Goal: Task Accomplishment & Management: Use online tool/utility

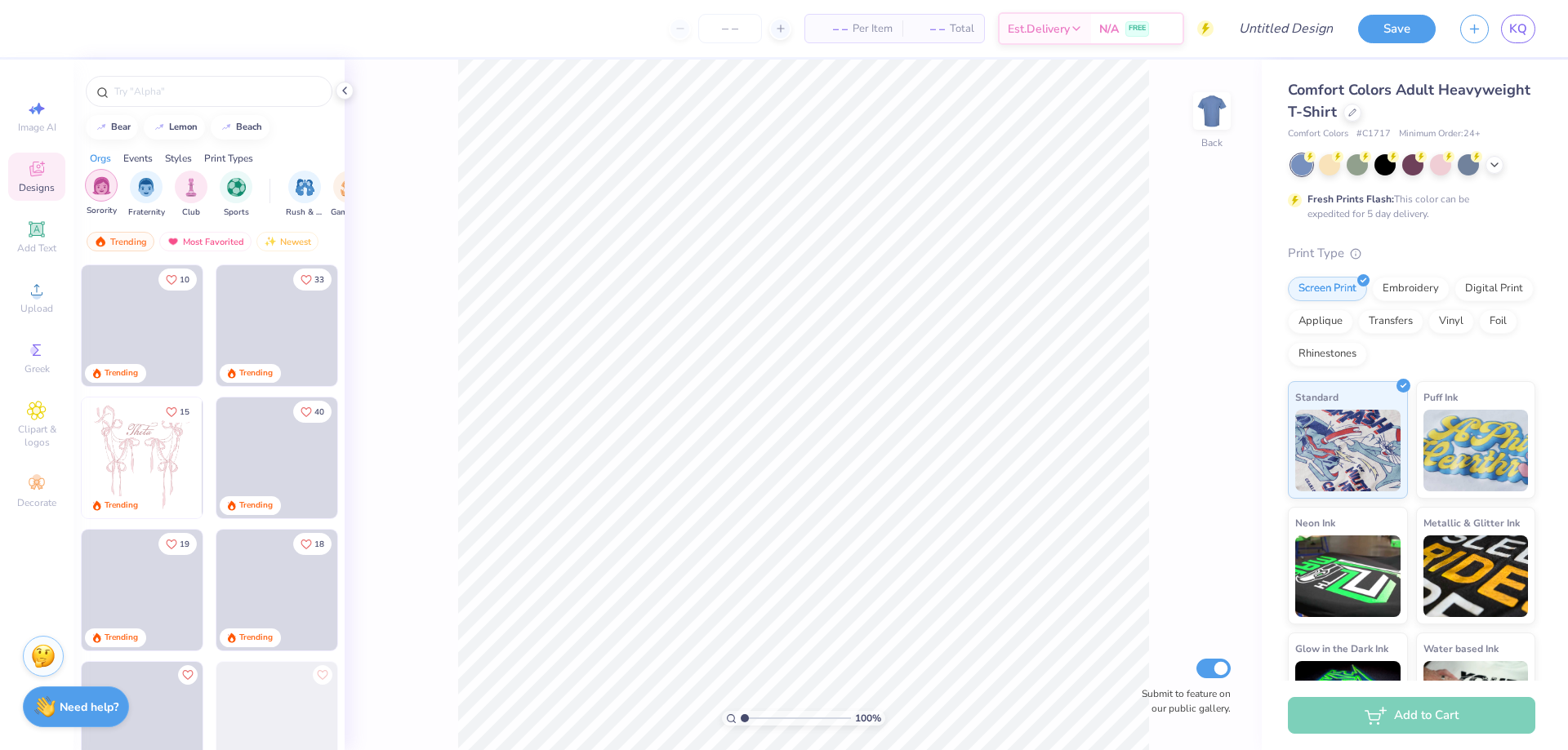
click at [95, 189] on img "filter for Sorority" at bounding box center [101, 186] width 19 height 19
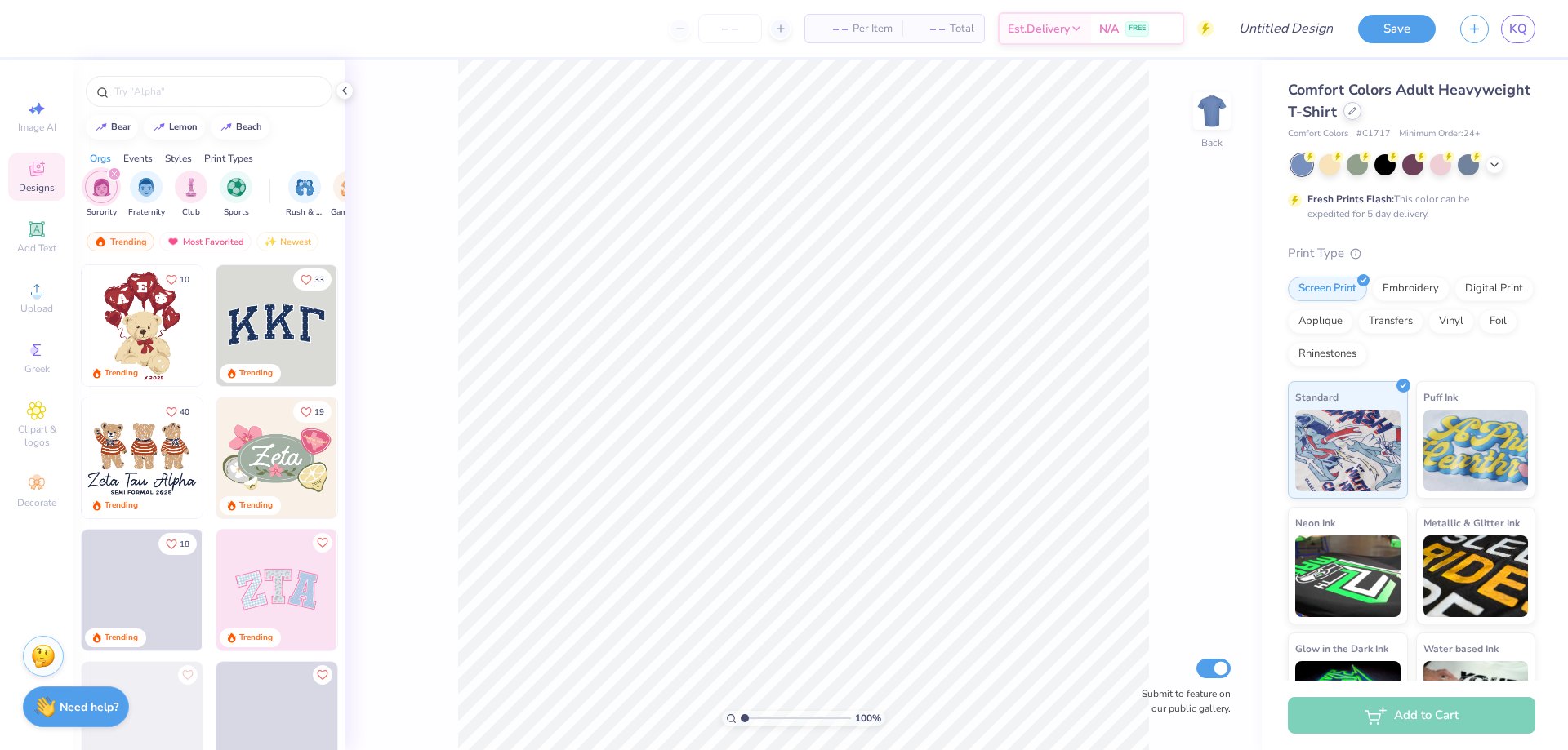
click at [1362, 109] on div at bounding box center [1353, 111] width 18 height 18
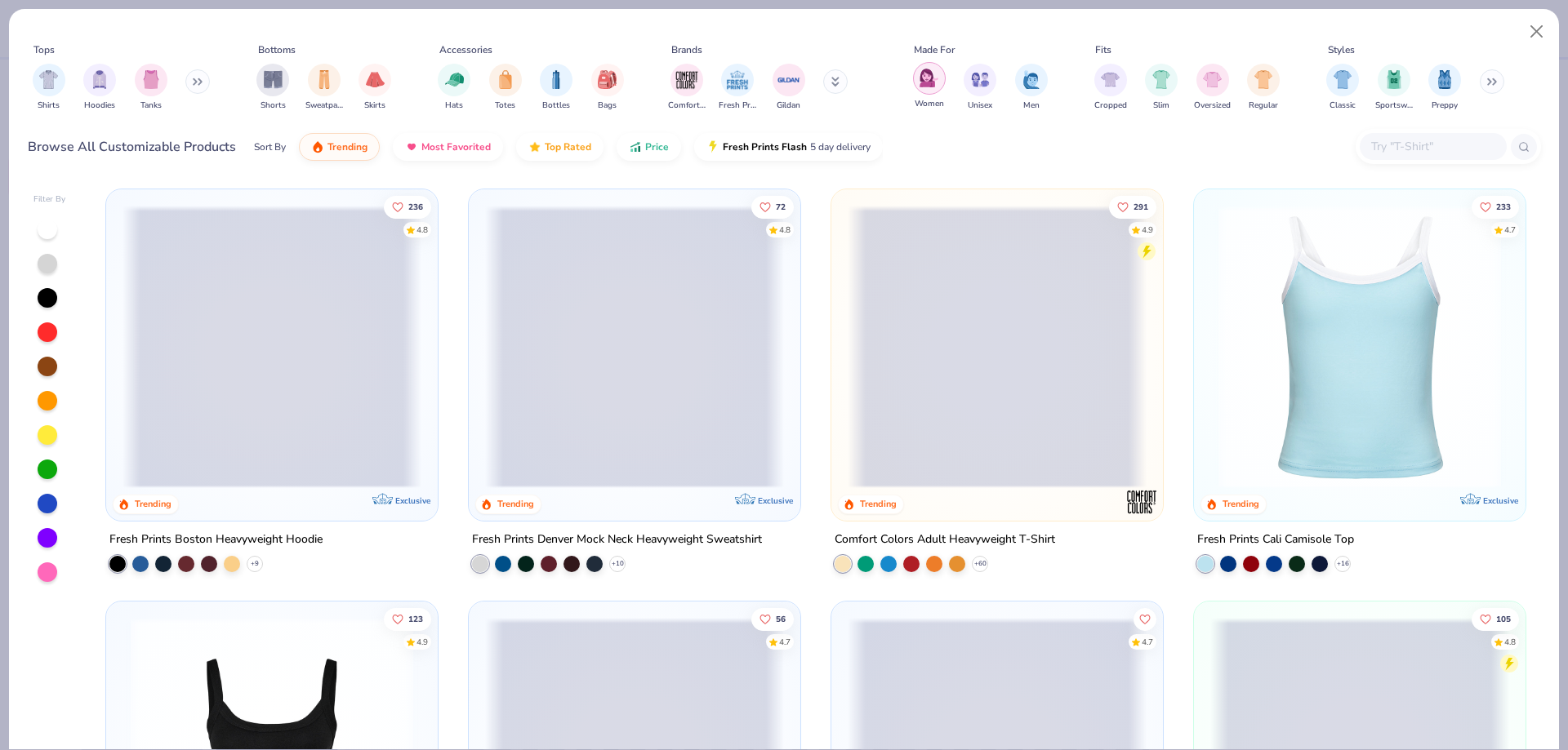
click at [929, 65] on div "filter for Women" at bounding box center [929, 78] width 32 height 32
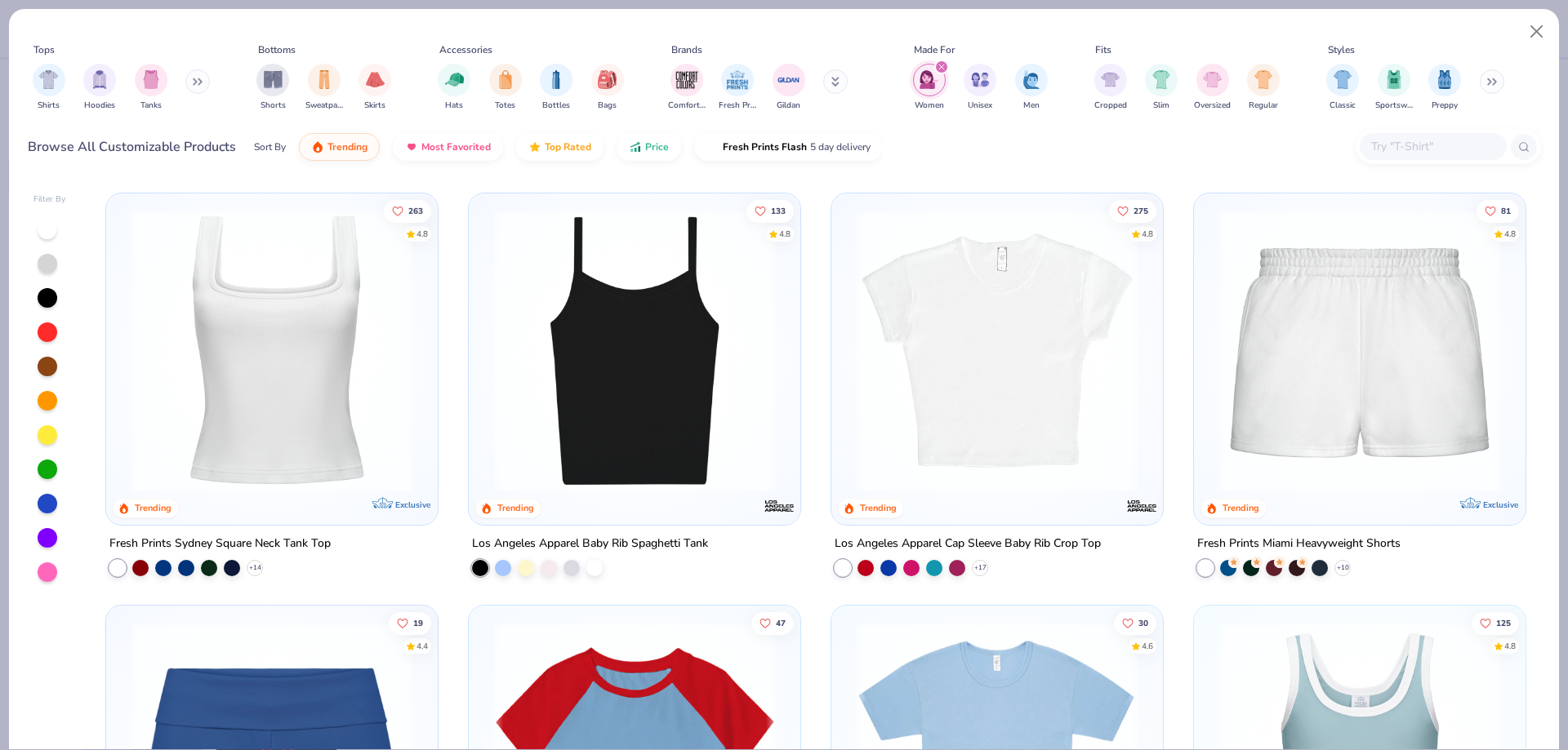
scroll to position [245, 0]
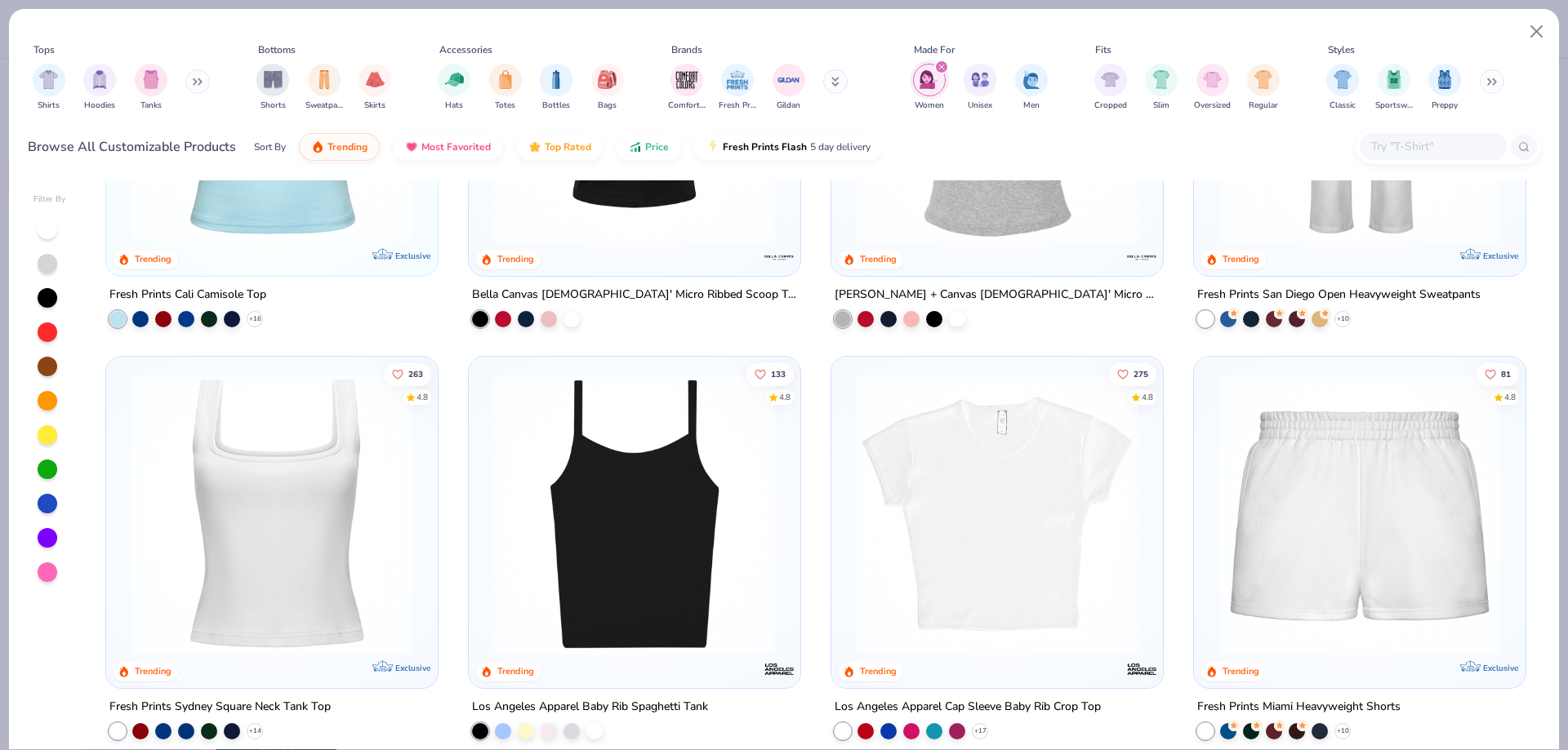
click at [280, 512] on img at bounding box center [272, 514] width 299 height 283
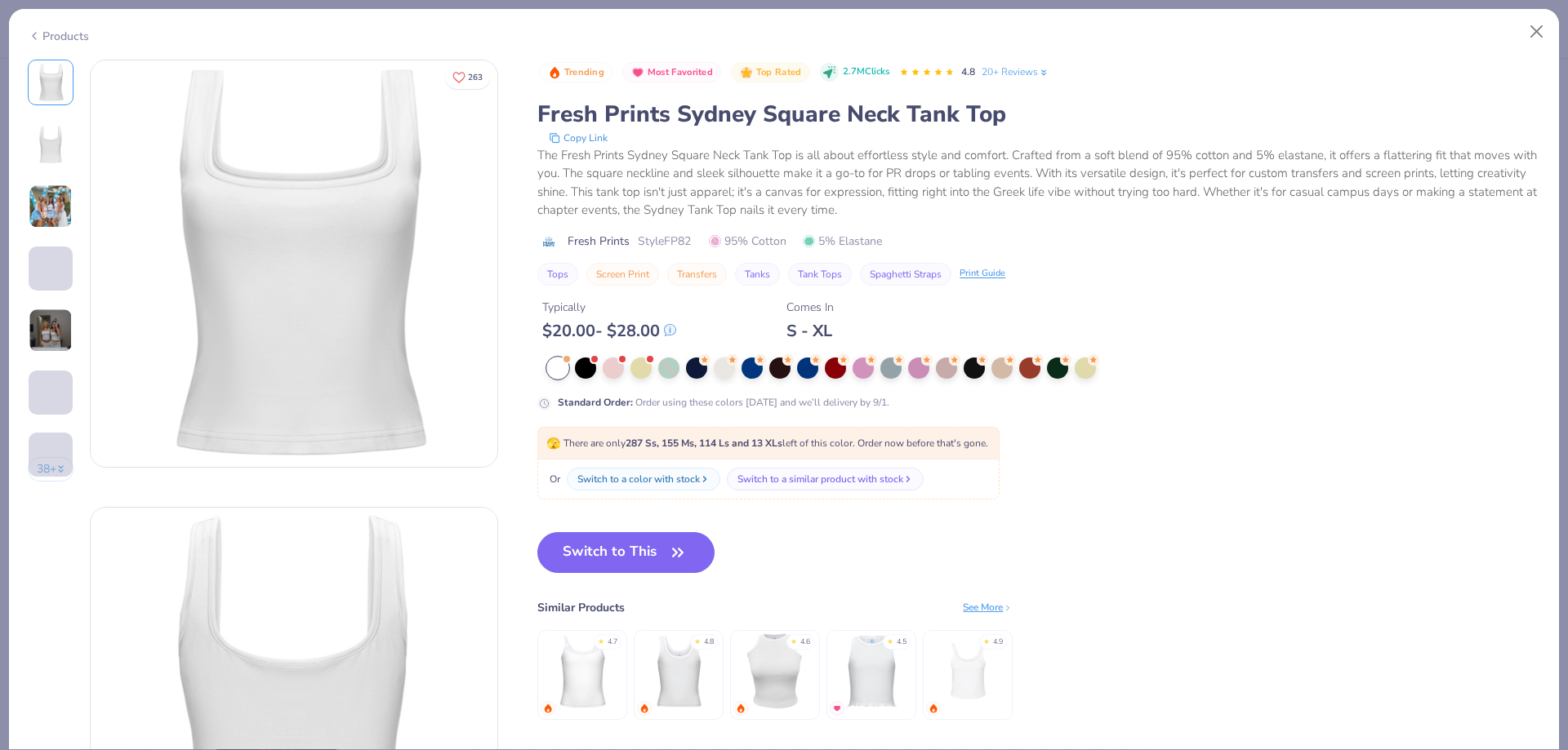
click at [999, 680] on img at bounding box center [968, 671] width 78 height 78
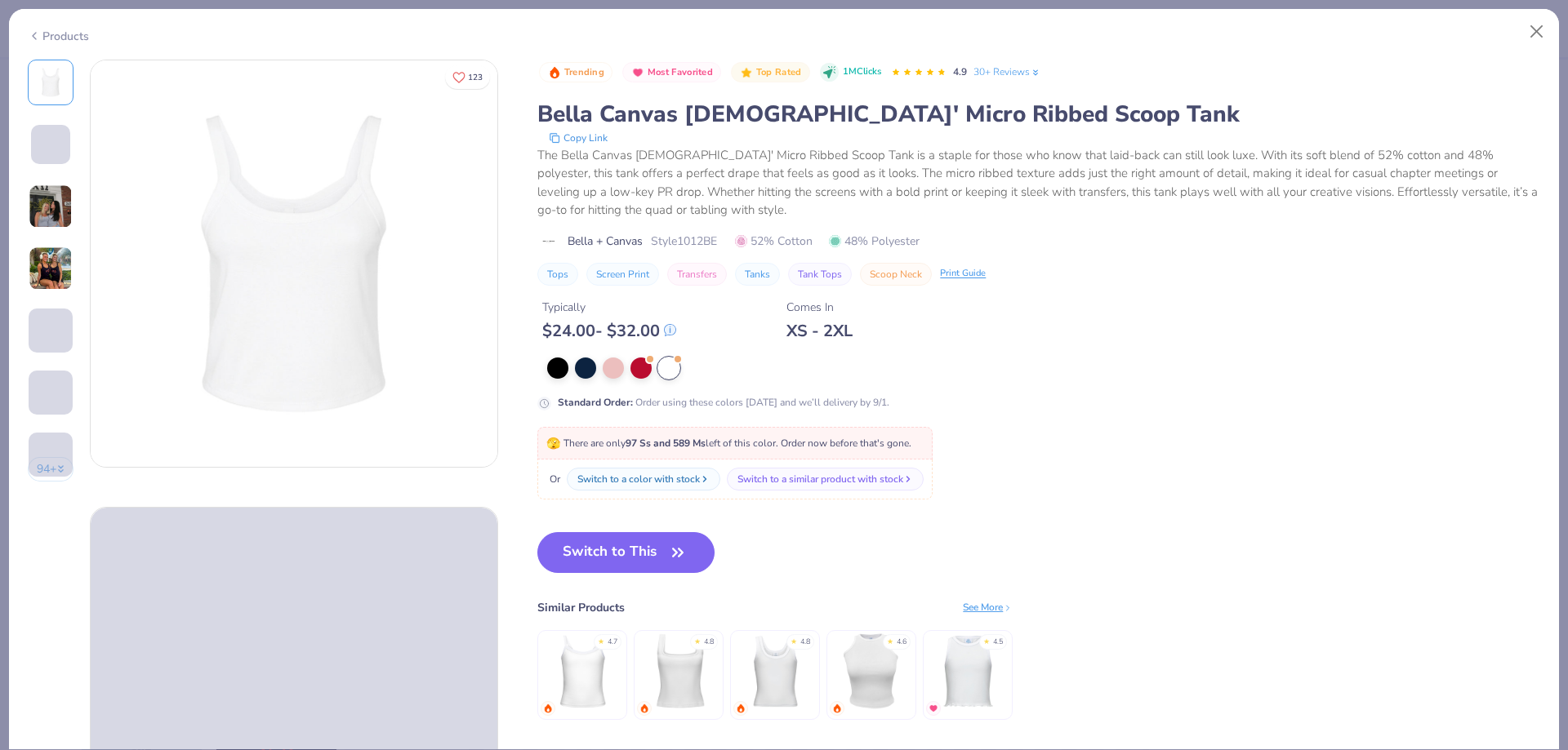
click at [616, 679] on img at bounding box center [583, 671] width 78 height 78
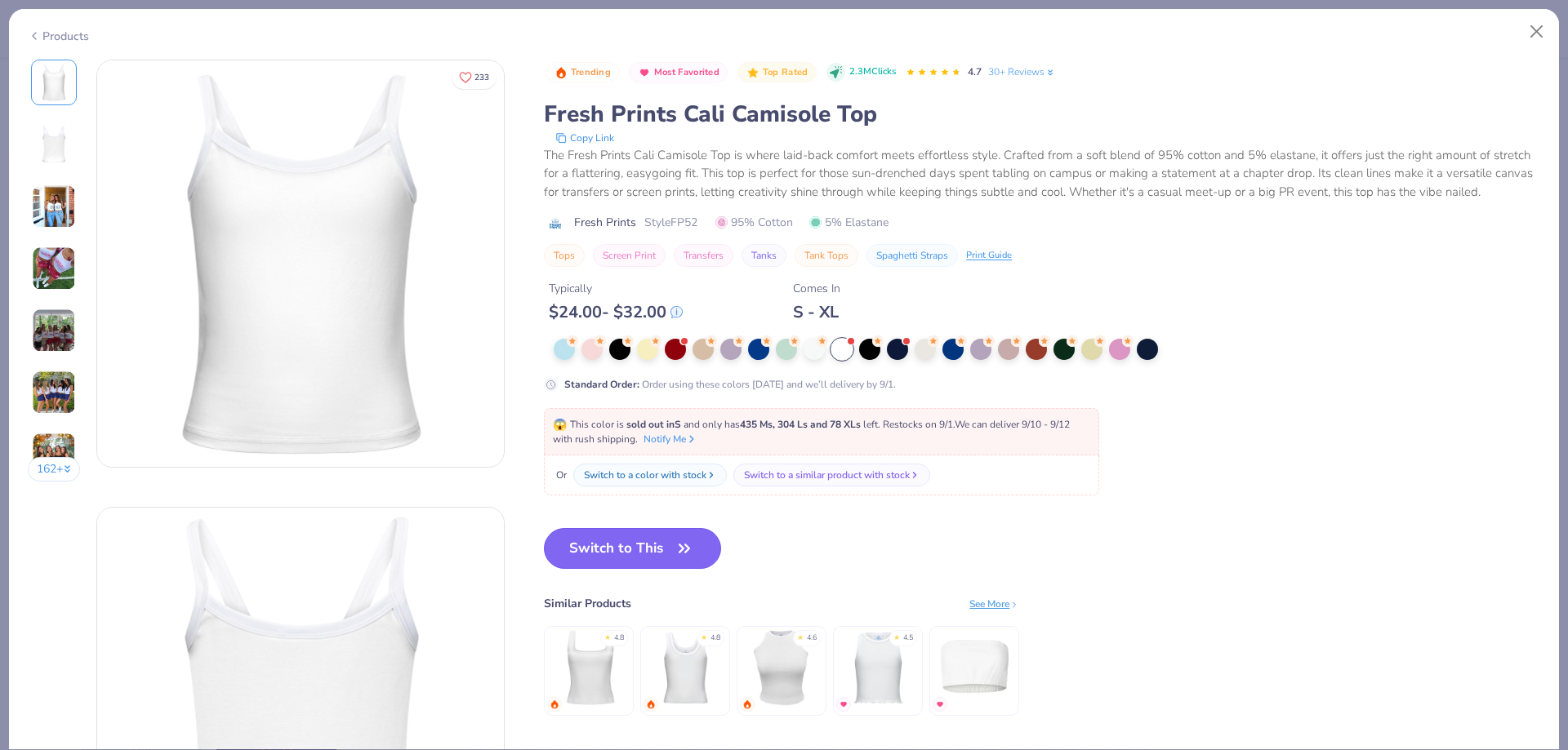
click at [579, 539] on button "Switch to This" at bounding box center [633, 548] width 177 height 41
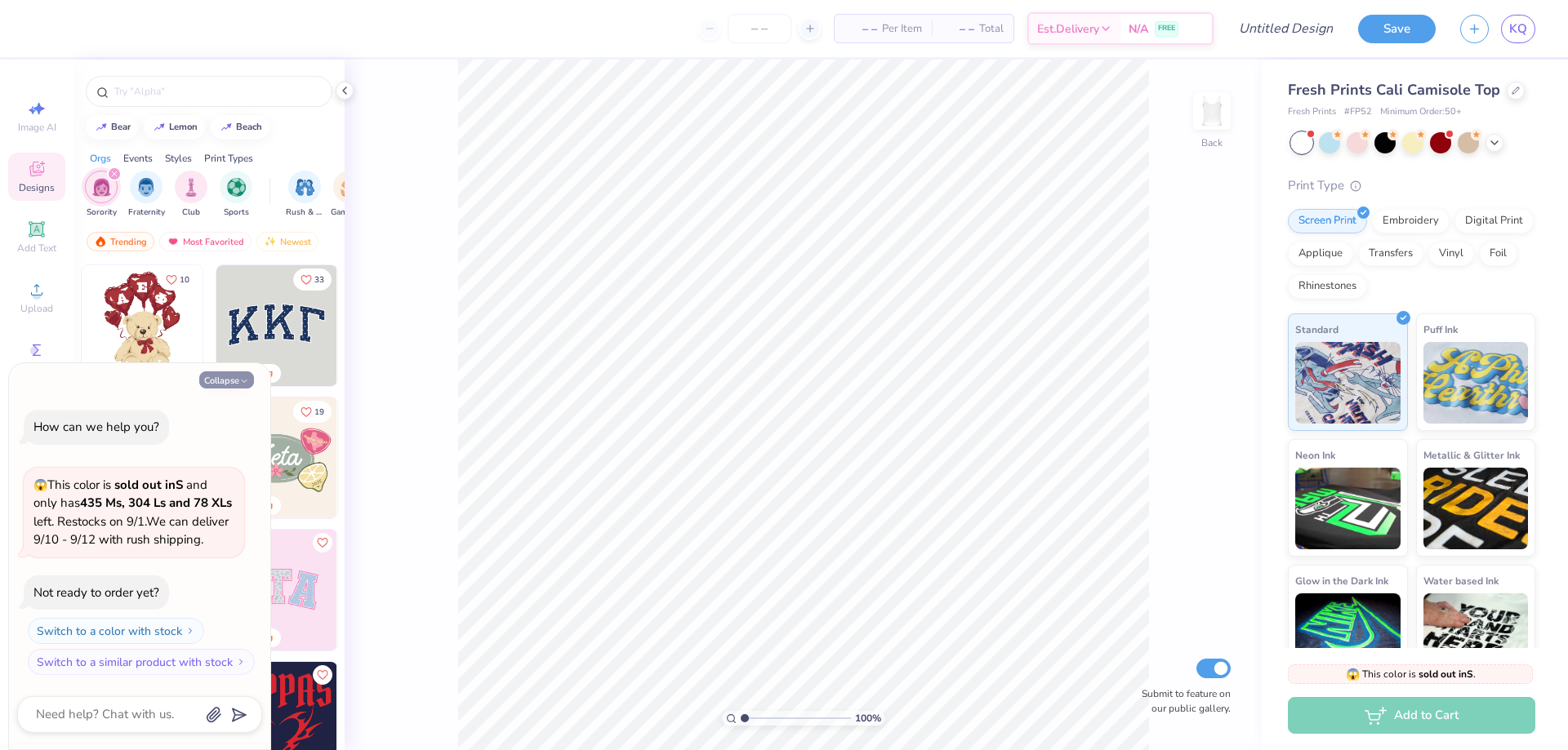
click at [233, 371] on button "Collapse" at bounding box center [226, 380] width 55 height 17
type textarea "x"
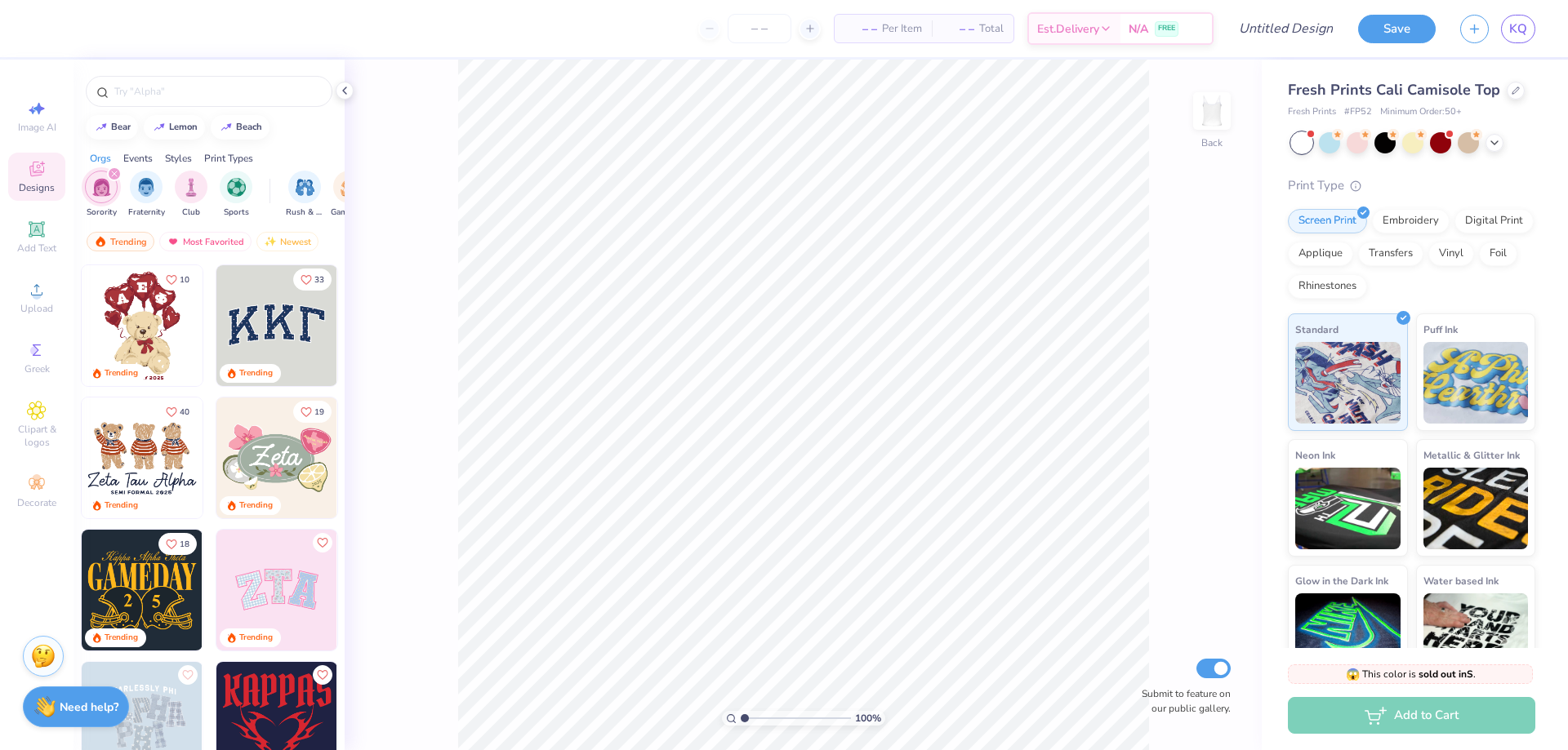
click at [122, 472] on img at bounding box center [143, 458] width 121 height 121
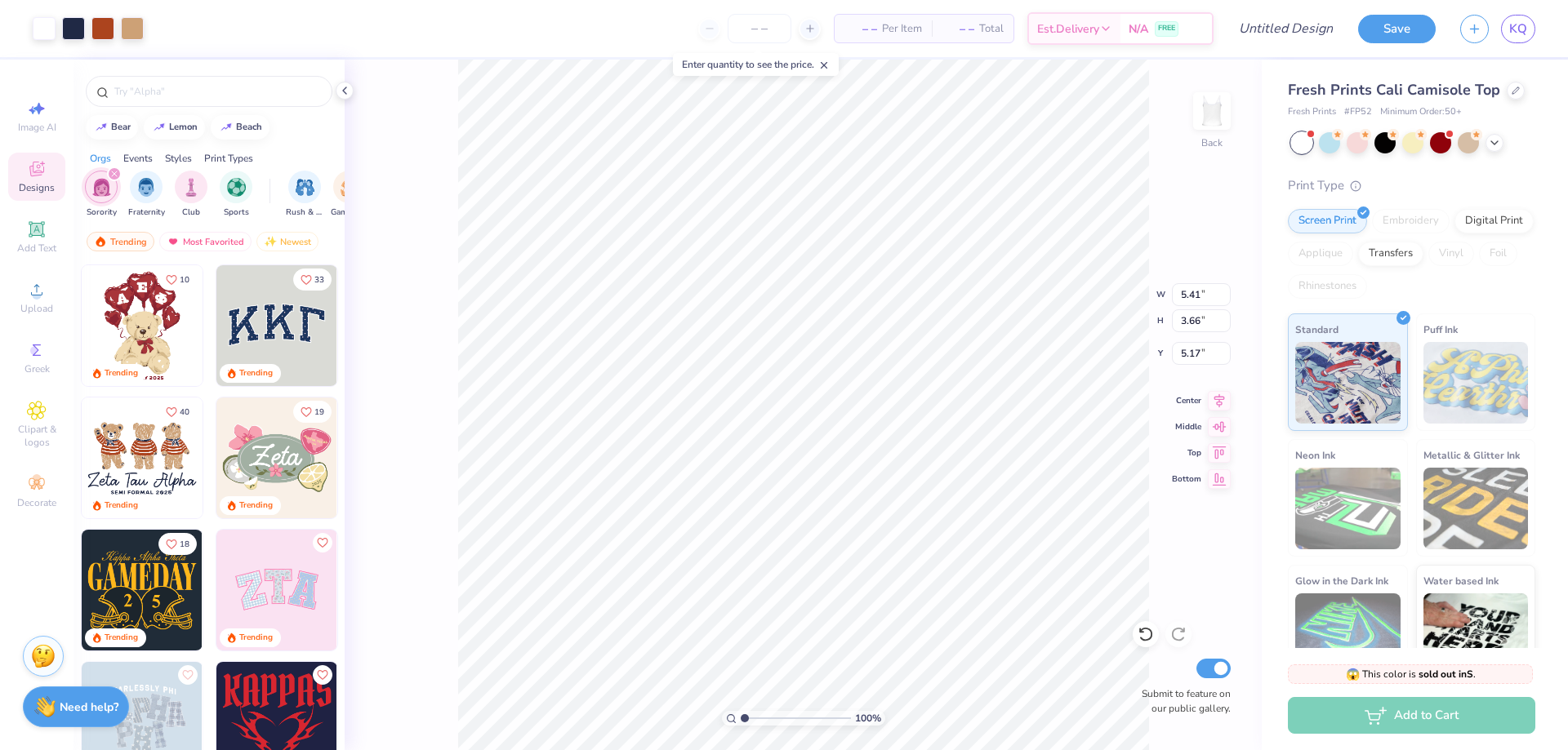
type input "1.86"
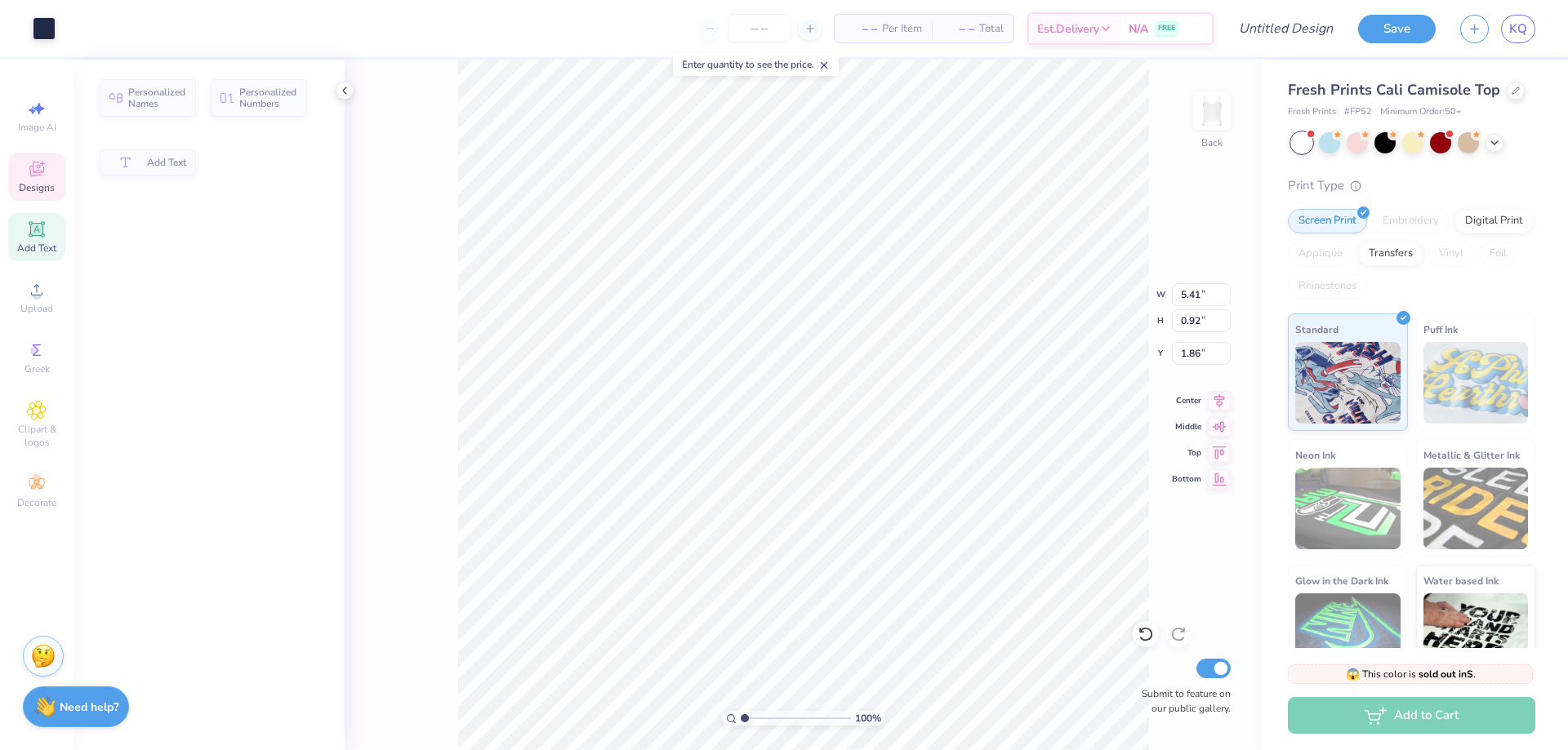
type input "0.92"
type input "4.44"
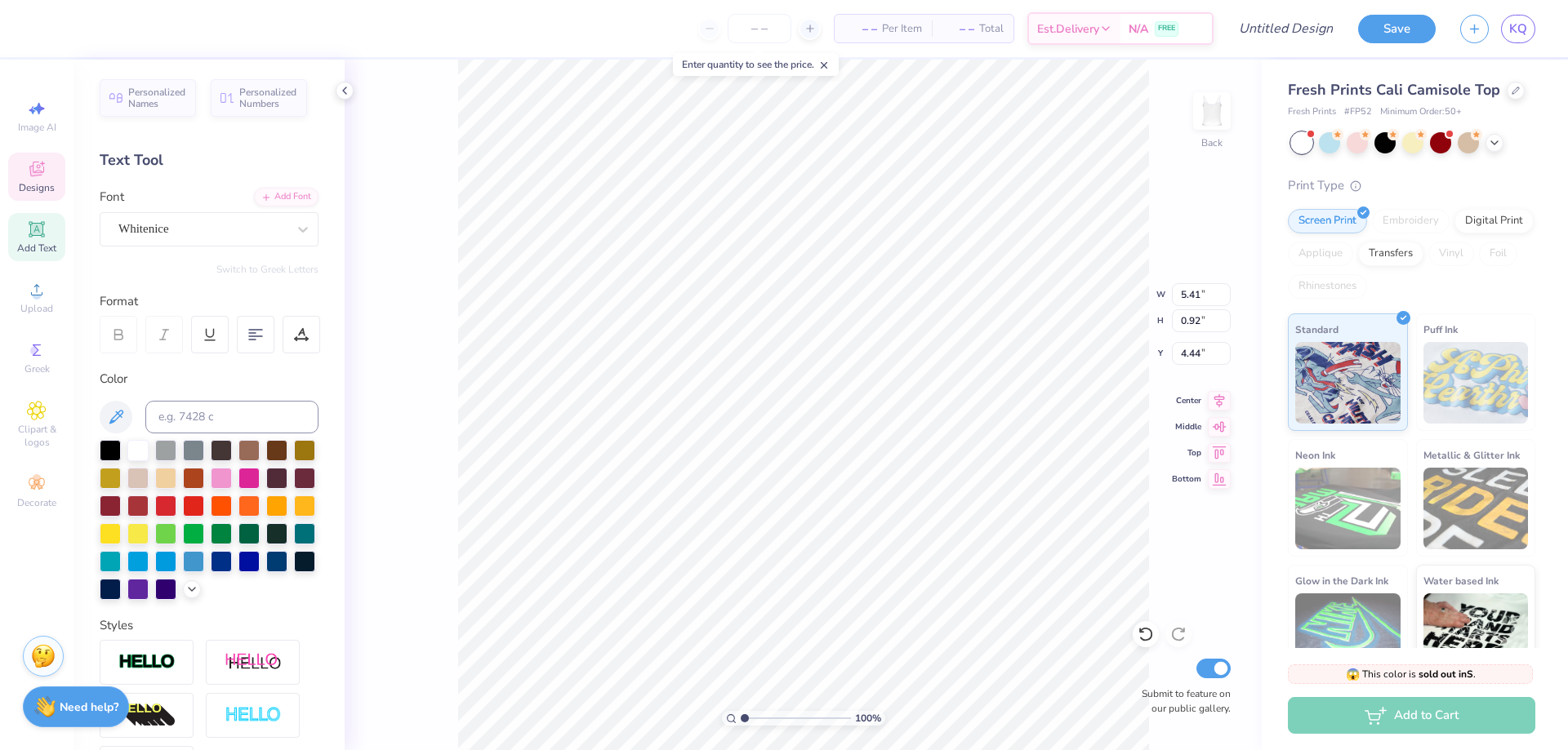
scroll to position [13, 2]
type textarea "Alpha Omicron Pi"
type input "3.04"
type input "0.19"
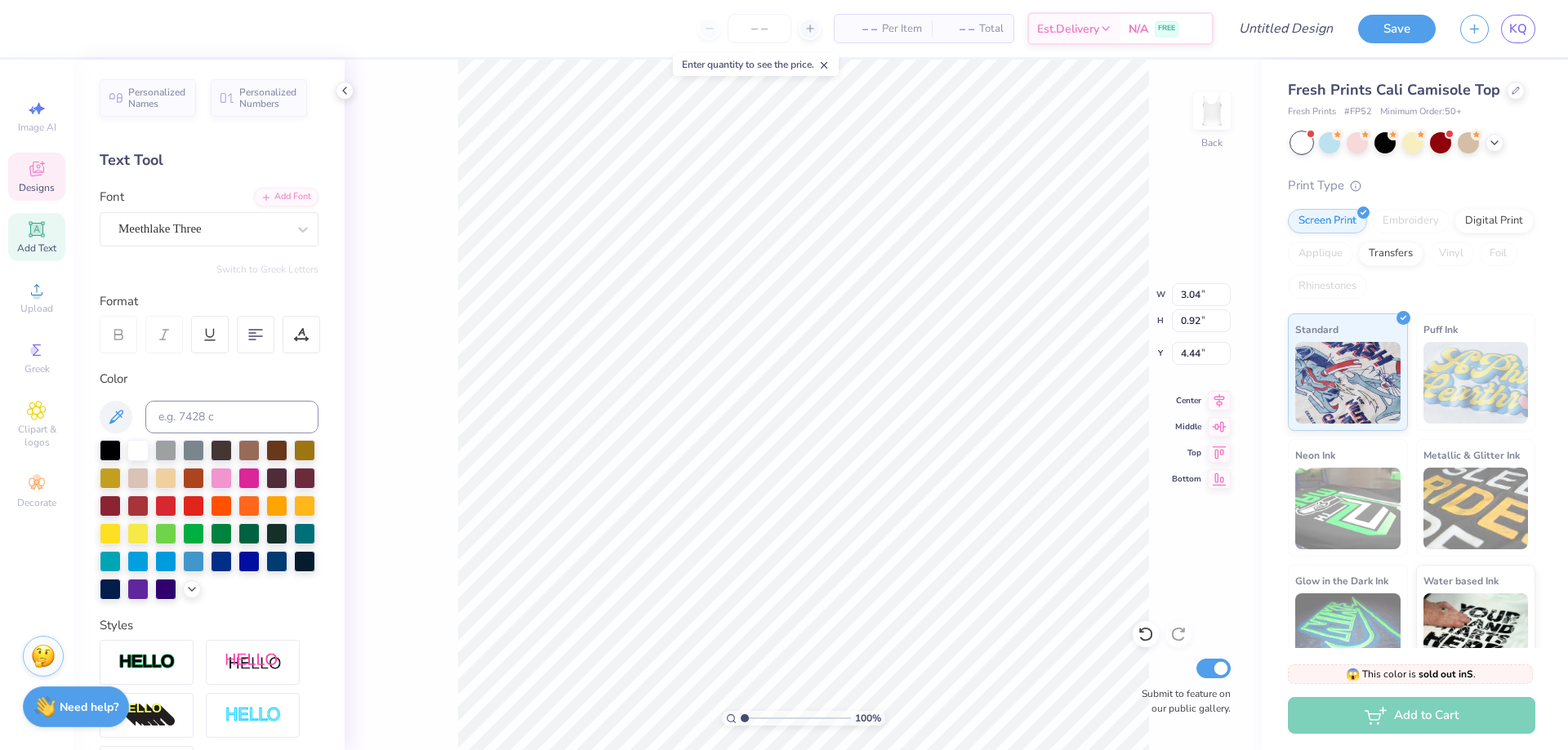
type input "5.33"
type input "0.82"
type input "2.77"
click at [1158, 416] on div "100 % Back W 1.32 1.32 " H 0.82 0.82 " Y 2.77 2.77 " Center Middle Top Bottom S…" at bounding box center [803, 404] width 917 height 690
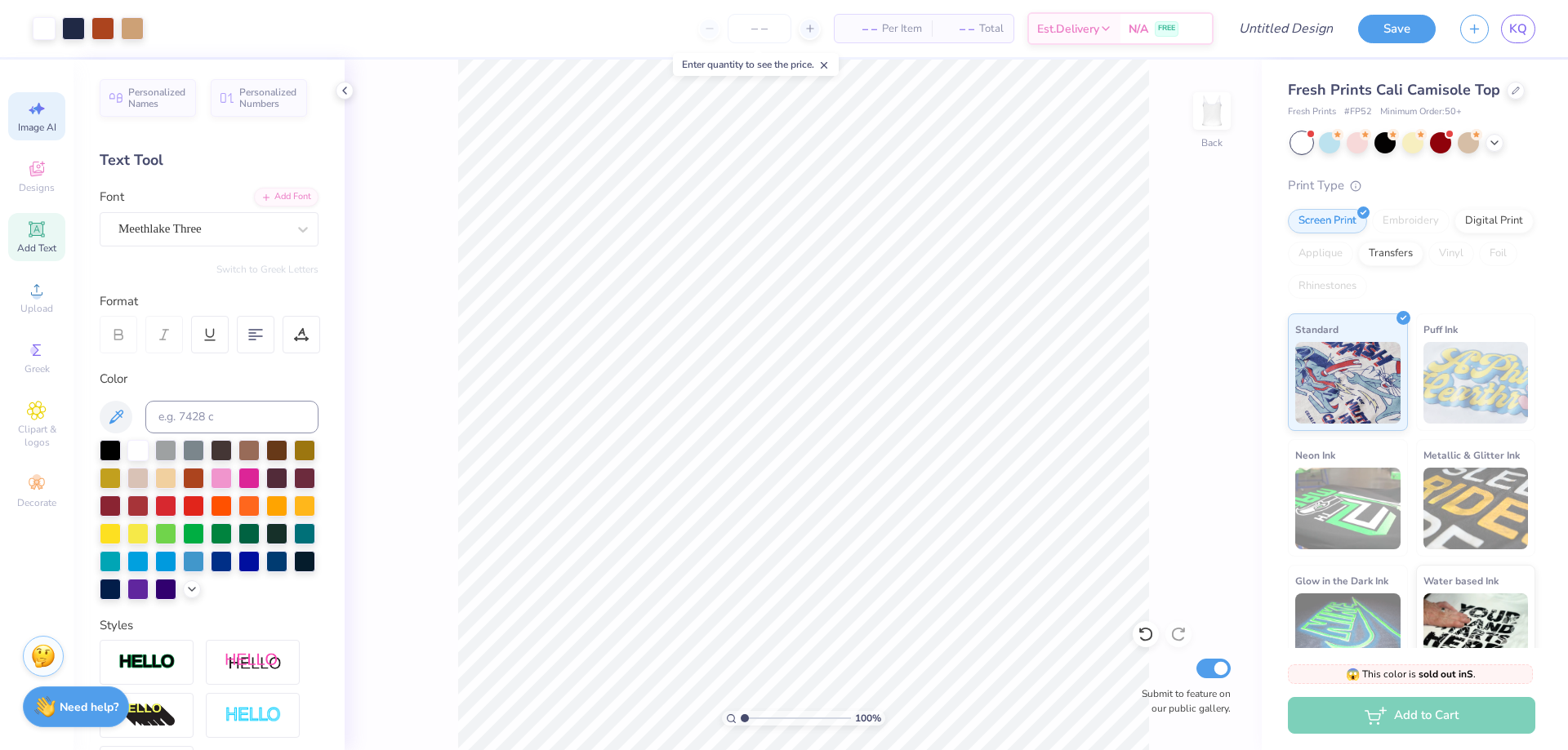
click at [45, 114] on icon at bounding box center [37, 109] width 20 height 20
select select "4"
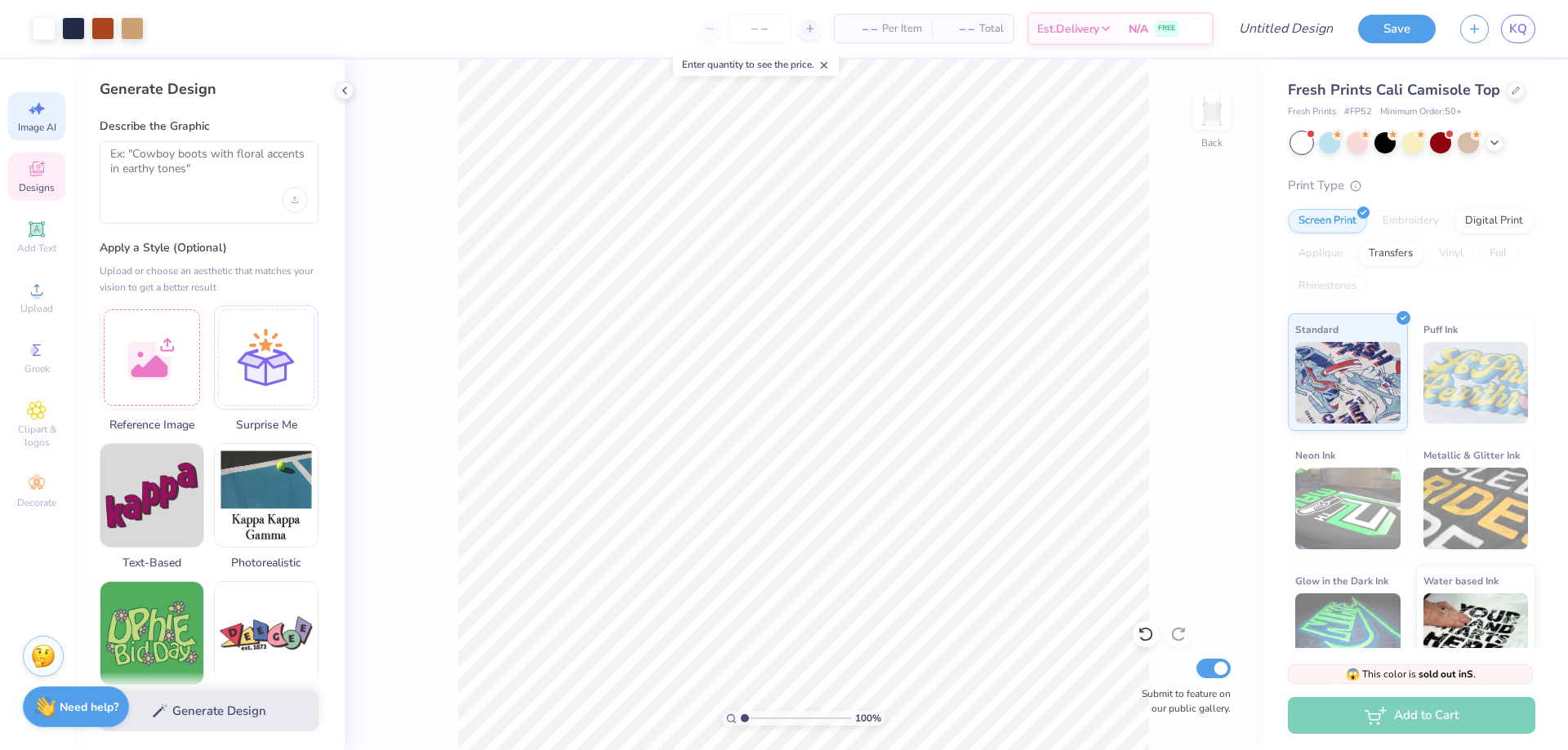
click at [46, 179] on div "Designs" at bounding box center [36, 177] width 57 height 48
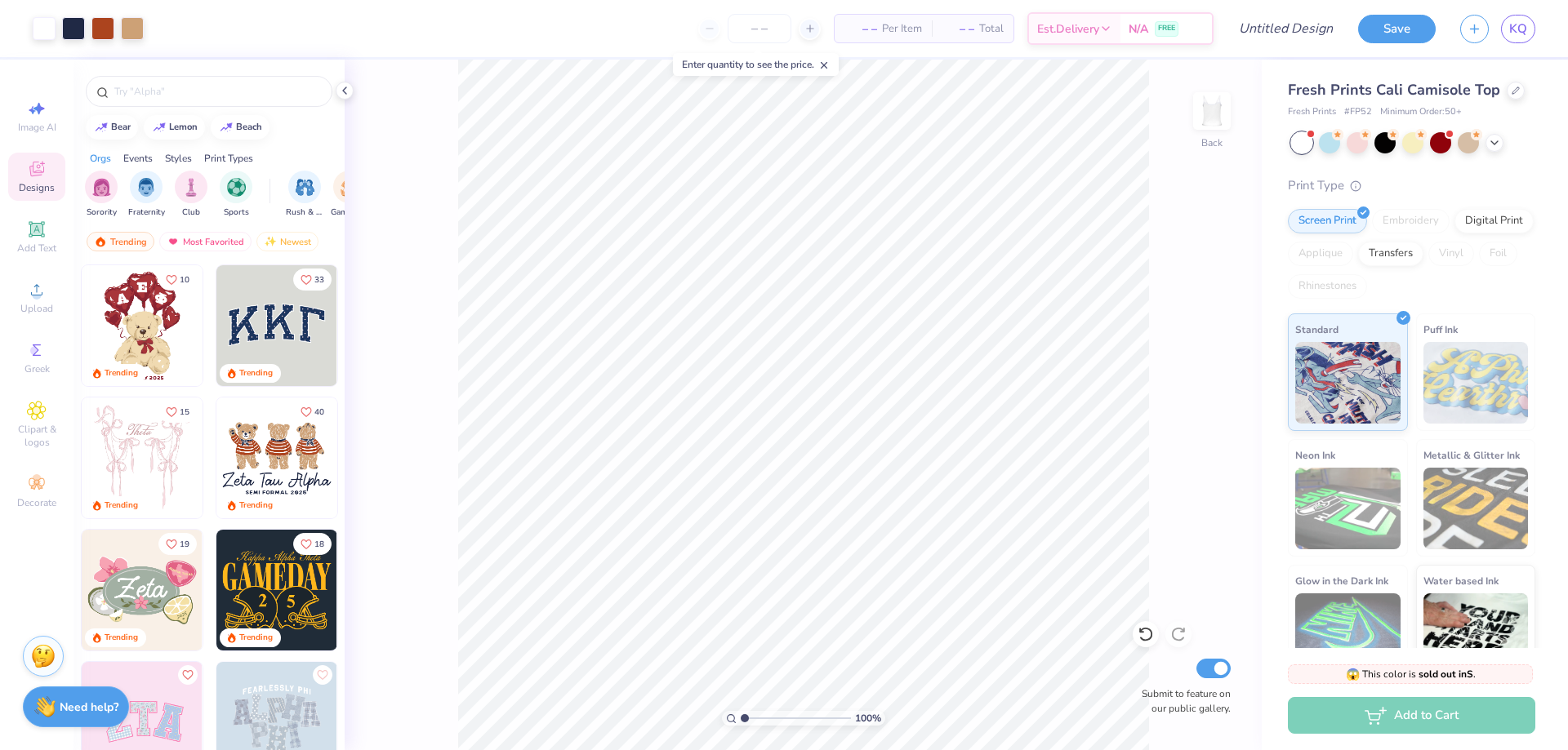
scroll to position [163, 0]
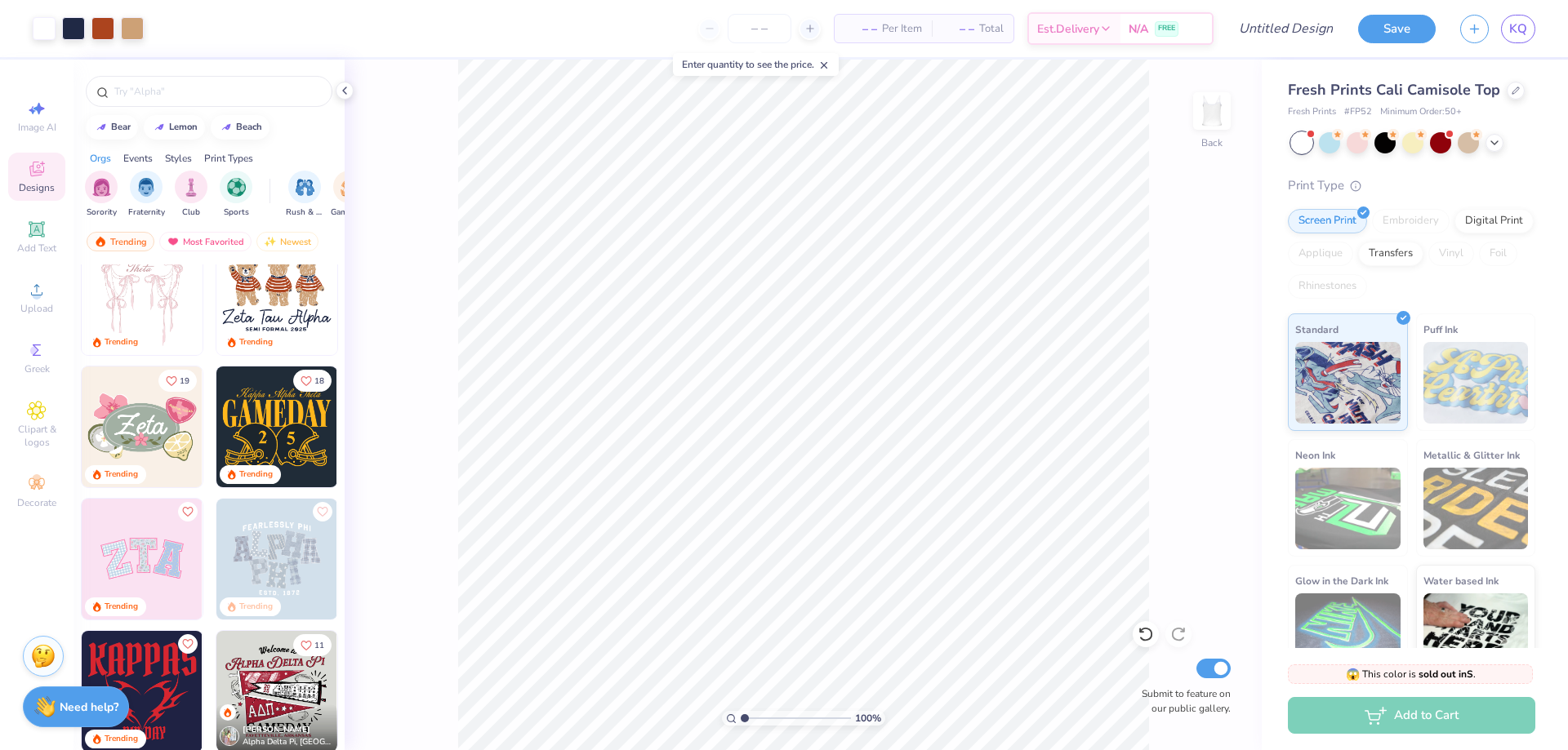
click at [823, 68] on icon at bounding box center [824, 65] width 12 height 12
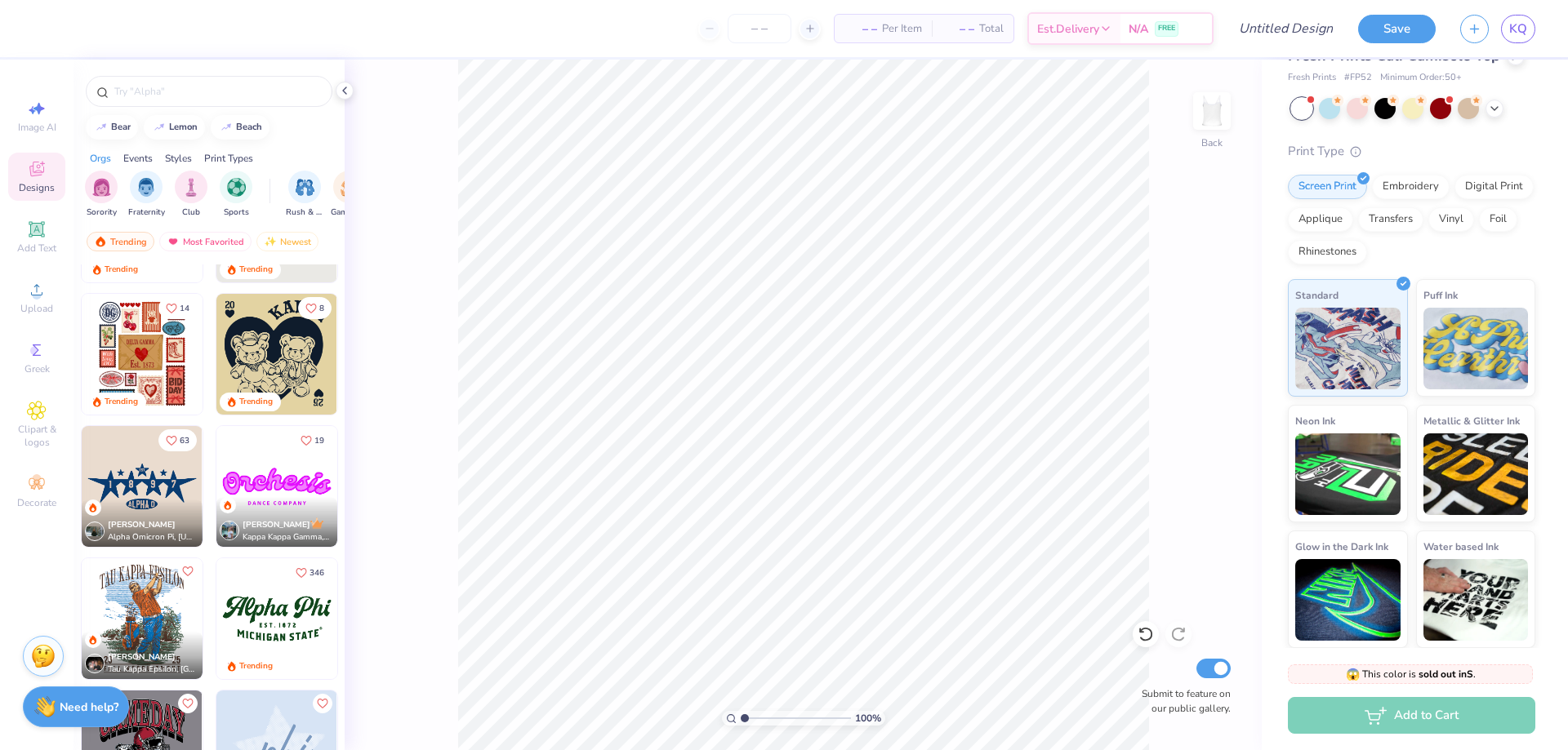
scroll to position [1388, 0]
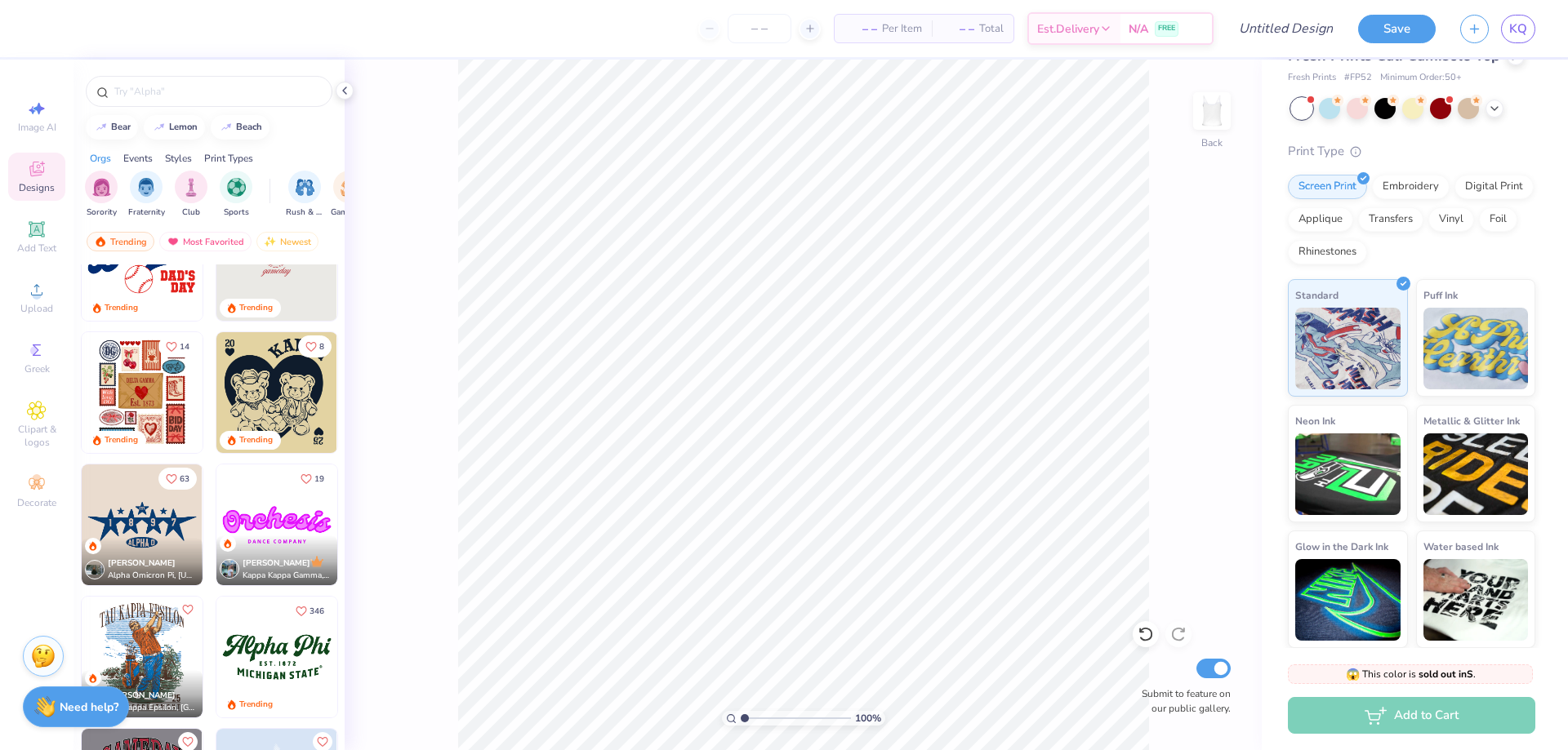
click at [153, 404] on img at bounding box center [143, 393] width 121 height 121
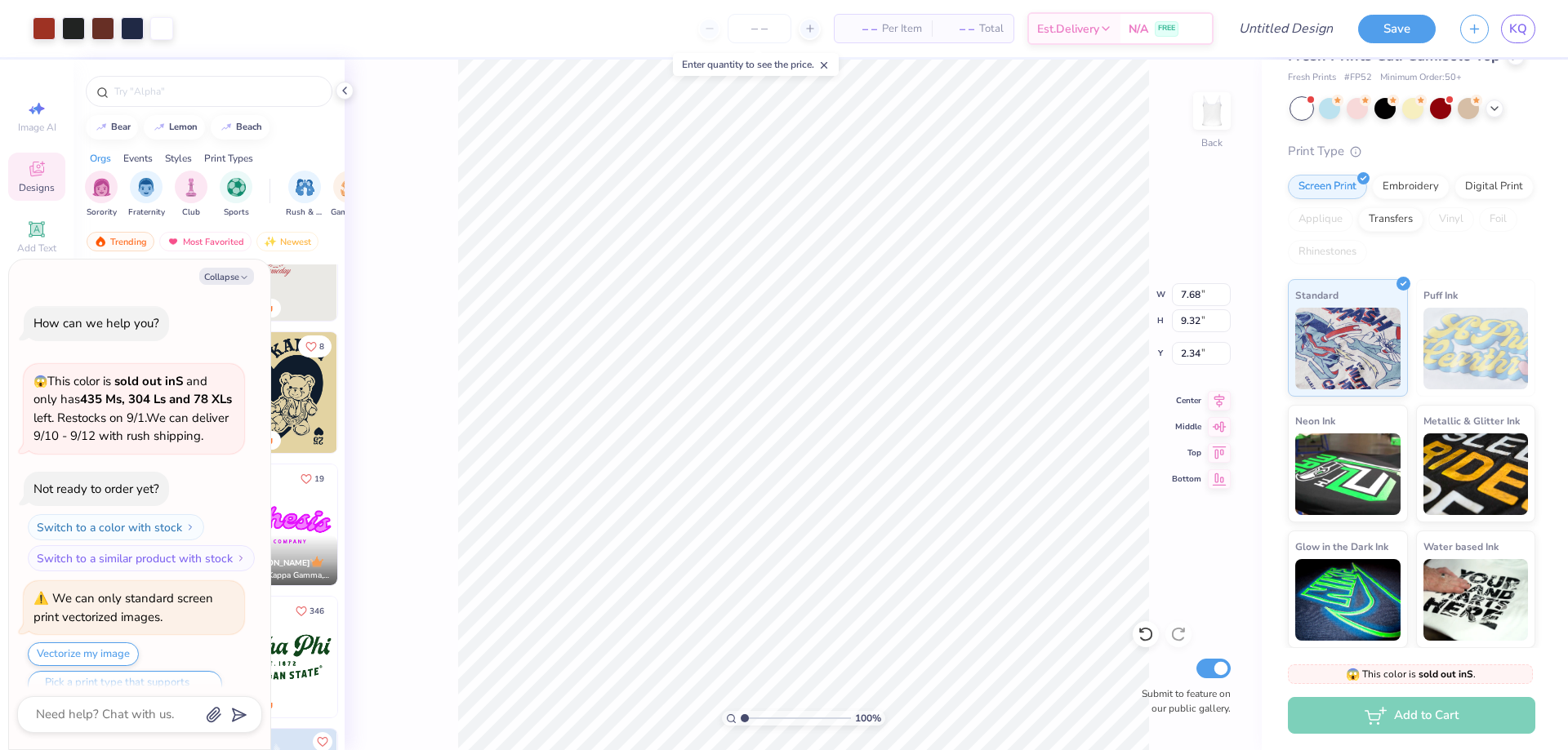
scroll to position [51, 0]
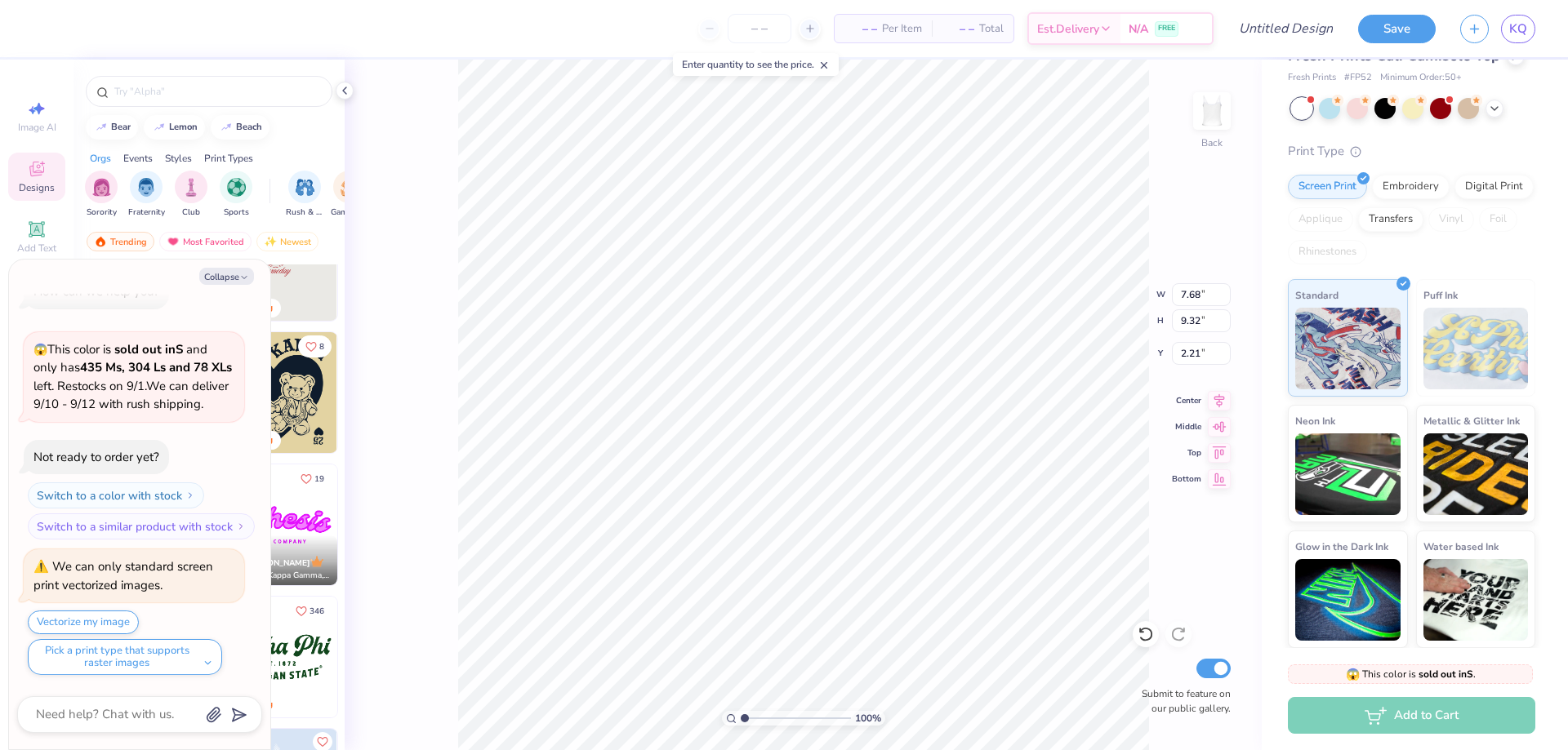
type textarea "x"
type input "2.21"
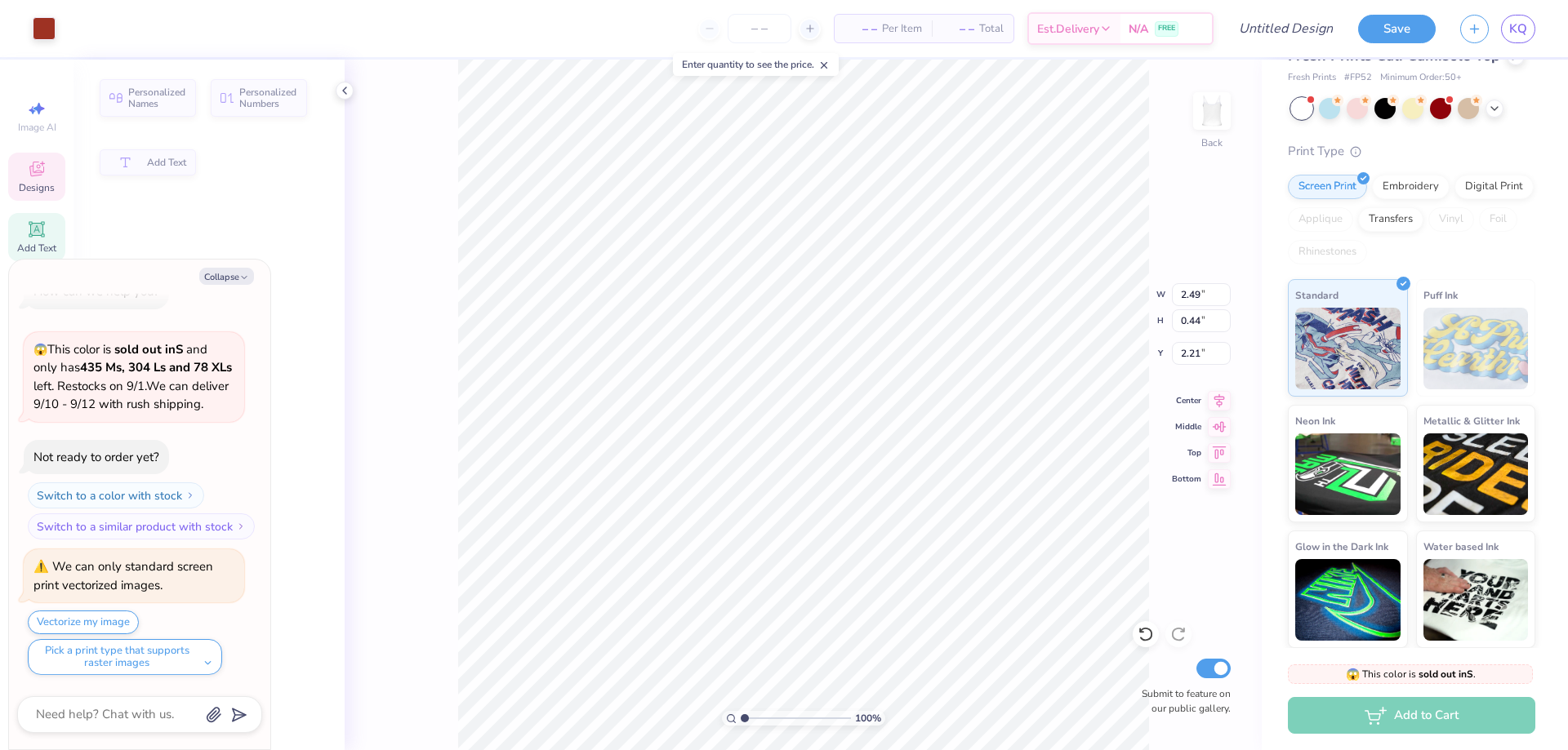
type textarea "x"
type input "2.49"
type input "0.44"
type input "5.59"
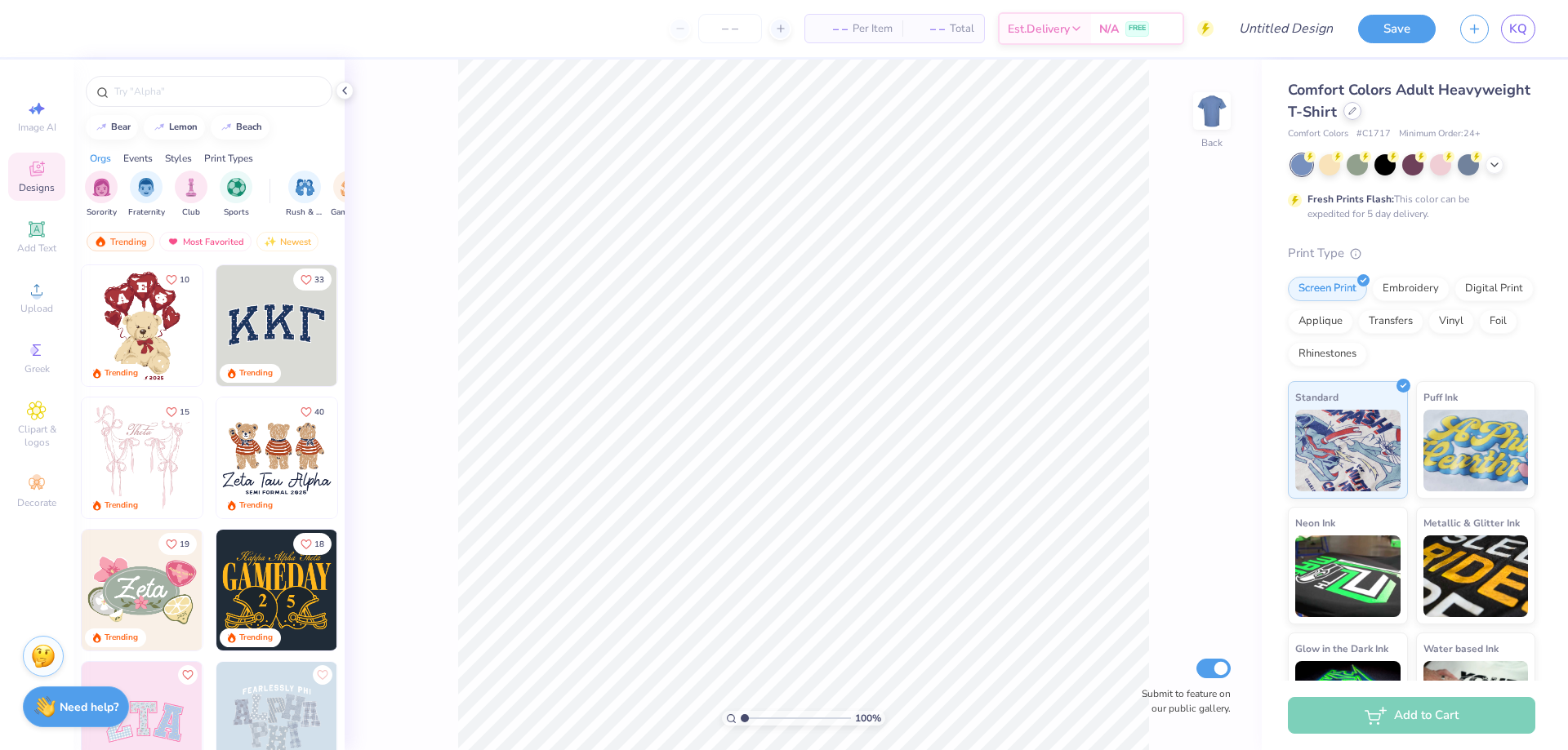
click at [1362, 116] on div at bounding box center [1353, 111] width 18 height 18
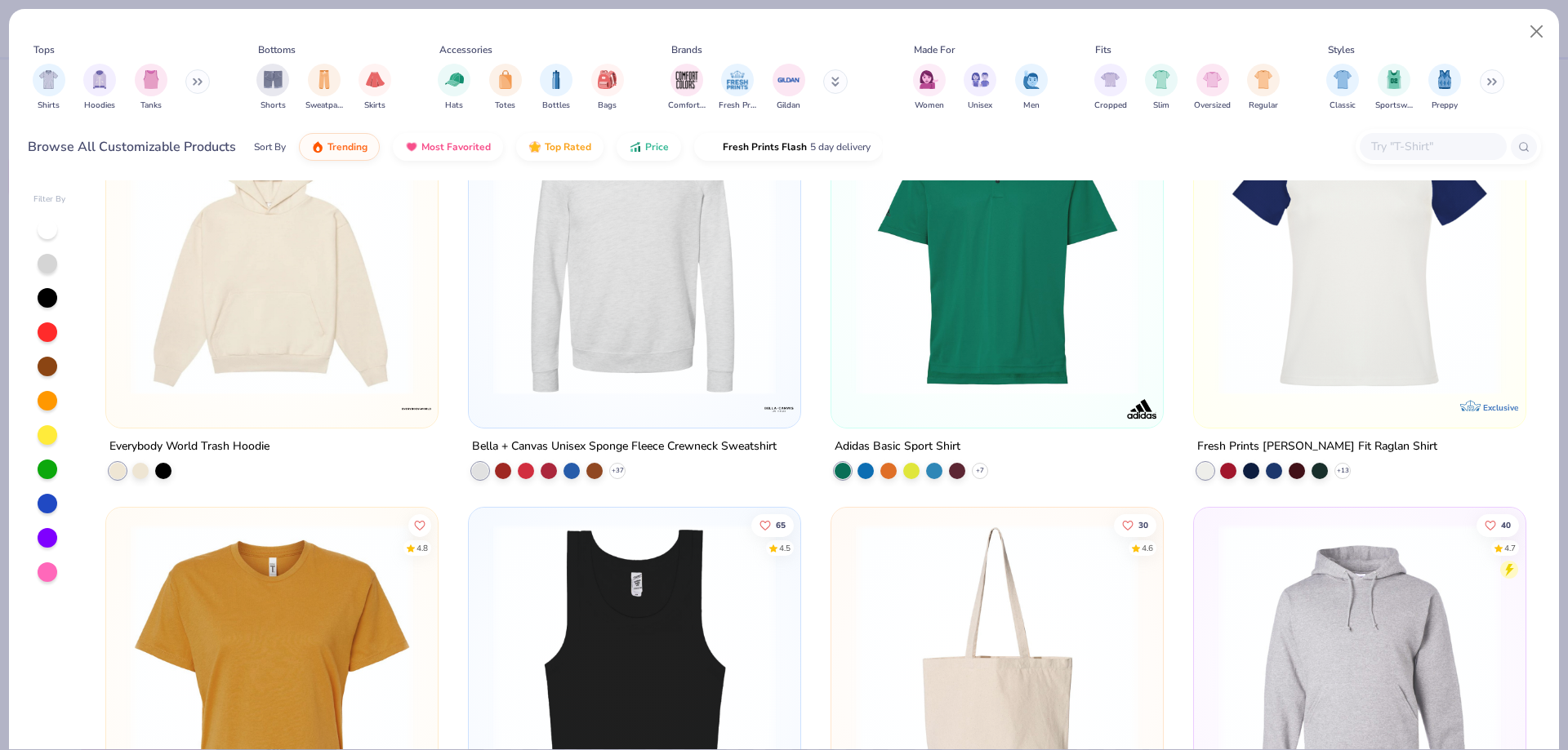
scroll to position [7756, 0]
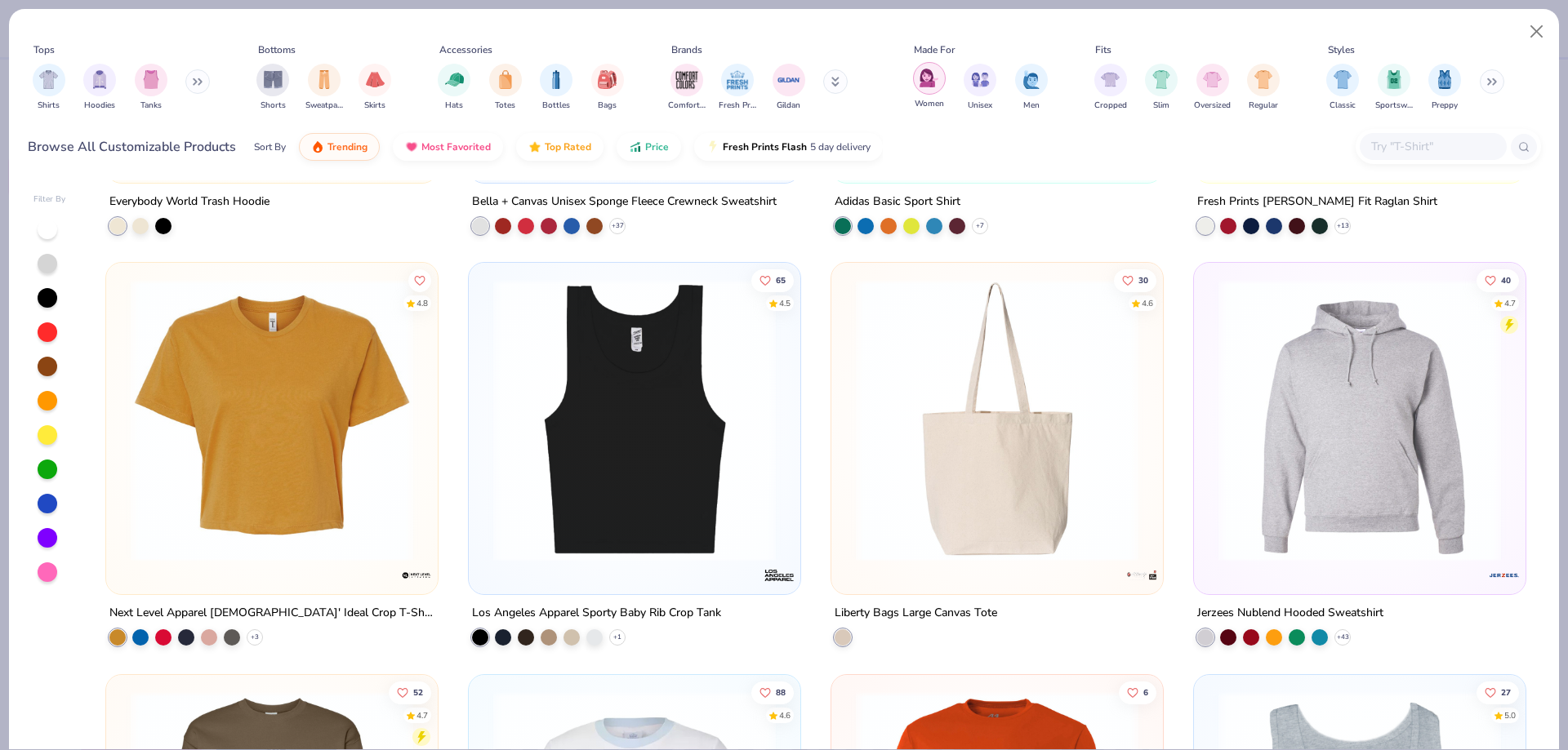
click at [942, 82] on div "filter for Women" at bounding box center [929, 78] width 32 height 32
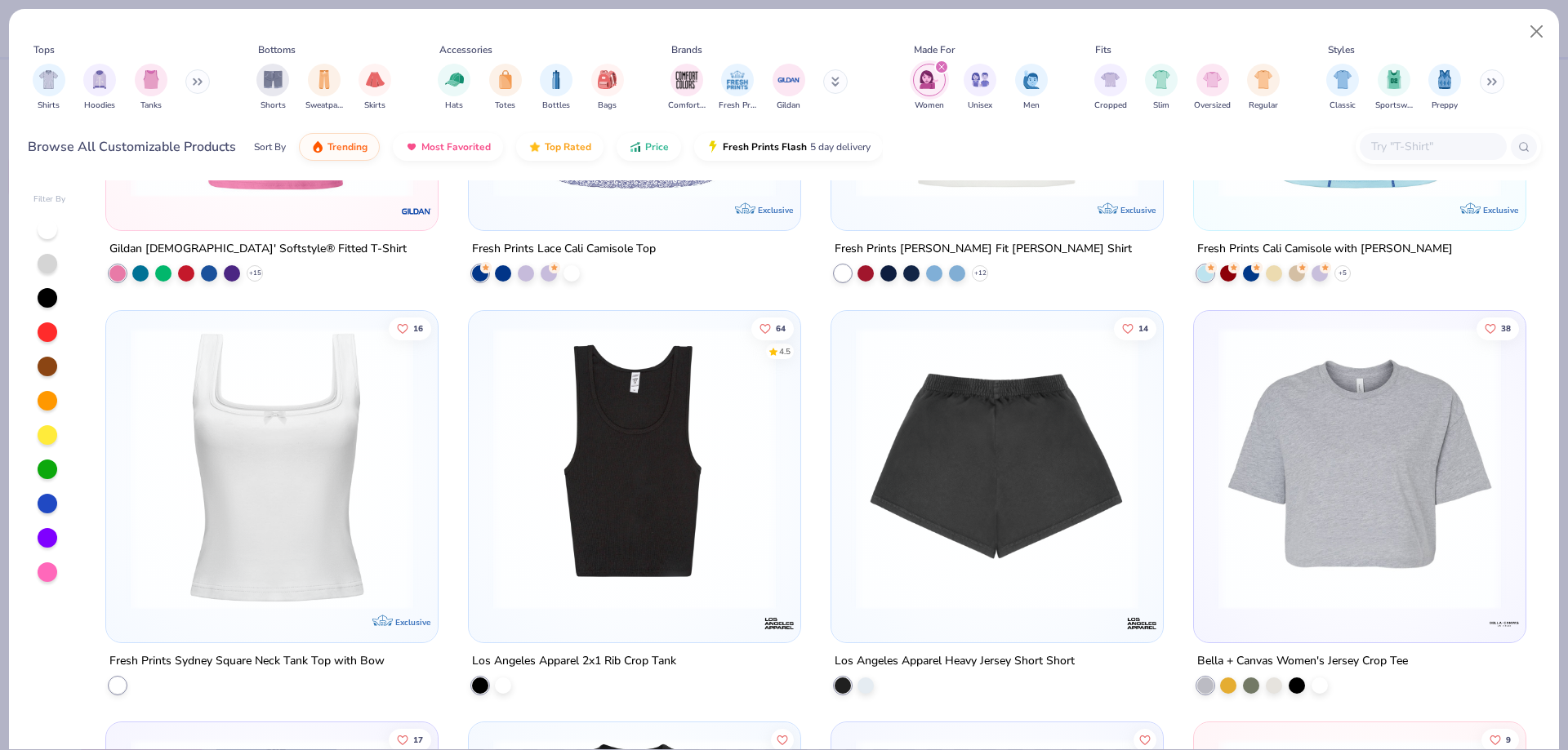
scroll to position [4000, 0]
click at [933, 86] on img "filter for Women" at bounding box center [929, 80] width 19 height 19
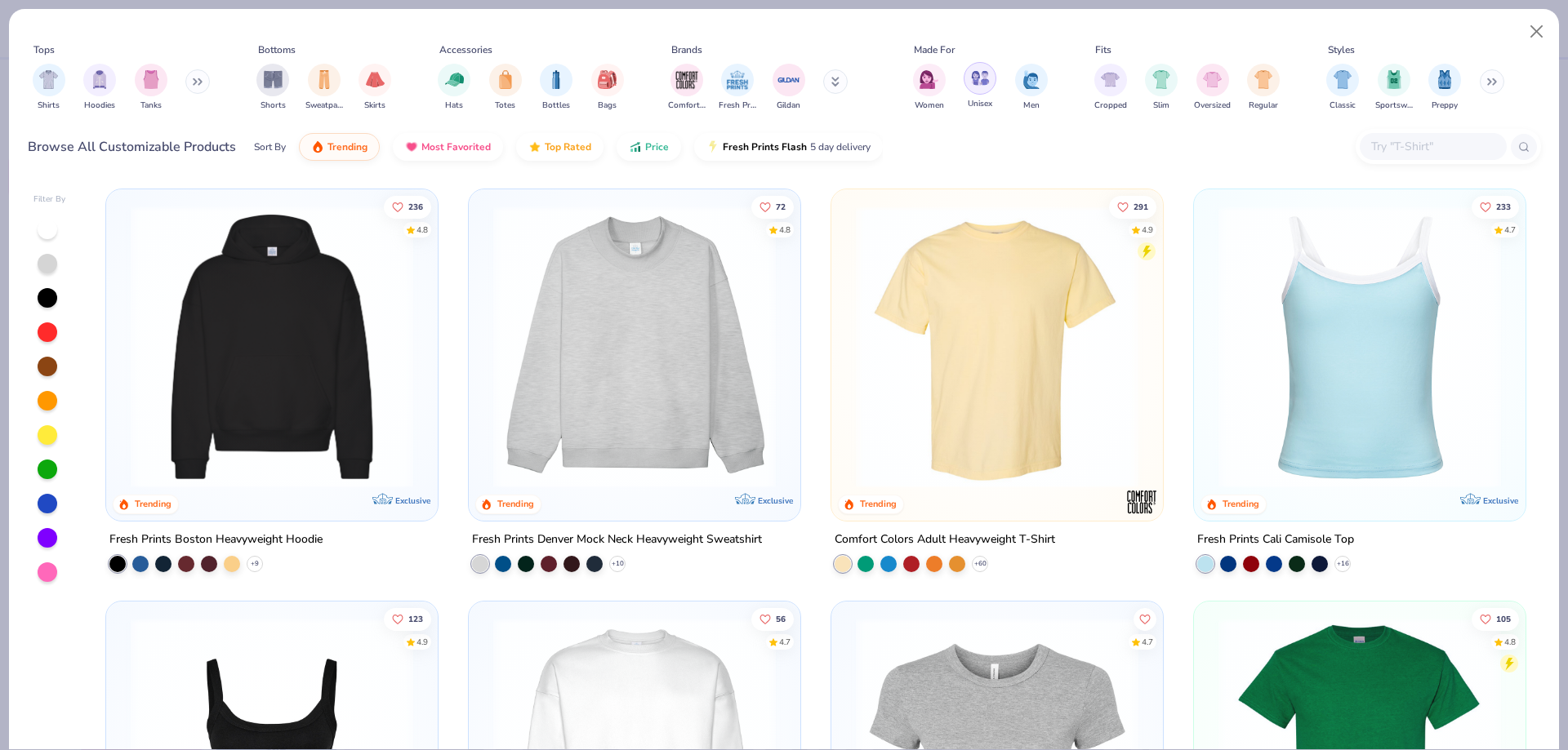
click at [993, 82] on div "filter for Unisex" at bounding box center [979, 78] width 32 height 32
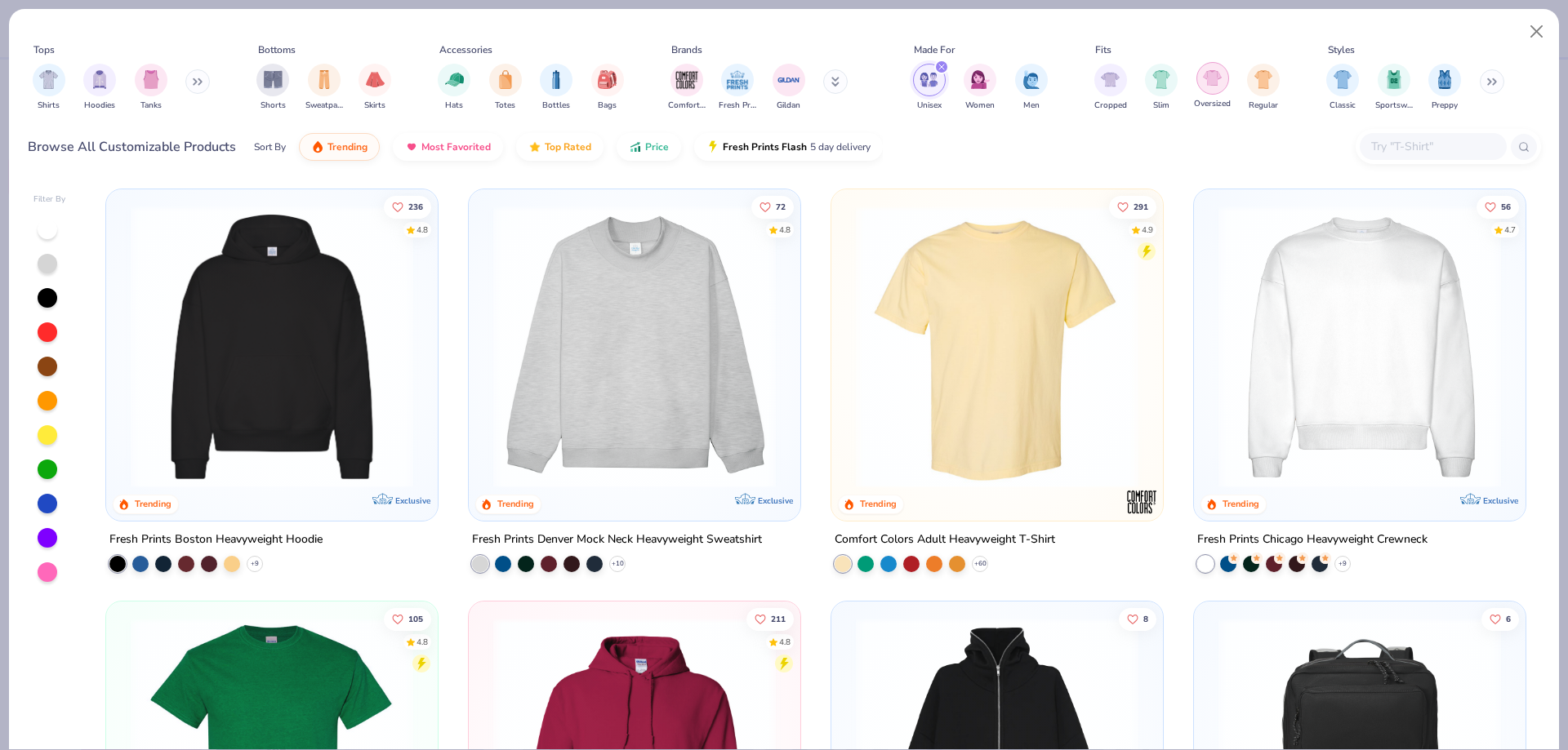
click at [1214, 85] on img "filter for Oversized" at bounding box center [1212, 78] width 19 height 19
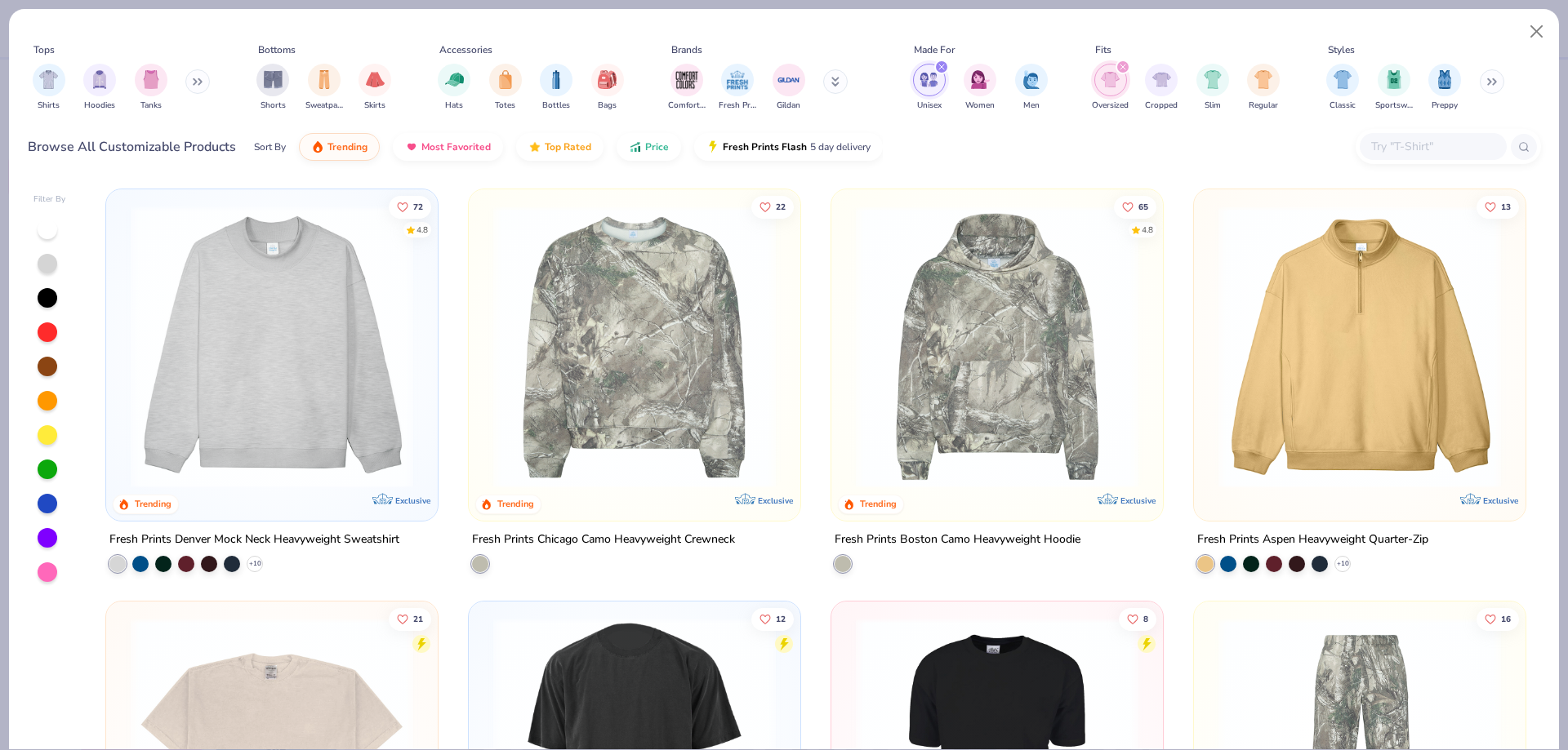
click at [934, 70] on img "filter for Unisex" at bounding box center [929, 80] width 19 height 19
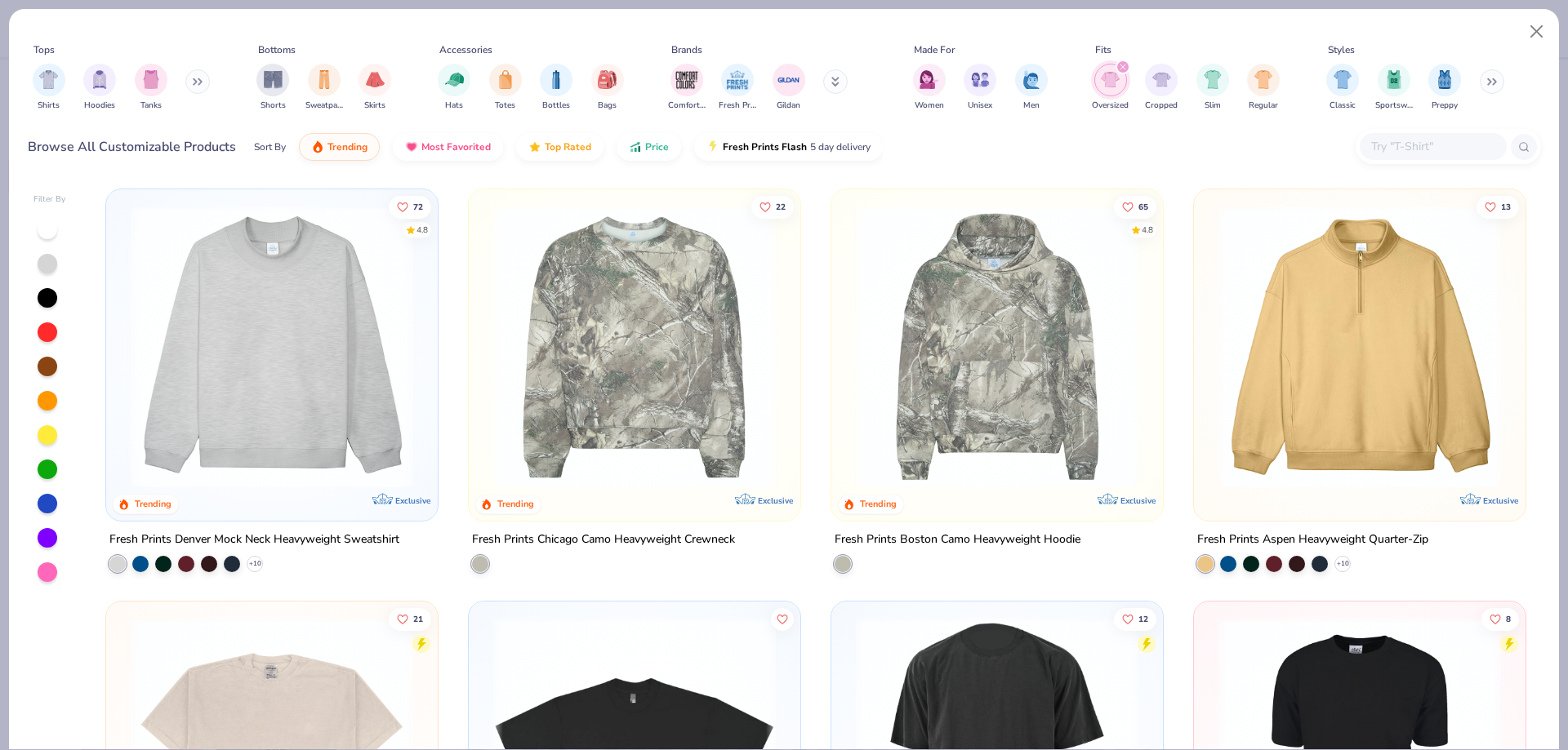
click at [303, 370] on img at bounding box center [272, 346] width 299 height 283
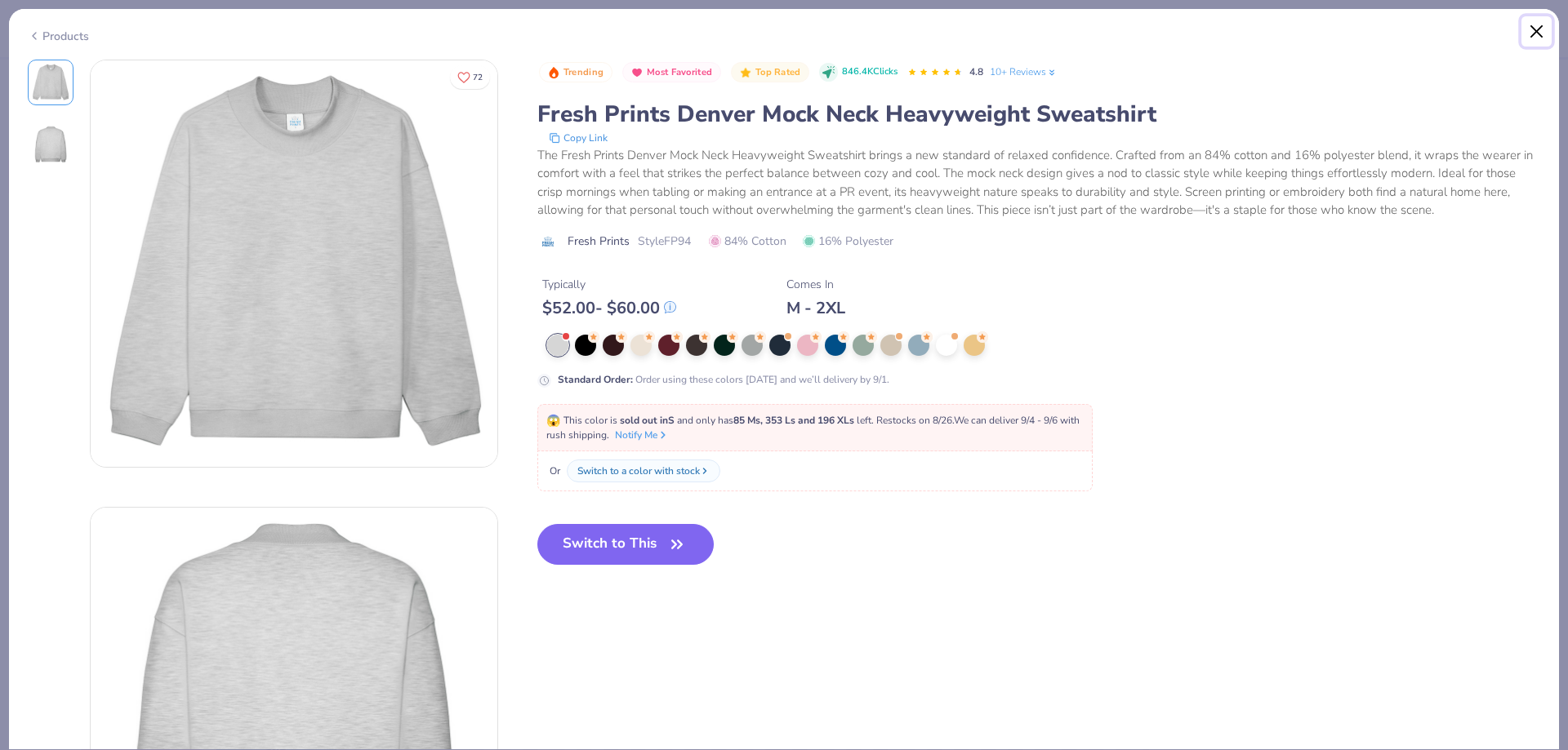
click at [1537, 27] on button "Close" at bounding box center [1536, 31] width 31 height 31
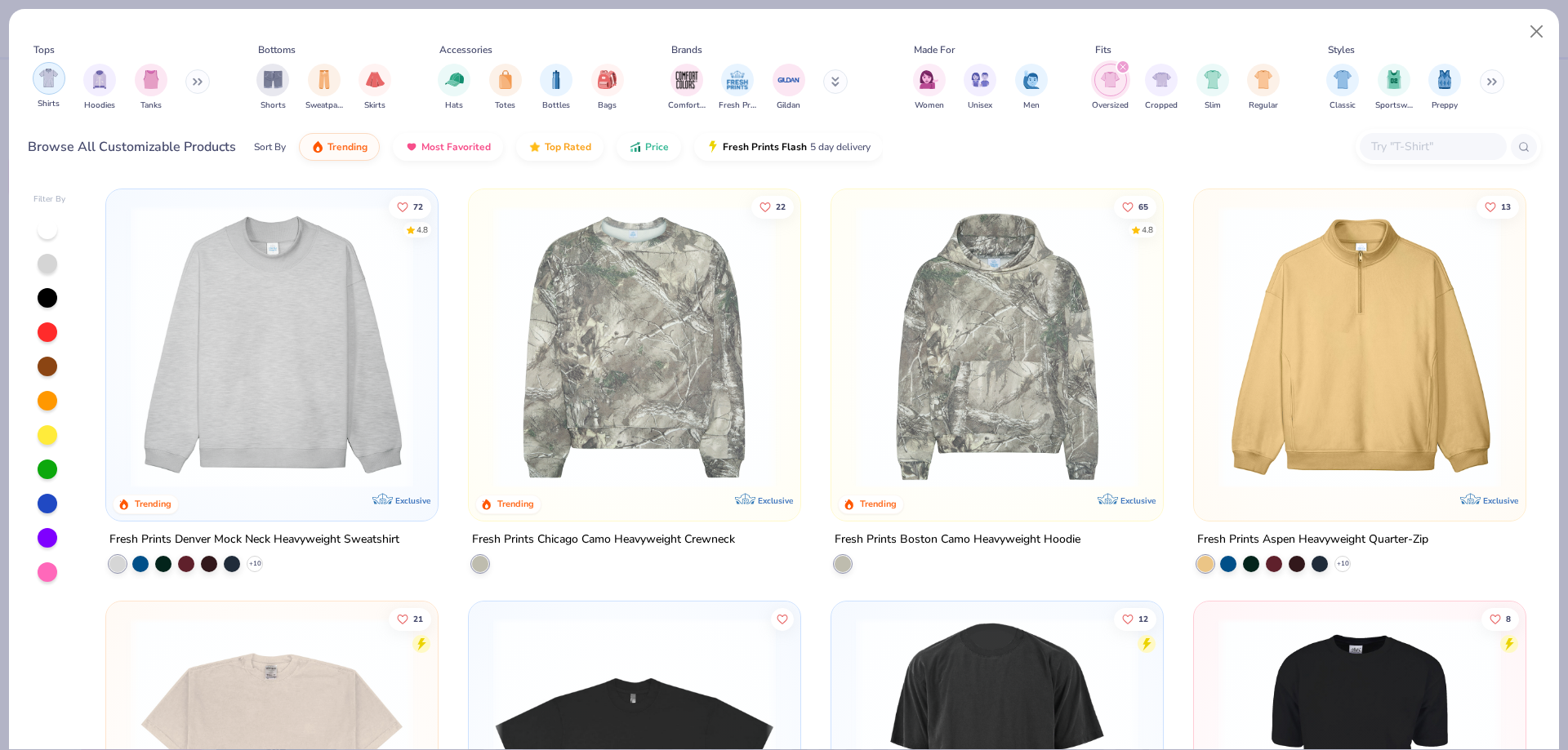
click at [60, 71] on div "filter for Shirts" at bounding box center [48, 78] width 32 height 32
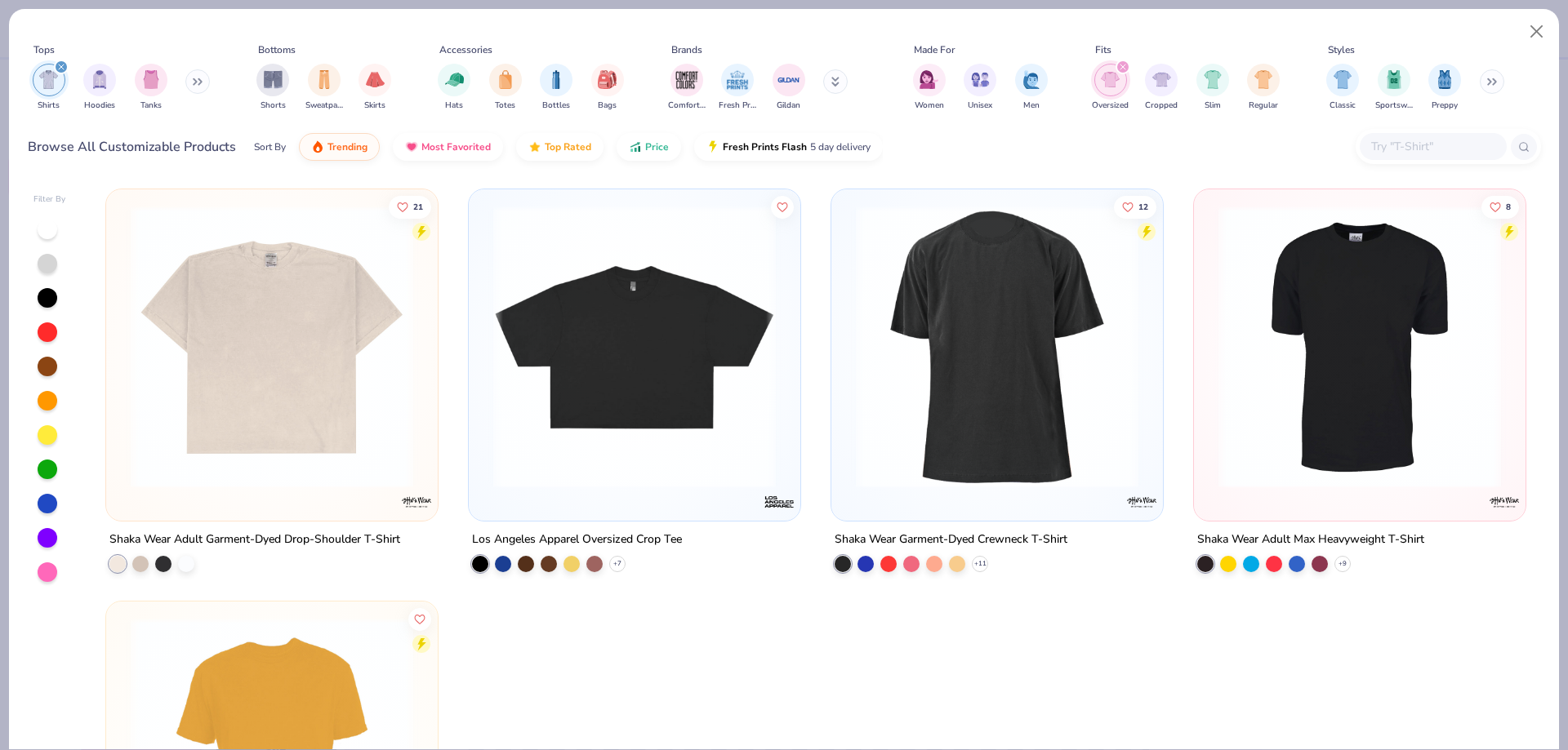
click at [1116, 86] on img "filter for Oversized" at bounding box center [1110, 80] width 19 height 19
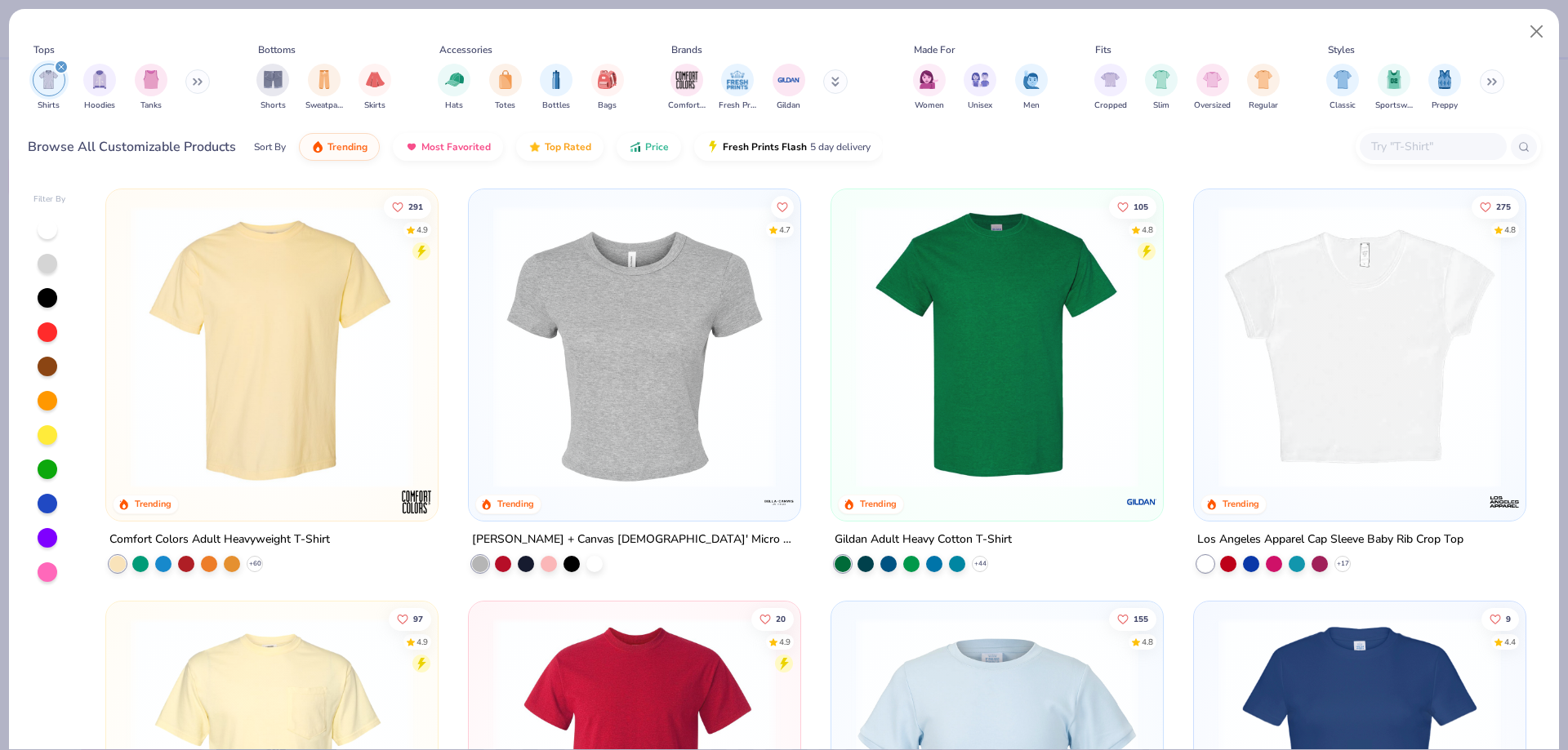
click at [53, 86] on img "filter for Shirts" at bounding box center [48, 80] width 19 height 19
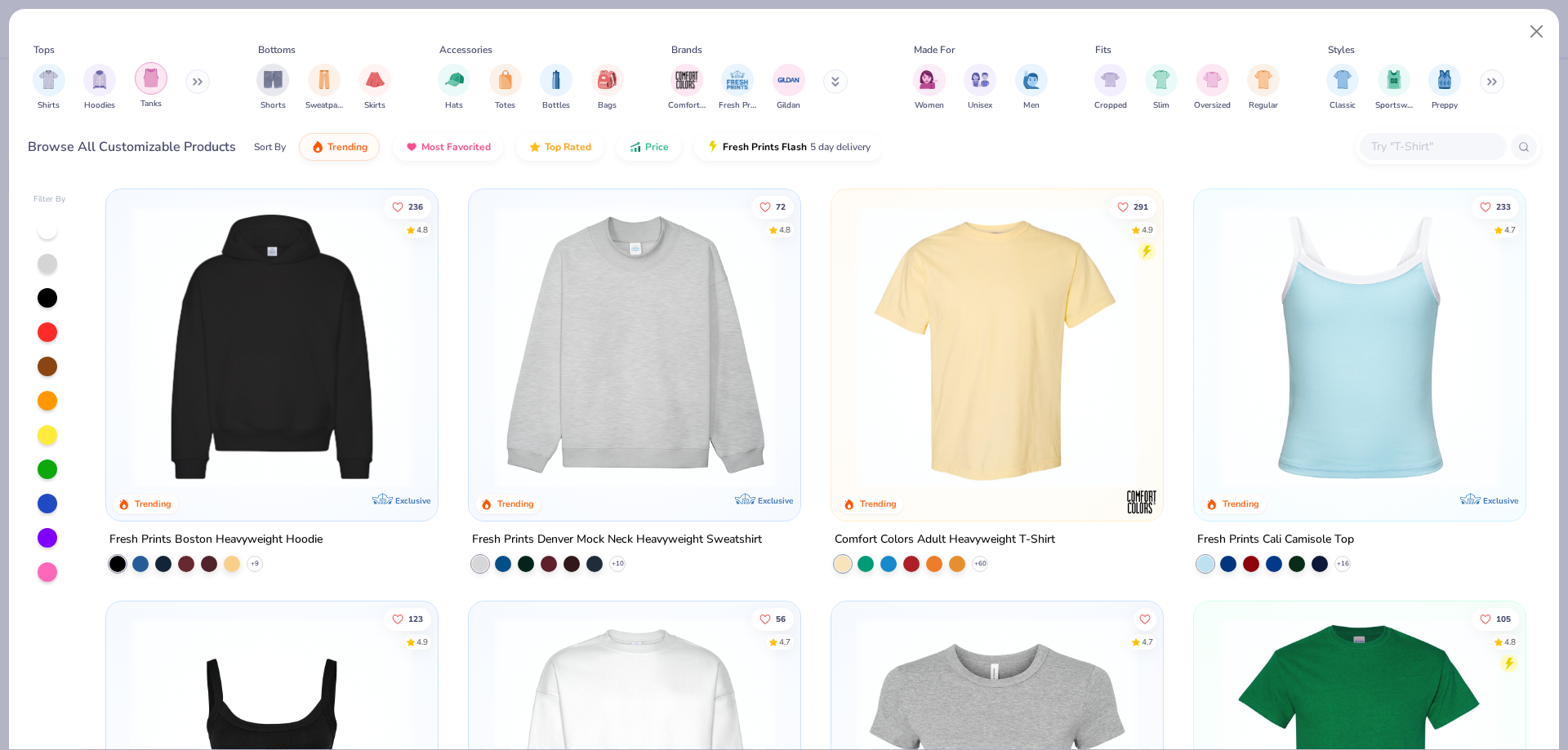
click at [143, 75] on img "filter for Tanks" at bounding box center [151, 78] width 18 height 19
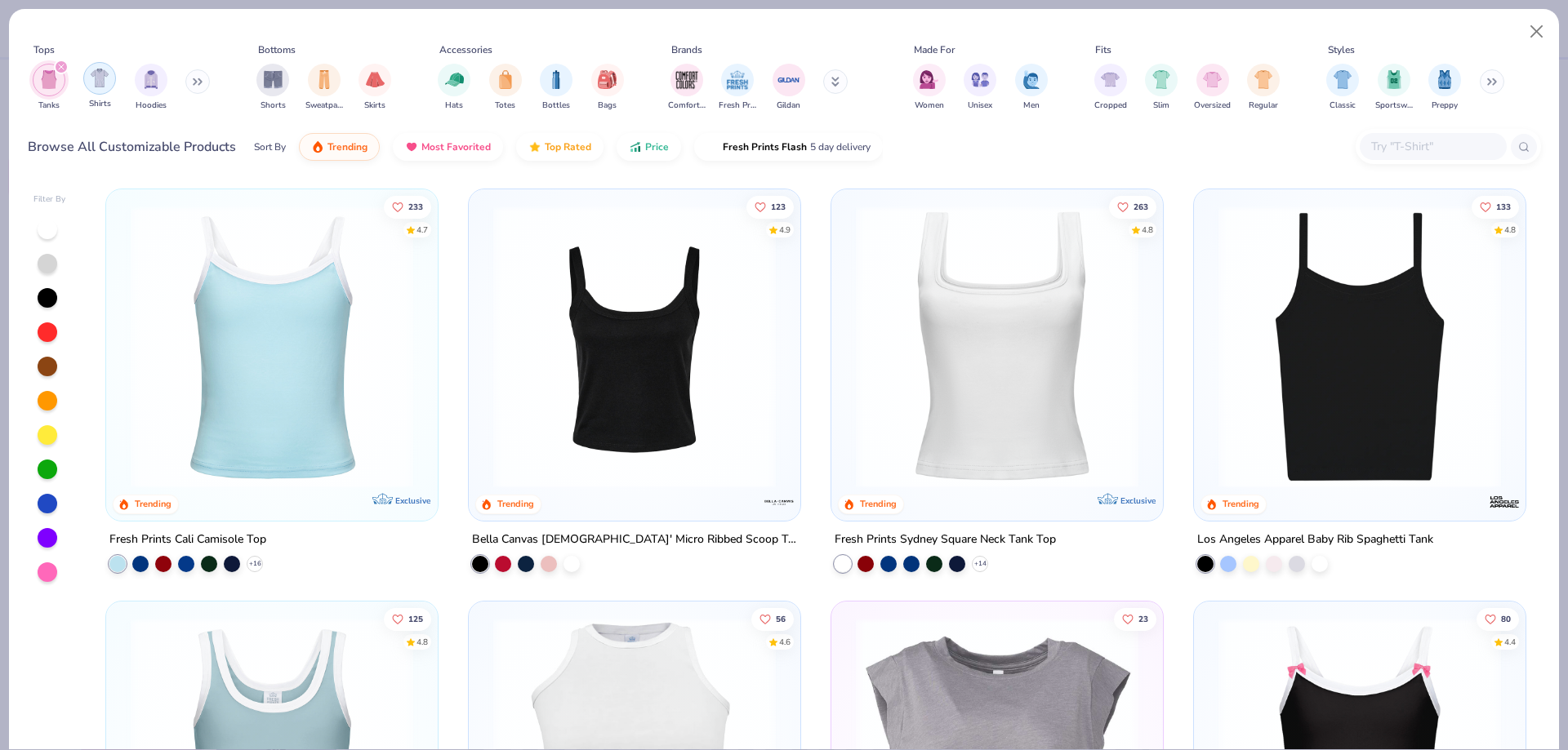
click at [138, 85] on div "filter for Hoodies" at bounding box center [151, 80] width 32 height 32
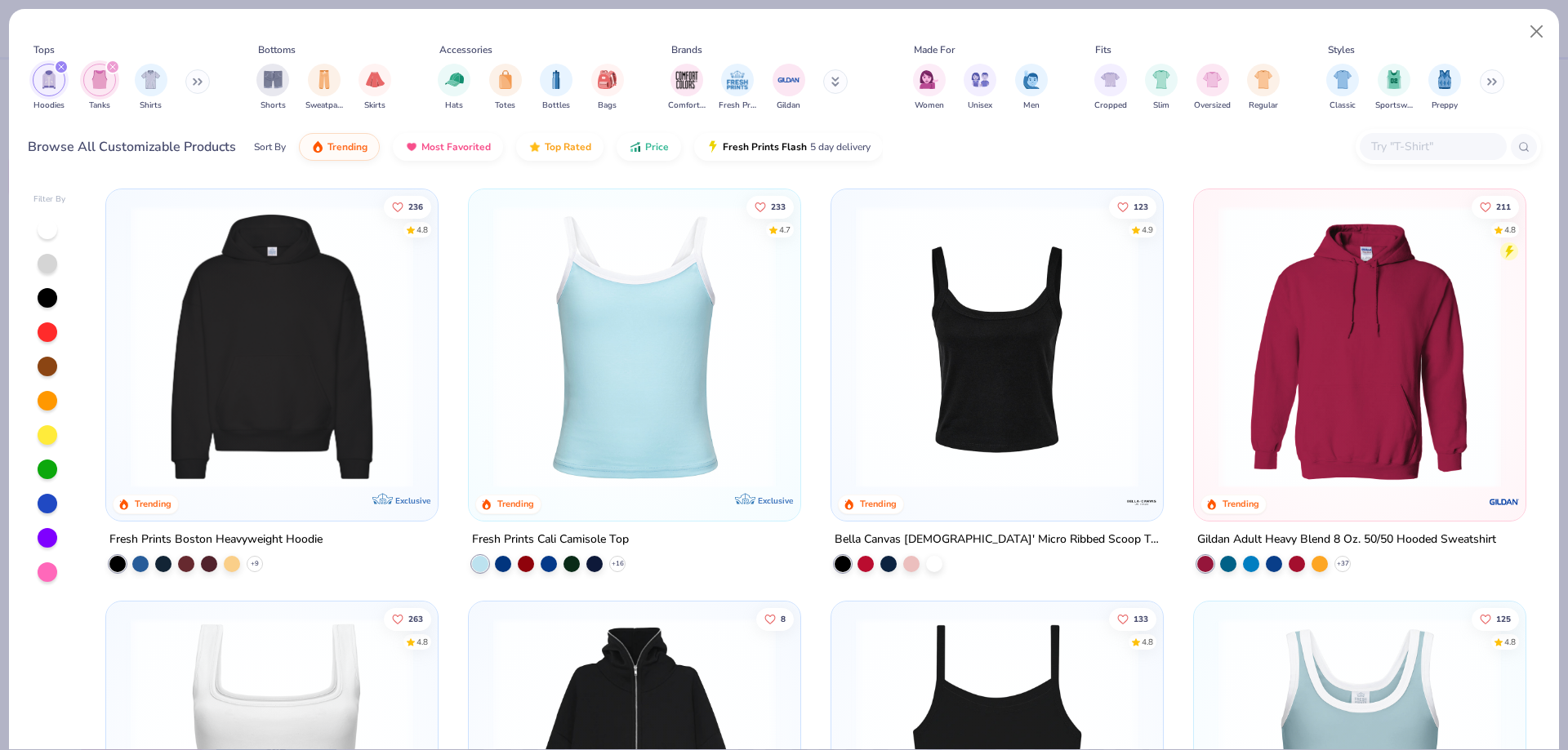
click at [93, 82] on img "filter for Tanks" at bounding box center [100, 80] width 18 height 19
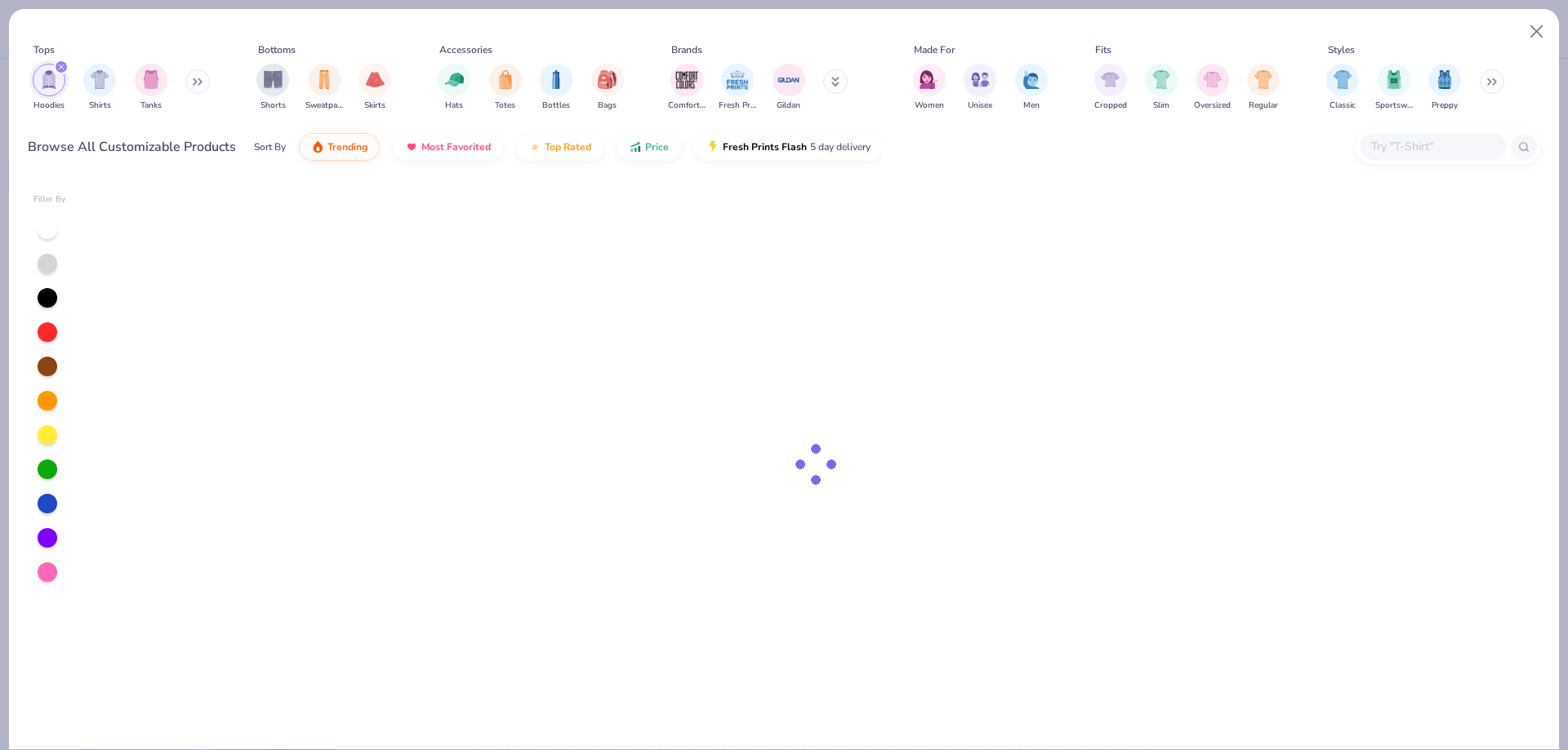
click at [51, 81] on img "filter for Hoodies" at bounding box center [49, 80] width 18 height 19
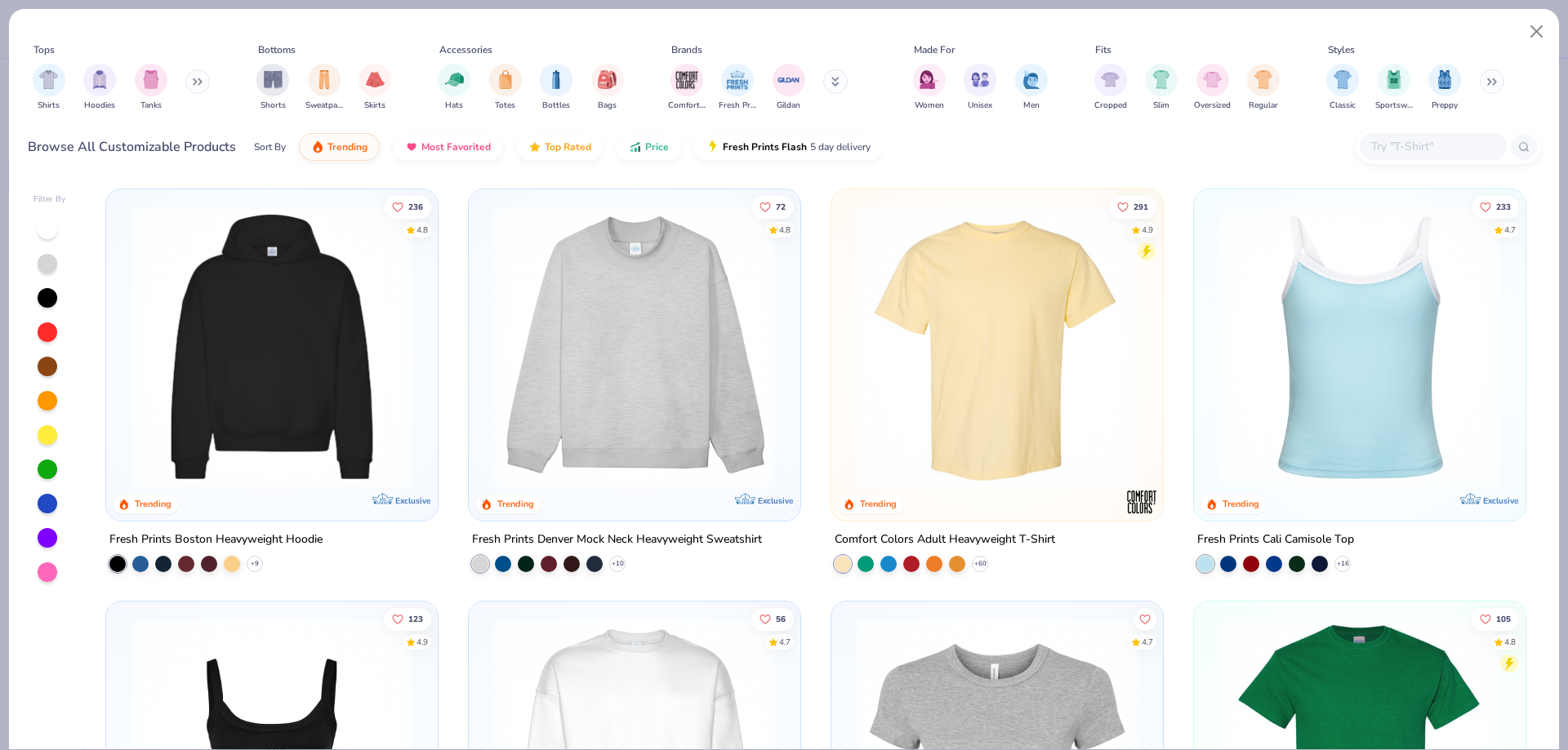
click at [192, 80] on button at bounding box center [198, 82] width 25 height 25
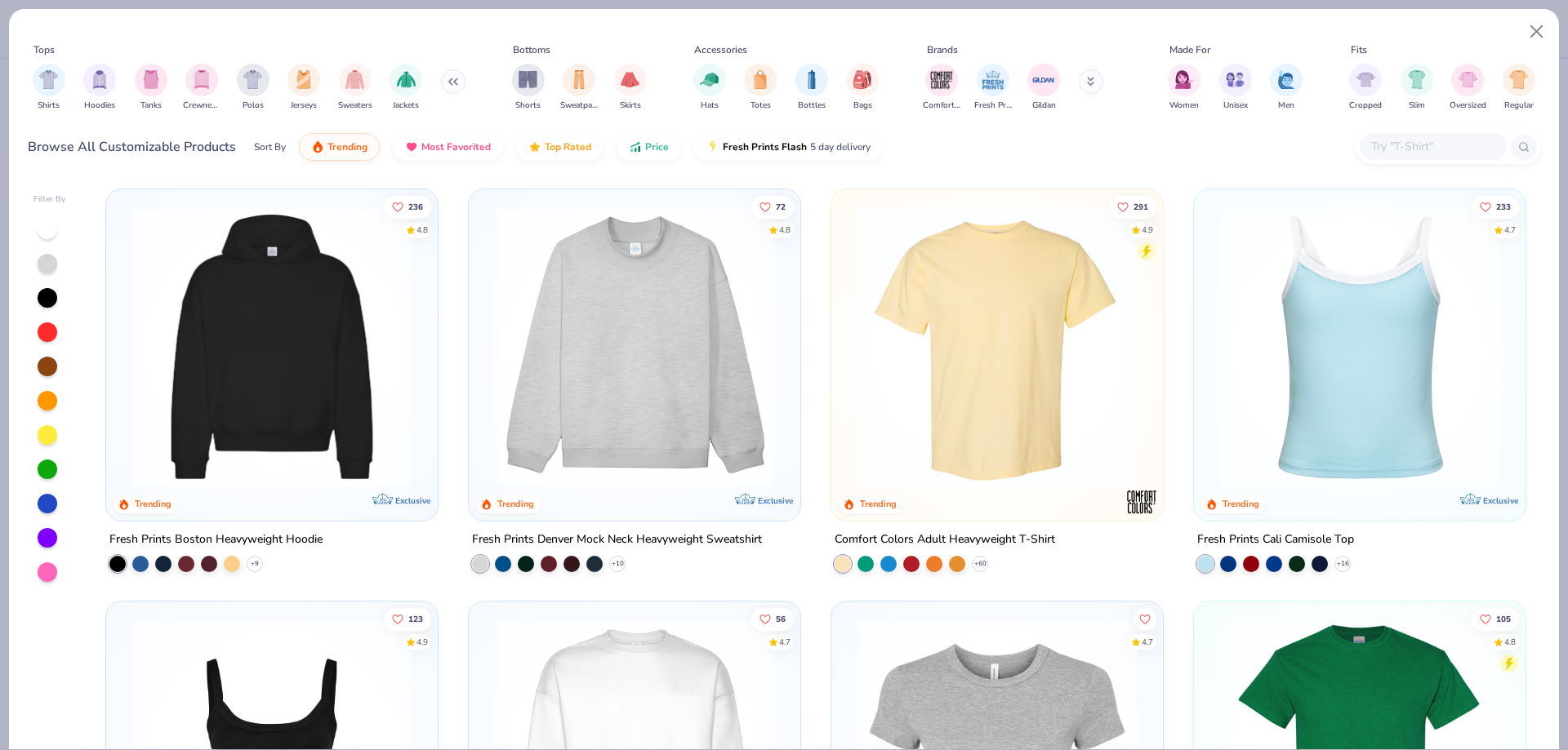
click at [356, 84] on img "filter for Sweaters" at bounding box center [355, 80] width 19 height 19
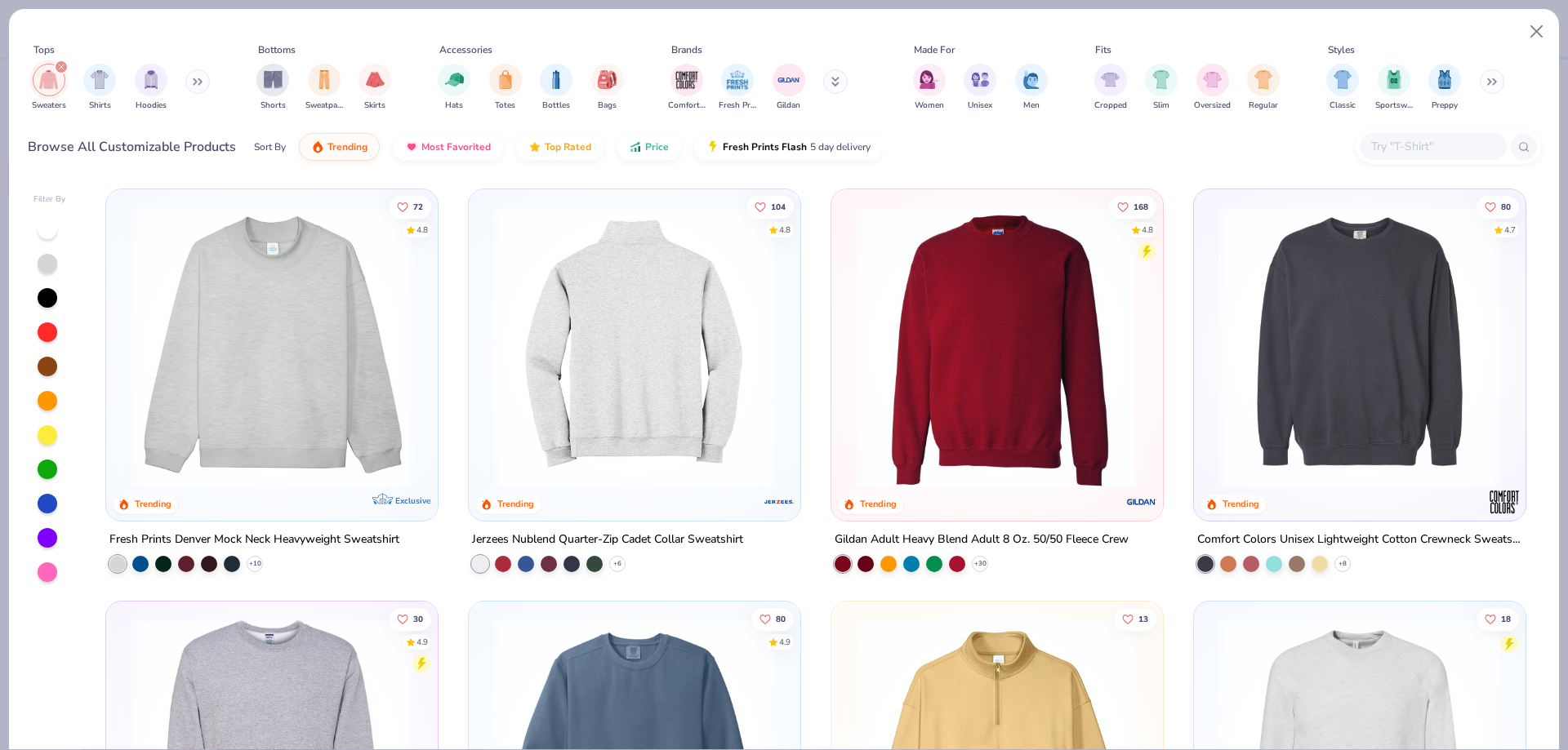
click at [614, 306] on img at bounding box center [634, 346] width 299 height 283
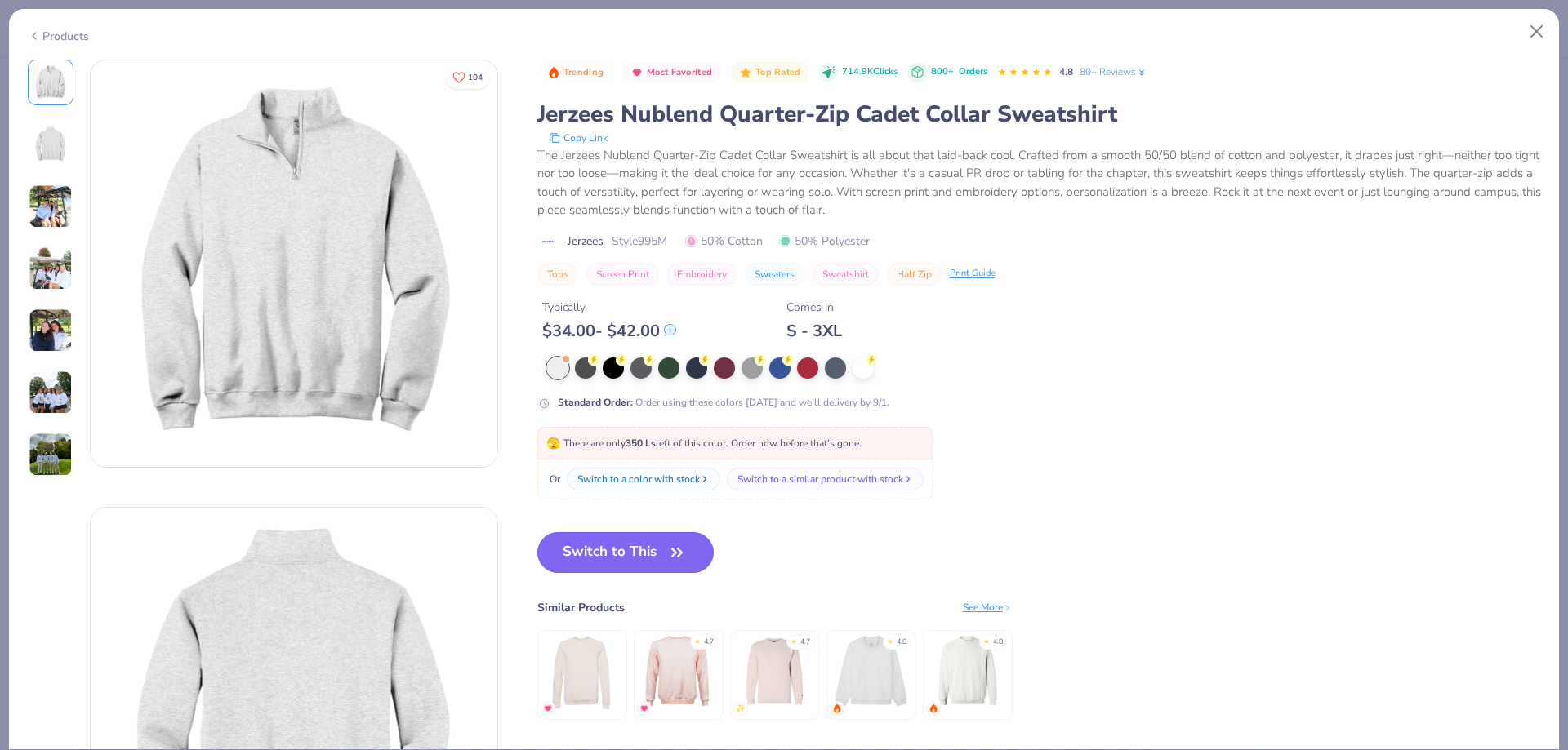
click at [672, 543] on icon "button" at bounding box center [677, 553] width 23 height 23
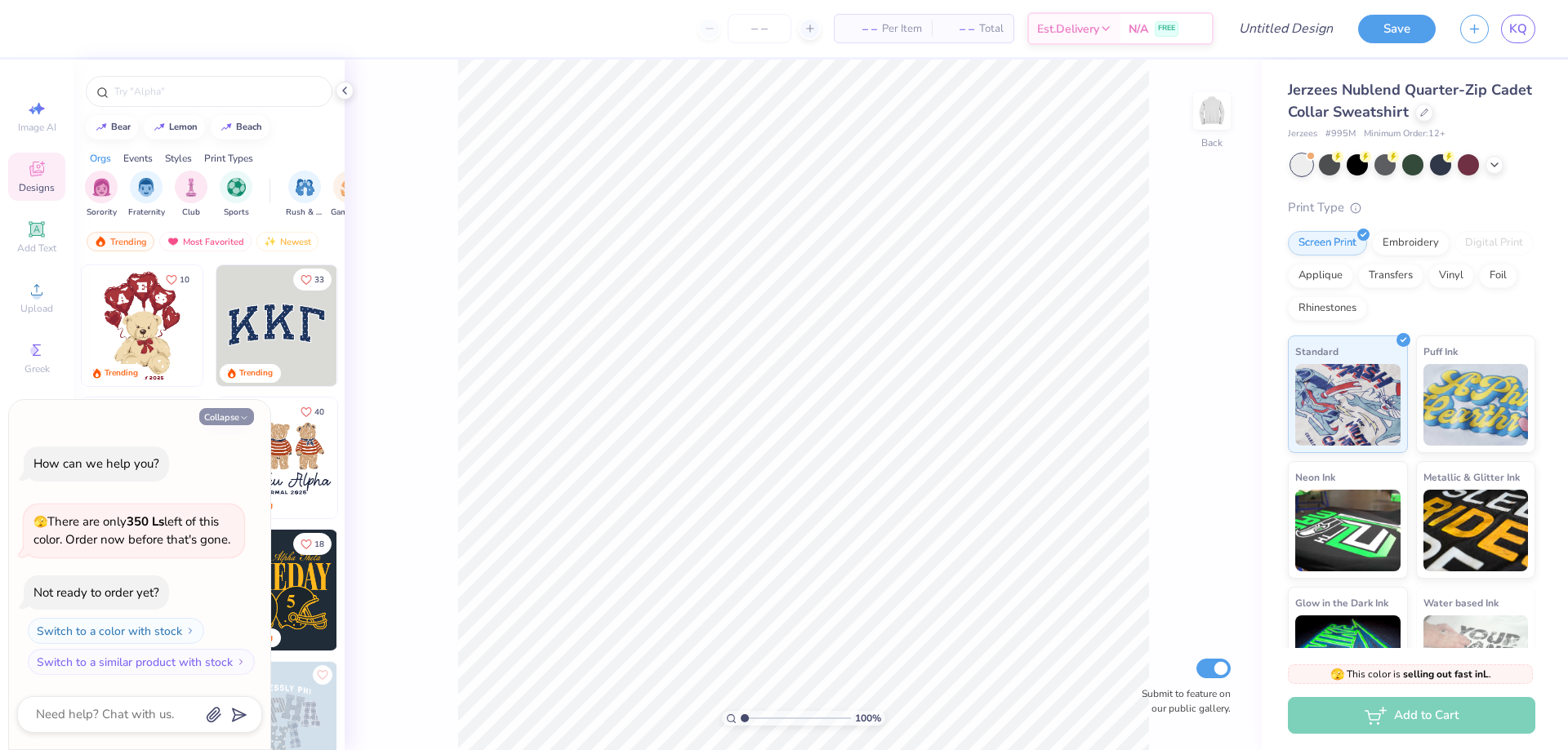
click at [222, 414] on button "Collapse" at bounding box center [226, 417] width 55 height 17
type textarea "x"
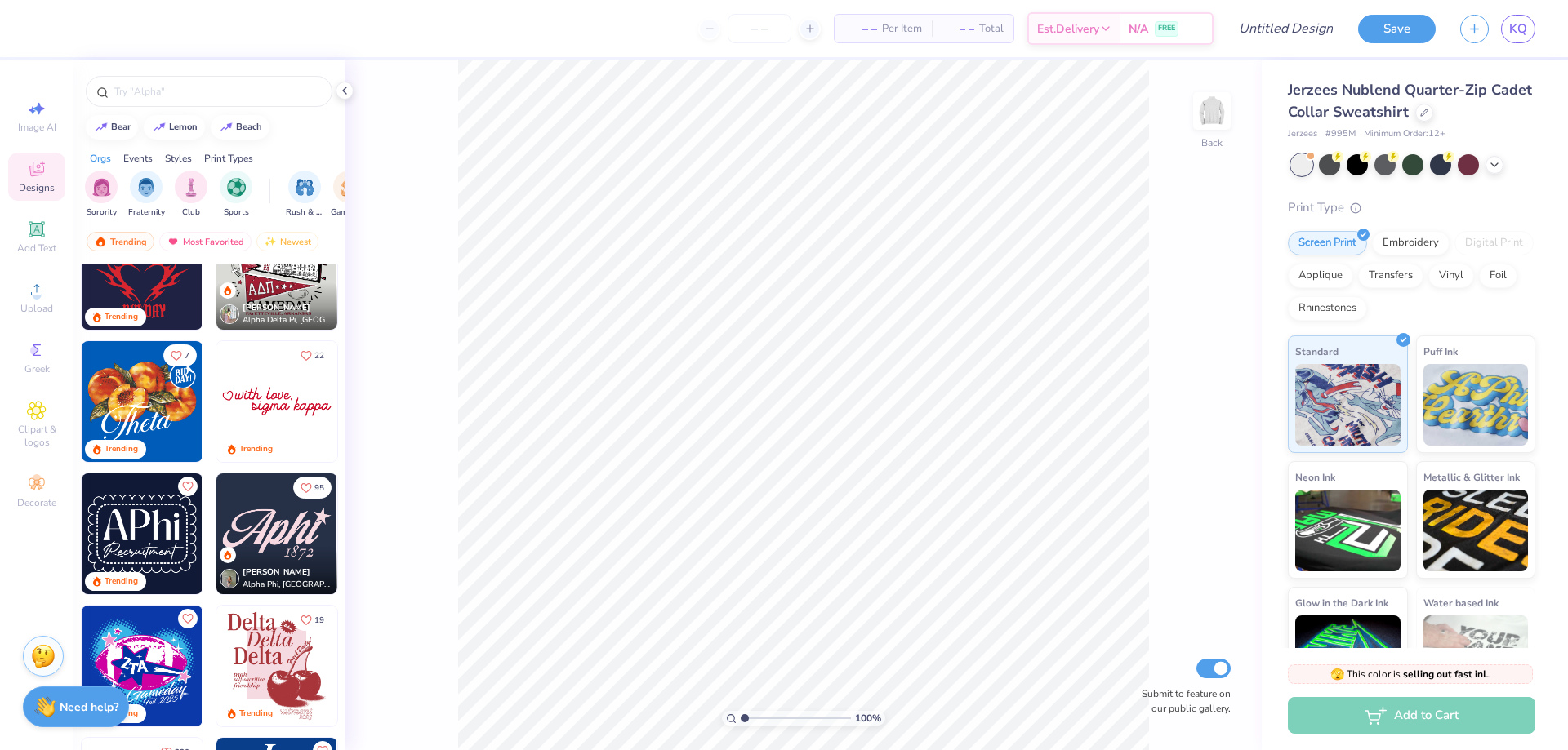
scroll to position [735, 0]
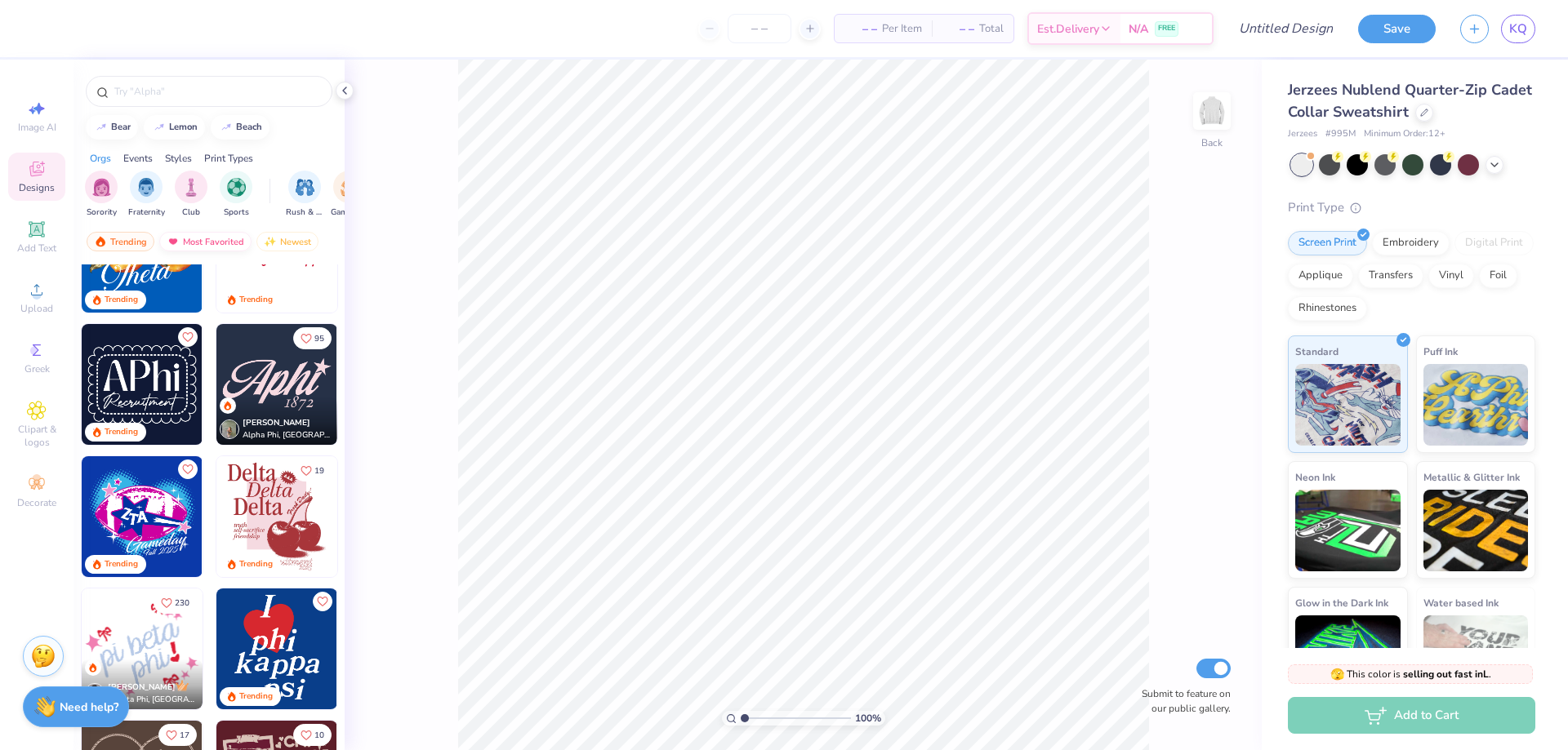
click at [206, 244] on div "Most Favorited" at bounding box center [205, 242] width 92 height 20
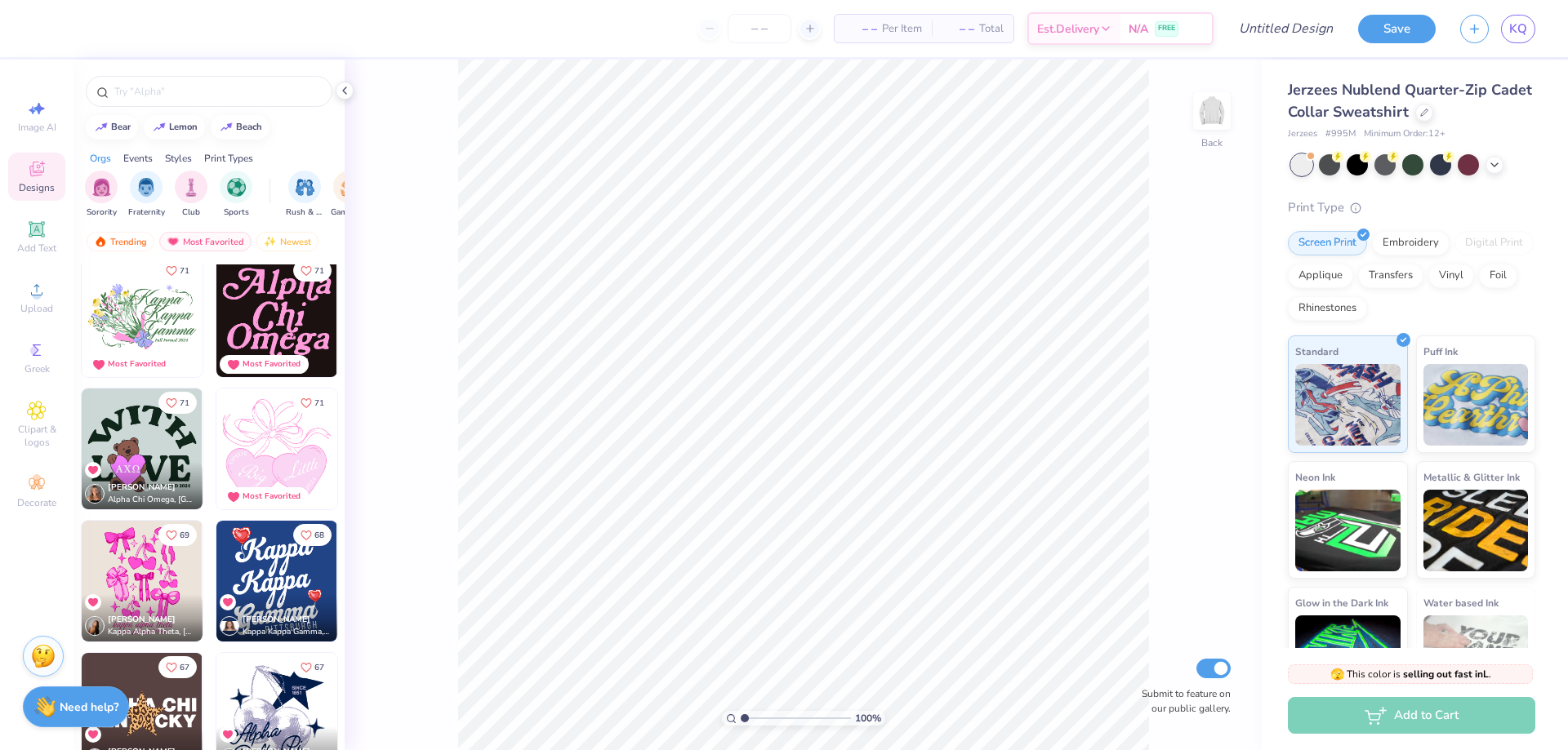
scroll to position [3184, 0]
click at [201, 236] on div "Most Favorited" at bounding box center [205, 242] width 92 height 20
click at [277, 245] on div "Newest" at bounding box center [287, 242] width 62 height 20
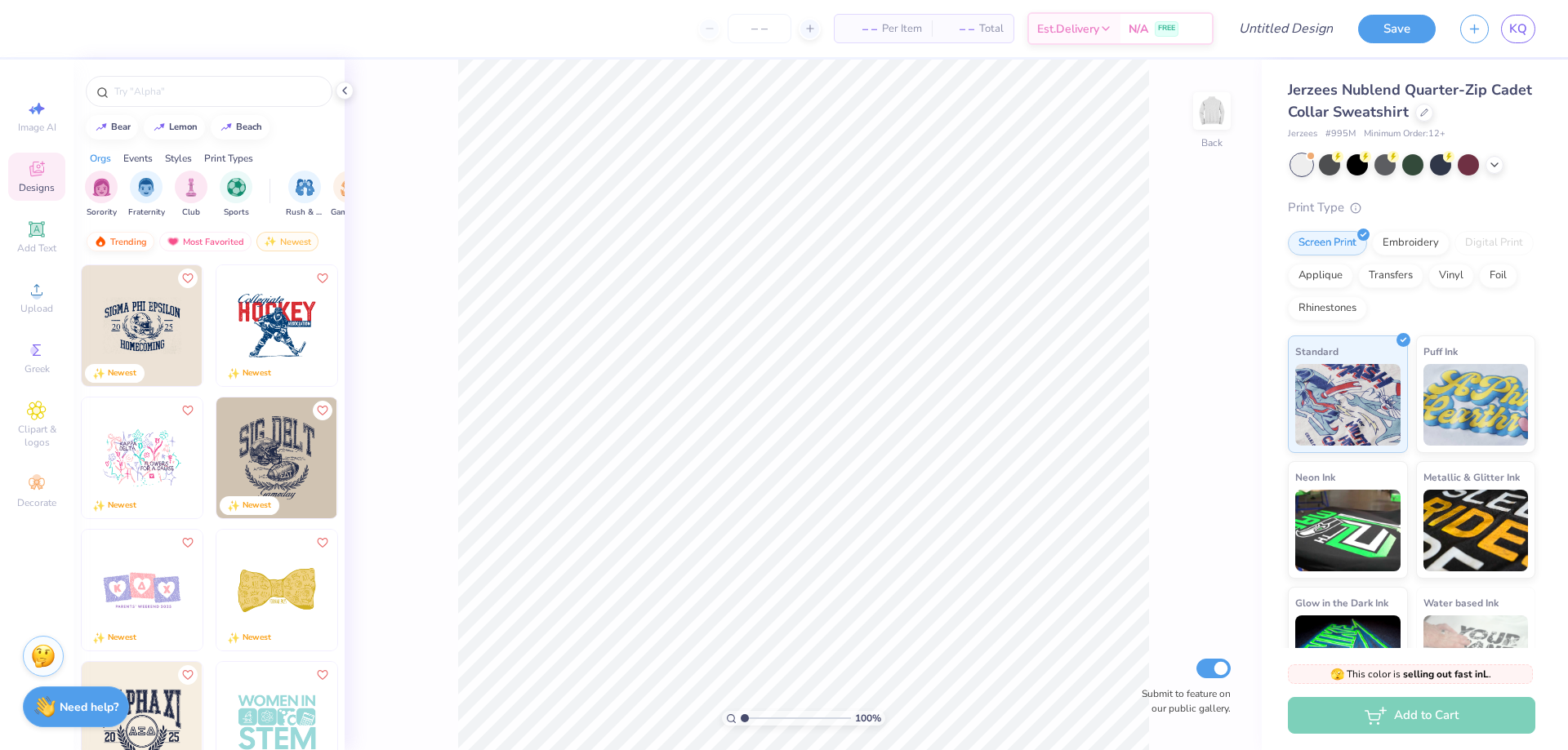
click at [124, 245] on div "Trending" at bounding box center [120, 242] width 68 height 20
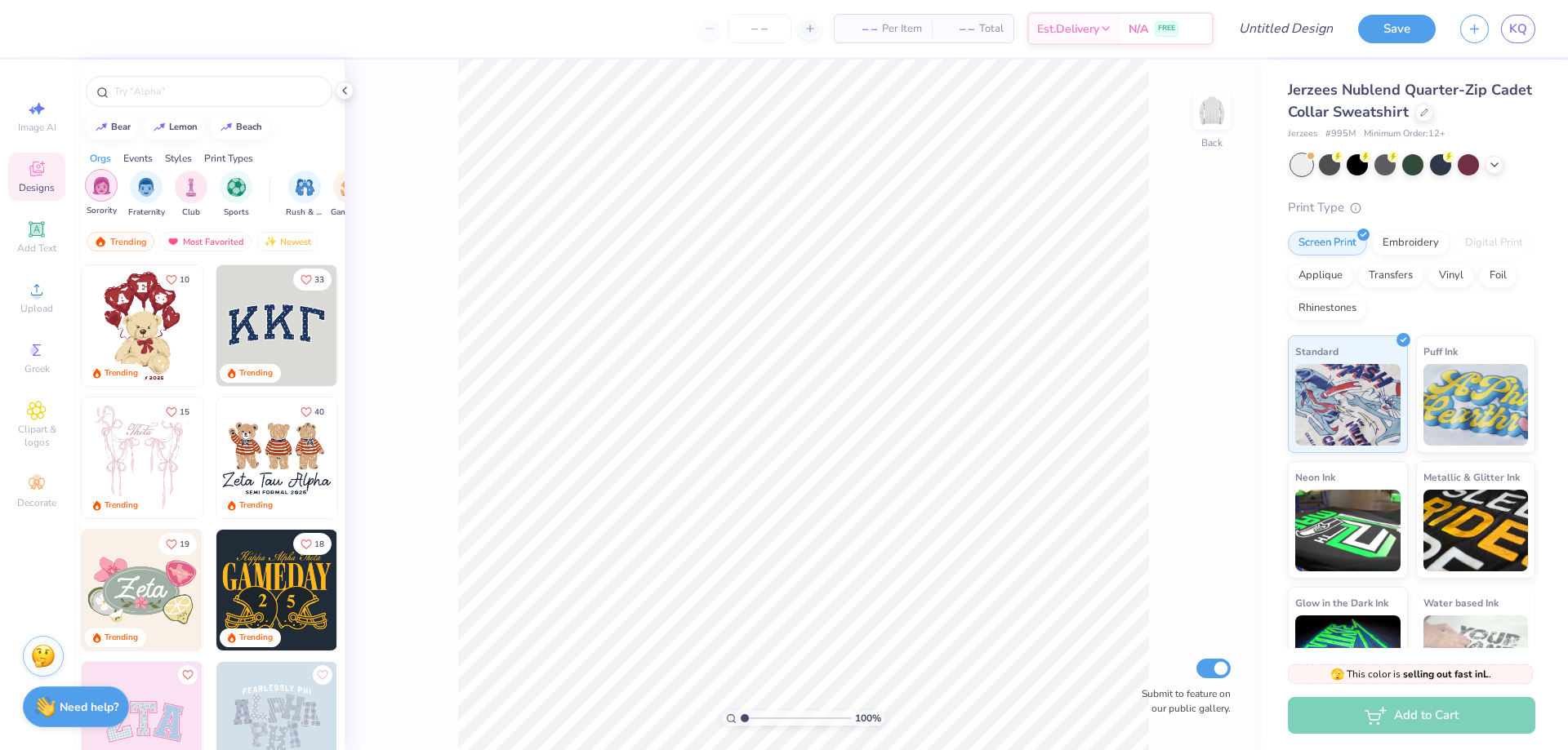
click at [101, 191] on img "filter for Sorority" at bounding box center [101, 186] width 19 height 19
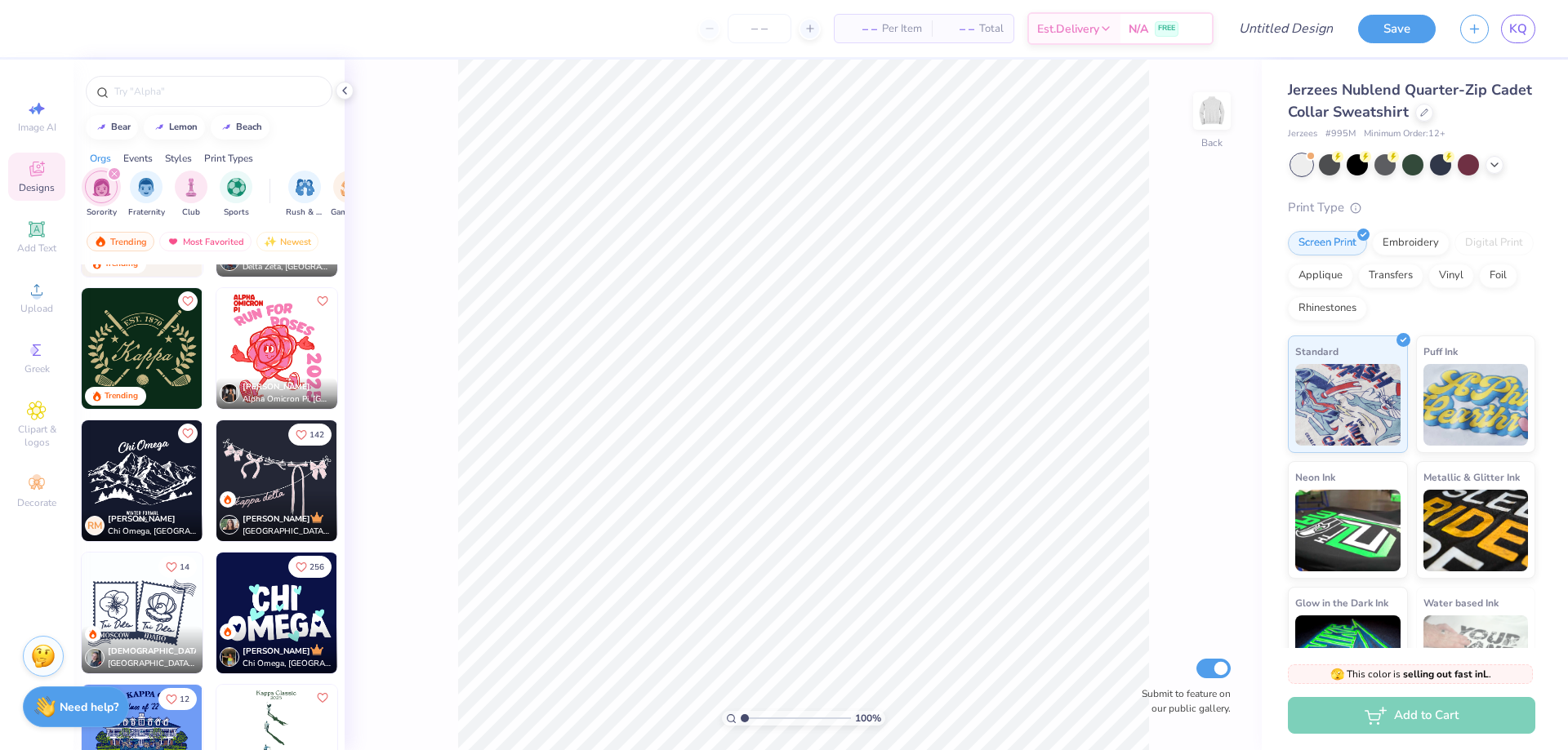
scroll to position [3021, 0]
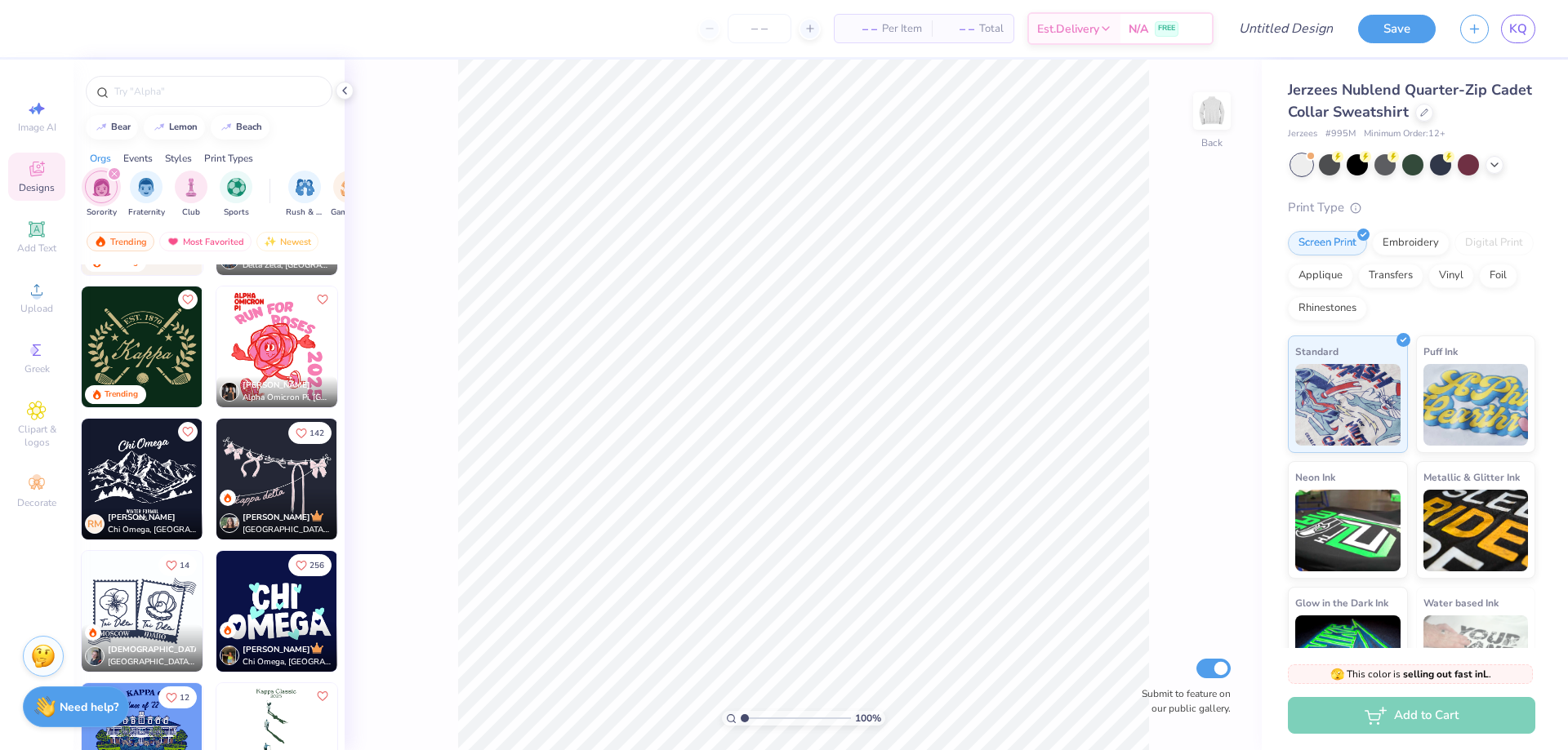
click at [163, 469] on img at bounding box center [143, 479] width 121 height 121
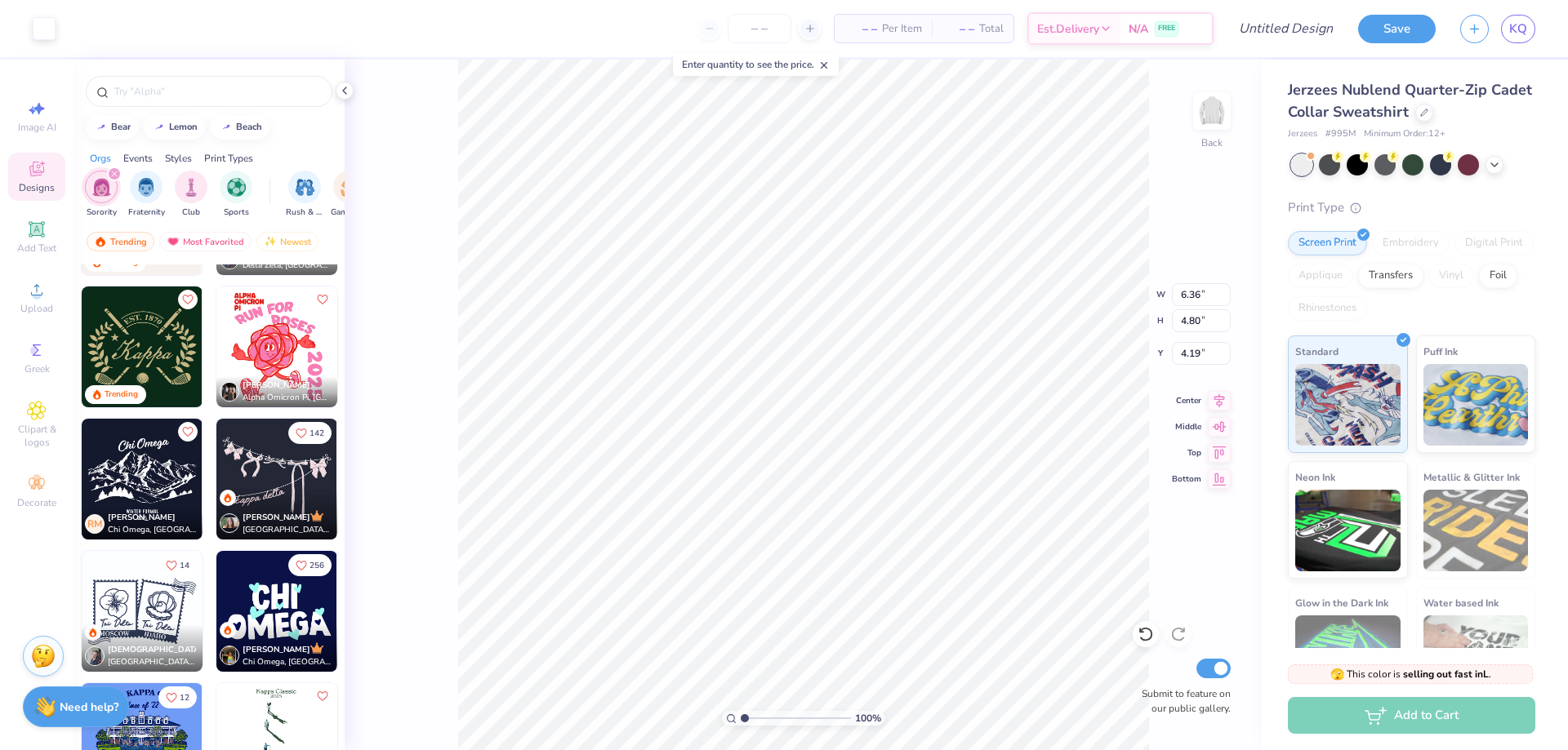
type input "6.36"
type input "4.80"
type input "3.75"
click at [1498, 163] on icon at bounding box center [1495, 163] width 13 height 13
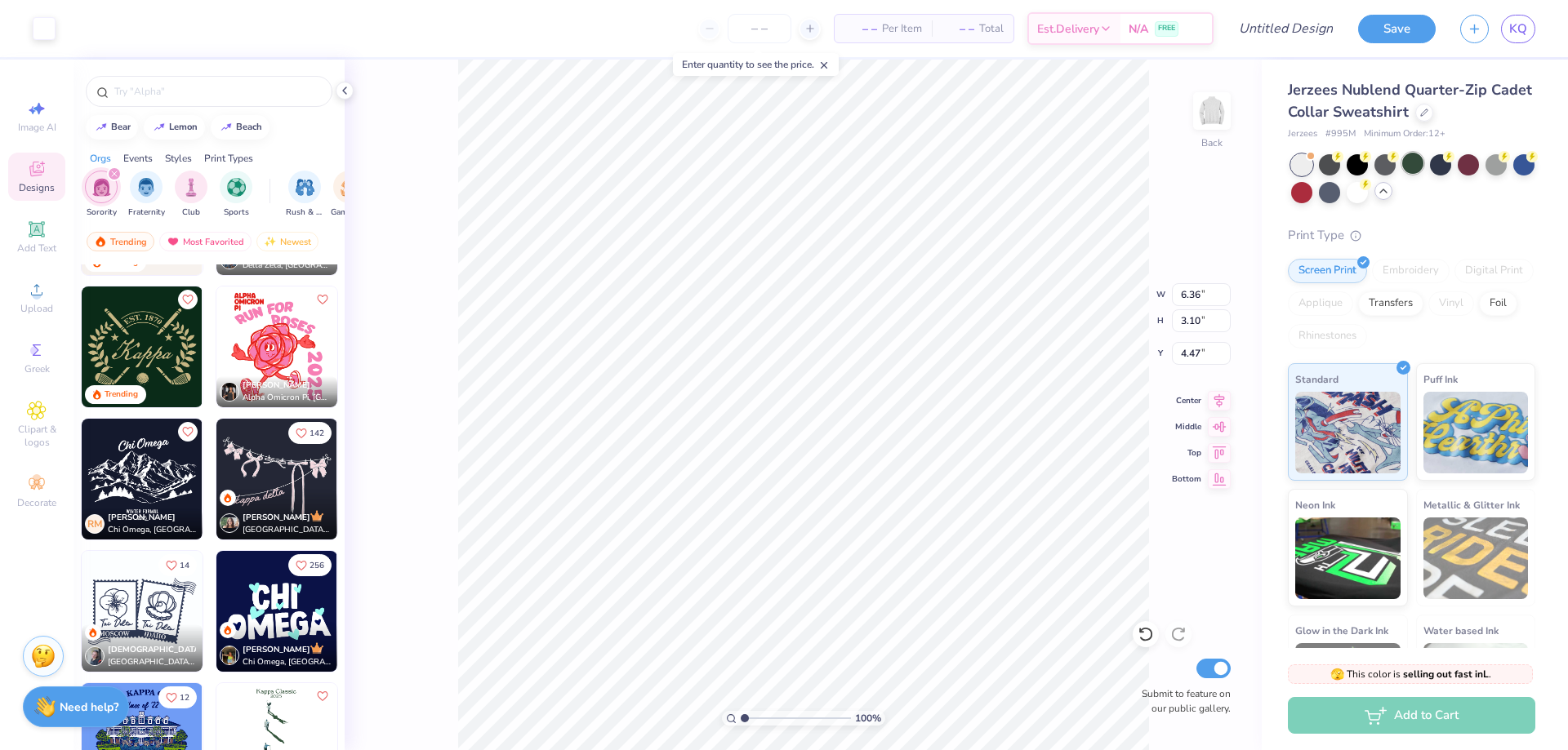
click at [1419, 157] on div at bounding box center [1413, 163] width 22 height 22
click at [1513, 174] on div at bounding box center [1524, 163] width 22 height 22
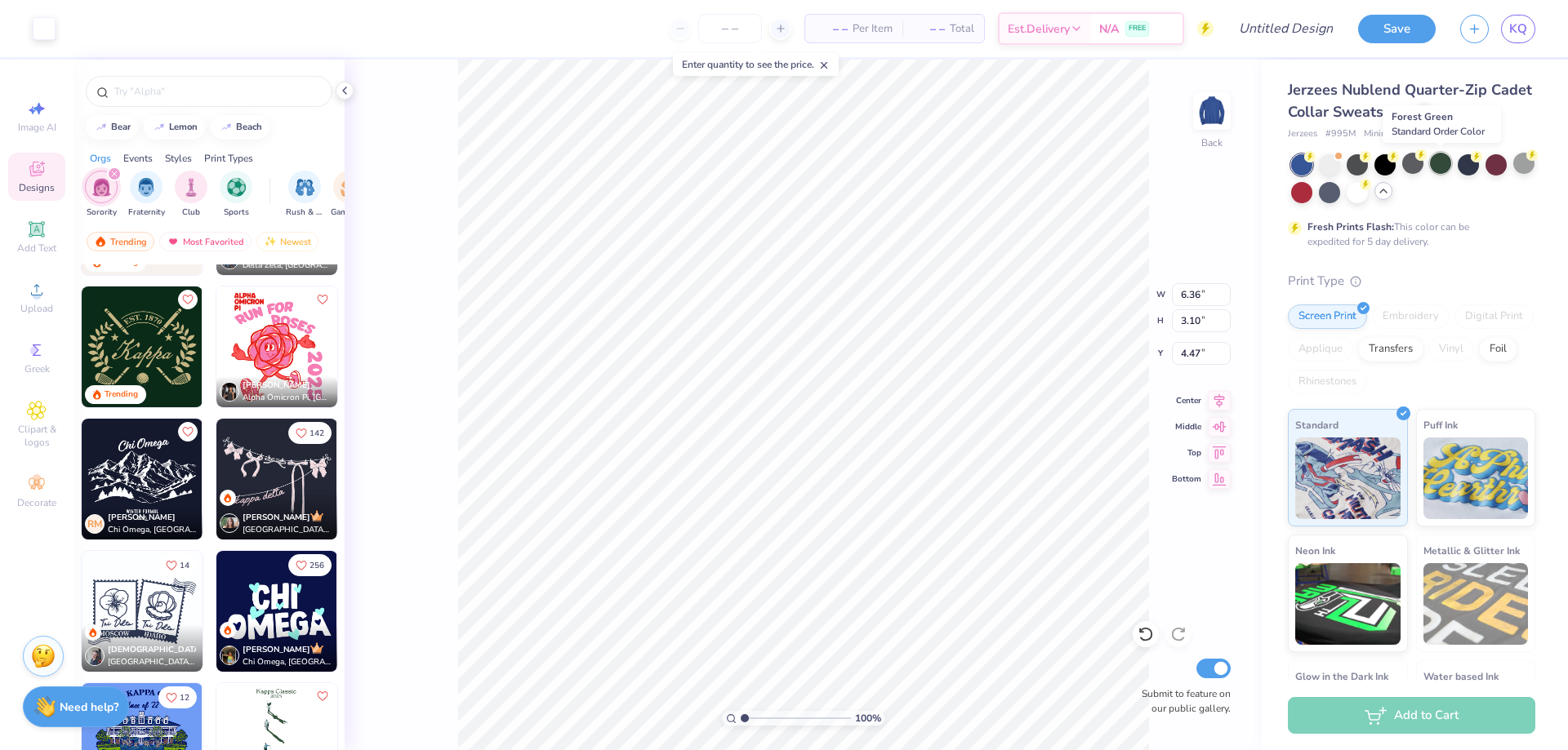
click at [1447, 162] on div at bounding box center [1441, 163] width 22 height 22
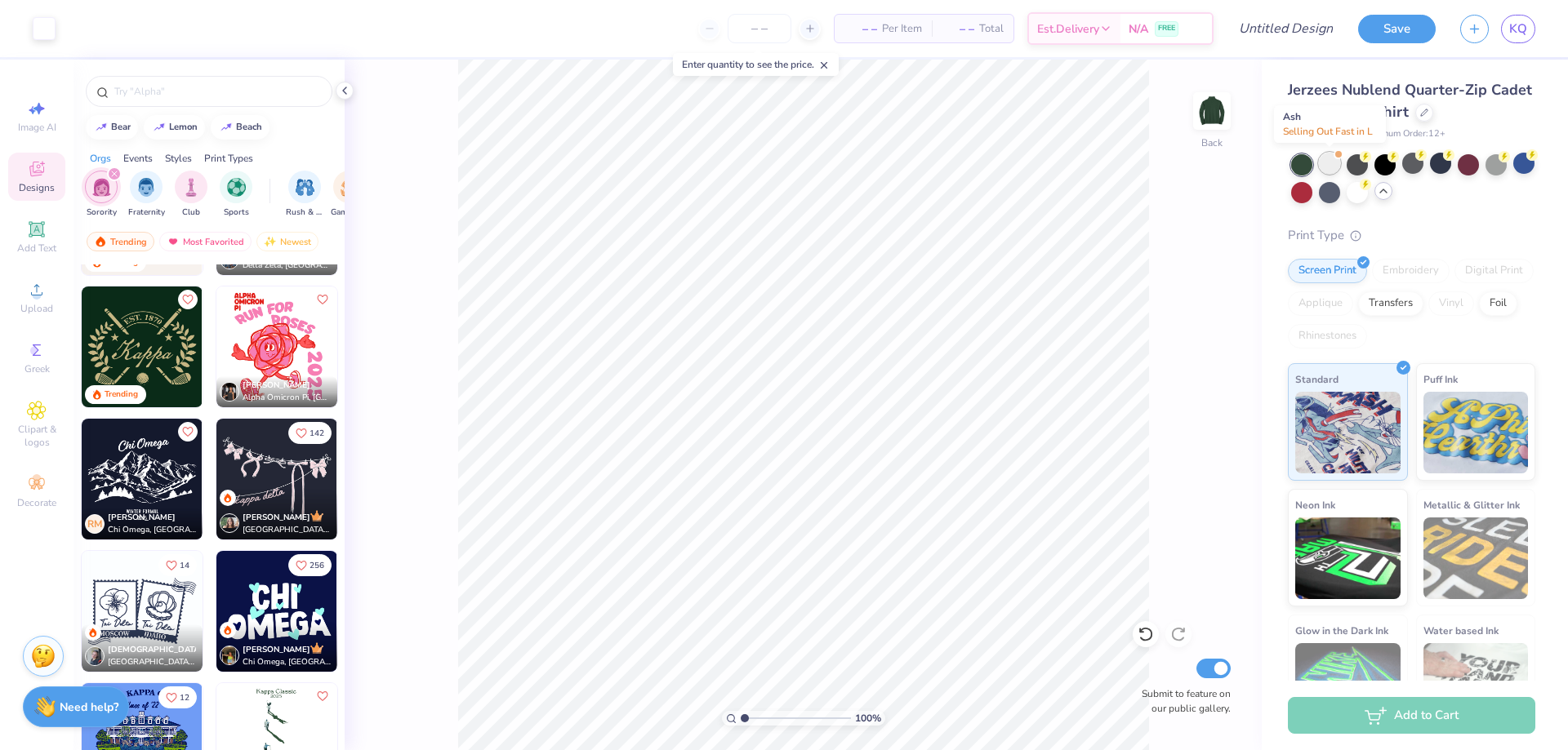
click at [1339, 162] on div at bounding box center [1330, 163] width 22 height 22
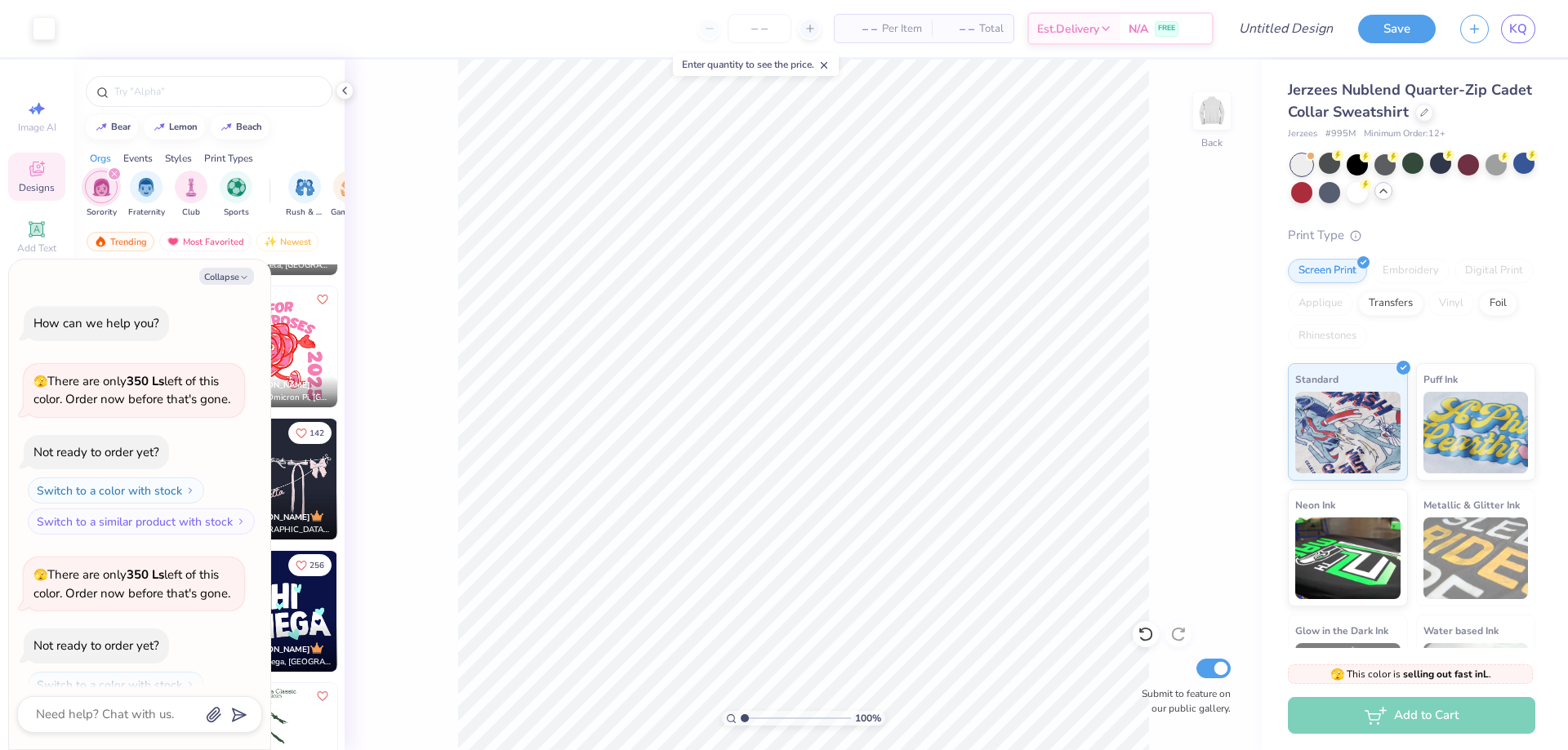
scroll to position [54, 0]
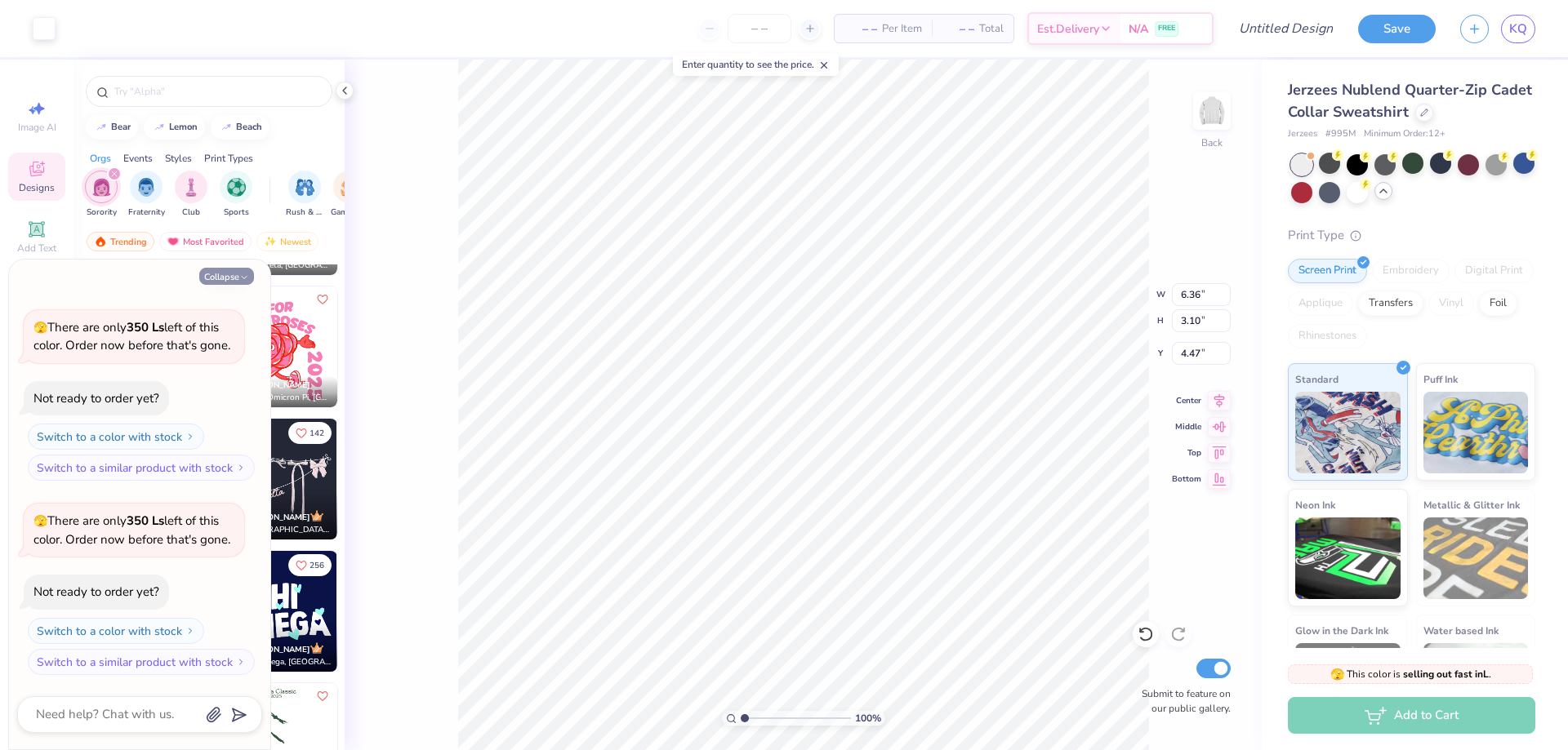
click at [220, 270] on button "Collapse" at bounding box center [226, 276] width 55 height 17
type textarea "x"
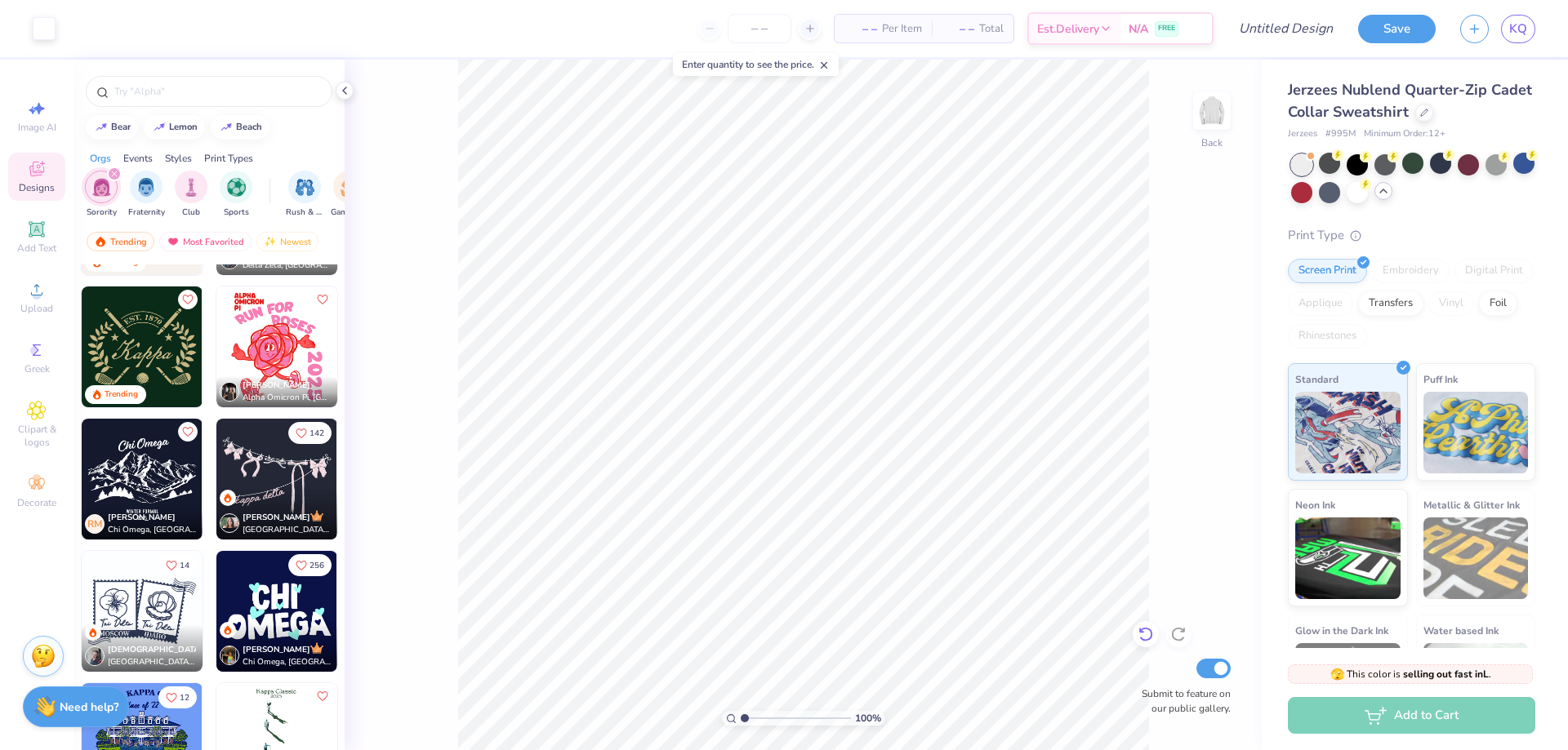
click at [1149, 631] on icon at bounding box center [1146, 635] width 17 height 17
click at [1146, 633] on icon at bounding box center [1146, 635] width 17 height 17
click at [1158, 636] on div at bounding box center [1146, 635] width 27 height 27
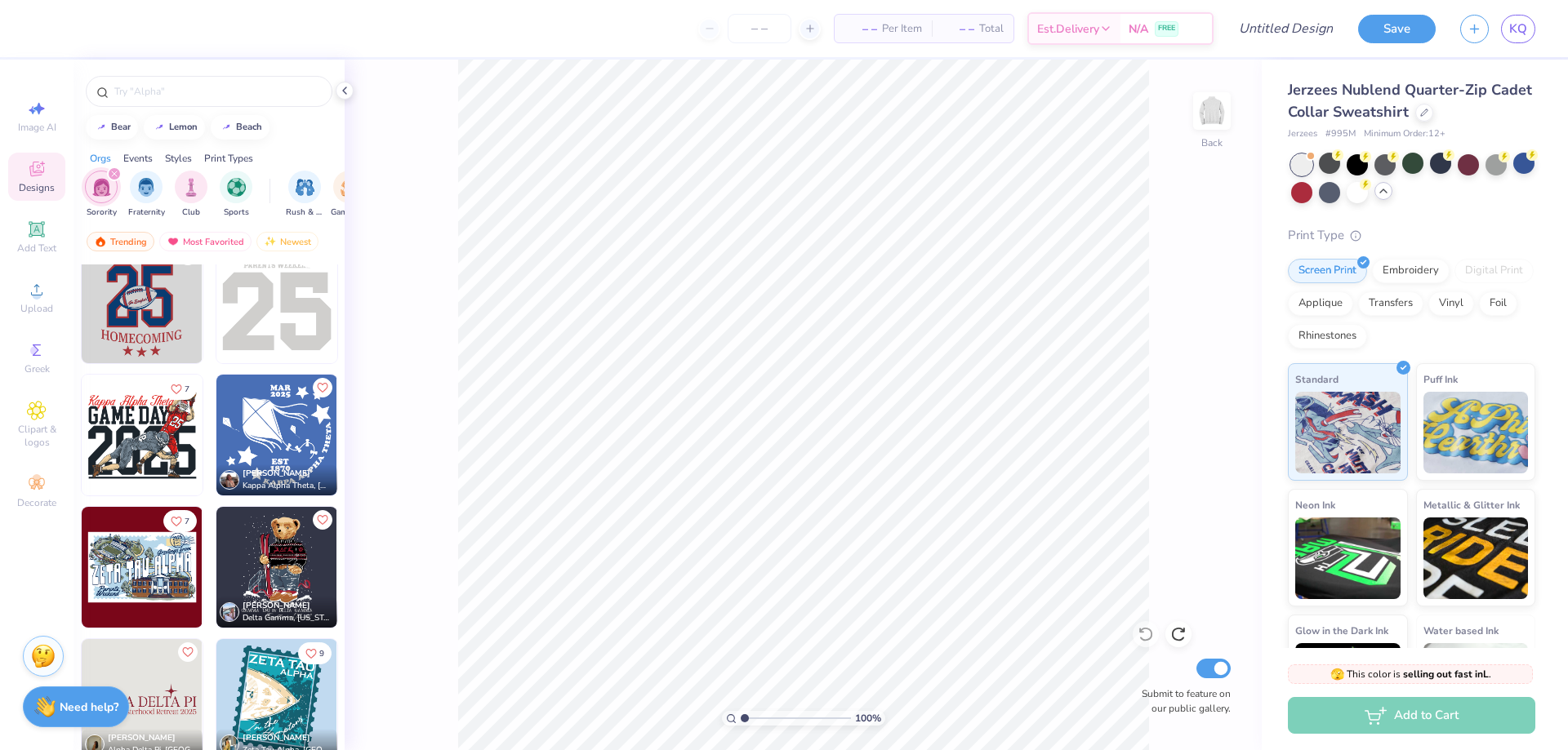
scroll to position [4653, 0]
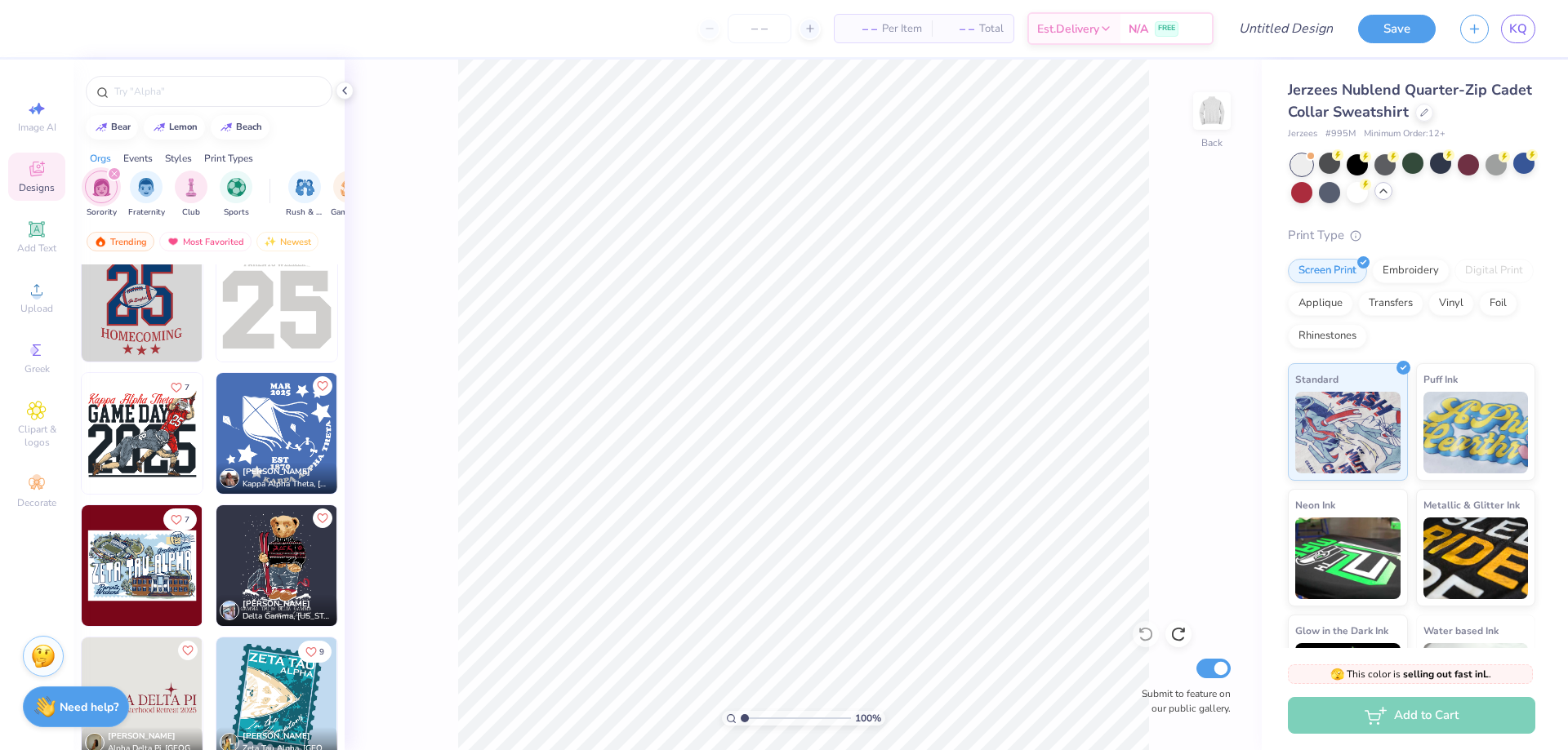
click at [216, 555] on img at bounding box center [155, 566] width 121 height 121
click at [1475, 36] on button "button" at bounding box center [1474, 27] width 28 height 28
click at [315, 120] on div "bear lemon beach" at bounding box center [209, 128] width 271 height 25
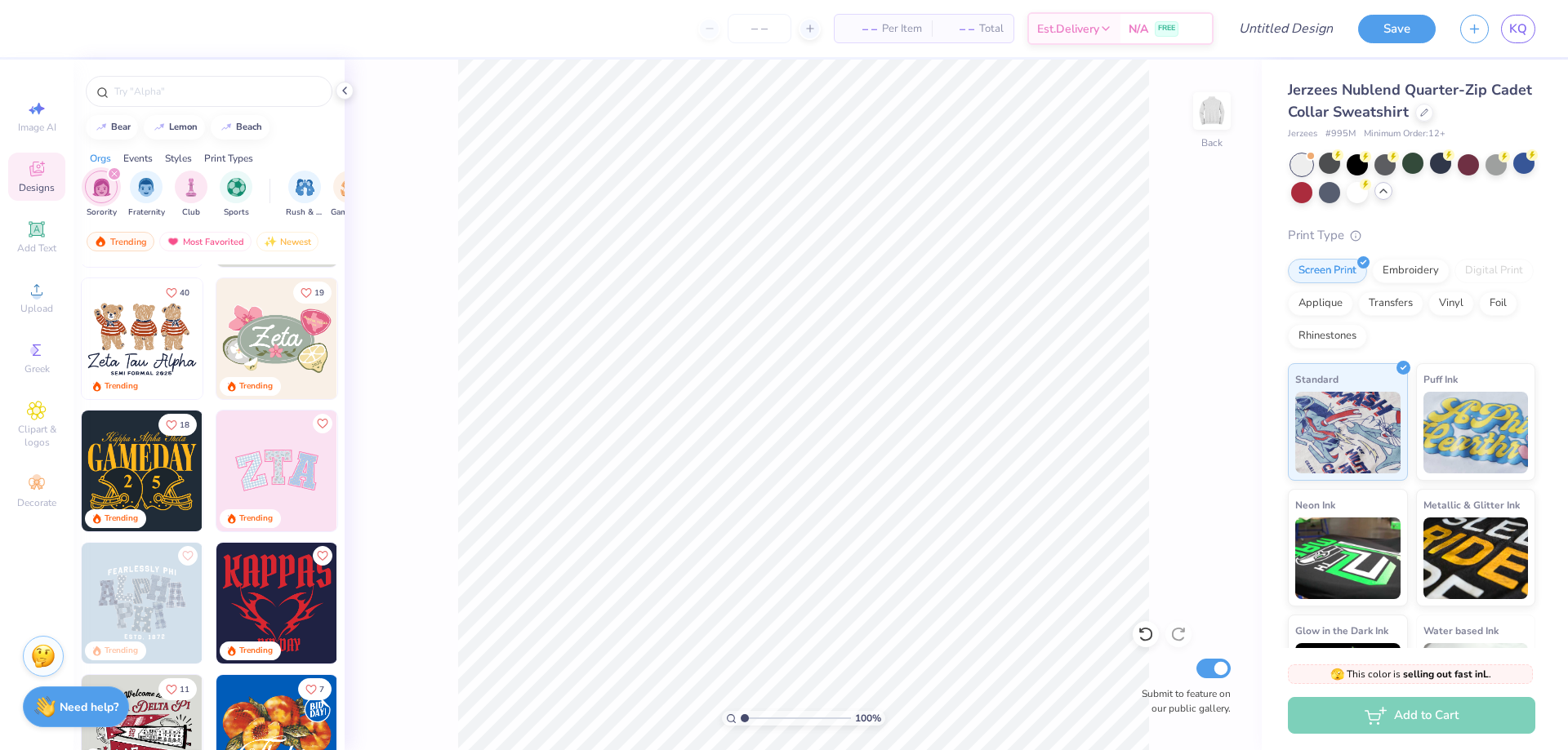
scroll to position [0, 0]
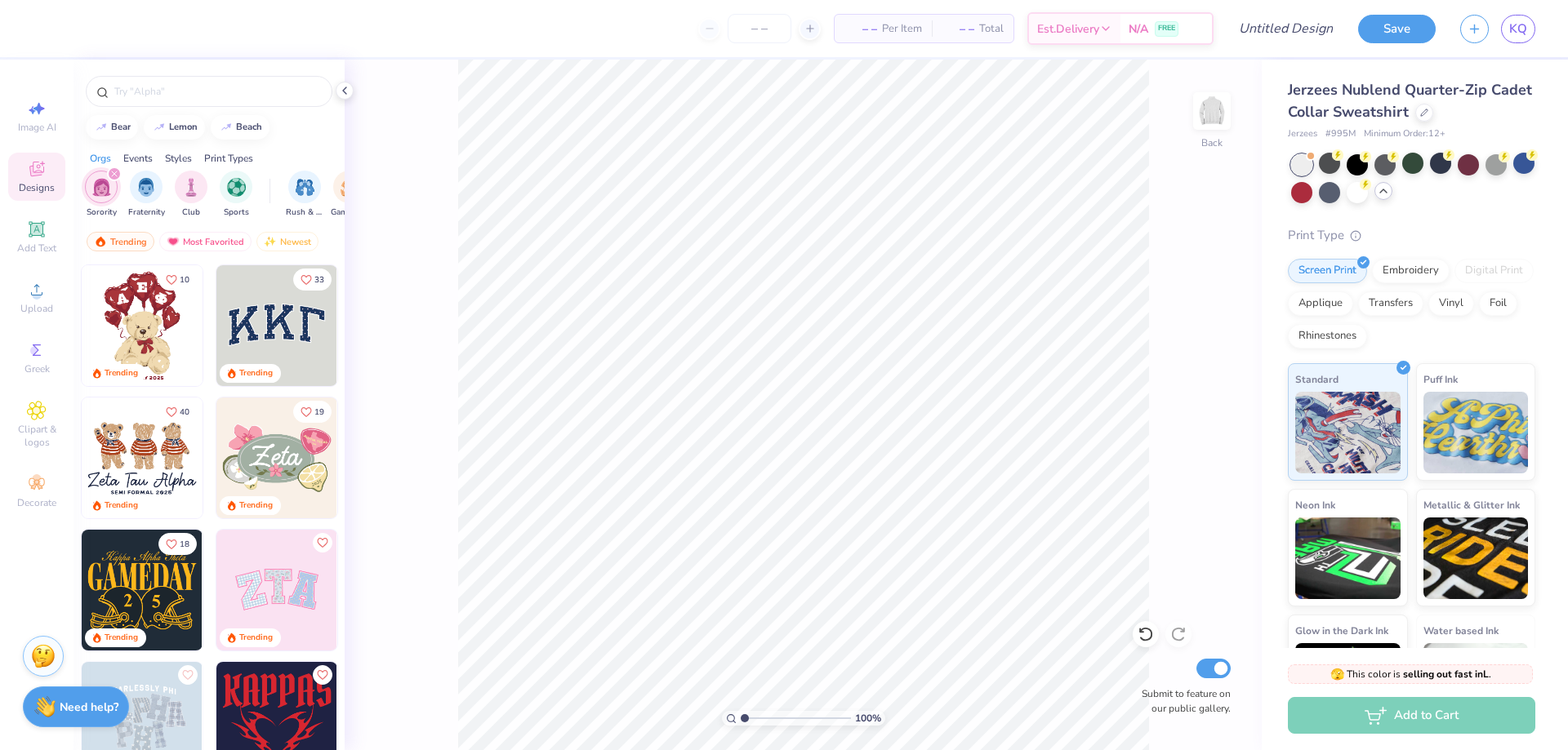
click at [33, 187] on span "Designs" at bounding box center [36, 188] width 36 height 13
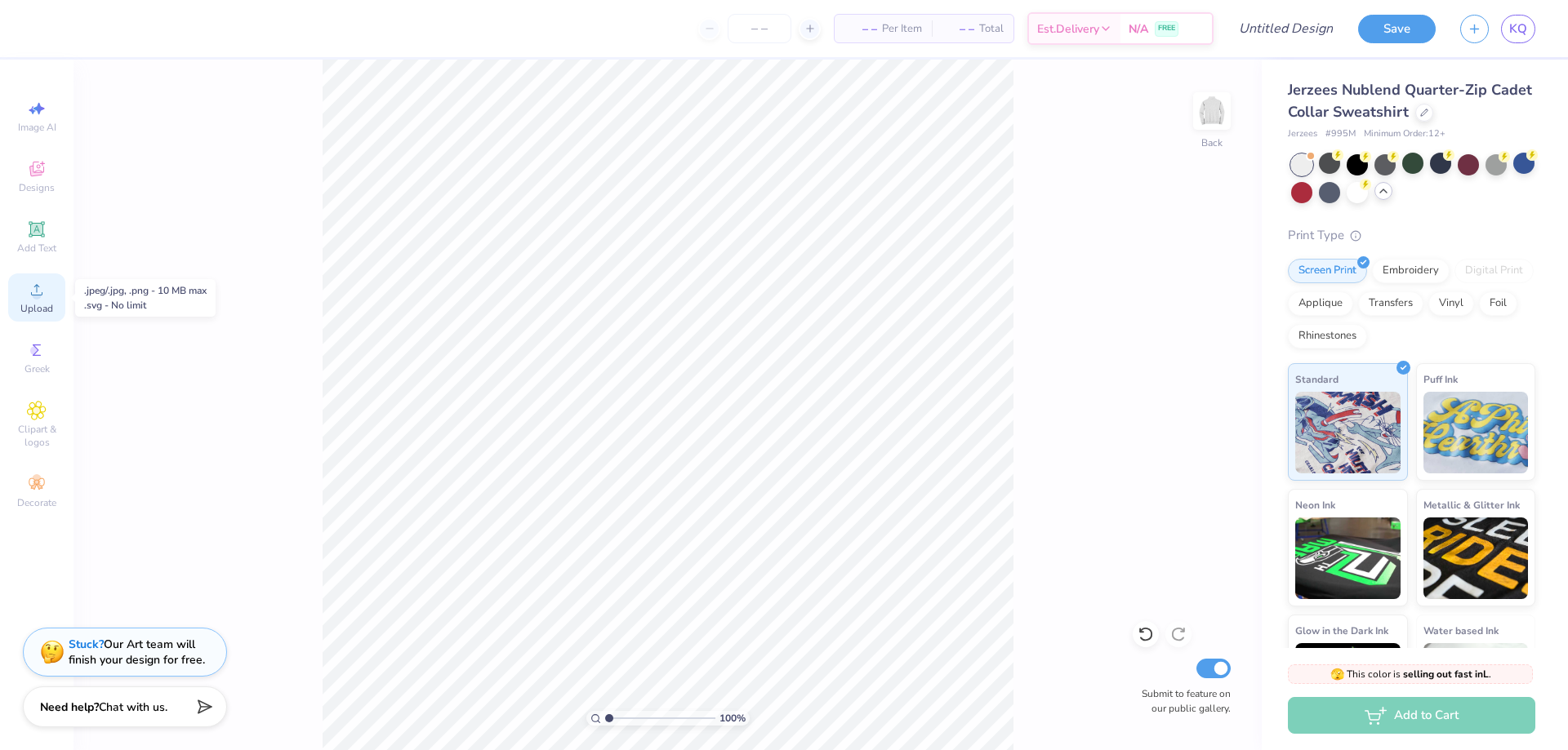
click at [40, 290] on icon at bounding box center [37, 290] width 20 height 20
click at [36, 171] on icon at bounding box center [36, 169] width 15 height 15
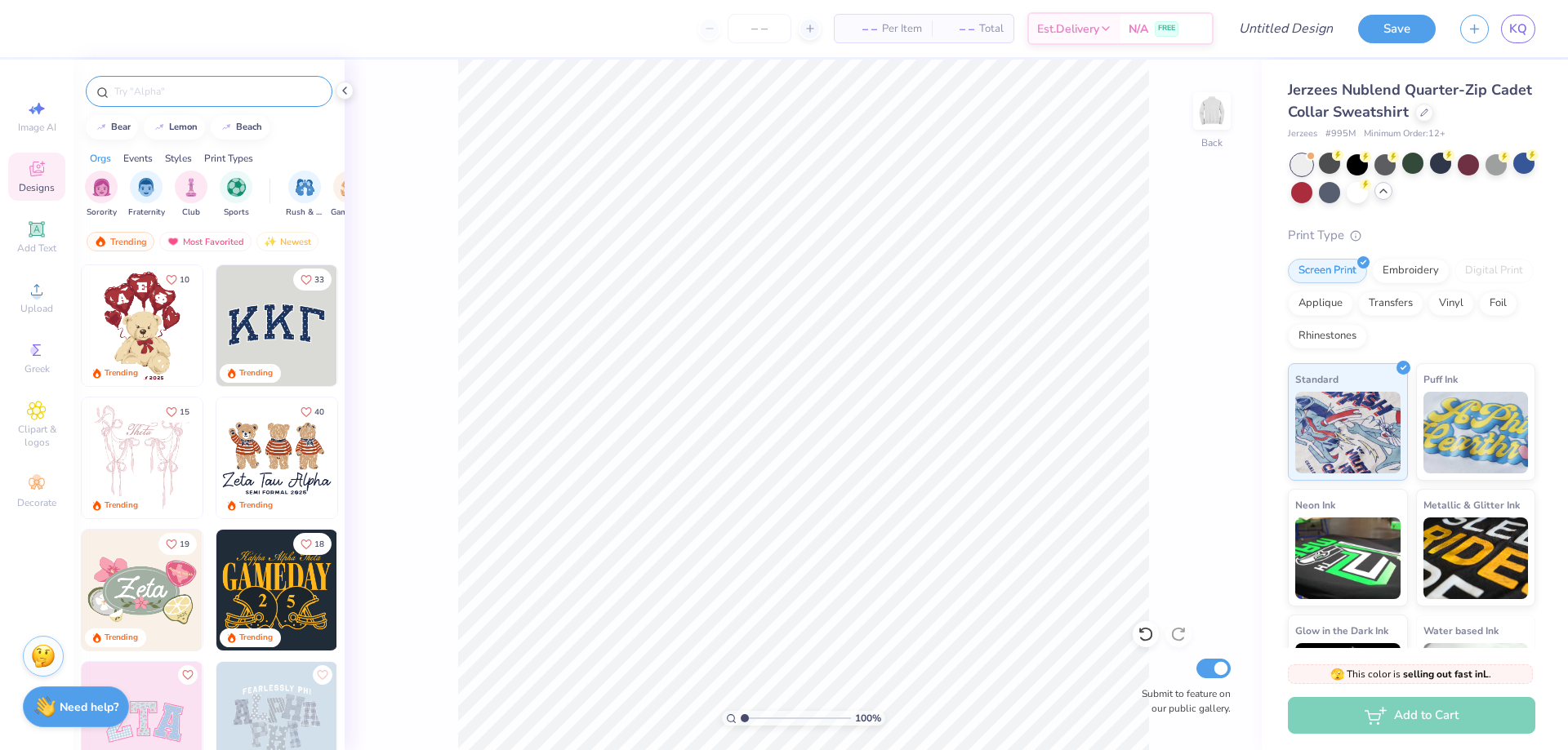
click at [176, 80] on div at bounding box center [209, 91] width 247 height 31
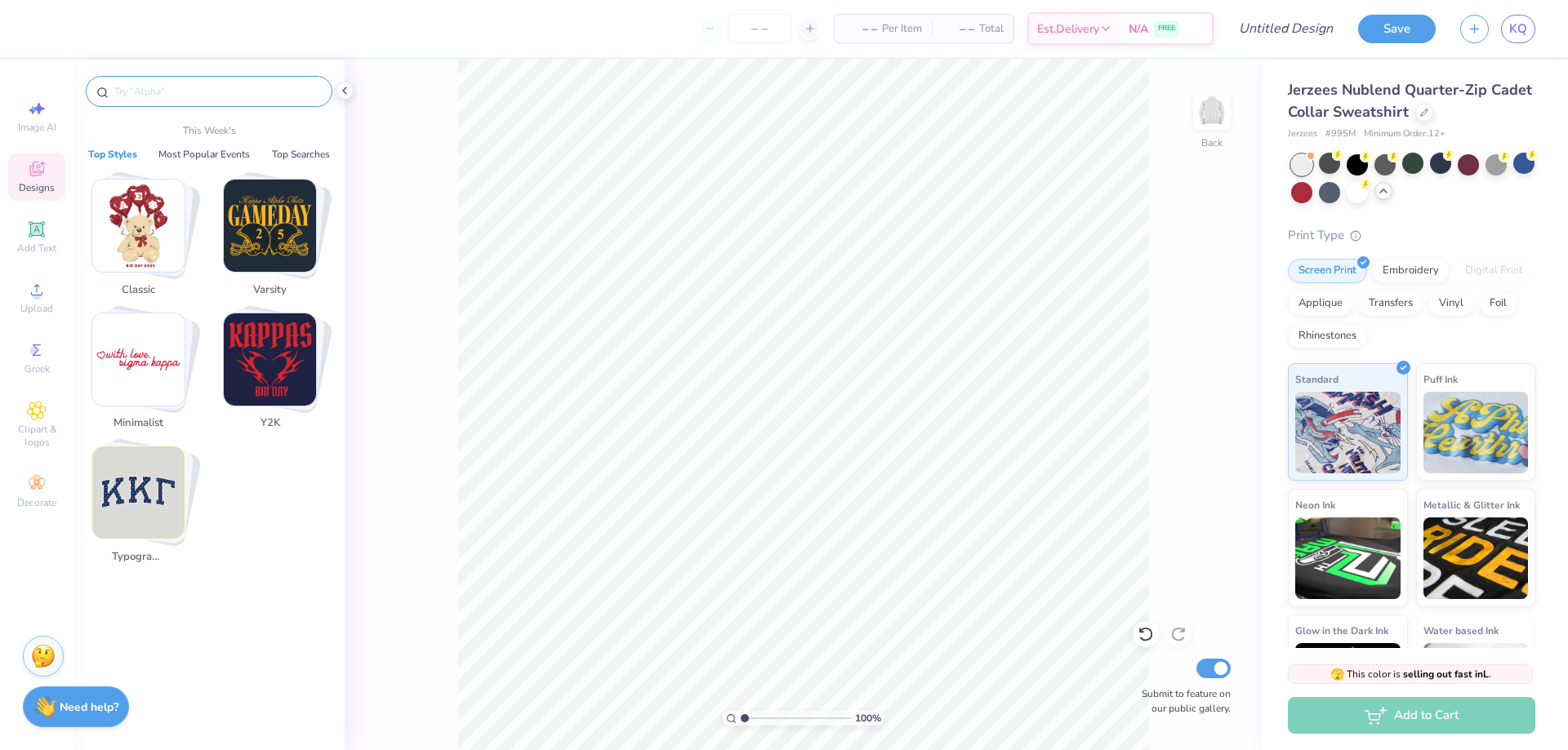
click at [187, 94] on input "text" at bounding box center [217, 91] width 209 height 17
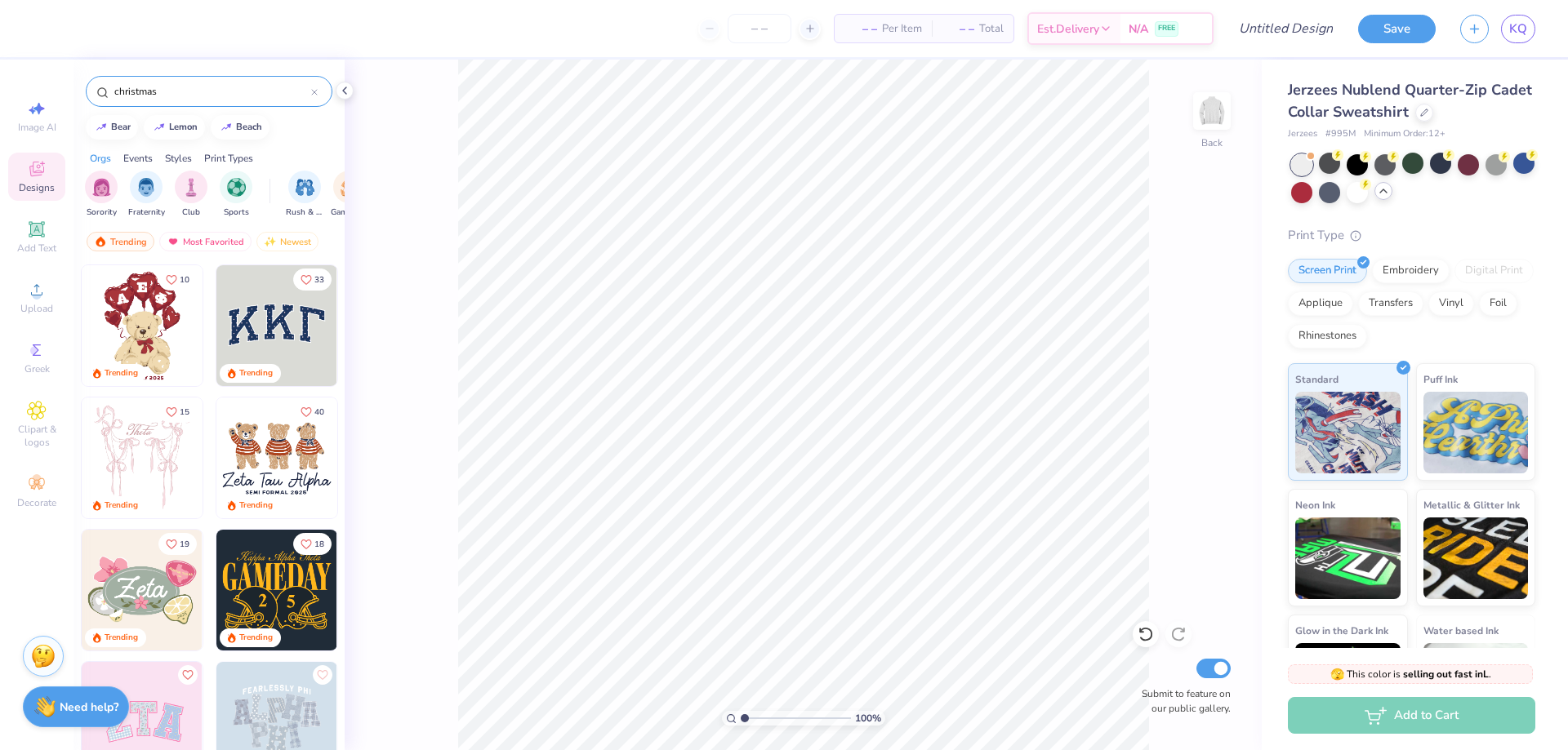
type input "christmas"
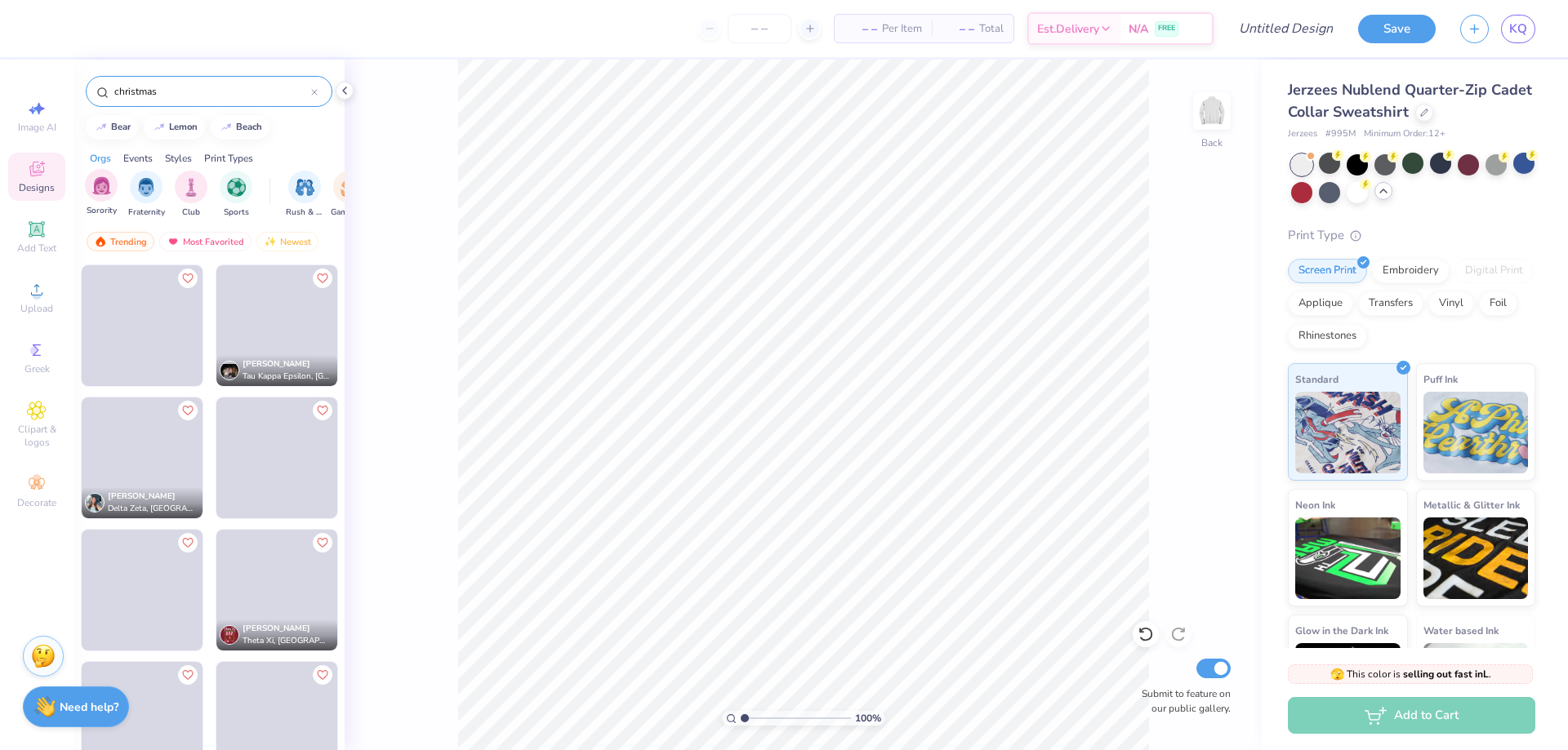
click at [114, 176] on div "Sorority" at bounding box center [100, 193] width 32 height 48
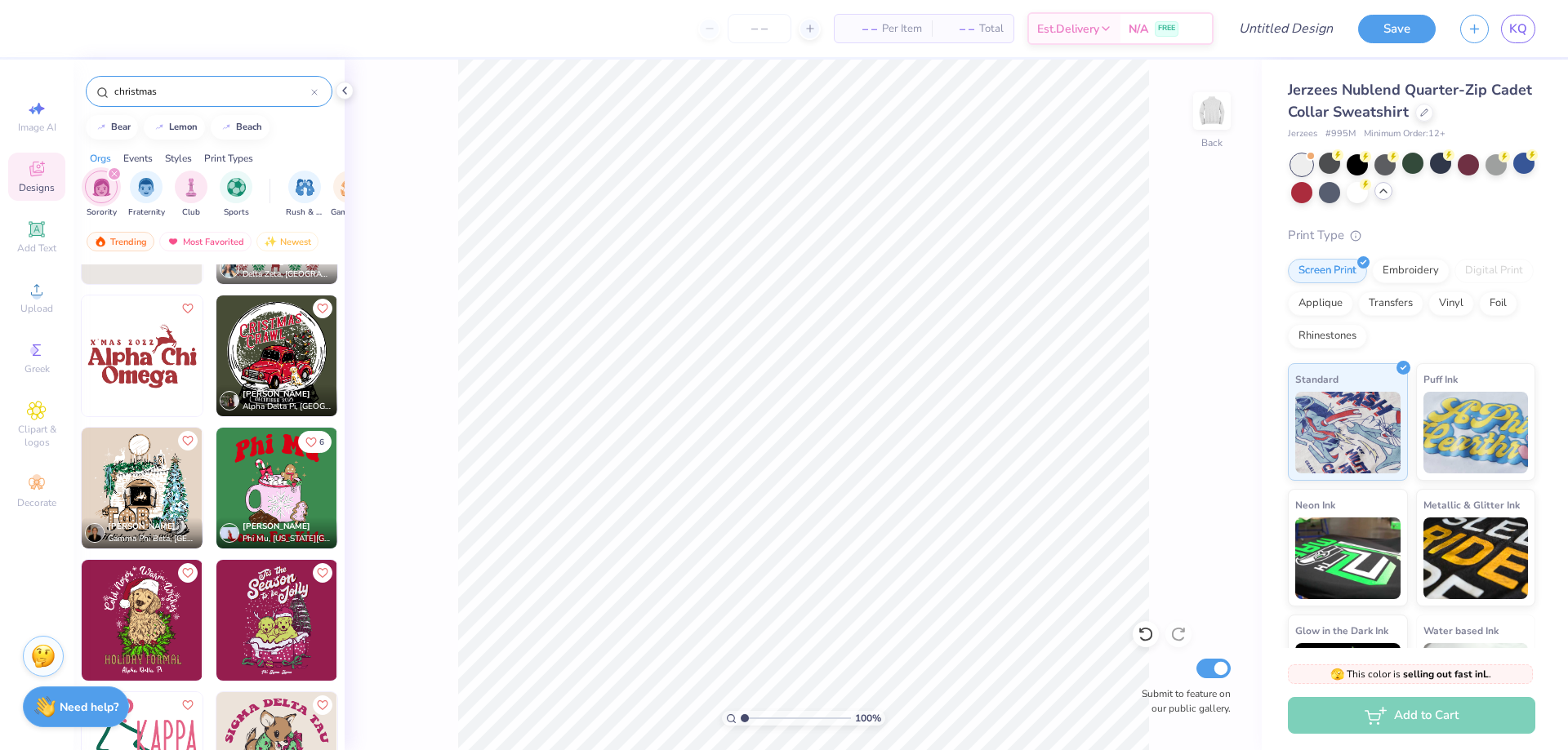
scroll to position [114, 0]
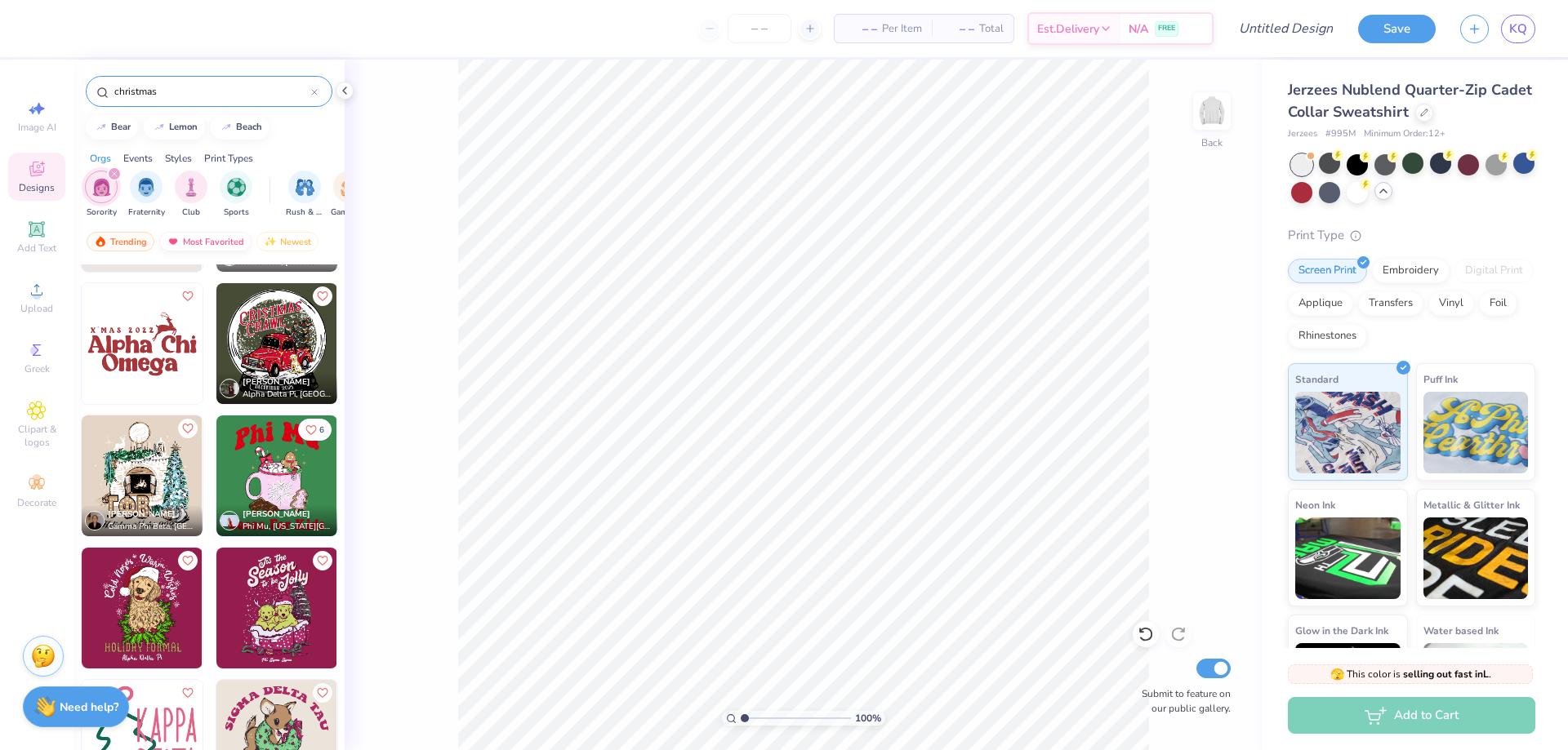
click at [201, 240] on div "Most Favorited" at bounding box center [205, 242] width 92 height 20
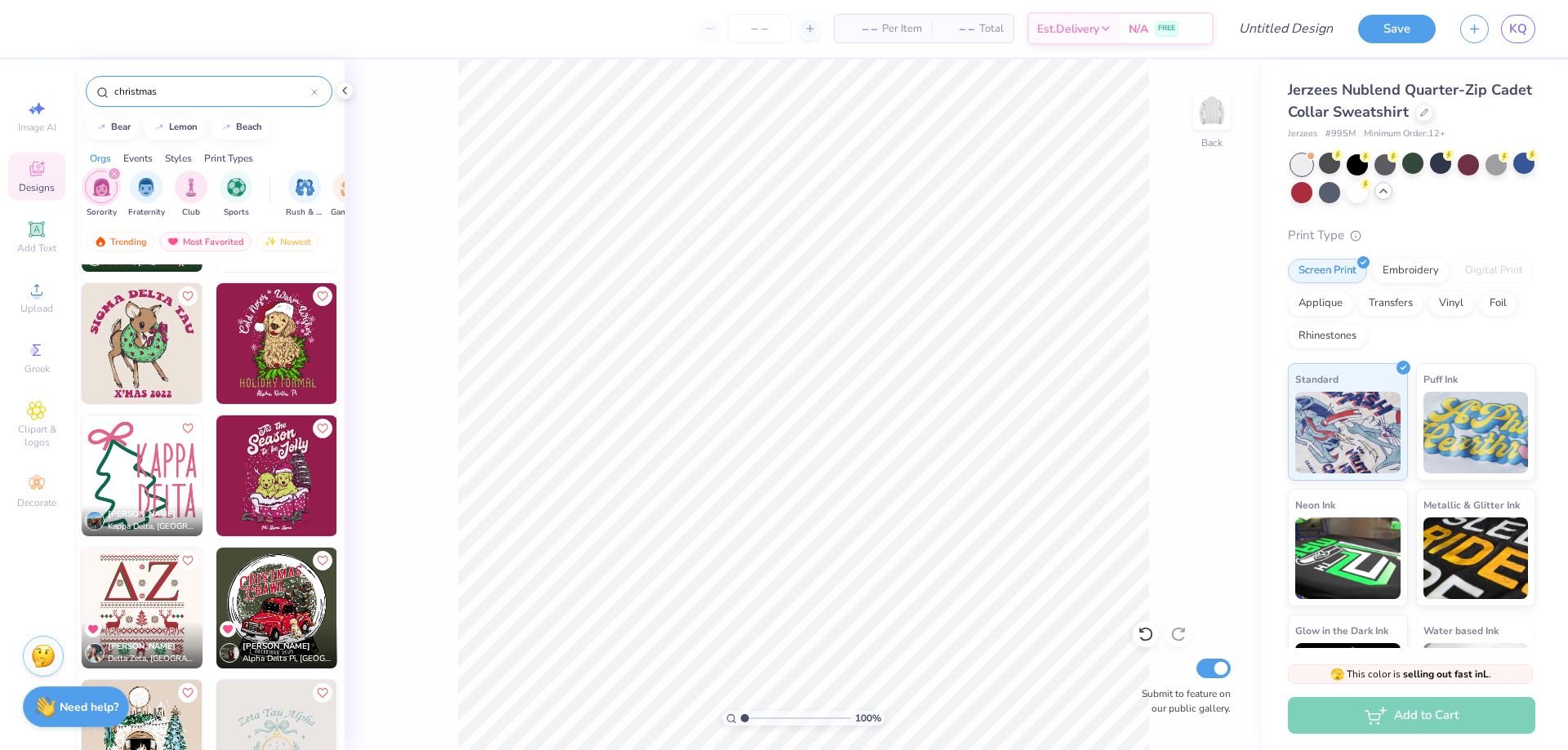
click at [26, 176] on div "Designs" at bounding box center [36, 177] width 57 height 48
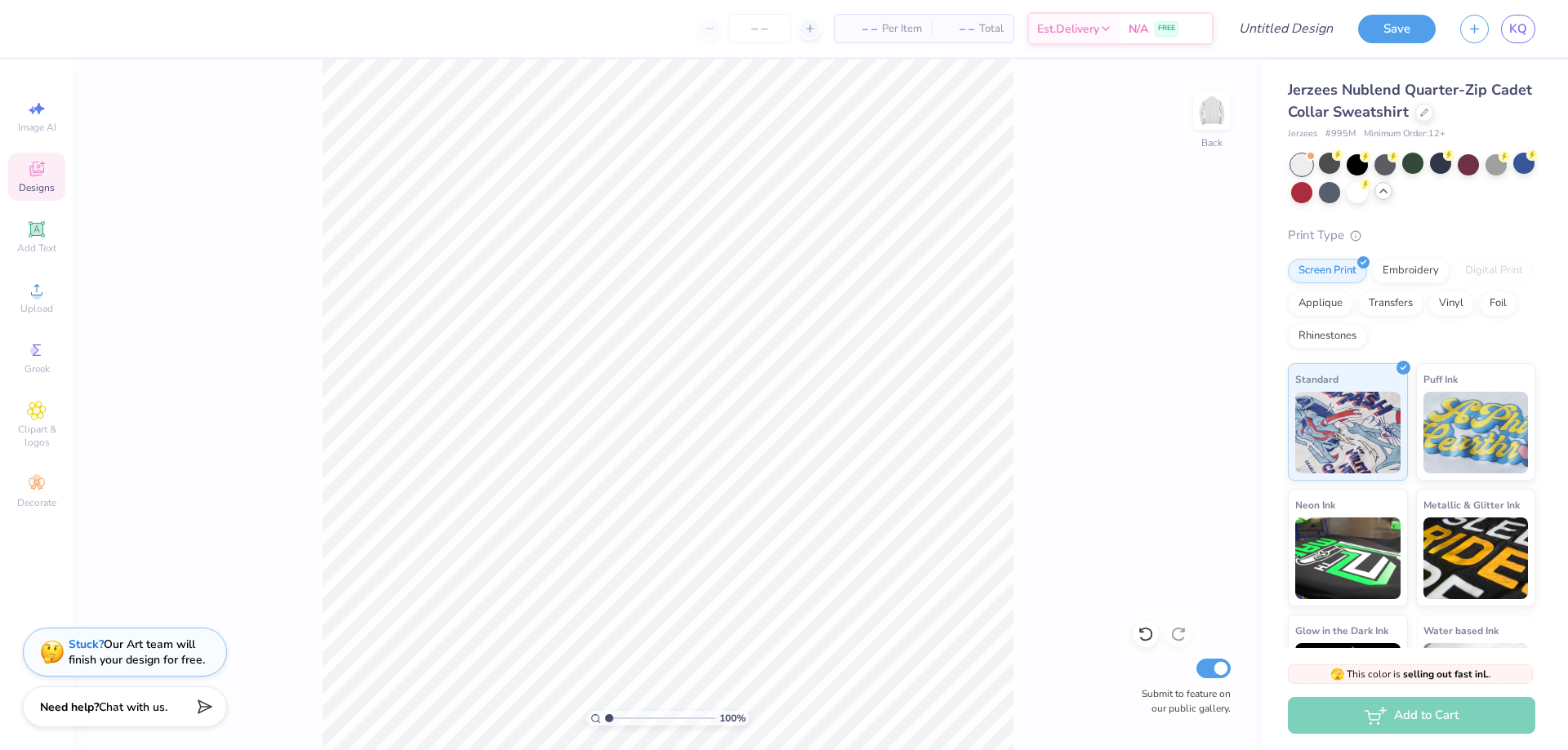
click at [41, 166] on icon at bounding box center [37, 169] width 20 height 20
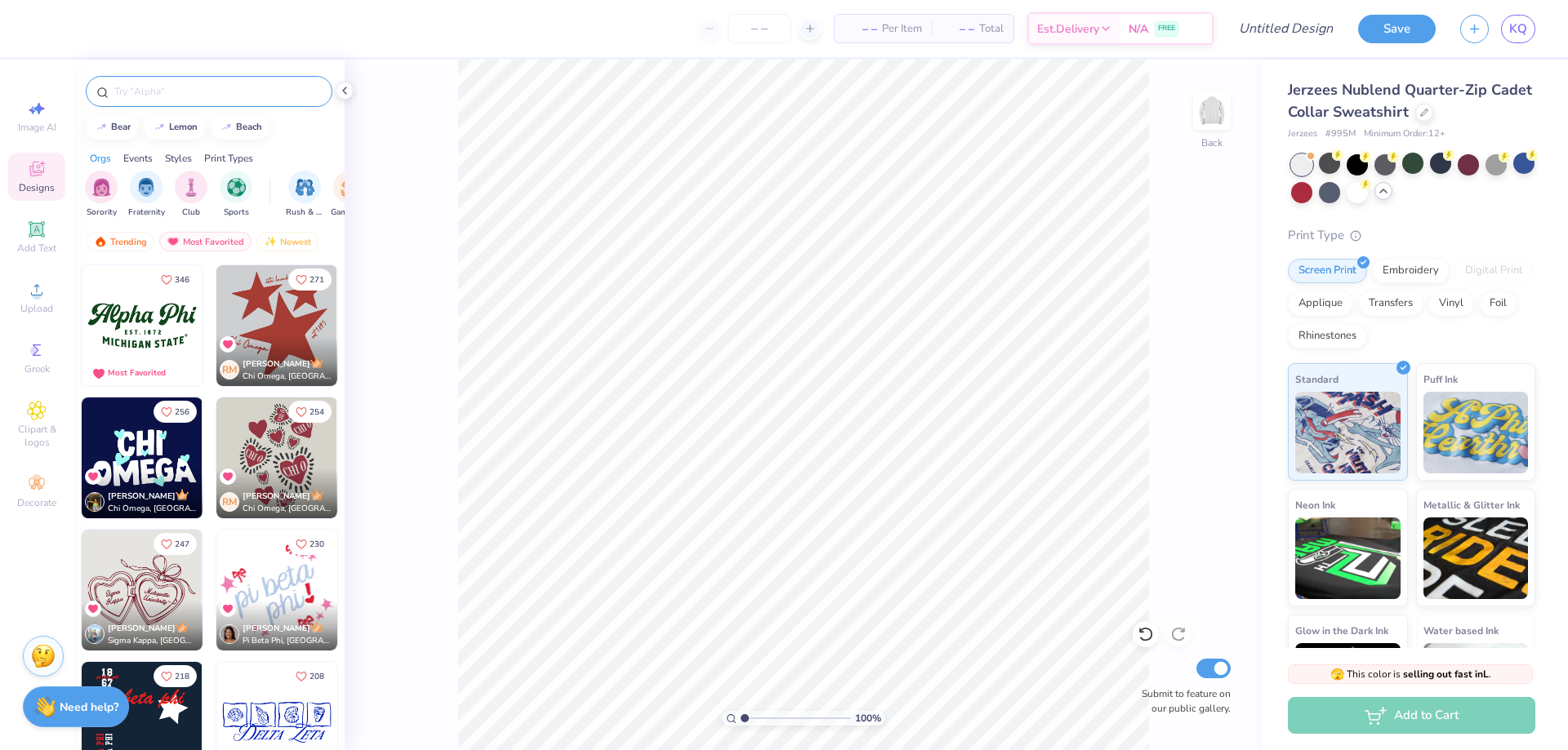
click at [192, 99] on input "text" at bounding box center [217, 91] width 209 height 17
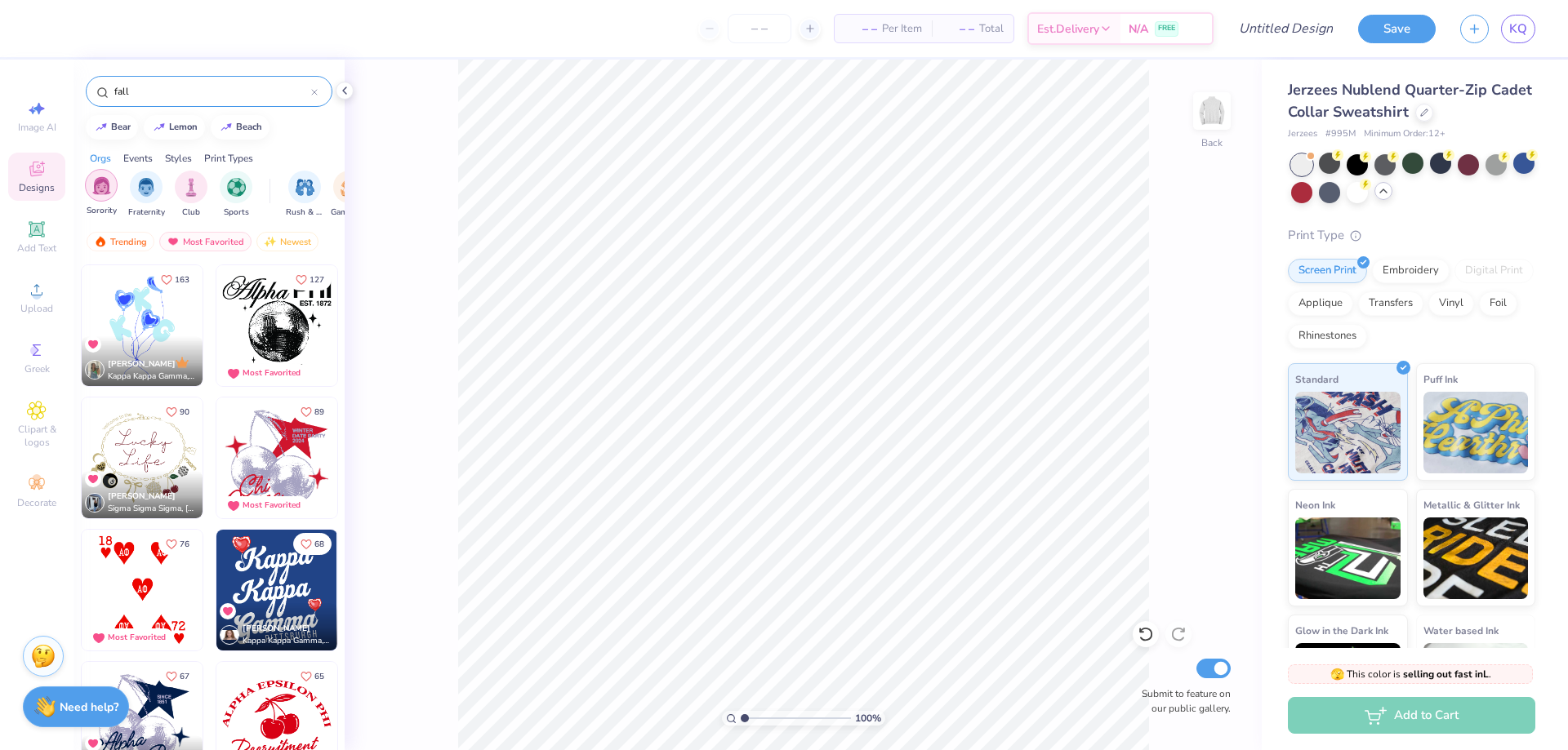
click at [108, 190] on img "filter for Sorority" at bounding box center [101, 186] width 19 height 19
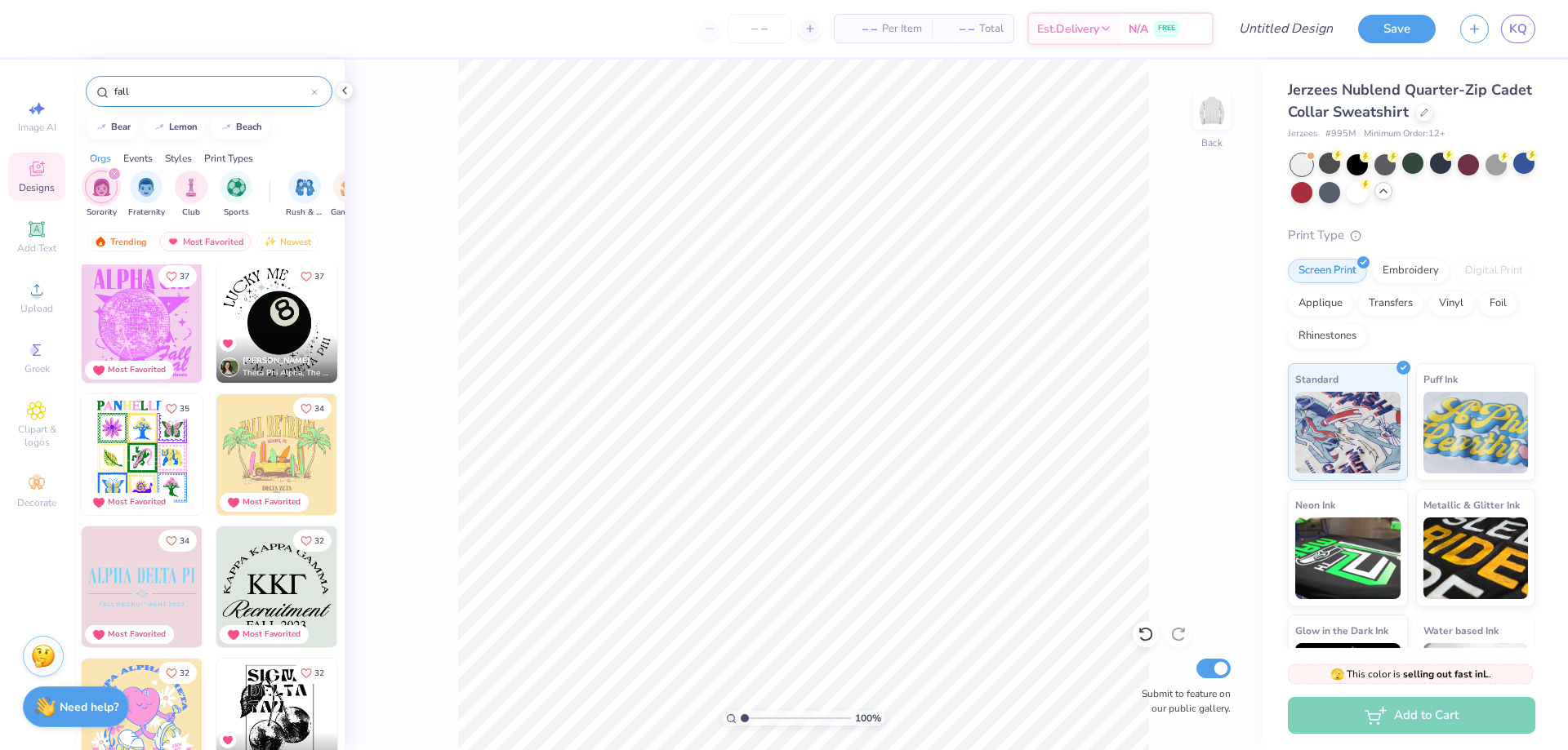
scroll to position [1225, 0]
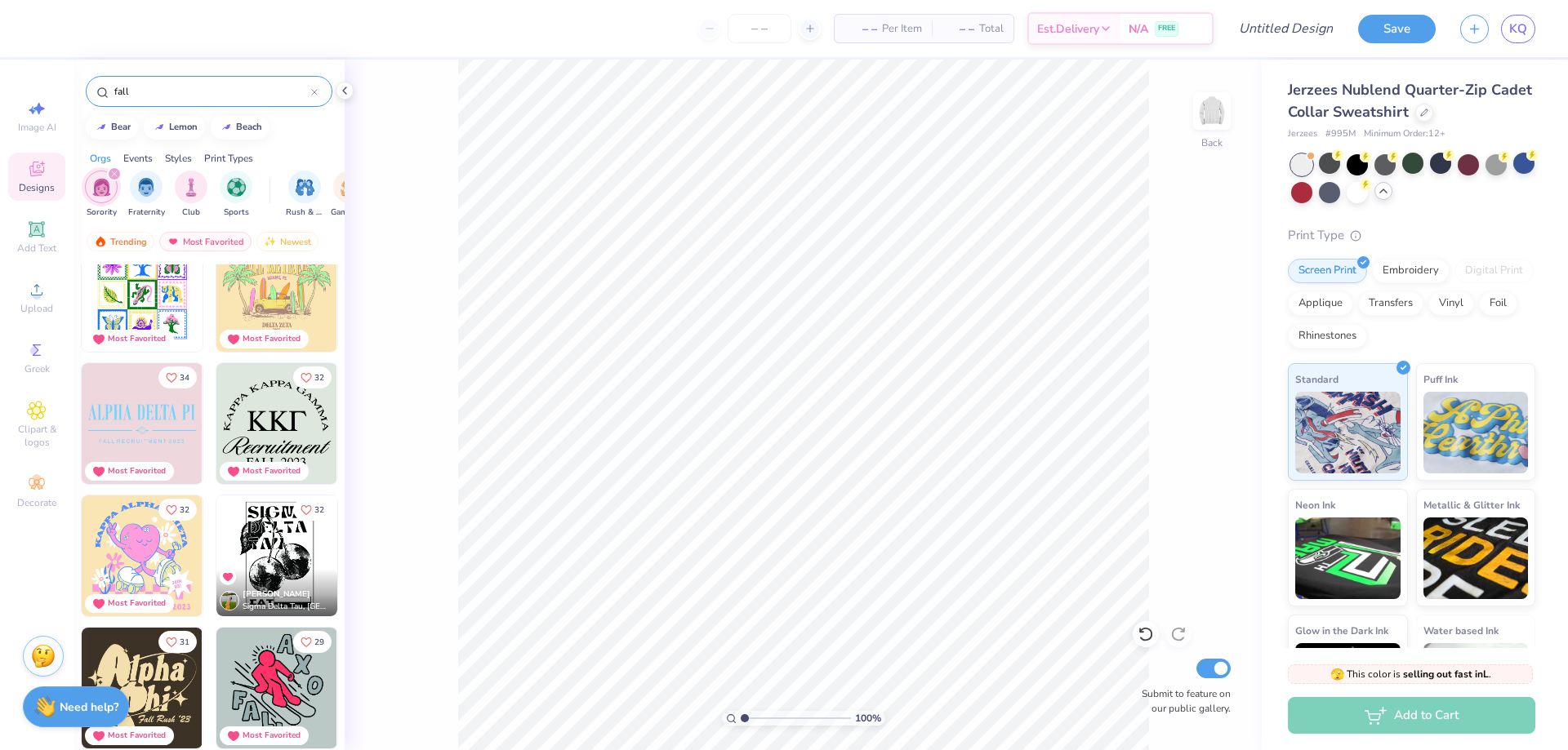
drag, startPoint x: 168, startPoint y: 89, endPoint x: 10, endPoint y: 84, distance: 158.1
click at [10, 84] on div "– – Per Item – – Total Est. Delivery N/A FREE Design Title Save KQ Image AI Des…" at bounding box center [784, 375] width 1568 height 750
type input "autumn"
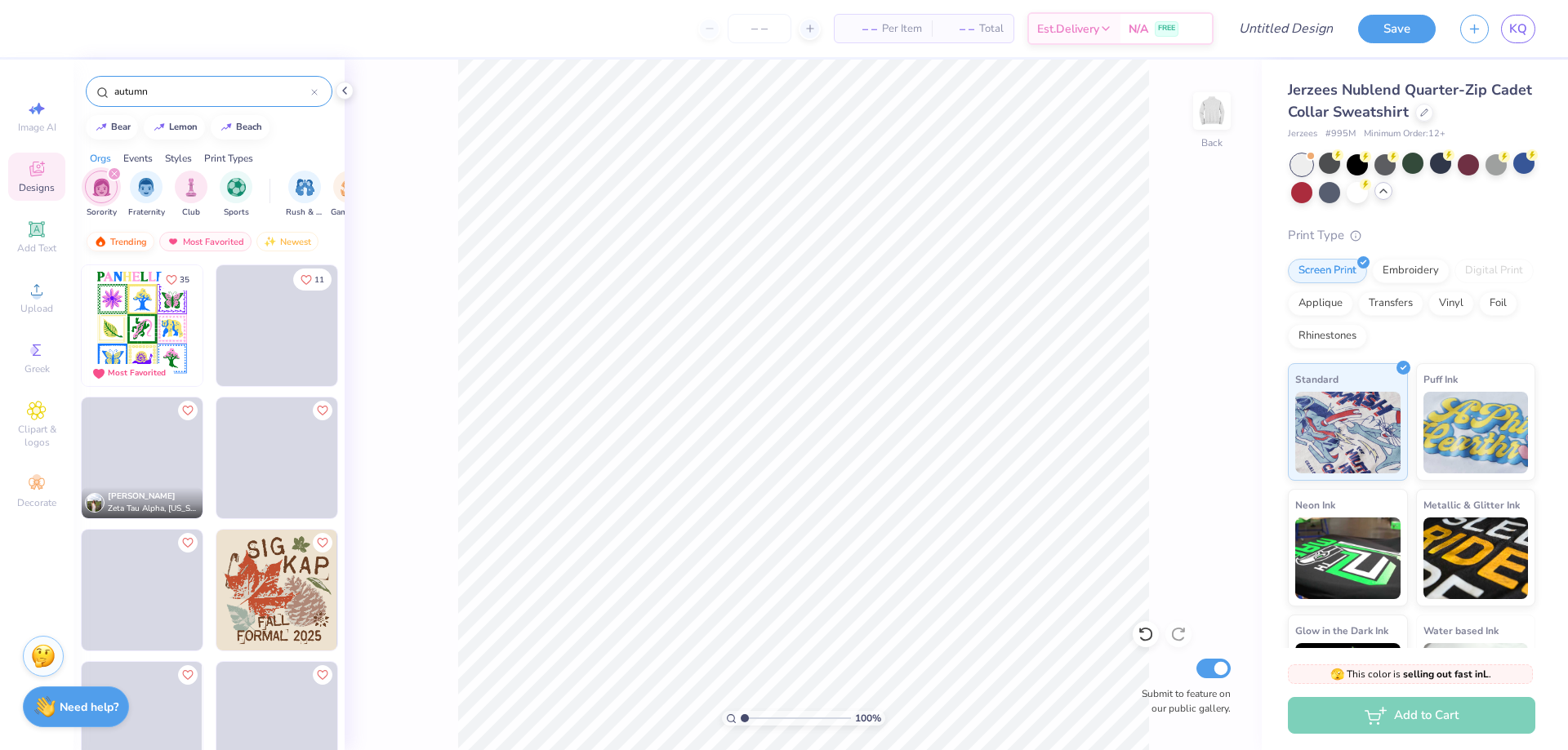
click at [133, 237] on div "Trending" at bounding box center [120, 242] width 68 height 20
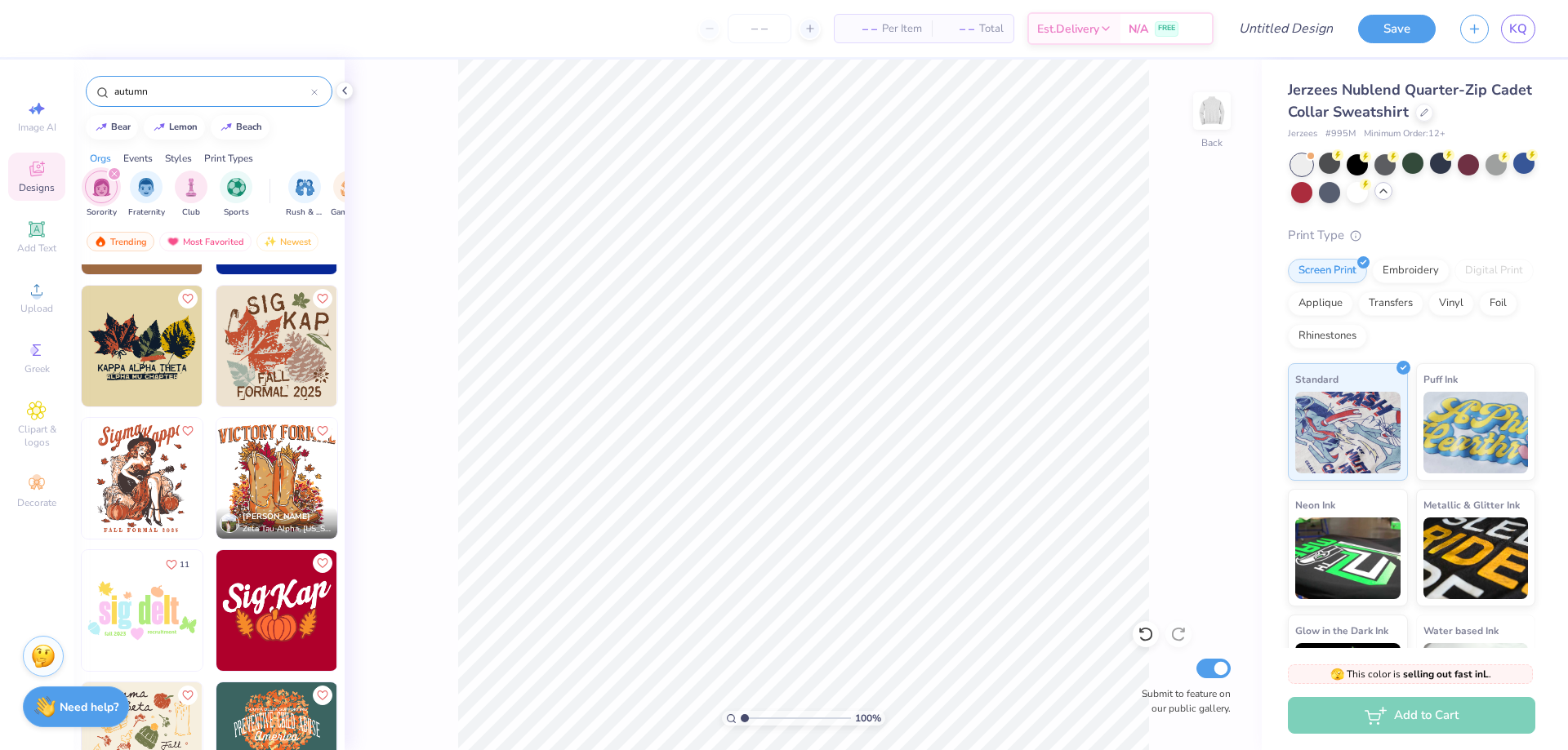
scroll to position [247, 0]
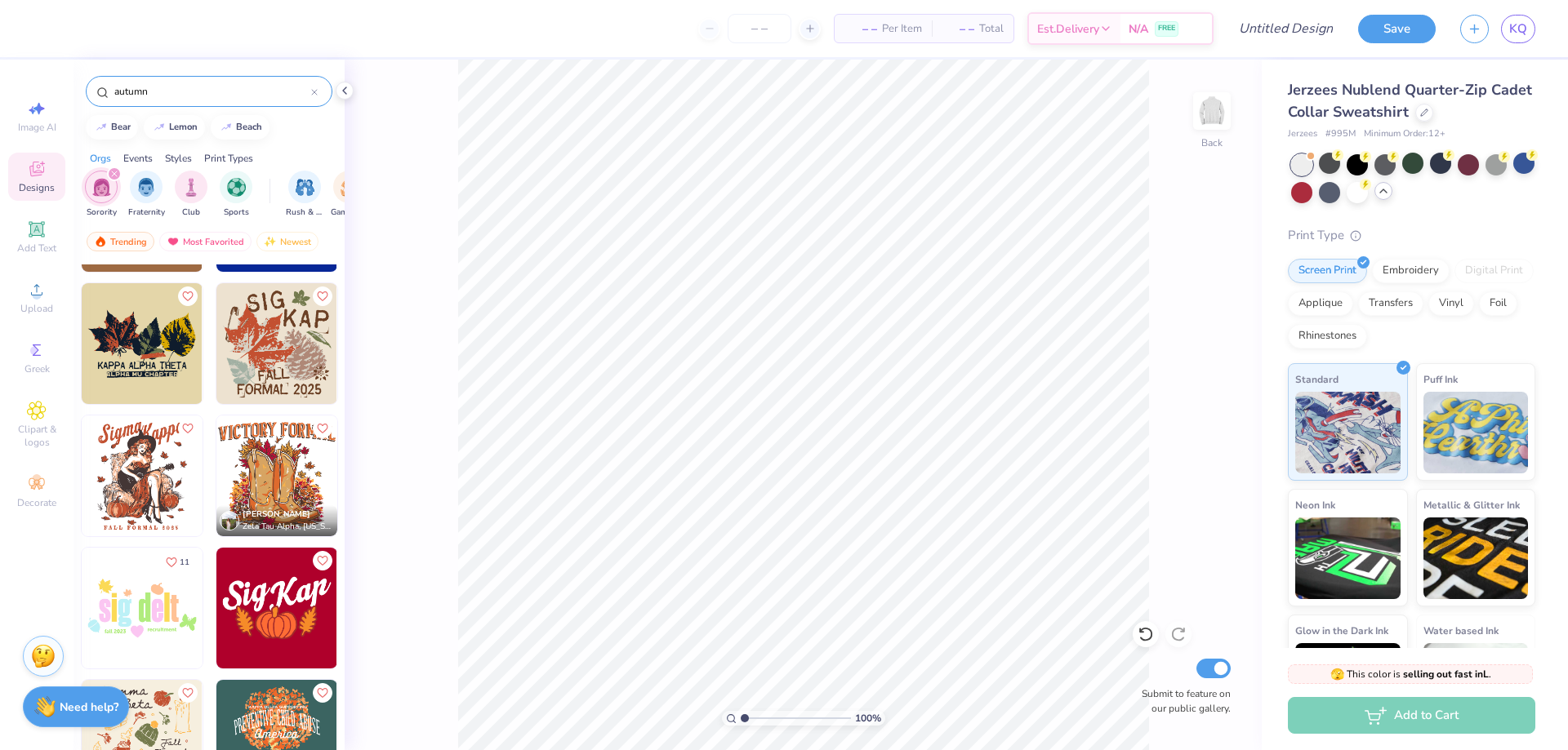
click at [155, 741] on img at bounding box center [143, 741] width 121 height 121
click at [119, 246] on div "Trending" at bounding box center [120, 242] width 68 height 20
click at [109, 240] on div "Trending" at bounding box center [120, 242] width 68 height 20
click at [114, 167] on div "filter for Sorority" at bounding box center [114, 174] width 15 height 15
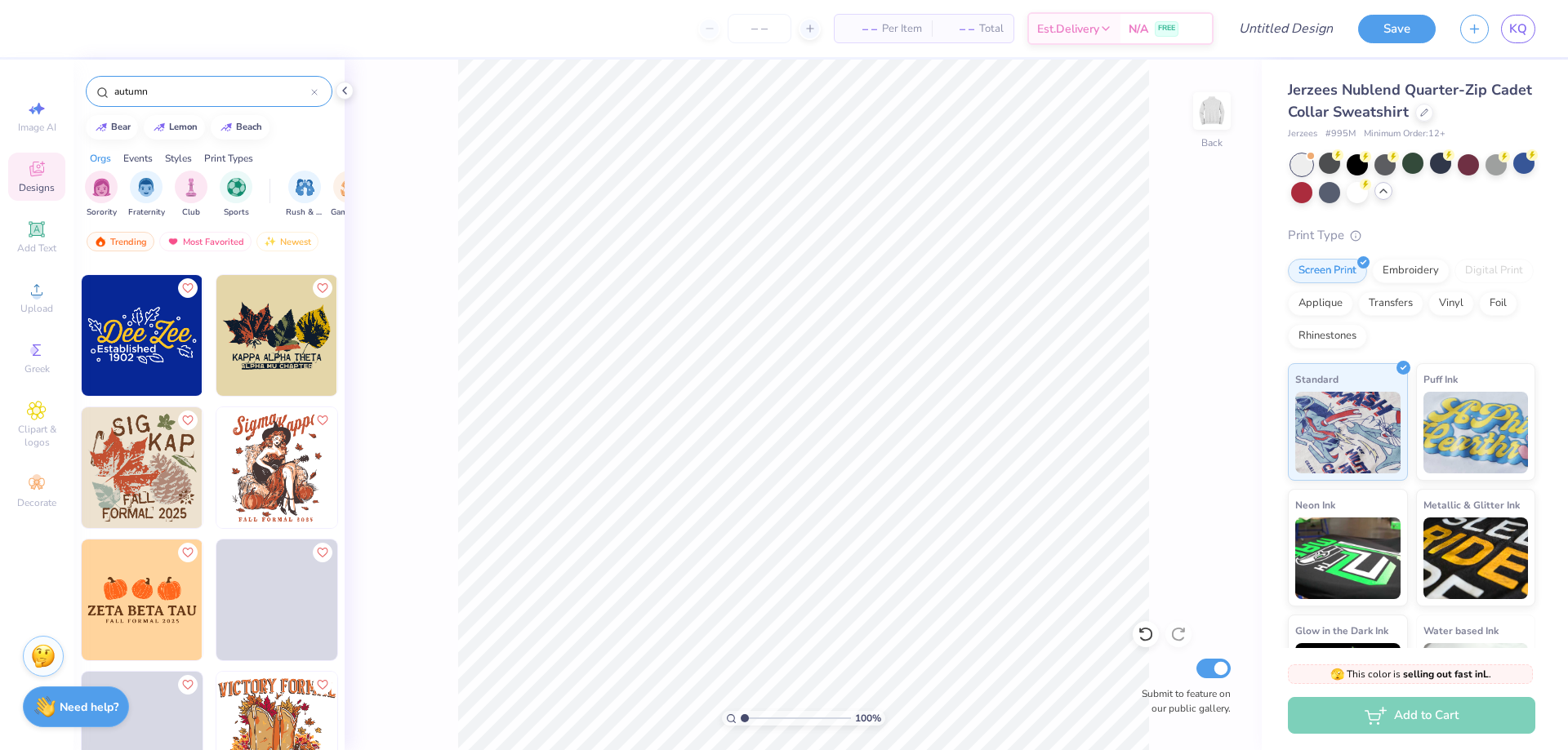
scroll to position [643, 0]
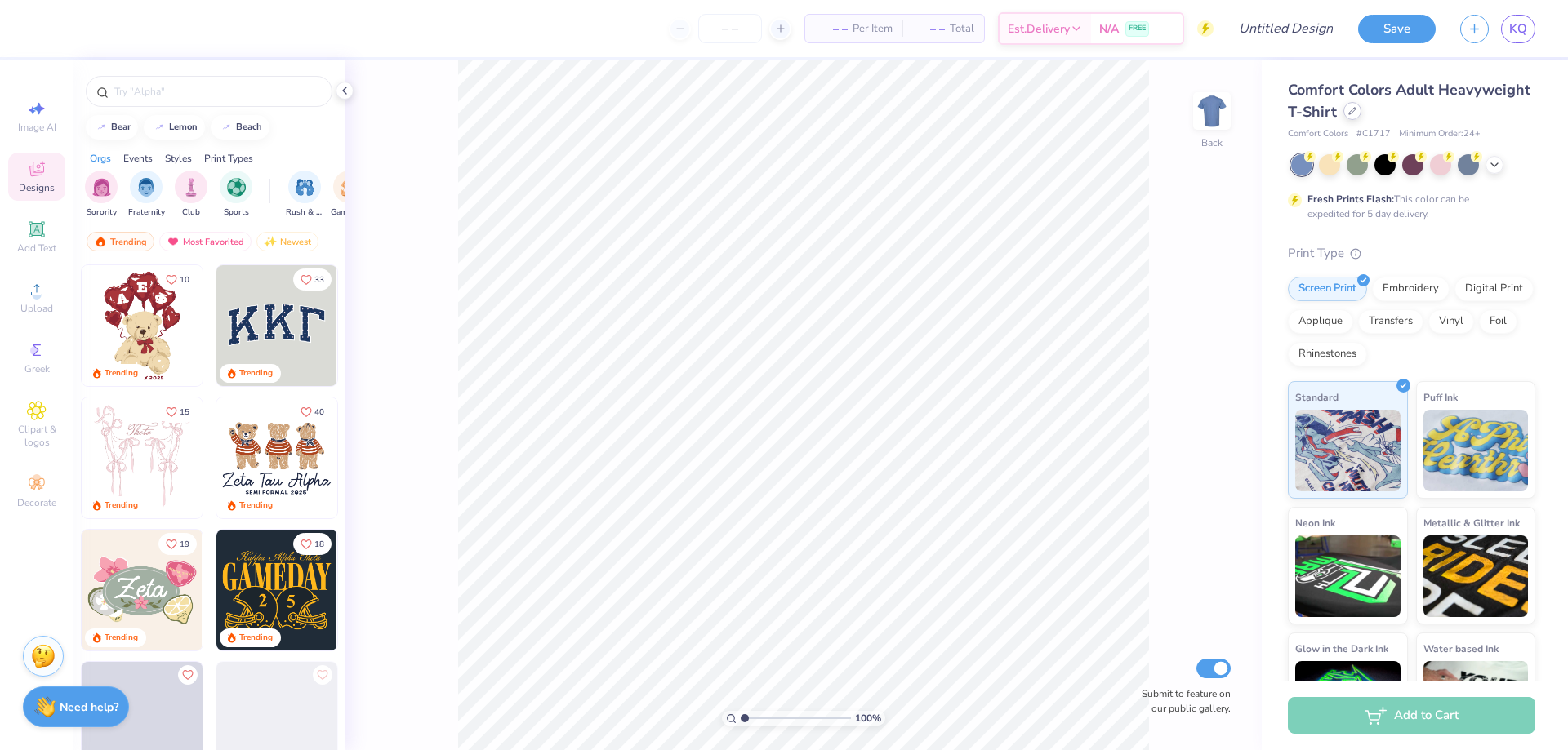
click at [1362, 107] on div at bounding box center [1353, 111] width 18 height 18
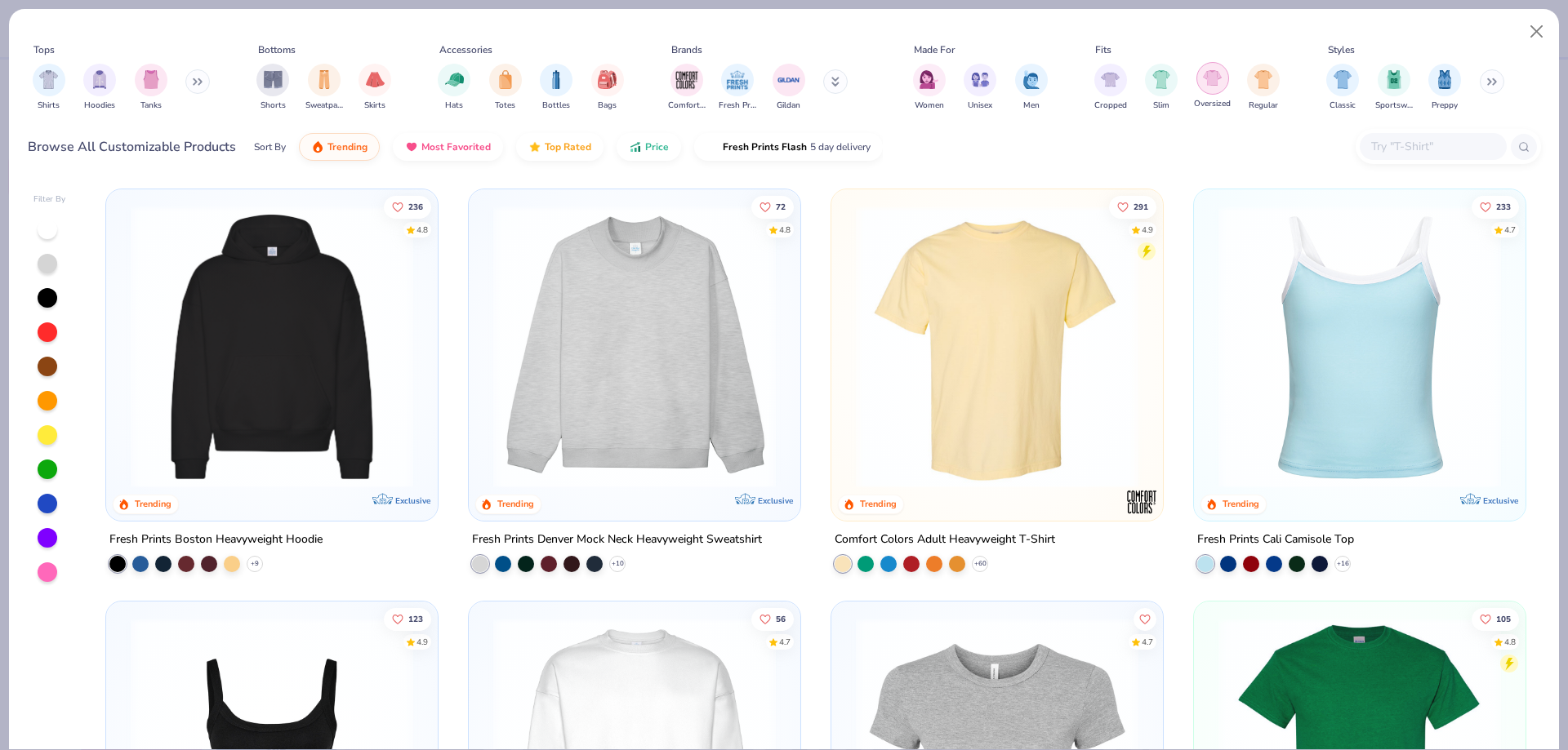
click at [1214, 79] on img "filter for Oversized" at bounding box center [1212, 78] width 19 height 19
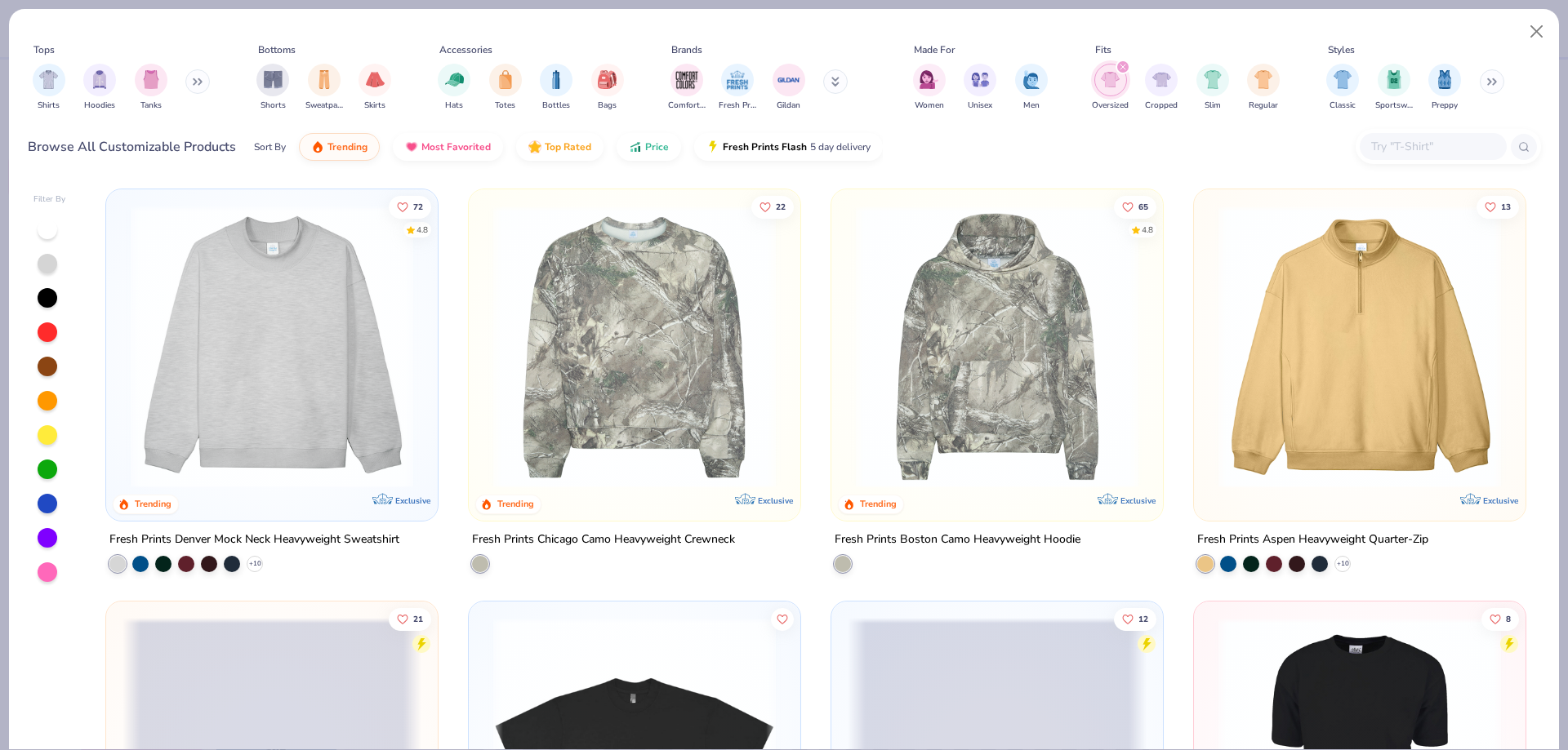
click at [205, 75] on button at bounding box center [198, 82] width 25 height 25
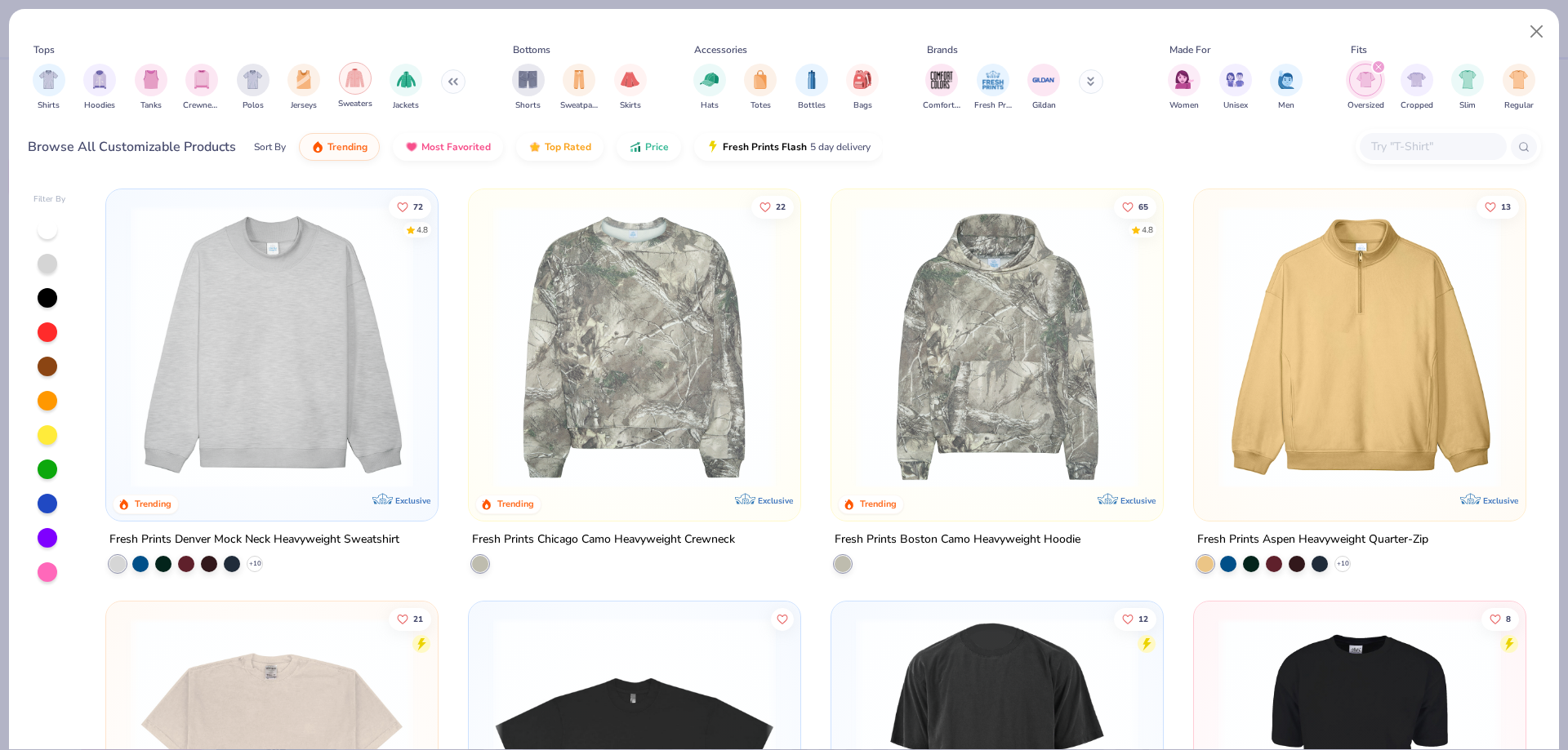
click at [340, 83] on div "filter for Sweaters" at bounding box center [355, 78] width 32 height 32
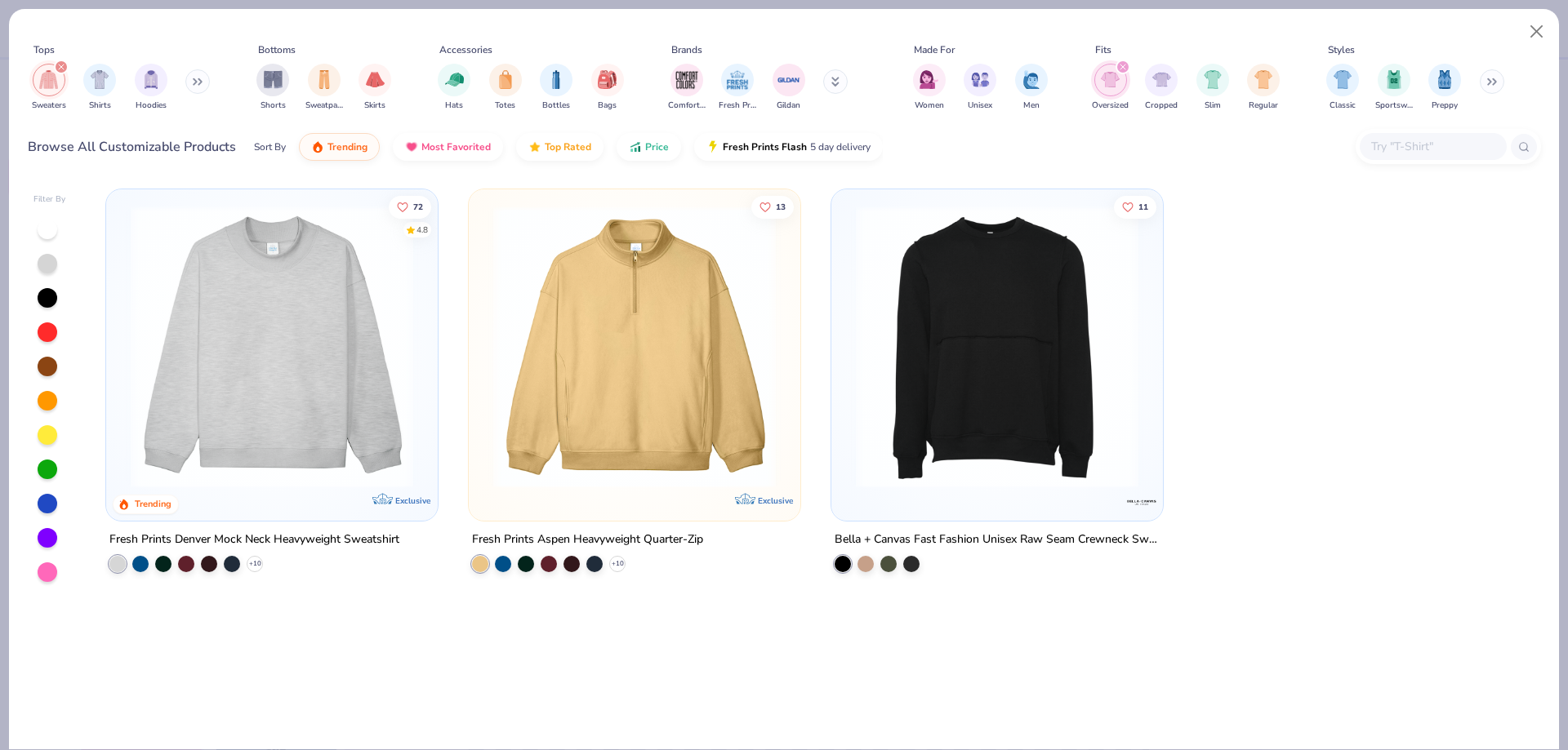
click at [137, 356] on img at bounding box center [272, 346] width 299 height 283
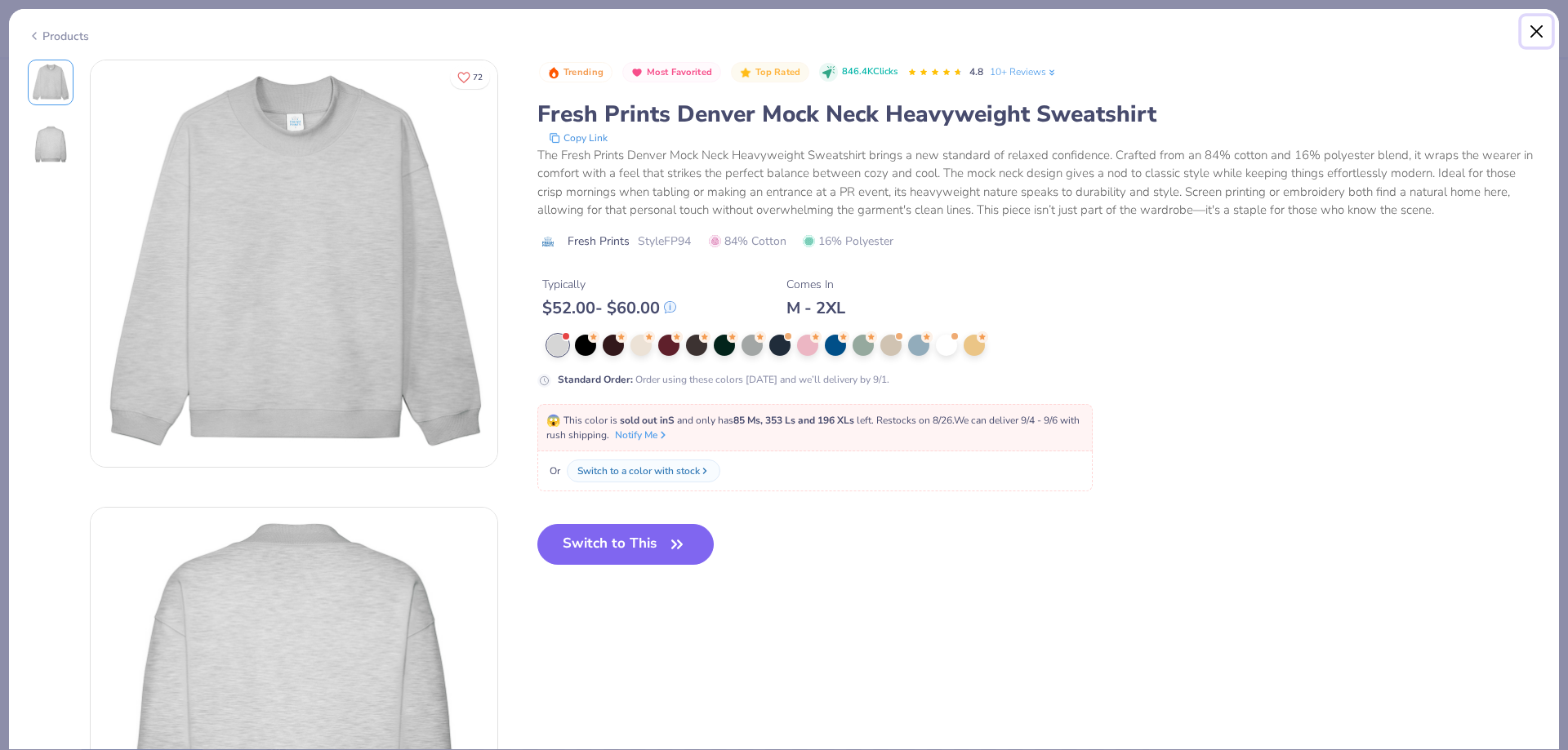
click at [1546, 25] on button "Close" at bounding box center [1536, 31] width 31 height 31
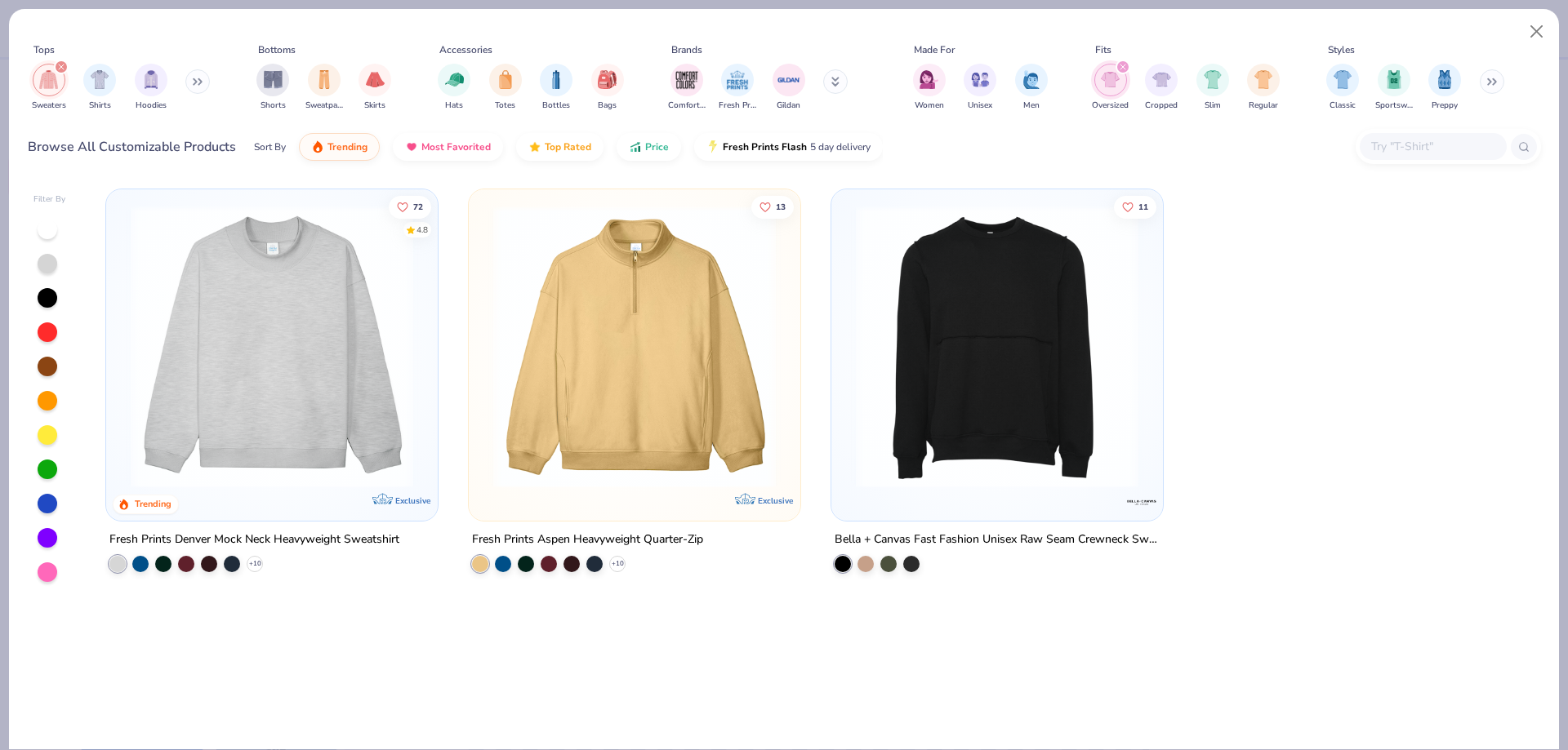
click at [204, 78] on button at bounding box center [198, 82] width 25 height 25
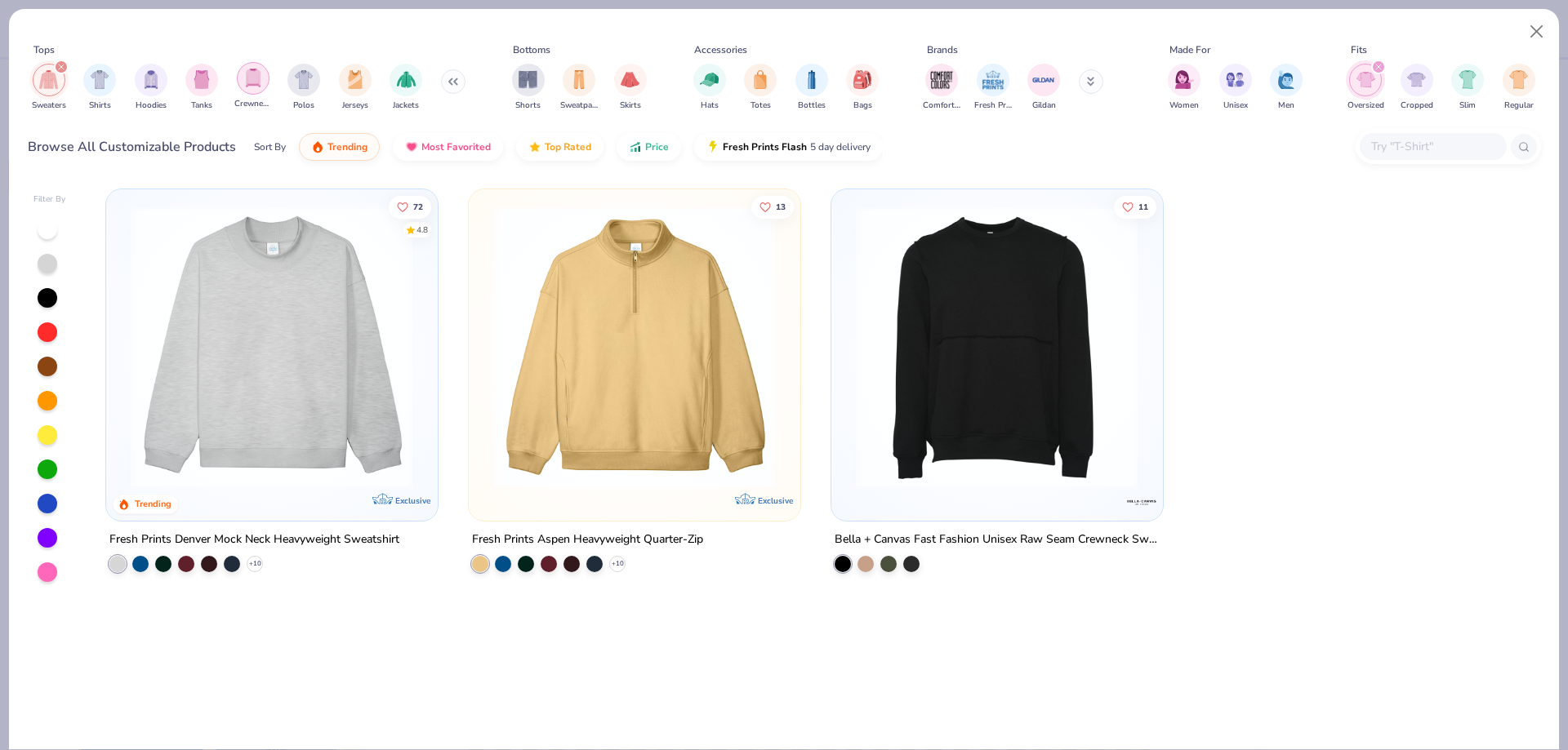
click at [260, 76] on img "filter for Crewnecks" at bounding box center [254, 78] width 18 height 19
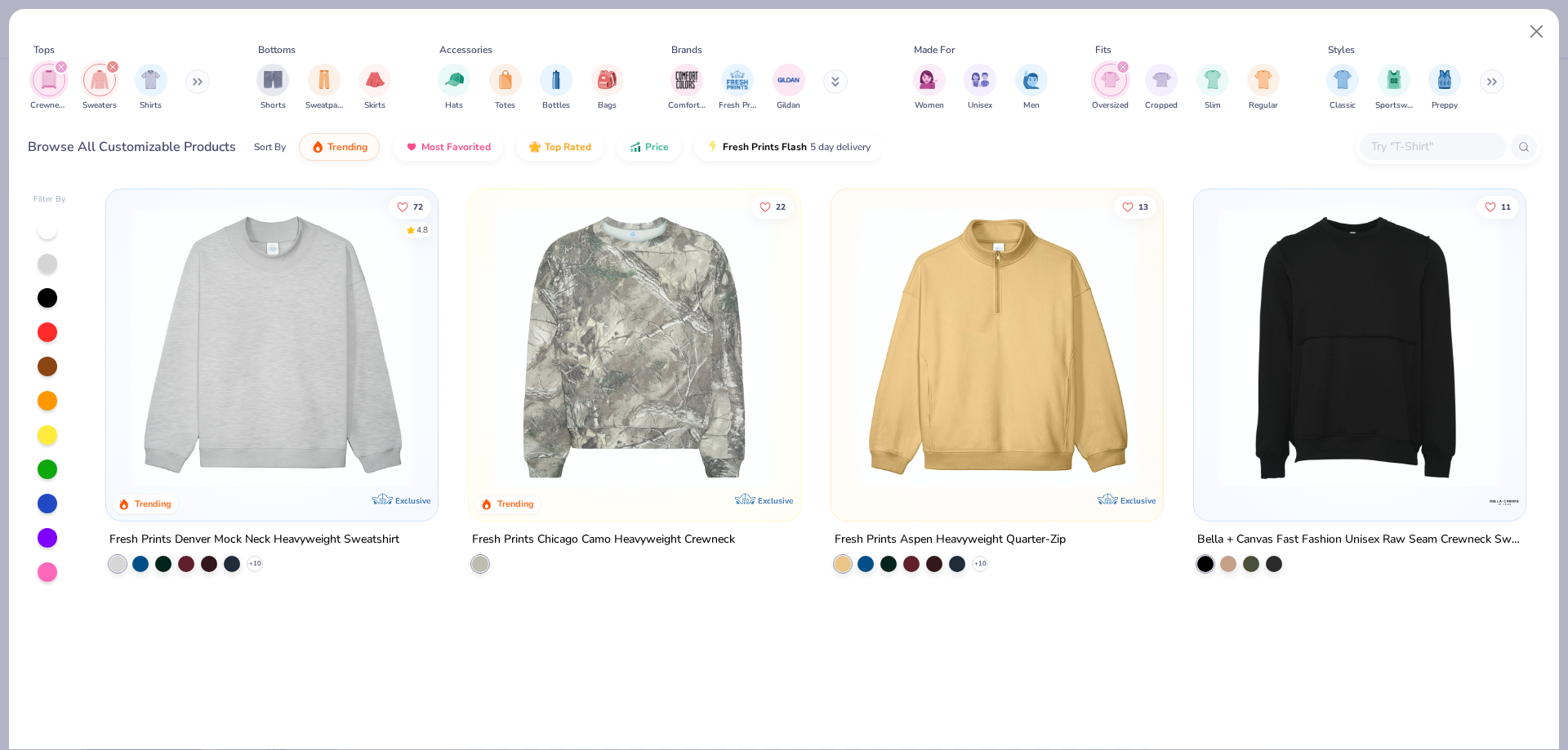
click at [1109, 67] on div "filter for Oversized" at bounding box center [1110, 80] width 32 height 32
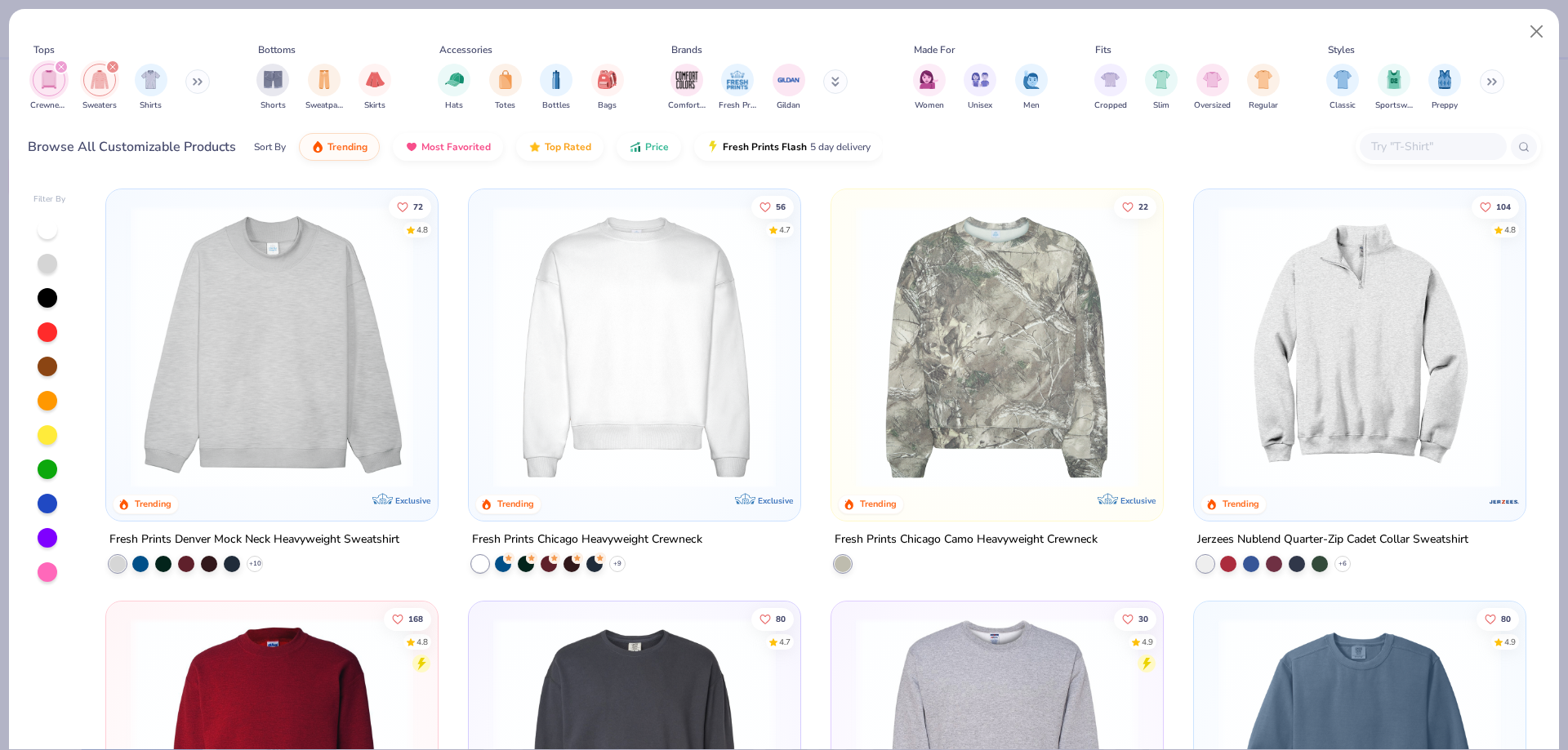
click at [1325, 372] on img at bounding box center [1360, 346] width 299 height 283
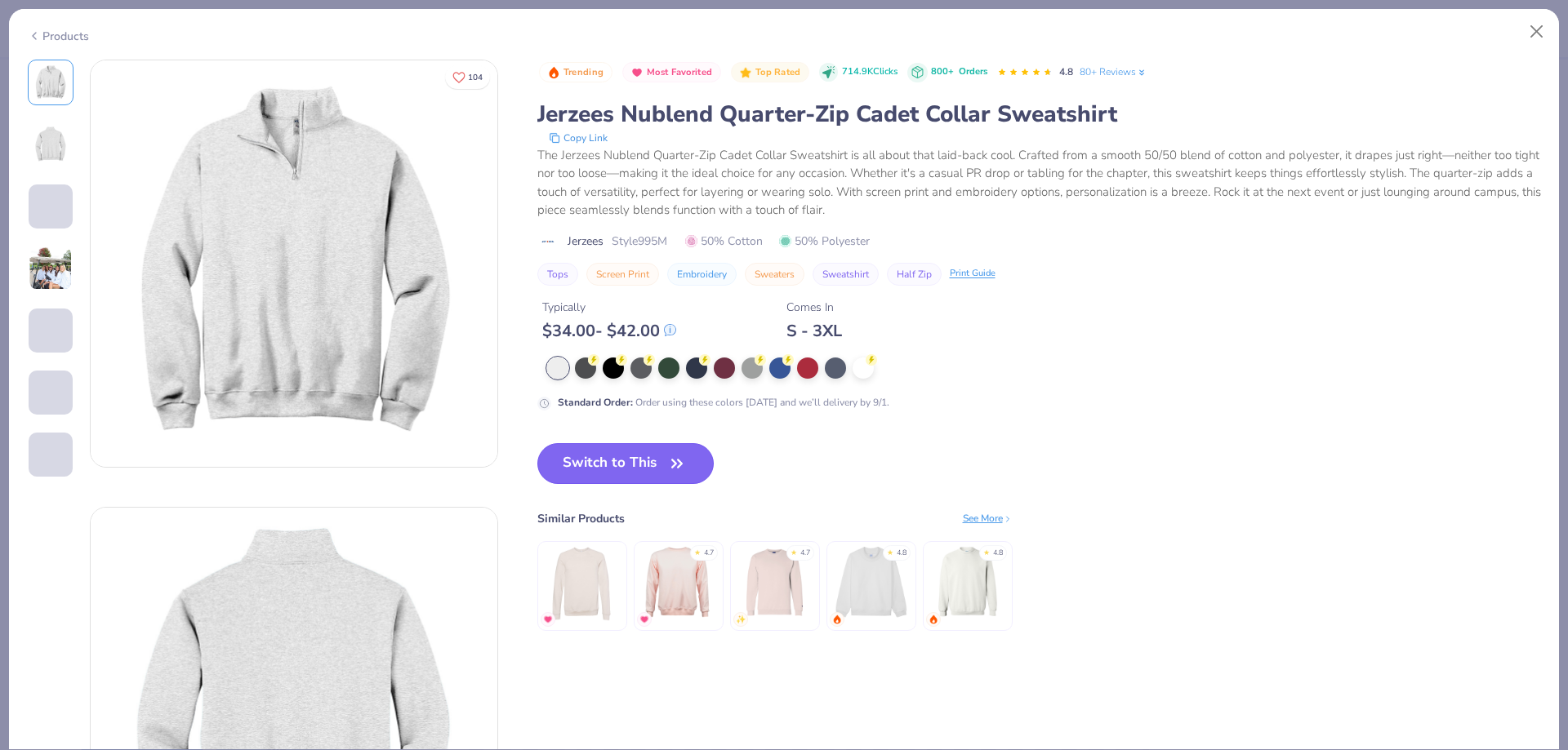
click at [595, 458] on button "Switch to This" at bounding box center [626, 463] width 177 height 41
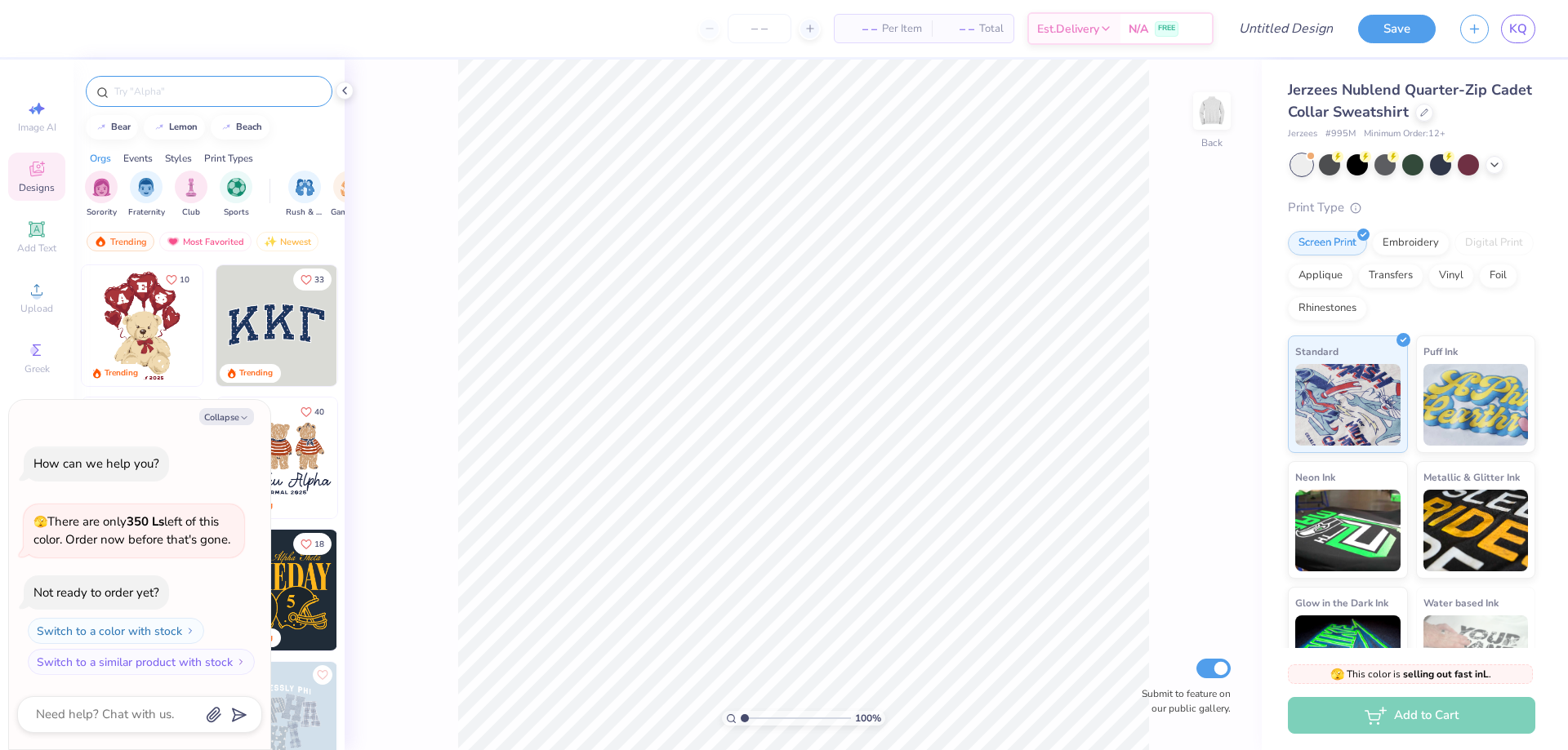
click at [142, 86] on input "text" at bounding box center [217, 91] width 209 height 17
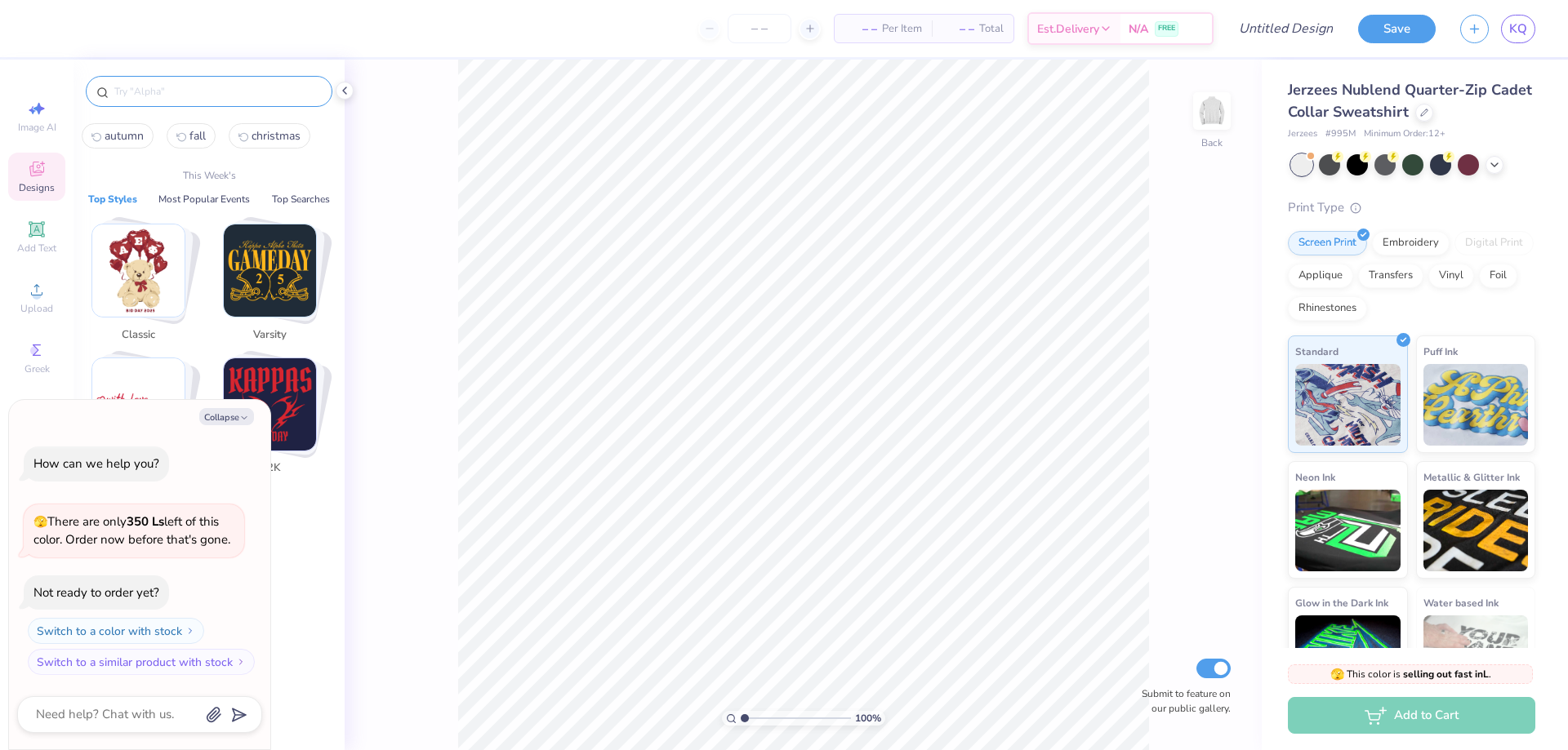
click at [124, 132] on span "autumn" at bounding box center [124, 136] width 39 height 16
type input "autumn"
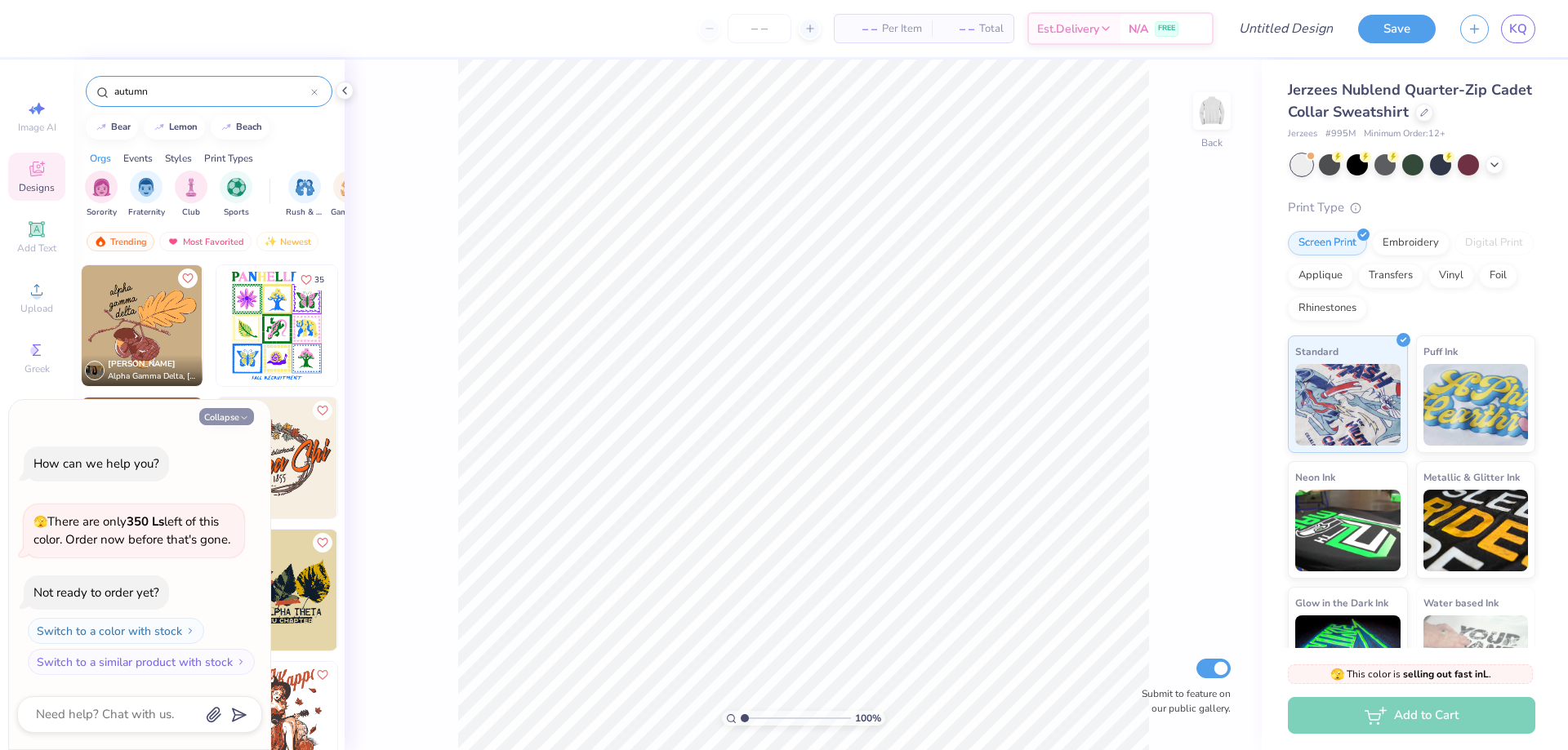
click at [230, 411] on button "Collapse" at bounding box center [226, 417] width 55 height 17
type textarea "x"
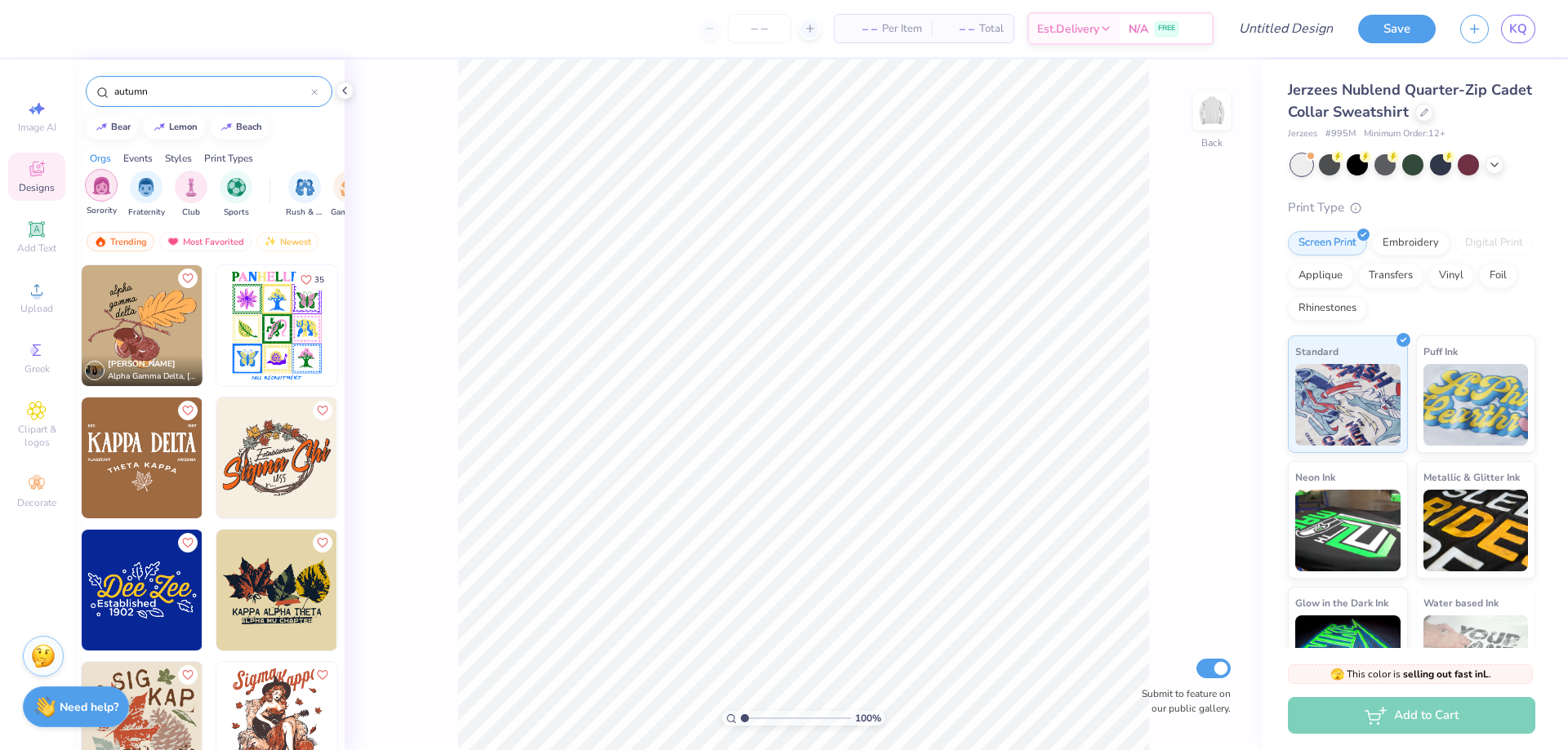
click at [99, 191] on img "filter for Sorority" at bounding box center [101, 186] width 19 height 19
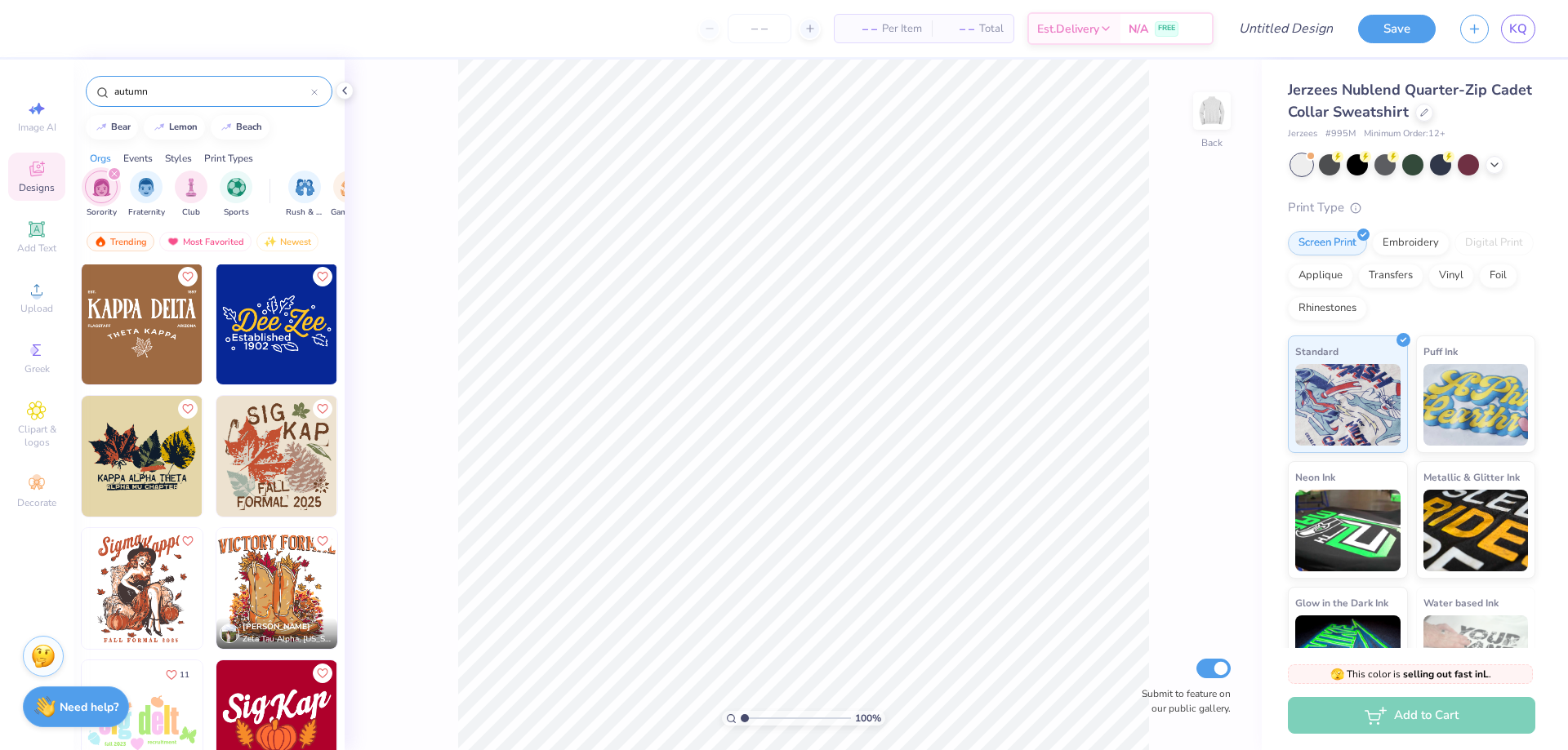
scroll to position [247, 0]
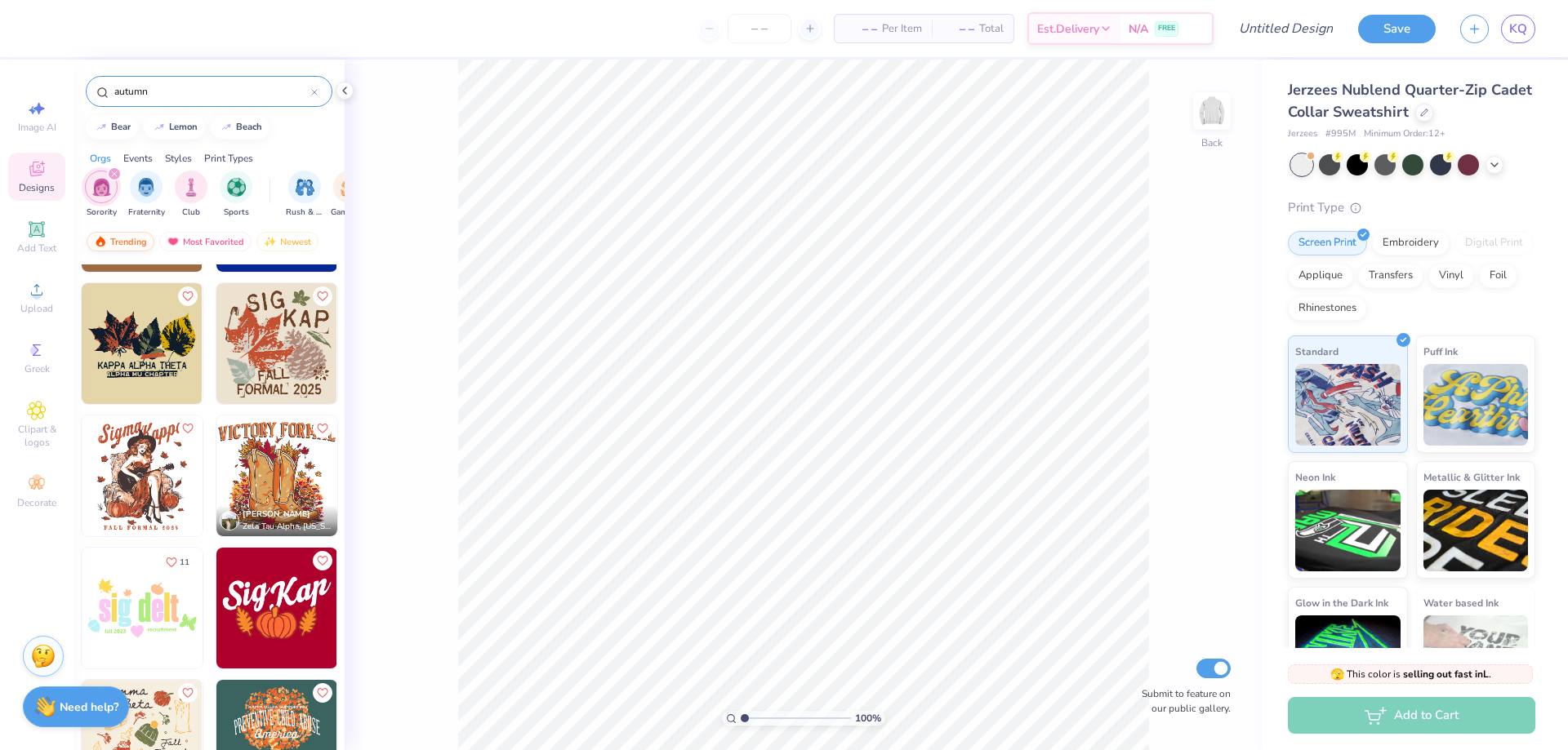
click at [128, 241] on div "Trending" at bounding box center [120, 242] width 68 height 20
click at [274, 99] on div "autumn" at bounding box center [209, 91] width 247 height 31
click at [321, 93] on div "autumn" at bounding box center [209, 91] width 247 height 31
click at [313, 90] on icon at bounding box center [314, 92] width 7 height 7
click at [308, 90] on input "text" at bounding box center [217, 91] width 209 height 17
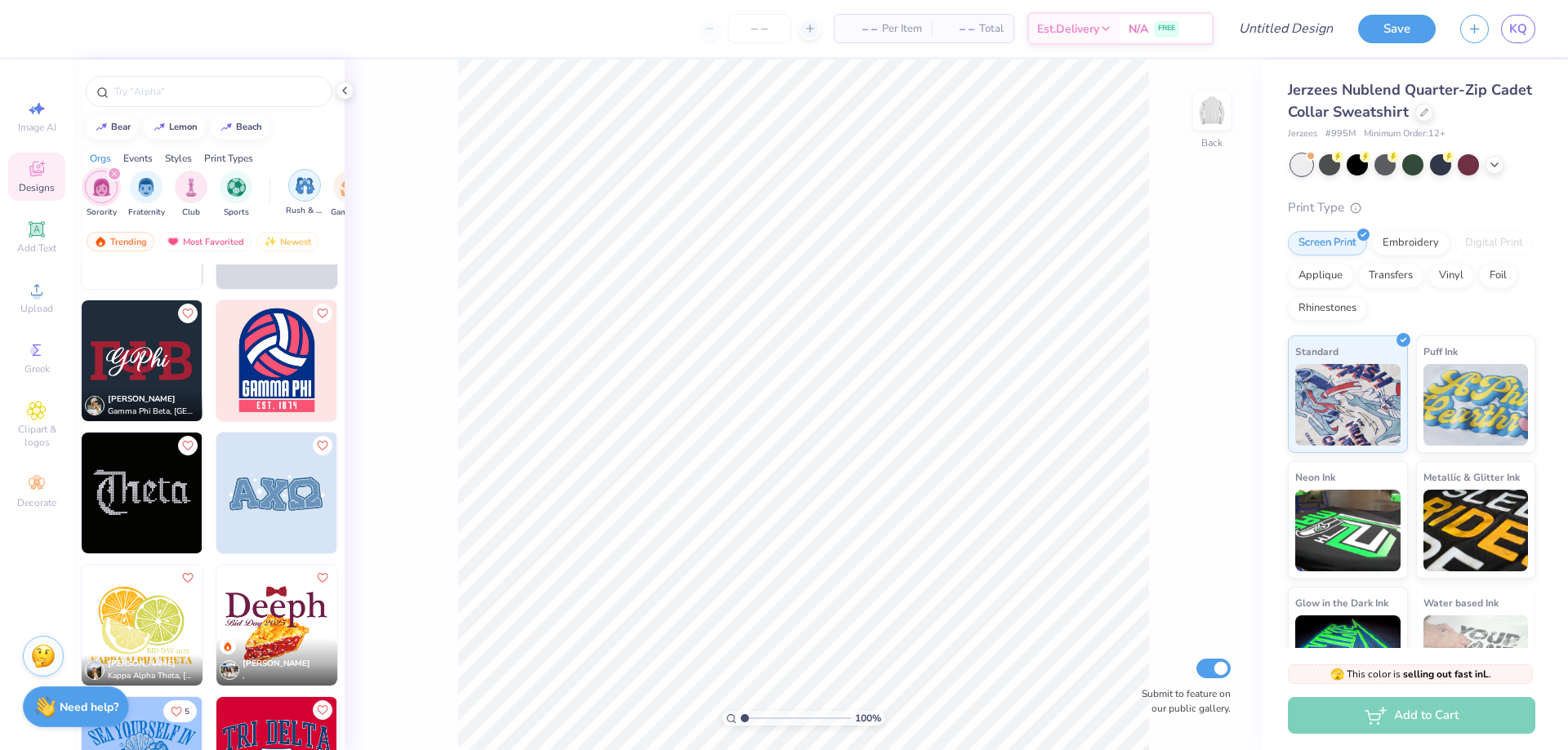
scroll to position [3680, 0]
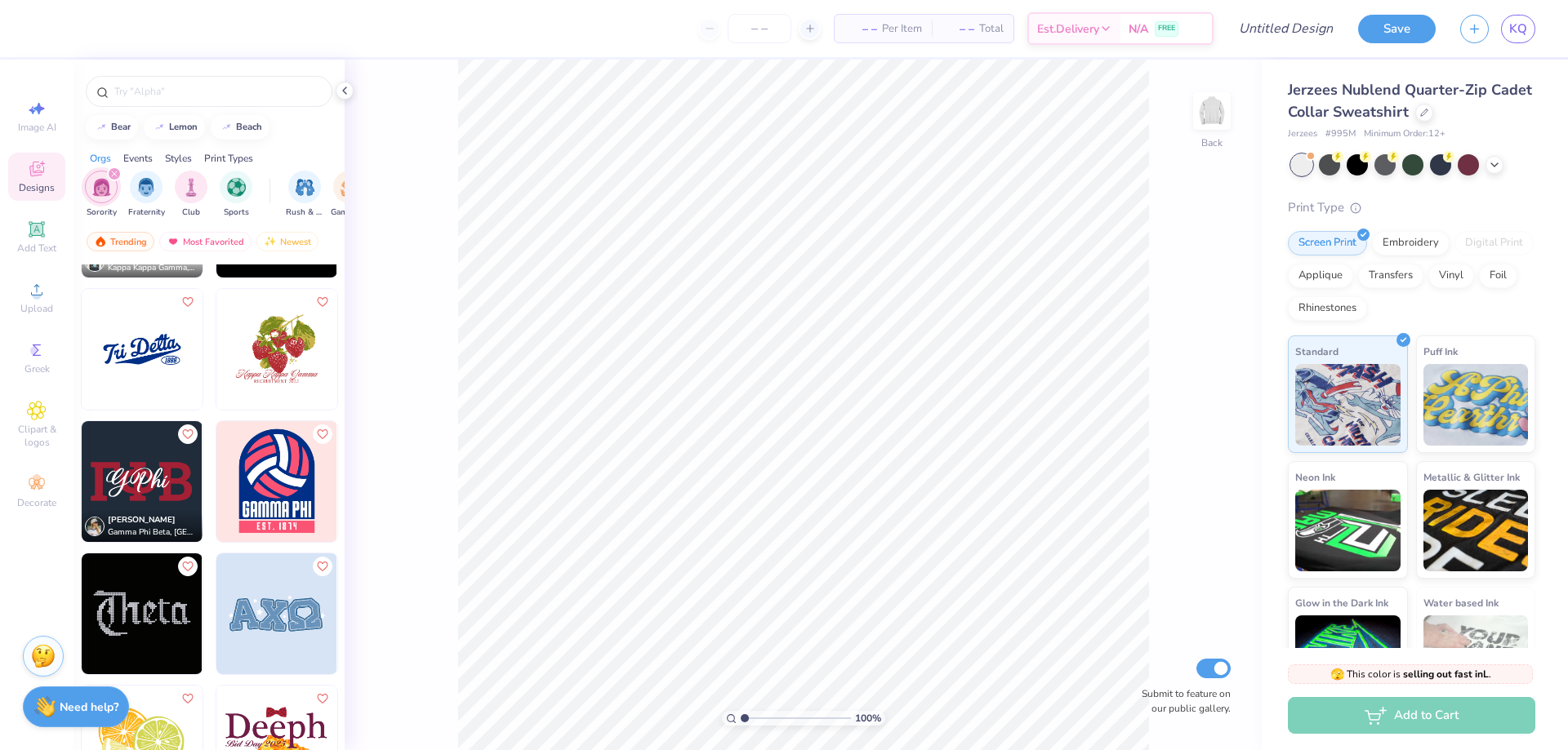
click at [143, 154] on div "Events" at bounding box center [138, 158] width 29 height 15
click at [312, 179] on div "filter for Big Little Reveal" at bounding box center [325, 185] width 32 height 32
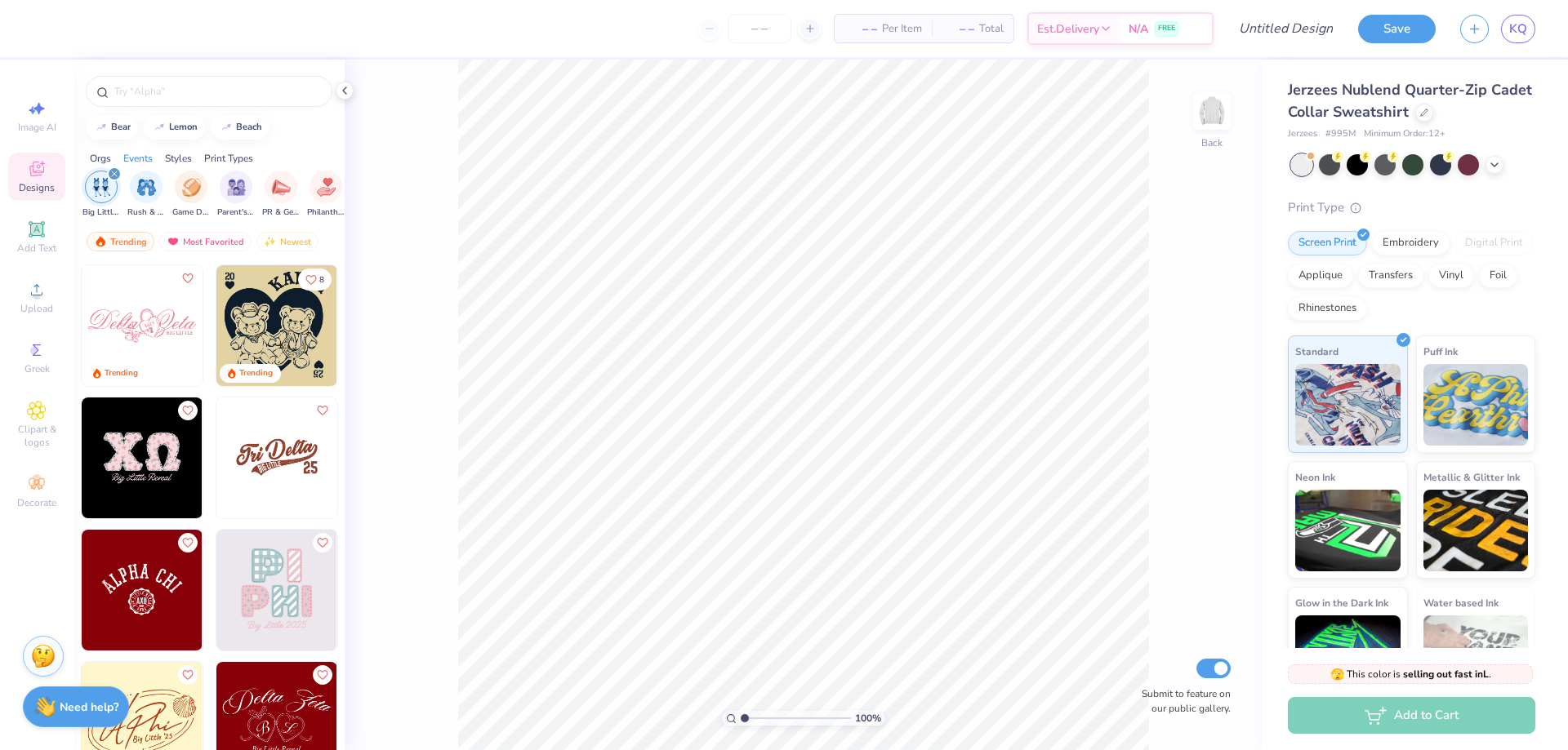
click at [114, 170] on div "filter for Big Little Reveal" at bounding box center [114, 174] width 15 height 15
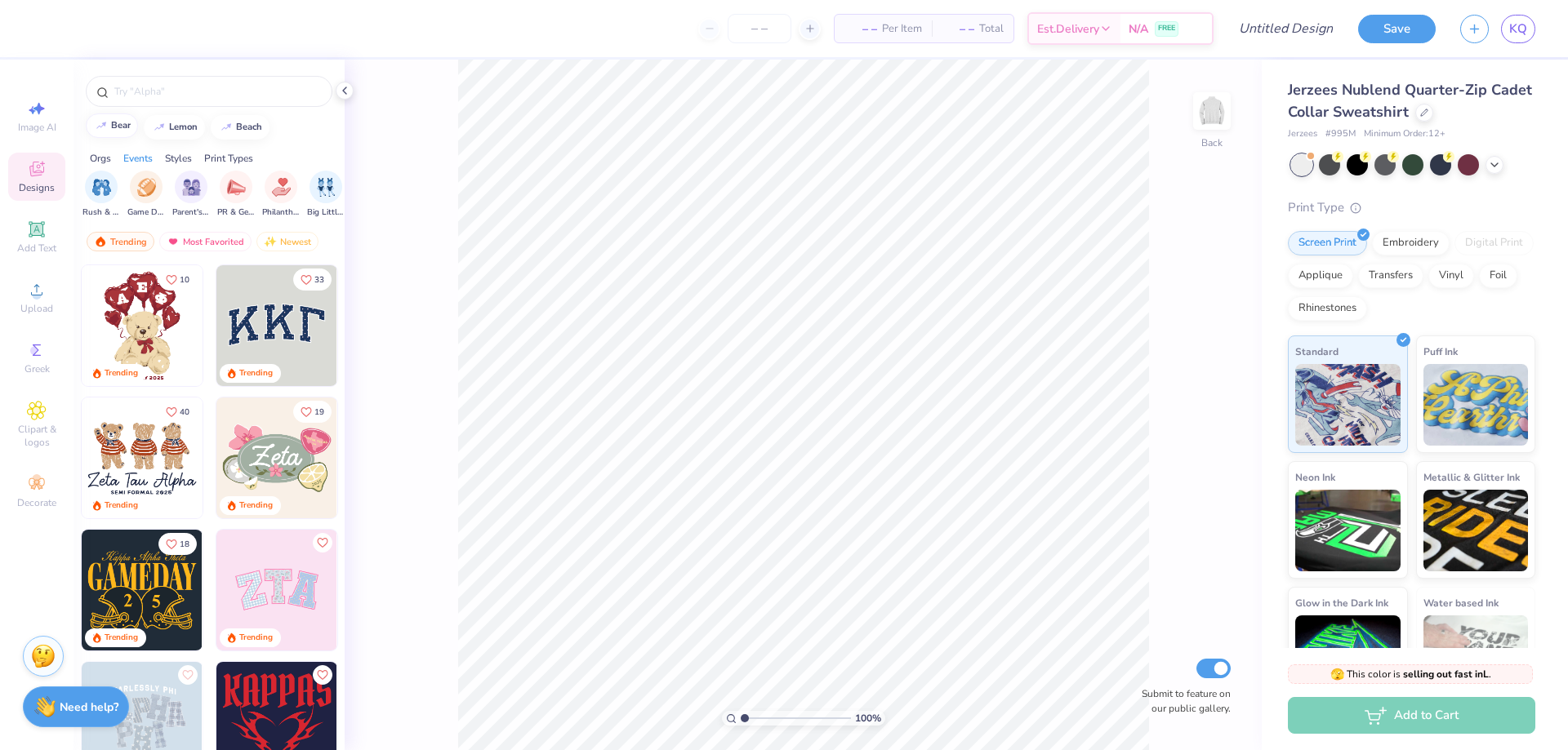
click at [111, 126] on div "bear" at bounding box center [121, 125] width 20 height 9
type input "bear"
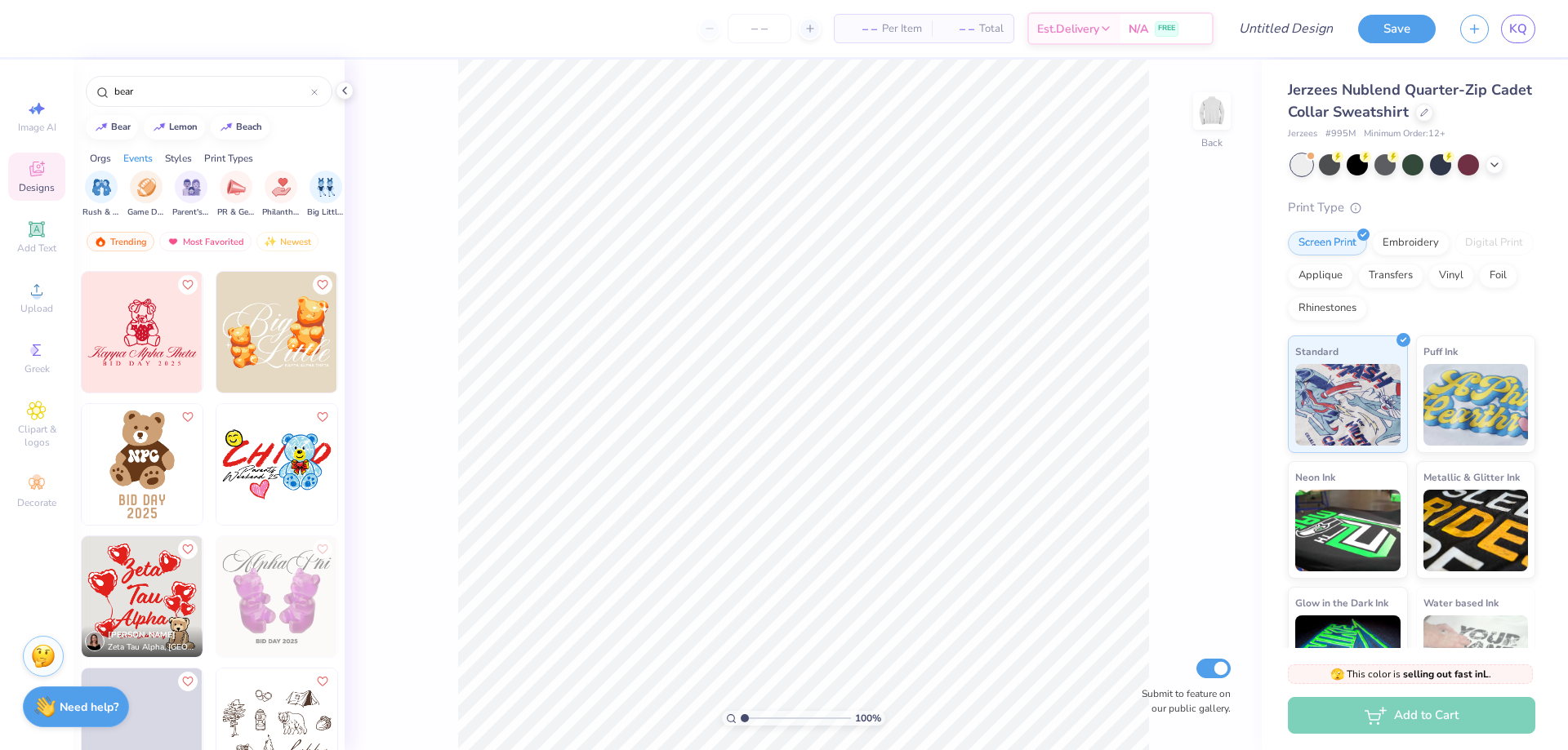
scroll to position [2204, 0]
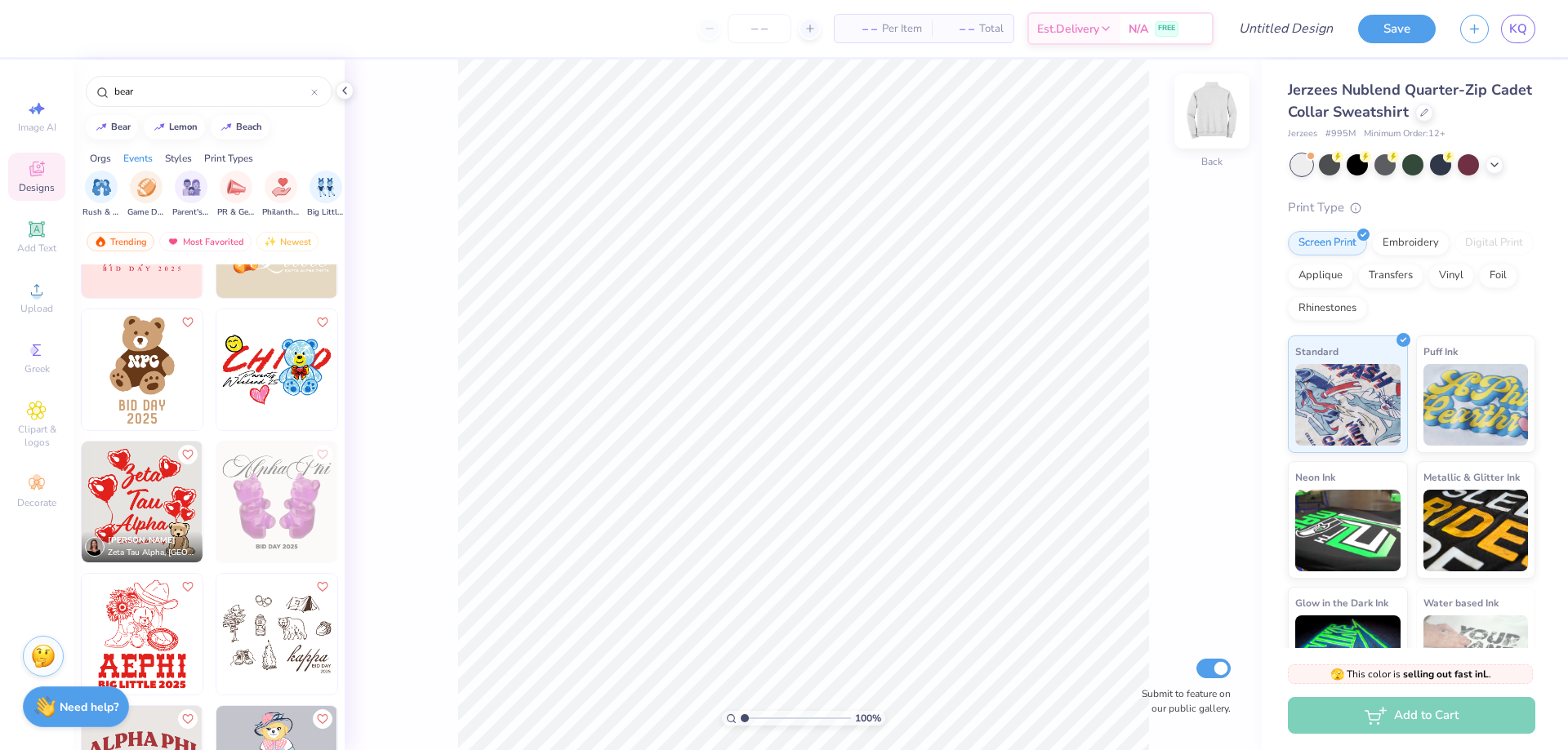
click at [1211, 110] on img at bounding box center [1212, 111] width 66 height 65
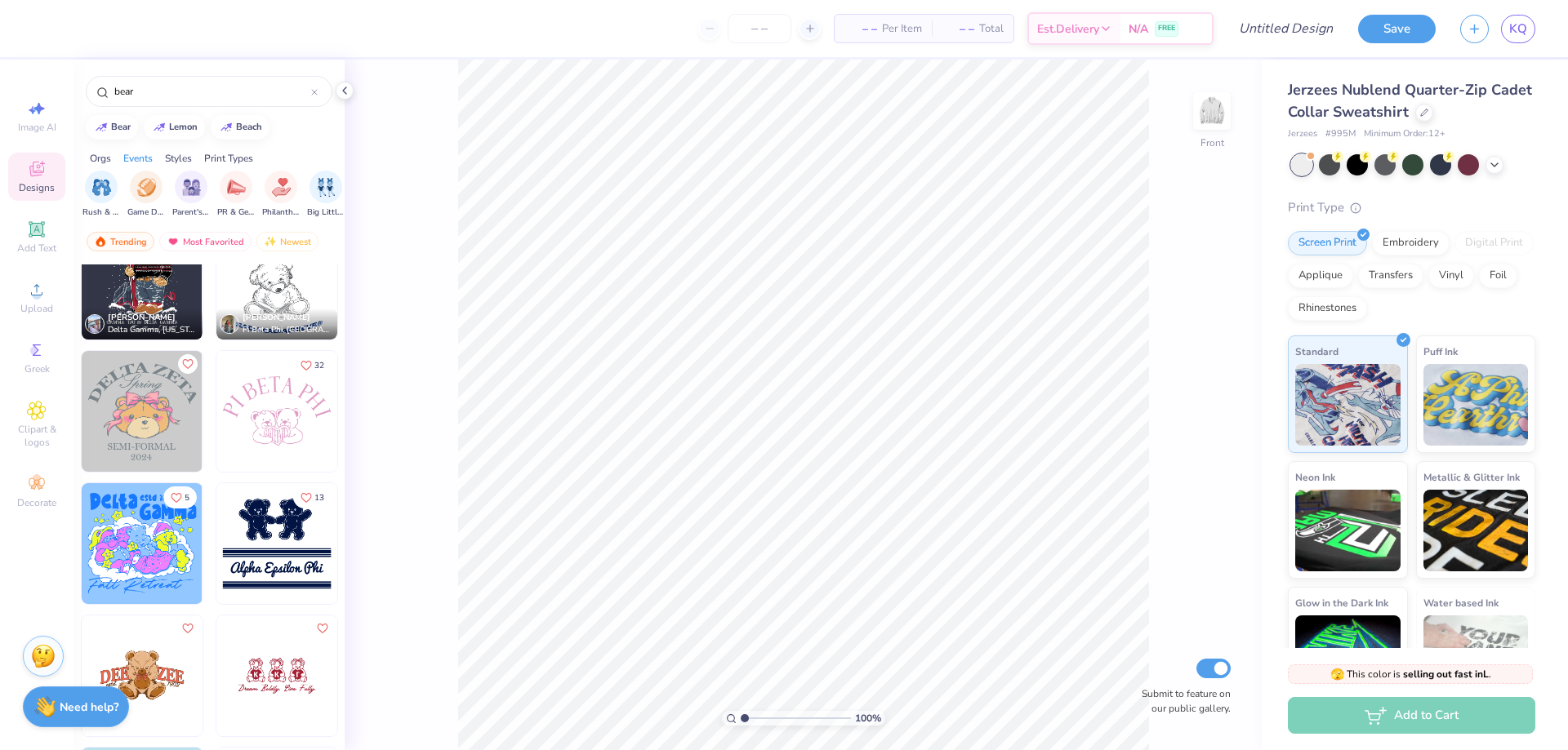
scroll to position [490, 0]
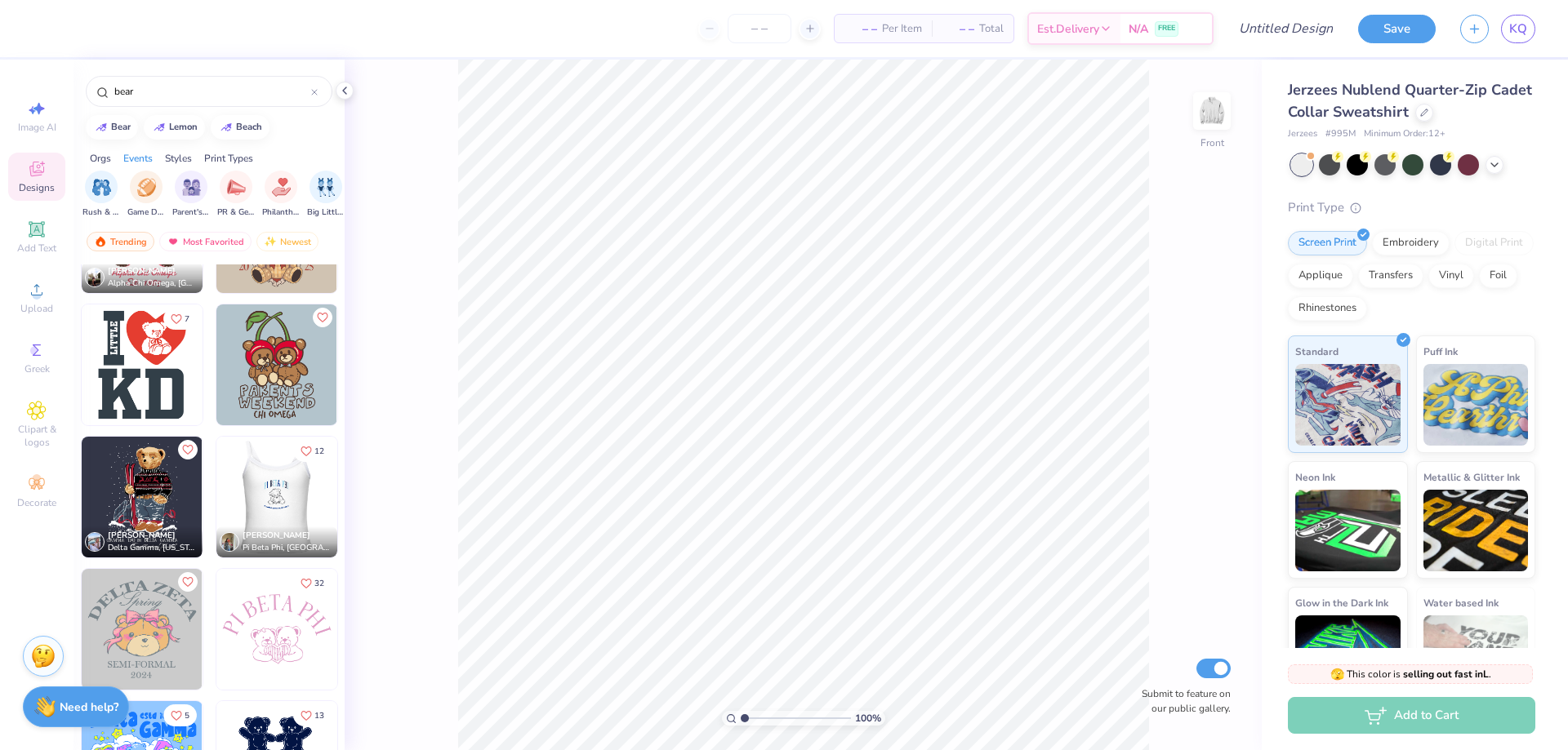
click at [173, 473] on img at bounding box center [143, 497] width 121 height 121
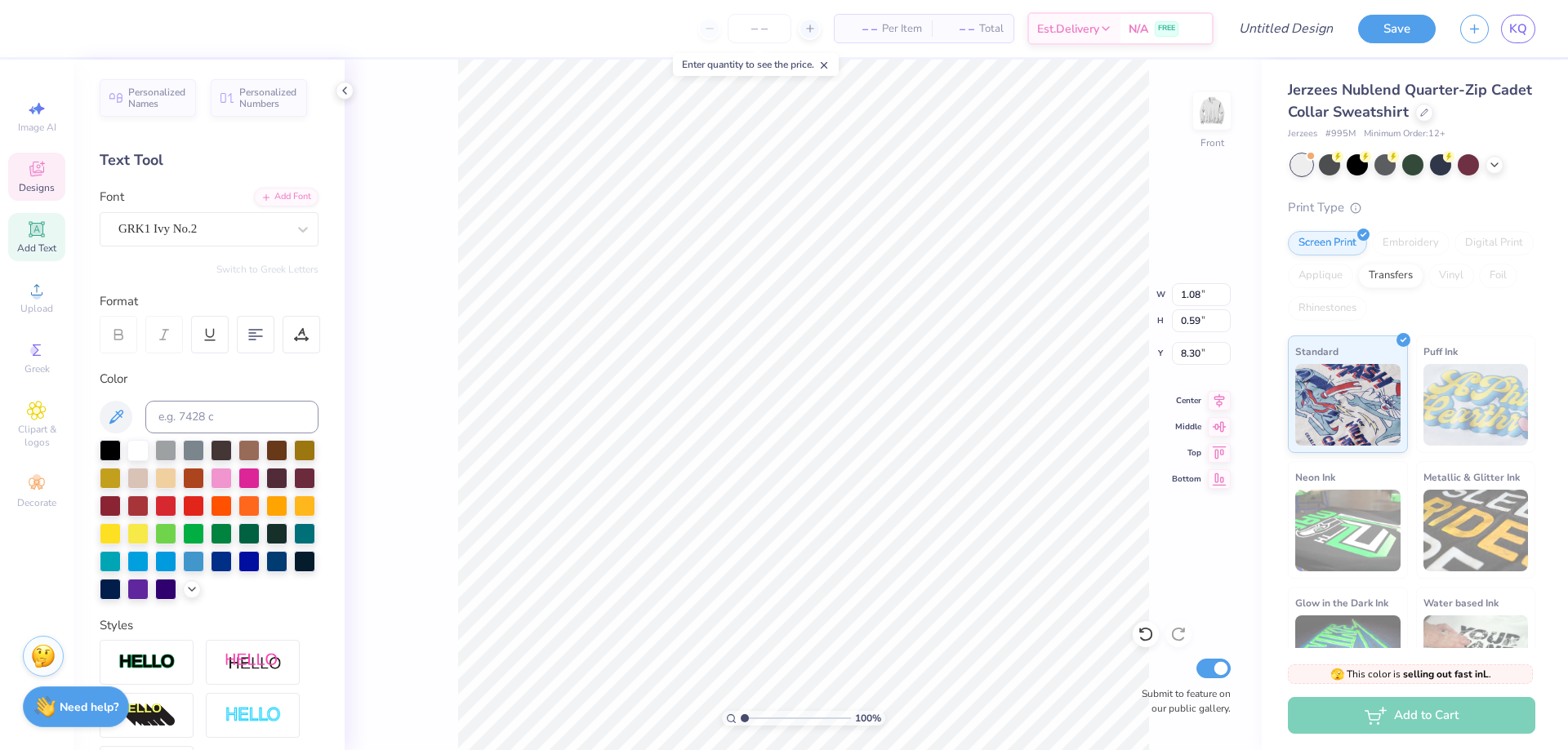
scroll to position [14, 2]
click at [41, 351] on icon at bounding box center [37, 351] width 20 height 20
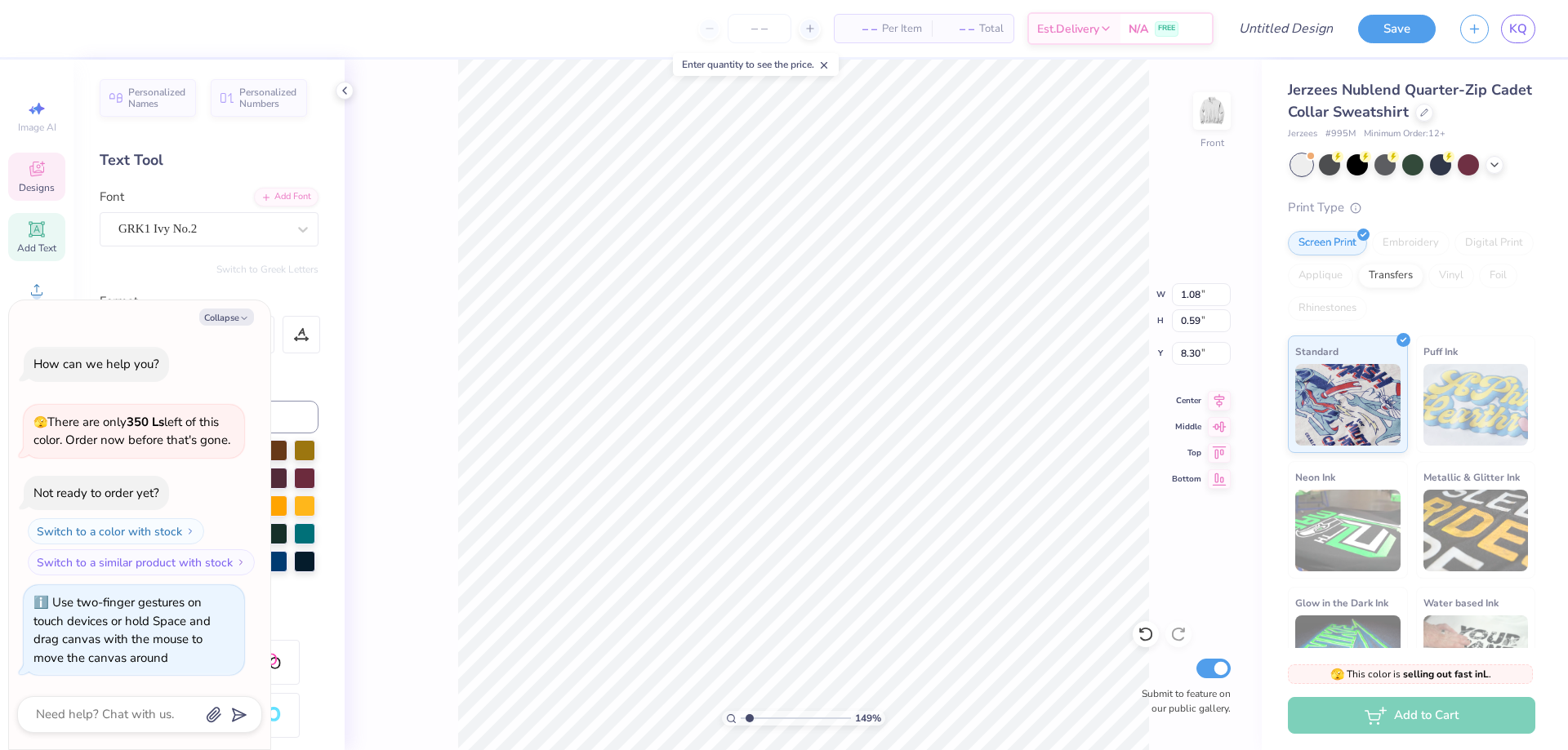
type input "1.49212329151837"
type textarea "x"
type input "1.49212329151837"
type textarea "x"
type input "2.71964221644285"
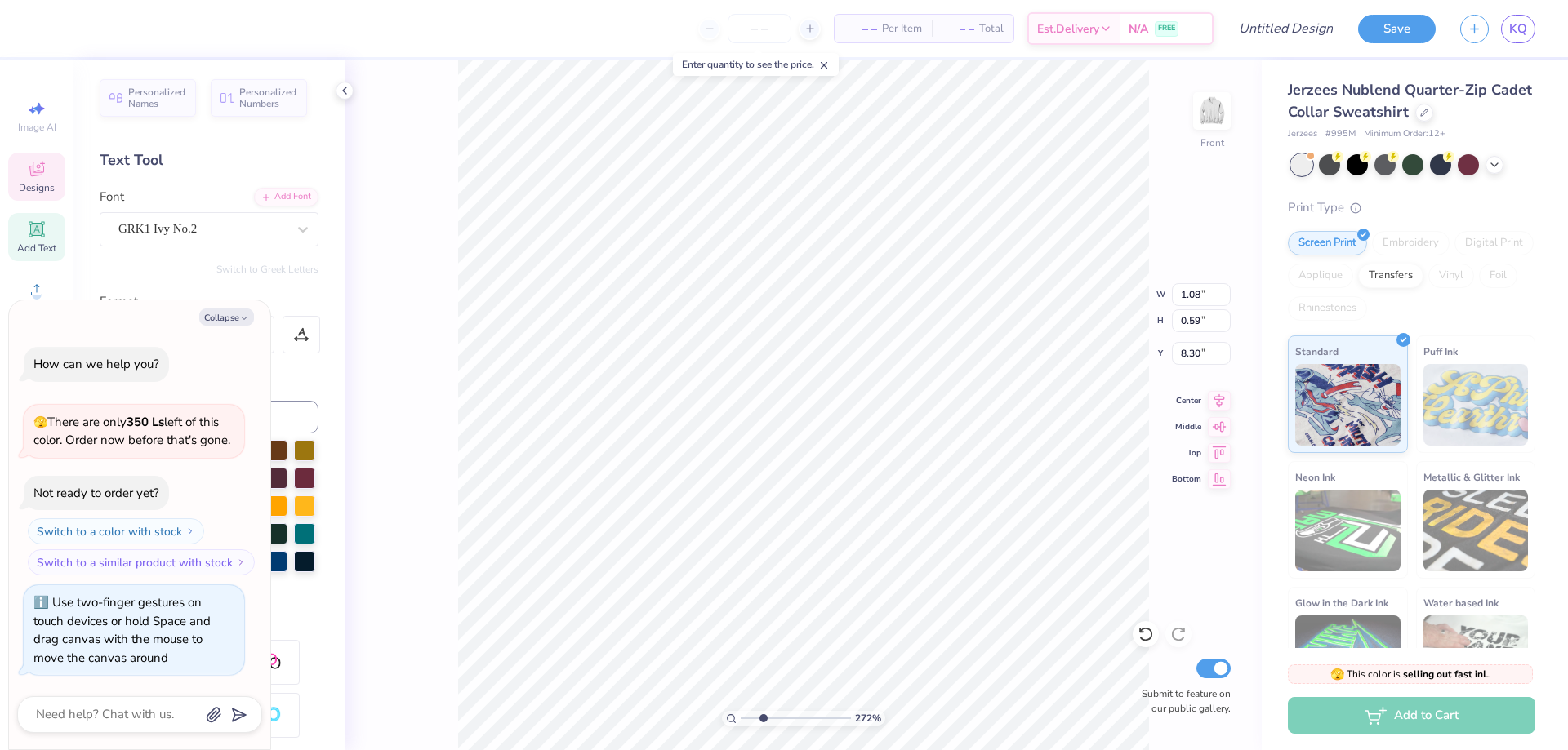
type textarea "x"
type input "2.71964221644285"
type textarea "x"
type input "2.71964221644285"
type textarea "x"
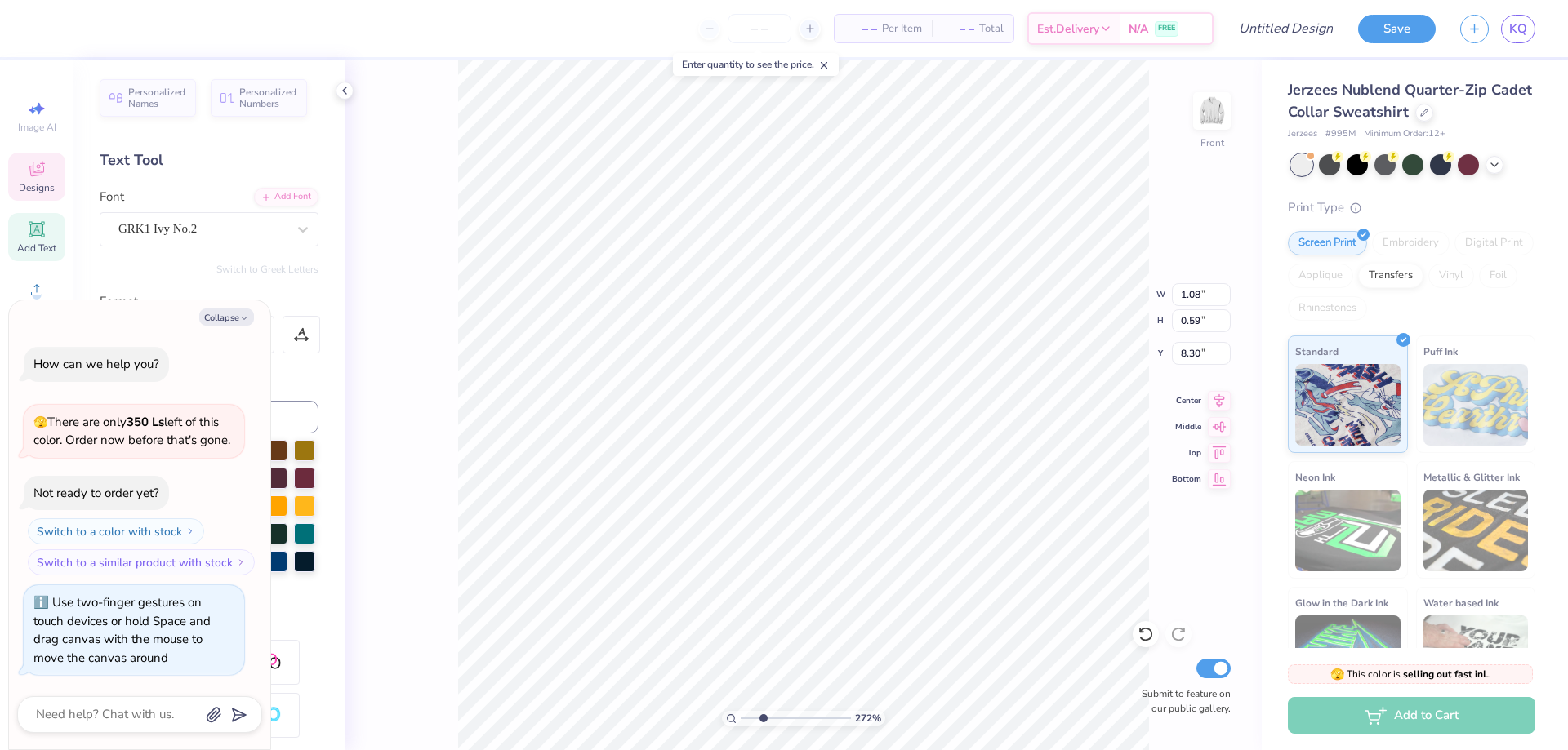
scroll to position [14, 2]
type input "2.71964221644285"
type textarea "x"
type textarea "D"
type input "2.71964221644285"
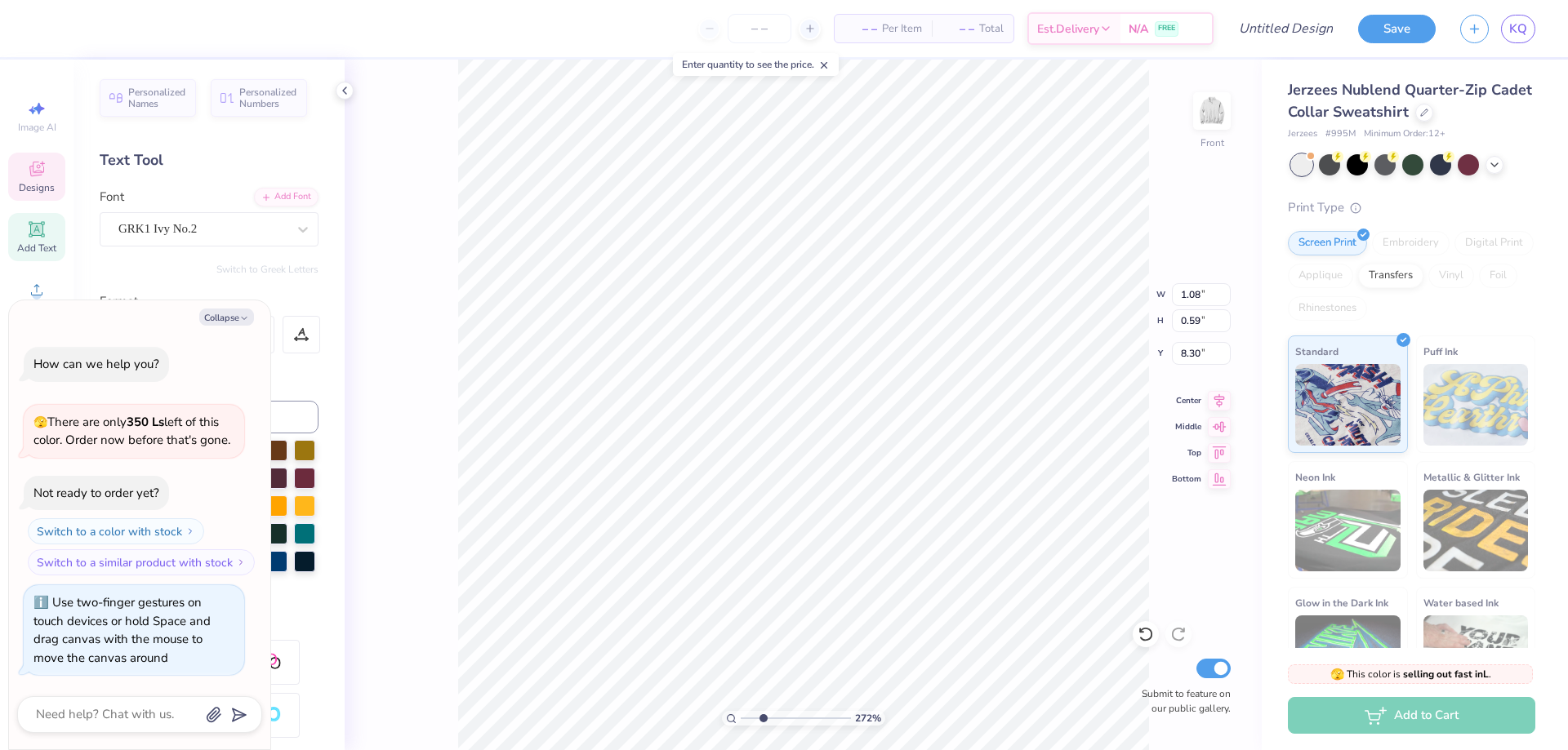
type textarea "x"
type input "2.71964221644285"
type textarea "x"
type input "2.71964221644285"
type textarea "x"
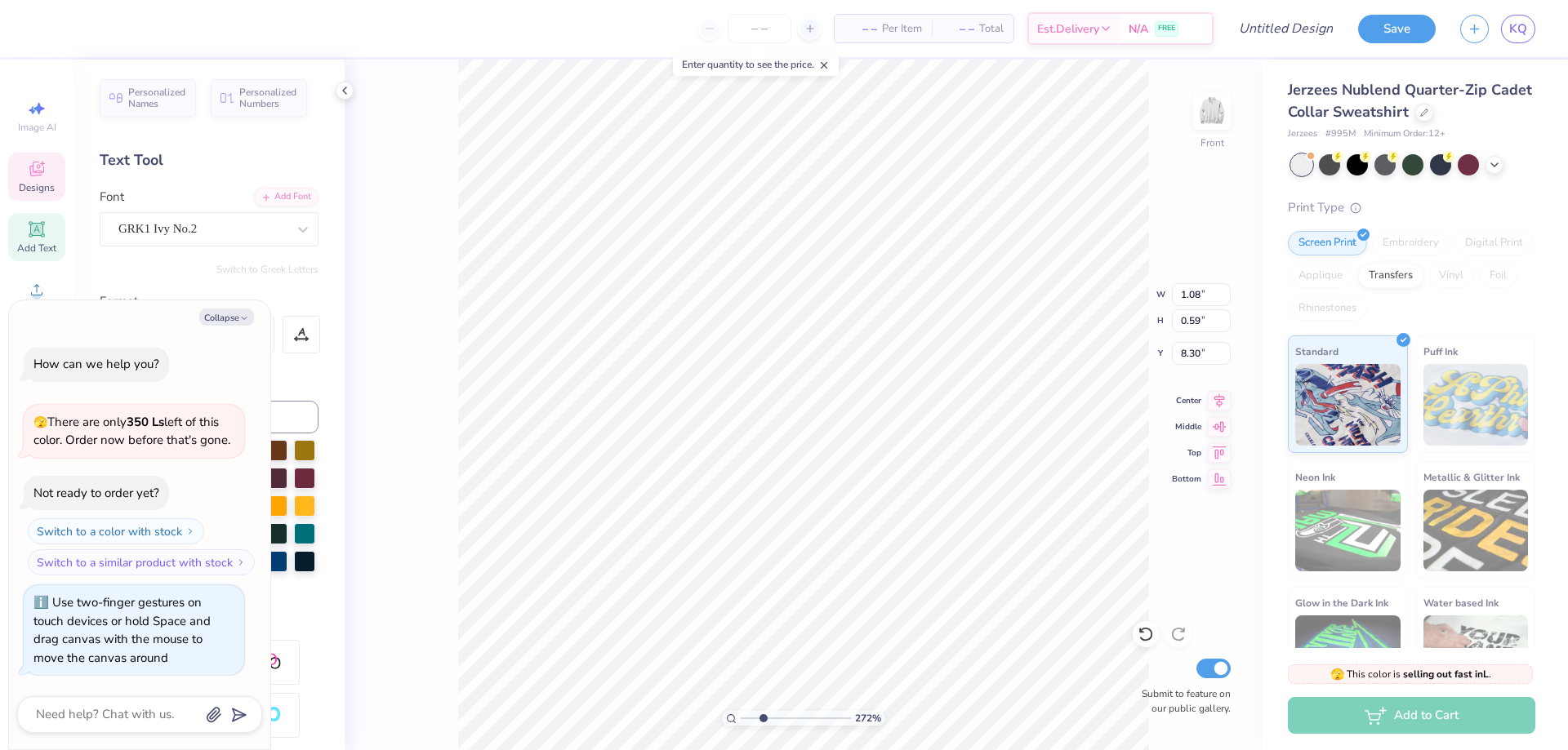
paste textarea
type input "2.71964221644285"
type textarea "x"
type input "2.71964221644285"
type textarea "x"
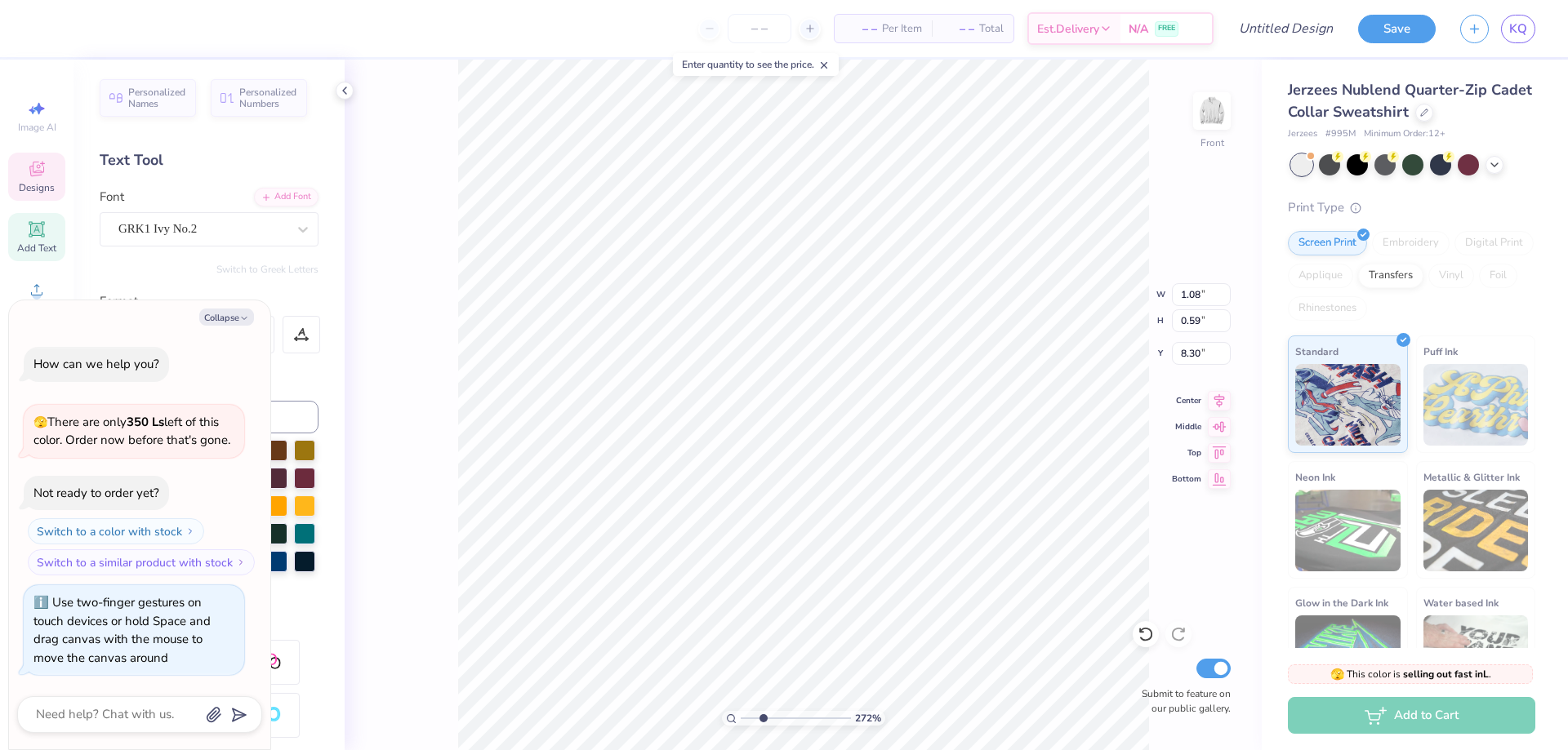
type input "2.71964221644285"
type textarea "x"
paste textarea
type input "2.71964221644285"
type textarea "x"
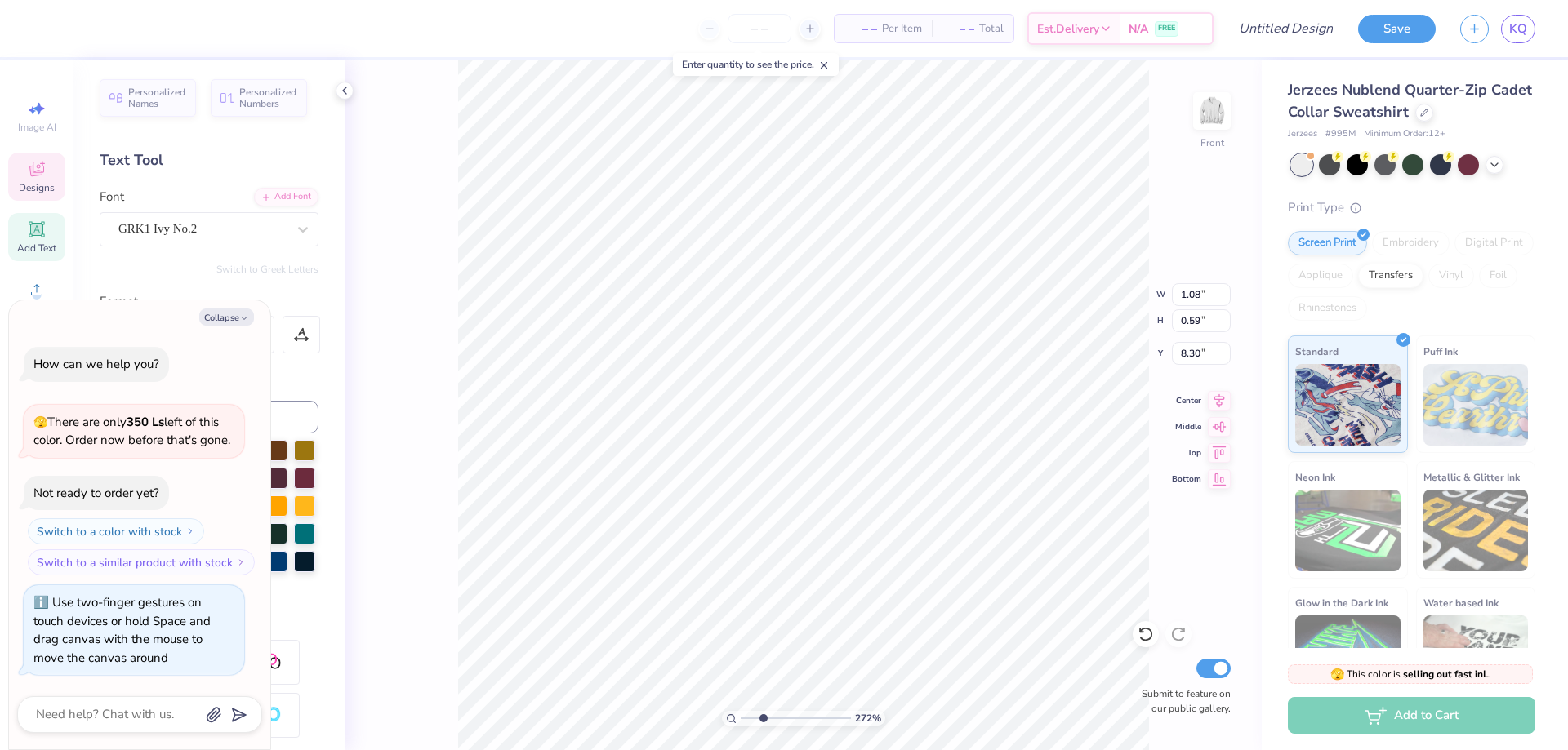
type input "2.71964221644285"
type textarea "x"
type input "2.71964221644285"
type textarea "x"
type input "2.71964221644285"
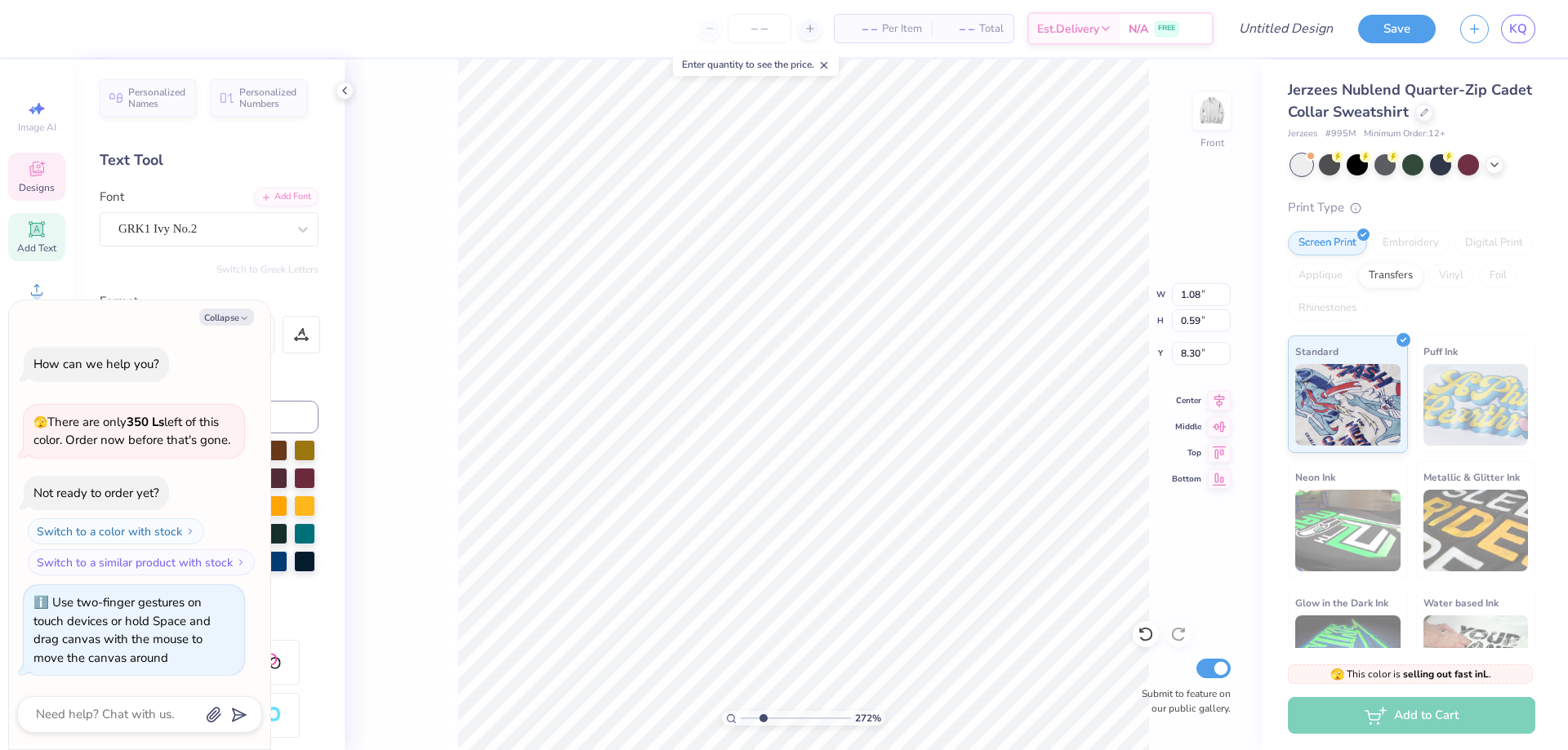
type textarea "x"
paste textarea
type input "2.71964221644285"
type textarea "x"
type textarea "a"
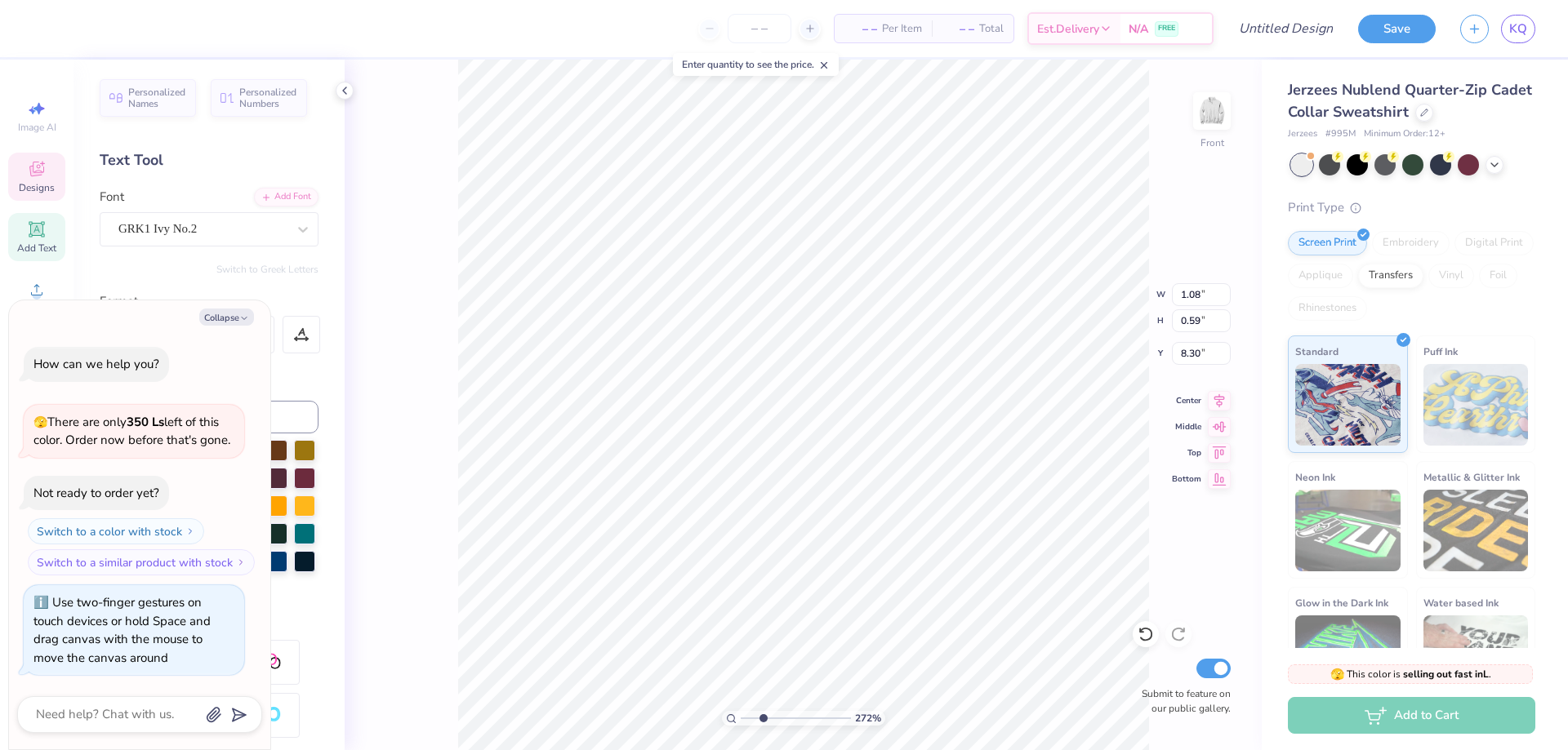
type input "2.71964221644285"
type textarea "x"
type input "2.71964221644285"
type textarea "x"
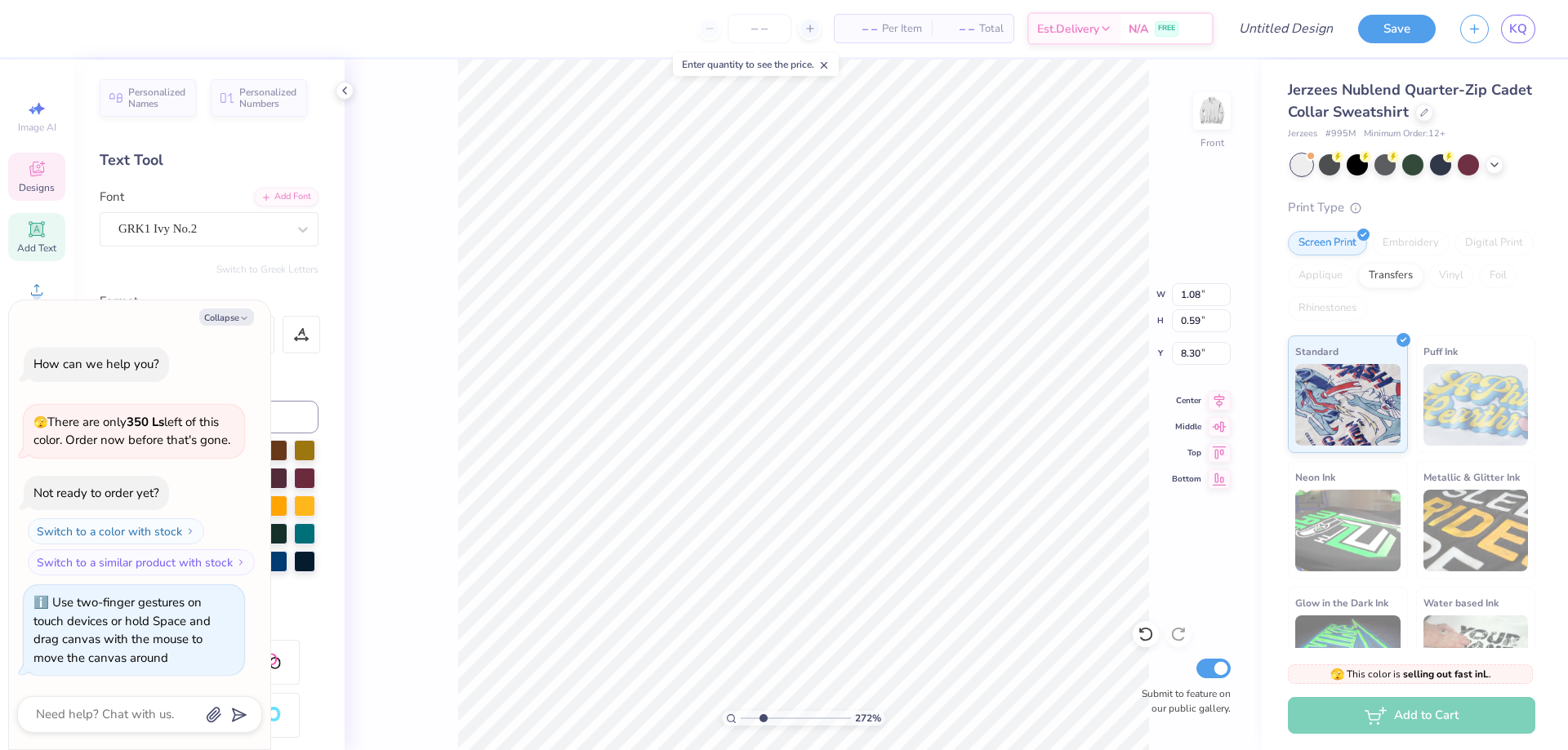
type textarea "aSD"
type input "2.71964221644285"
type textarea "x"
type textarea "aS"
type input "2.71964221644285"
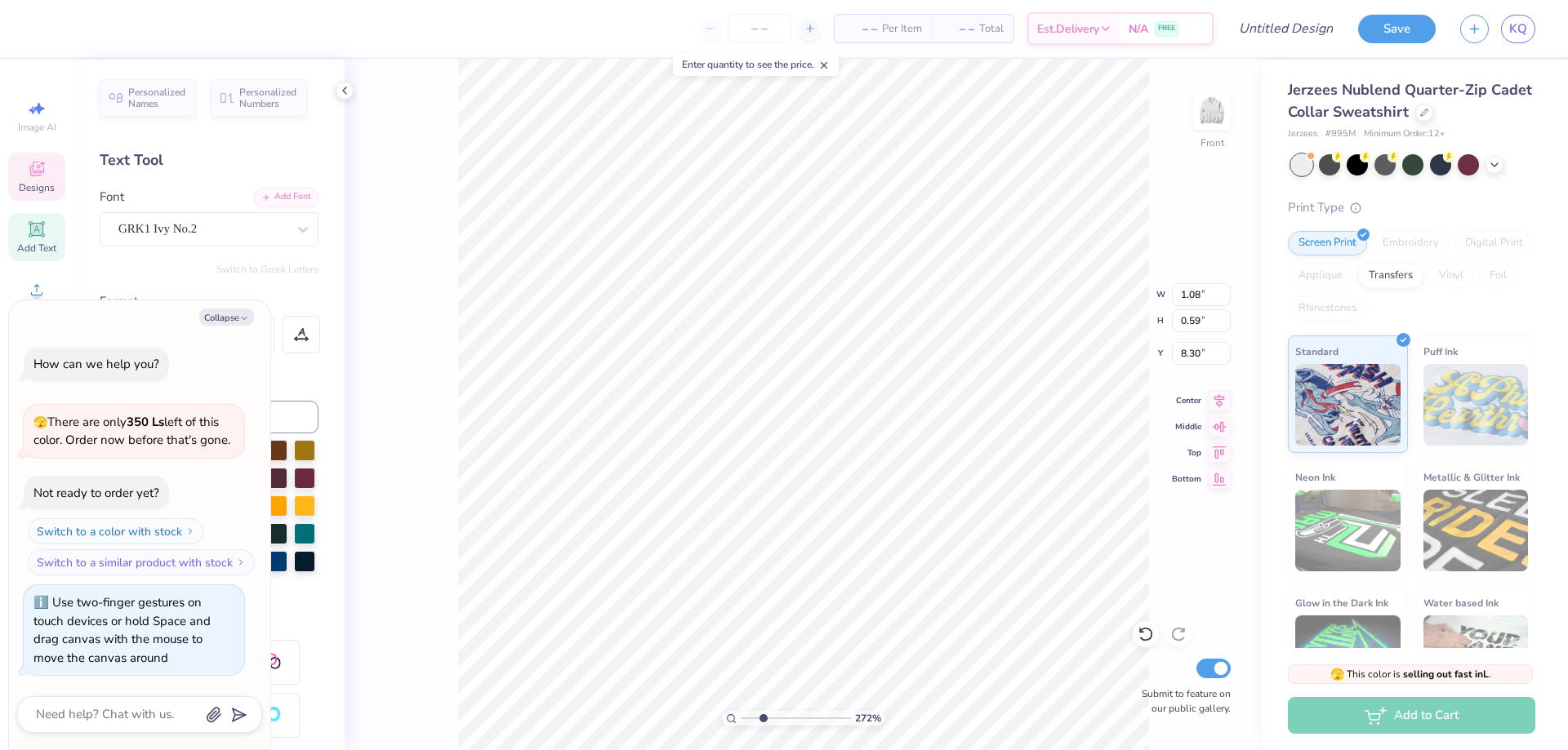
type textarea "x"
type input "2.71964221644285"
type textarea "x"
type textarea "a"
type input "2.71964221644285"
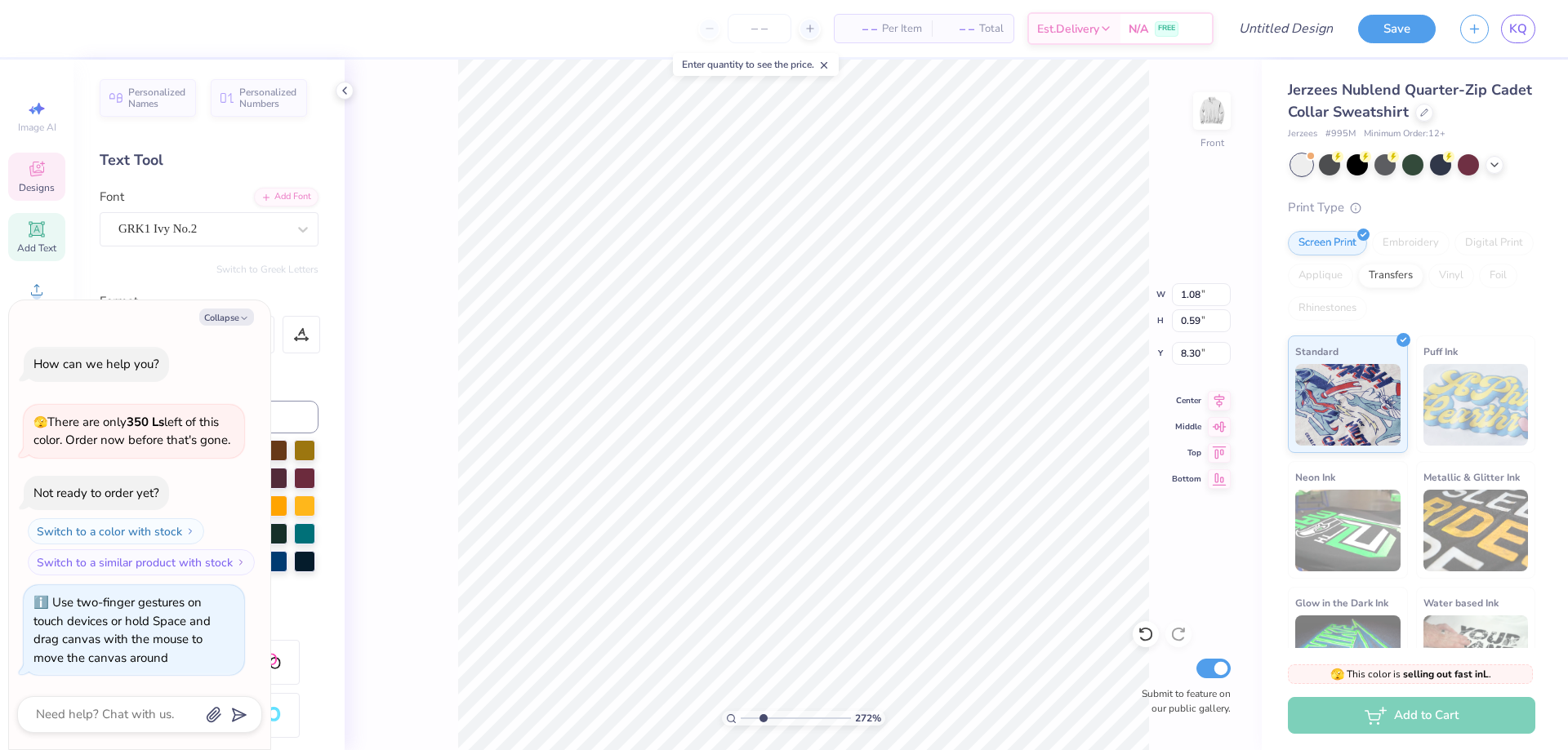
type textarea "x"
type textarea "aOP"
type input "2.71964221644285"
type textarea "x"
click at [222, 318] on button "Collapse" at bounding box center [226, 317] width 55 height 17
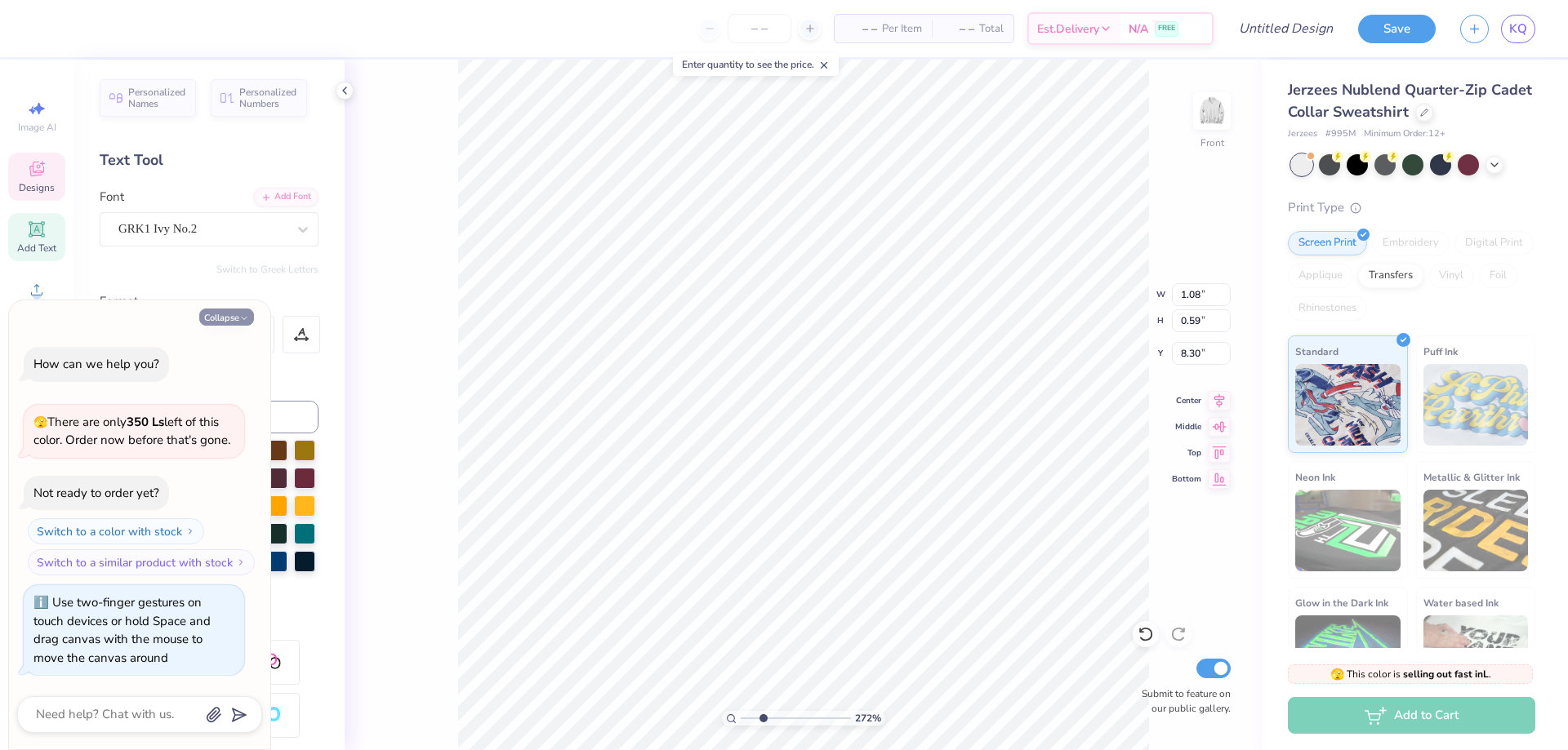
click at [221, 318] on button "Collapse" at bounding box center [226, 317] width 55 height 17
type input "2.71964221644285"
type textarea "x"
type input "1.68"
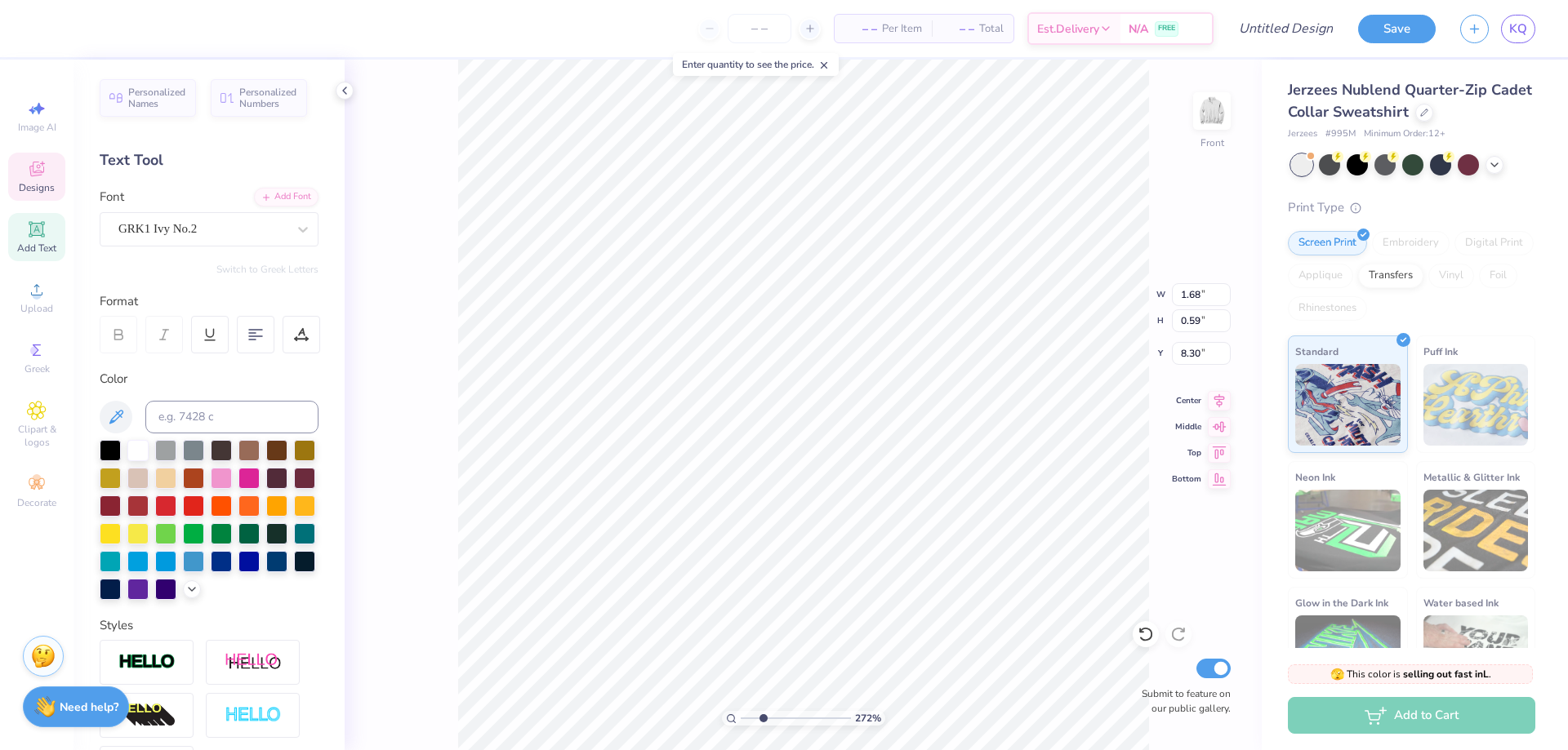
type input "2.71964221644285"
type input "1.17"
type input "0.42"
type input "8.48"
type input "2.71964221644285"
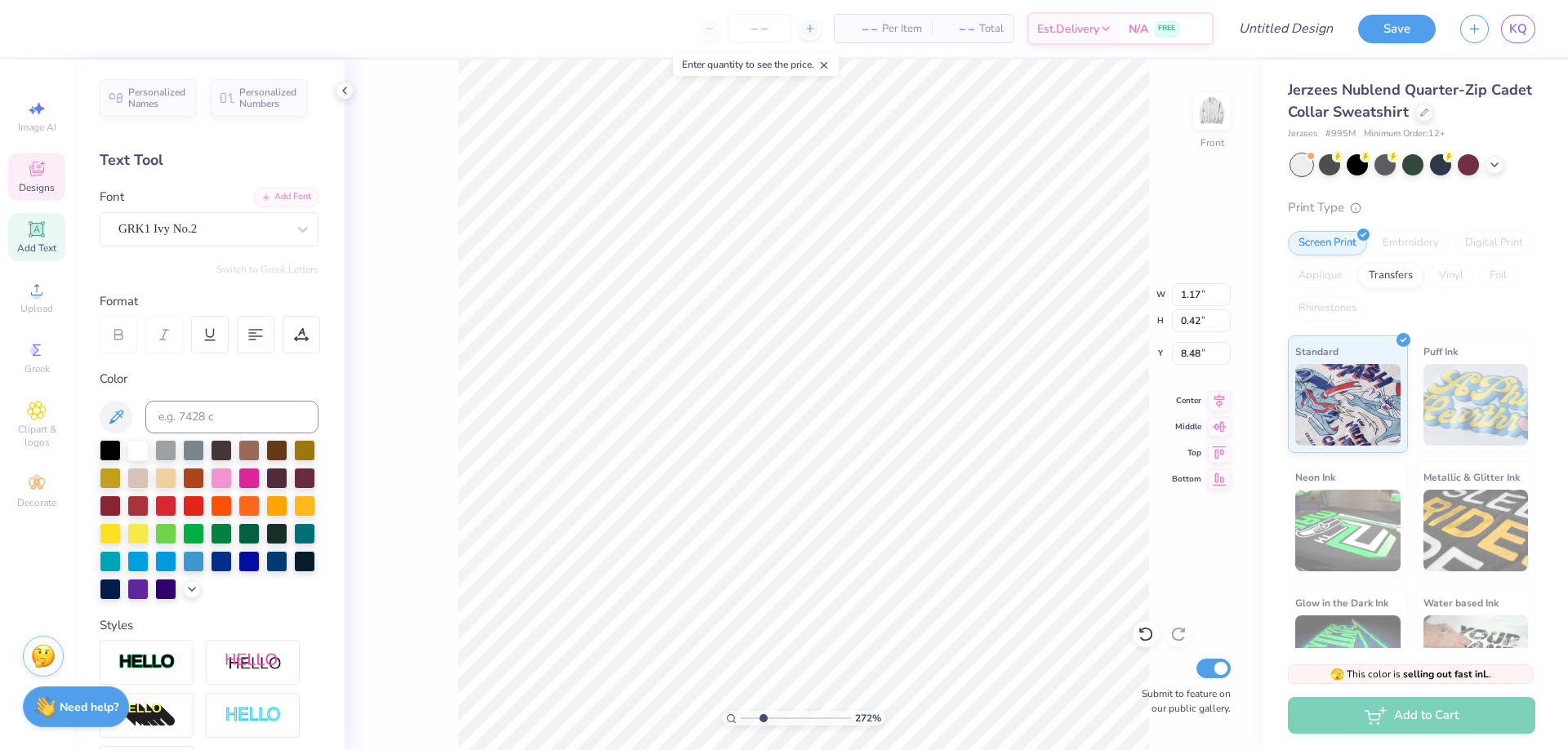
type input "8.43"
type input "2.71964221644285"
type input "8.32"
type input "1.64913377760655"
type input "4.44"
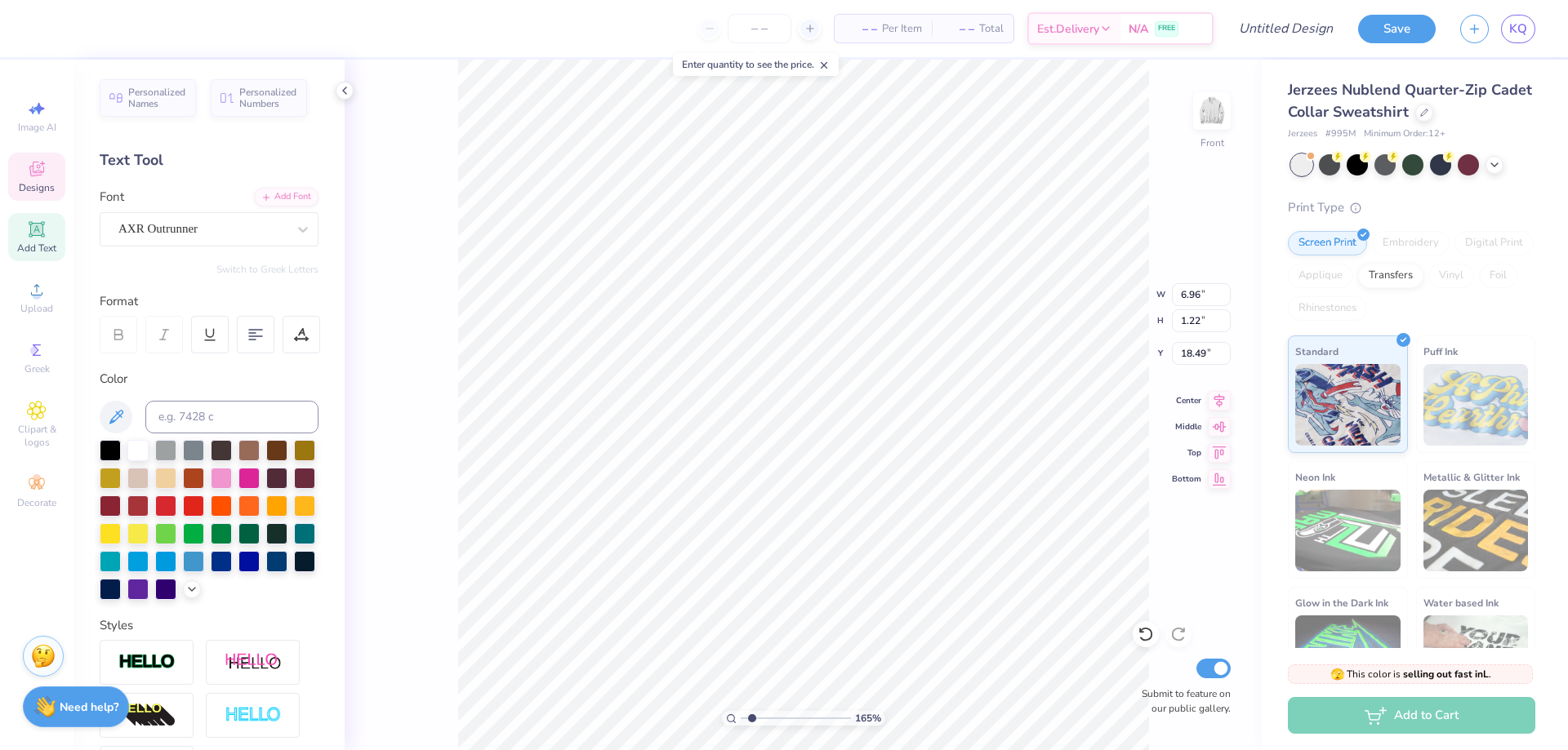
type input "0.54"
type input "17.81"
type input "1.64913377760655"
type textarea "a"
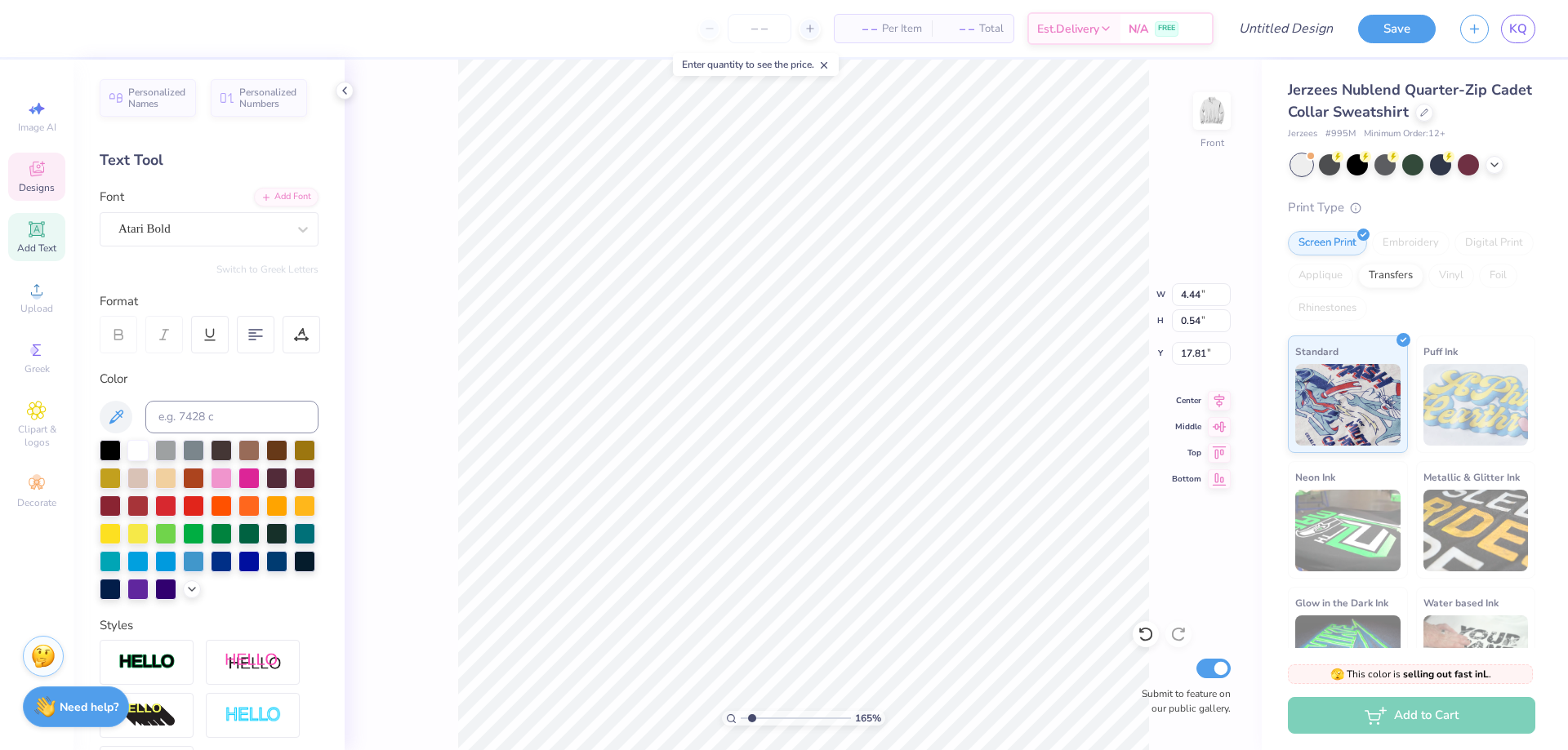
scroll to position [14, 2]
type input "1.64913377760655"
type textarea "aL"
type input "1.64913377760655"
type textarea "aLPH"
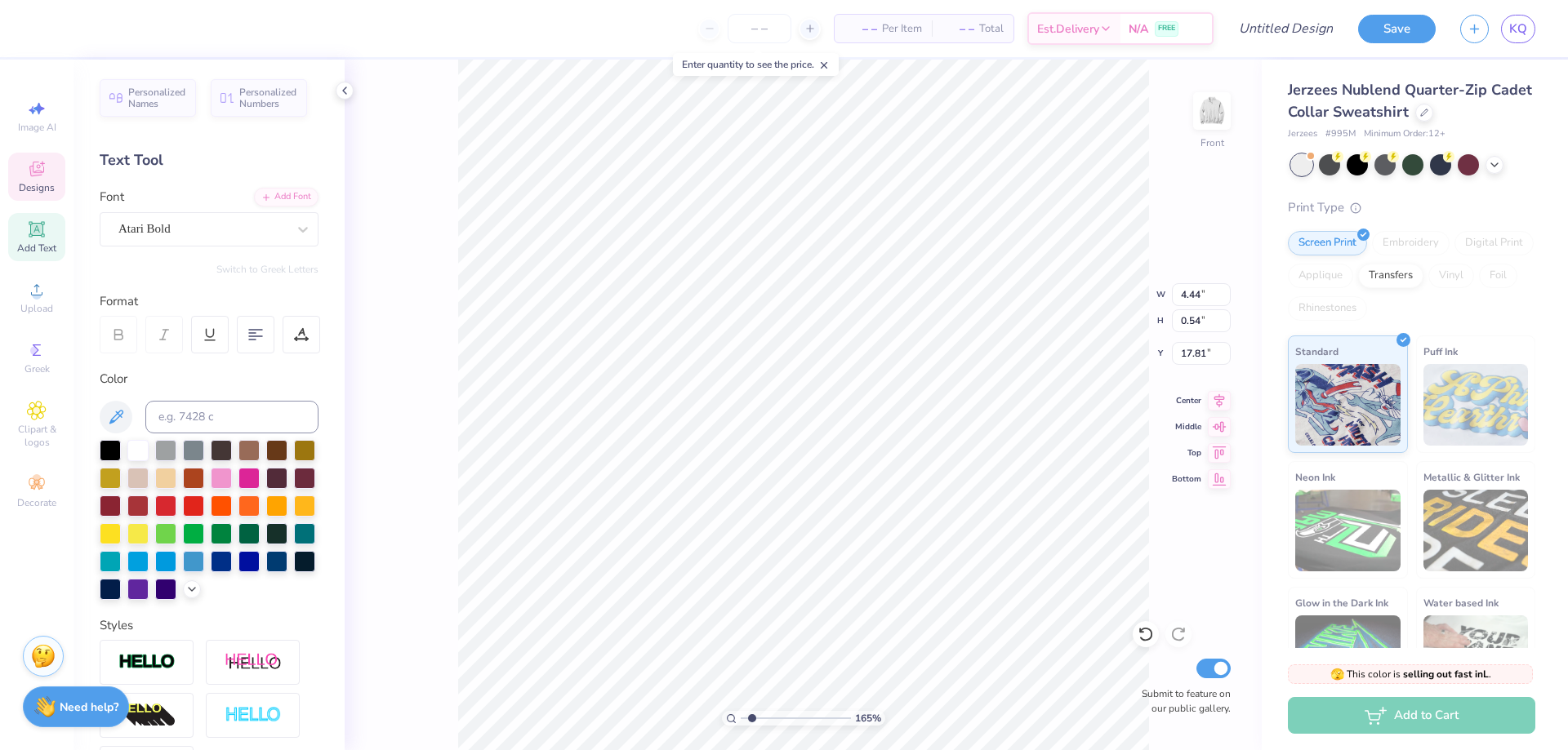
type input "1.64913377760655"
type textarea "aLPHA"
type input "1.64913377760655"
type textarea "aLPHA o"
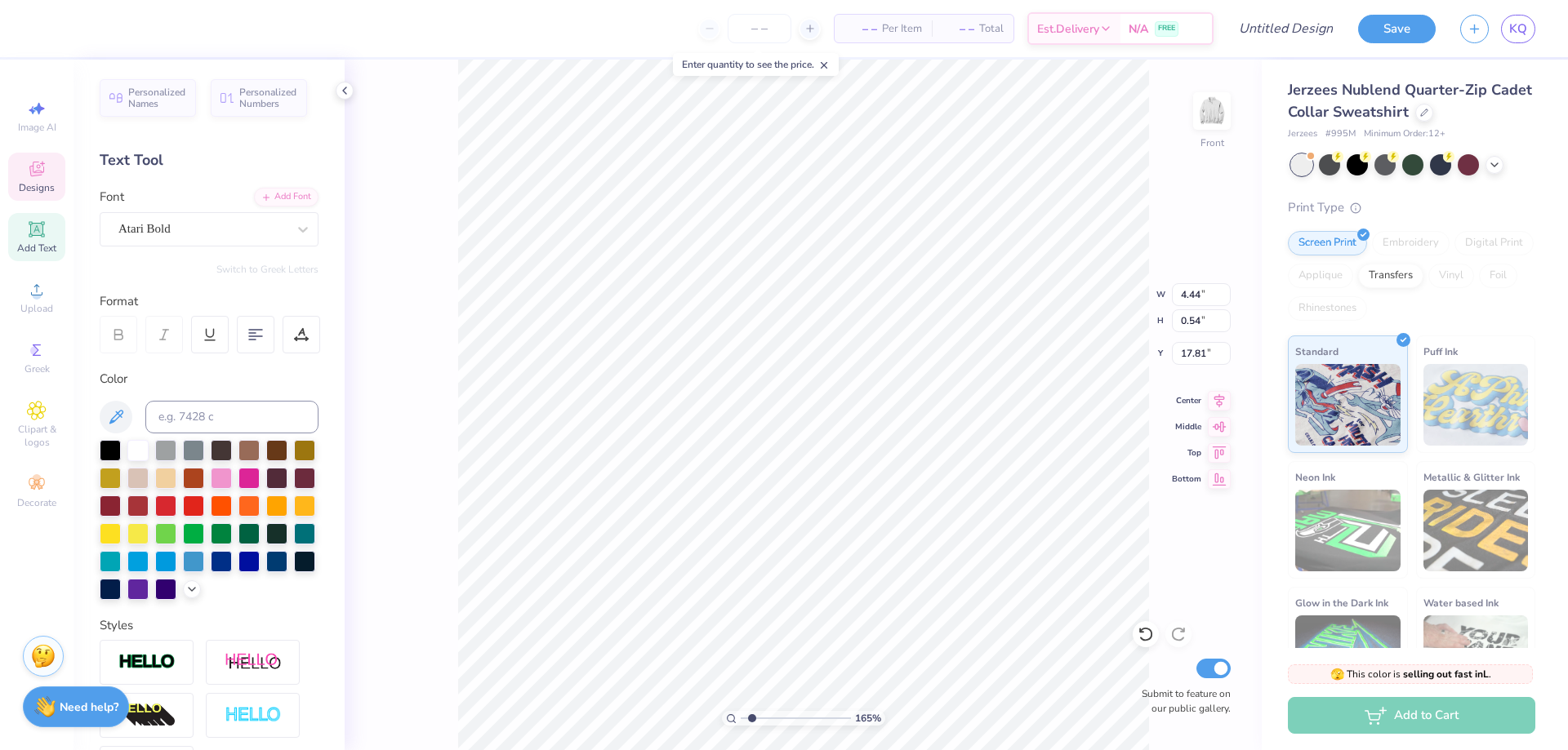
type input "1.64913377760655"
type textarea "al"
type input "1.64913377760655"
type textarea "alph"
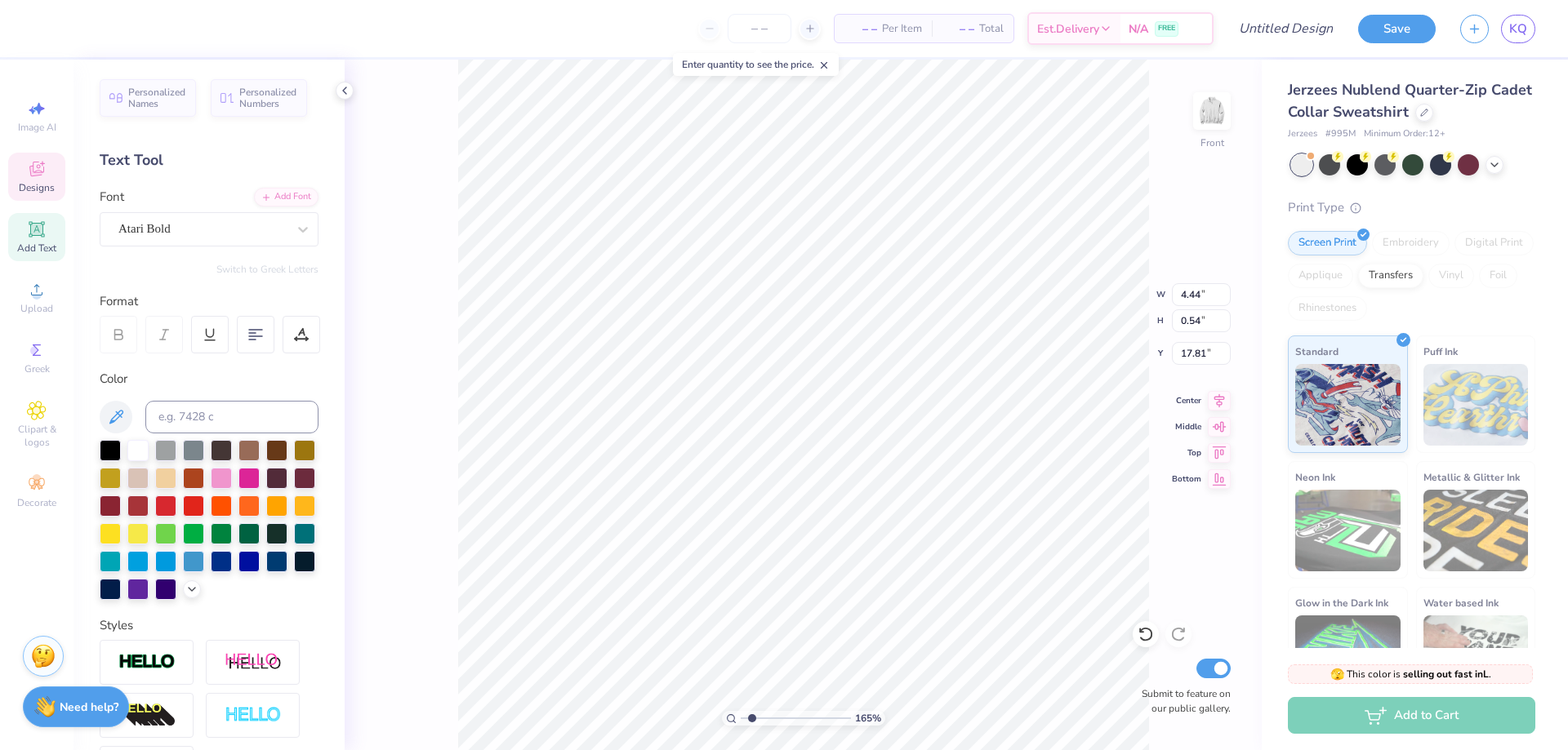
type input "1.64913377760655"
type textarea "alpha"
type input "1.64913377760655"
type textarea "alpha"
type input "1.64913377760655"
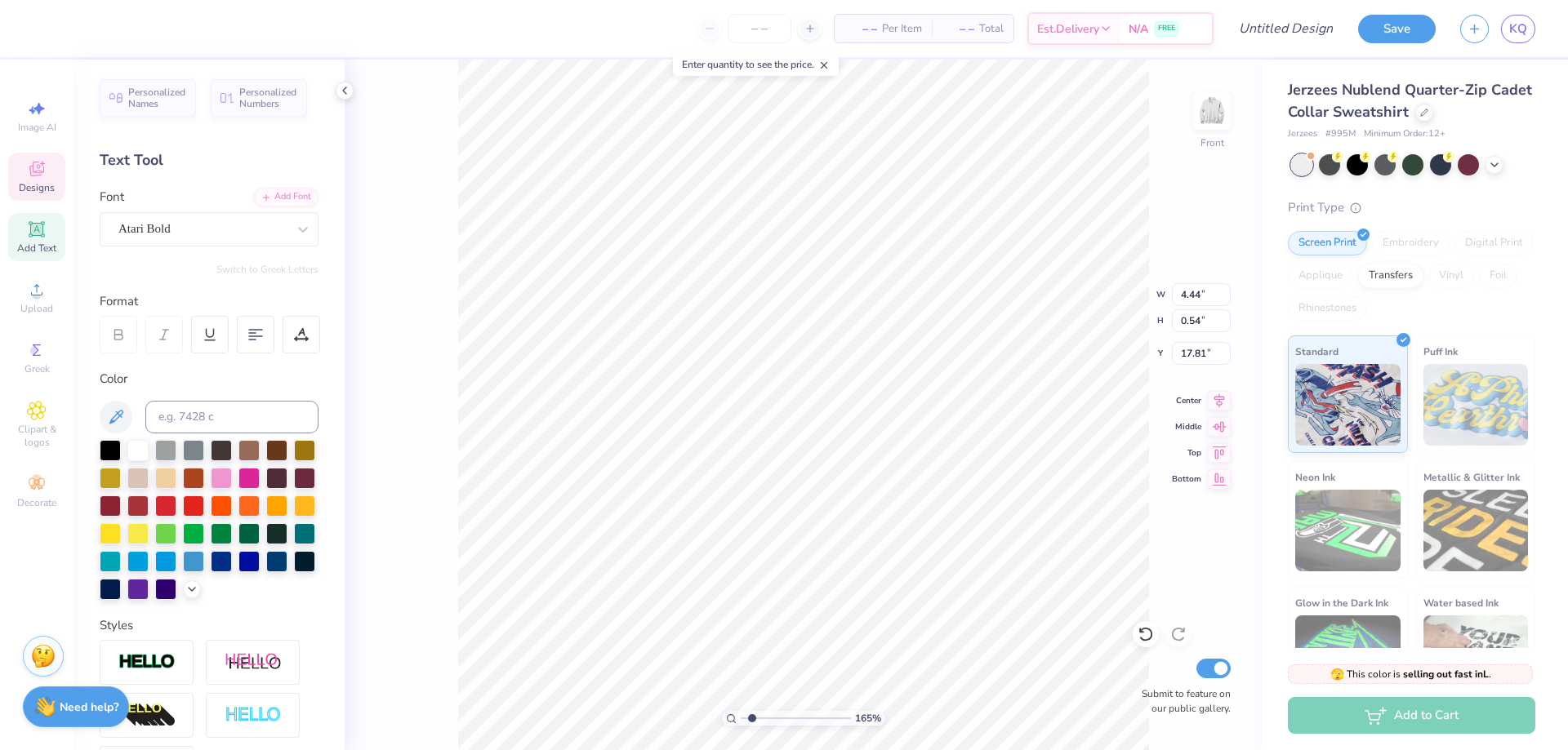
type textarea "alpha i"
type input "1.64913377760655"
type textarea "alpha"
type input "1.64913377760655"
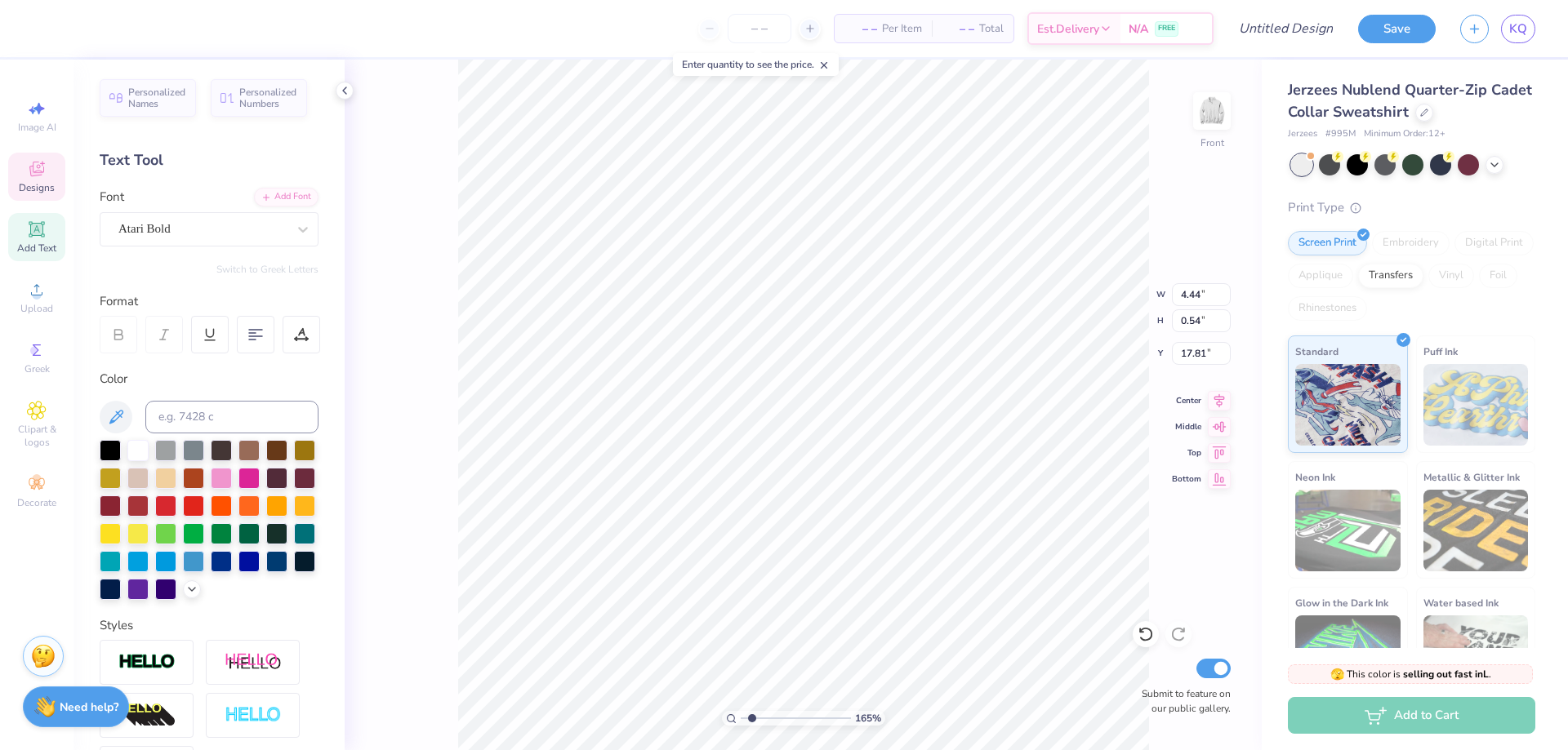
type textarea "alpha o"
type input "1.64913377760655"
type input "0.65"
type input "0.45"
type input "17.89"
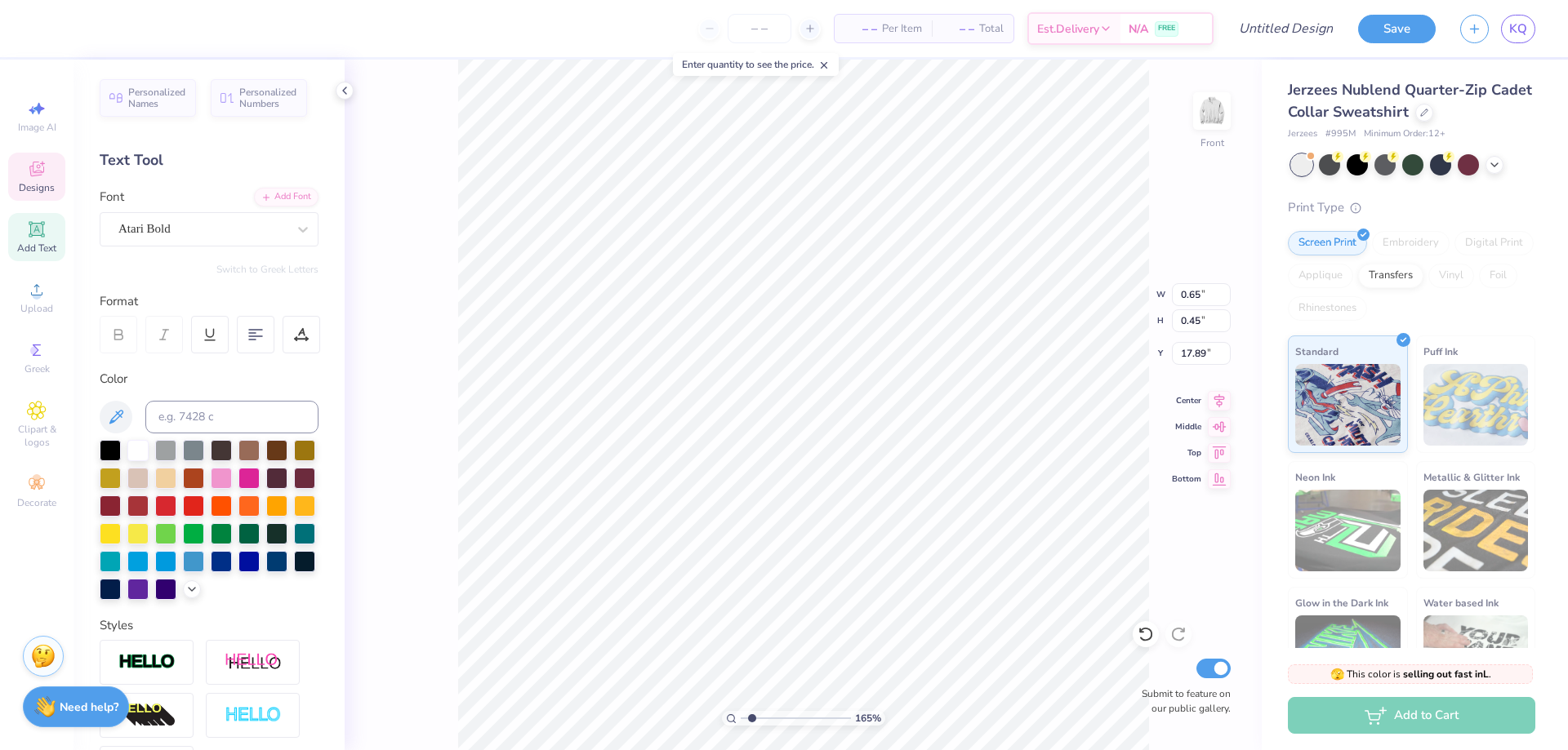
type input "1.64913377760655"
type input "5.18"
type input "0.54"
type input "17.81"
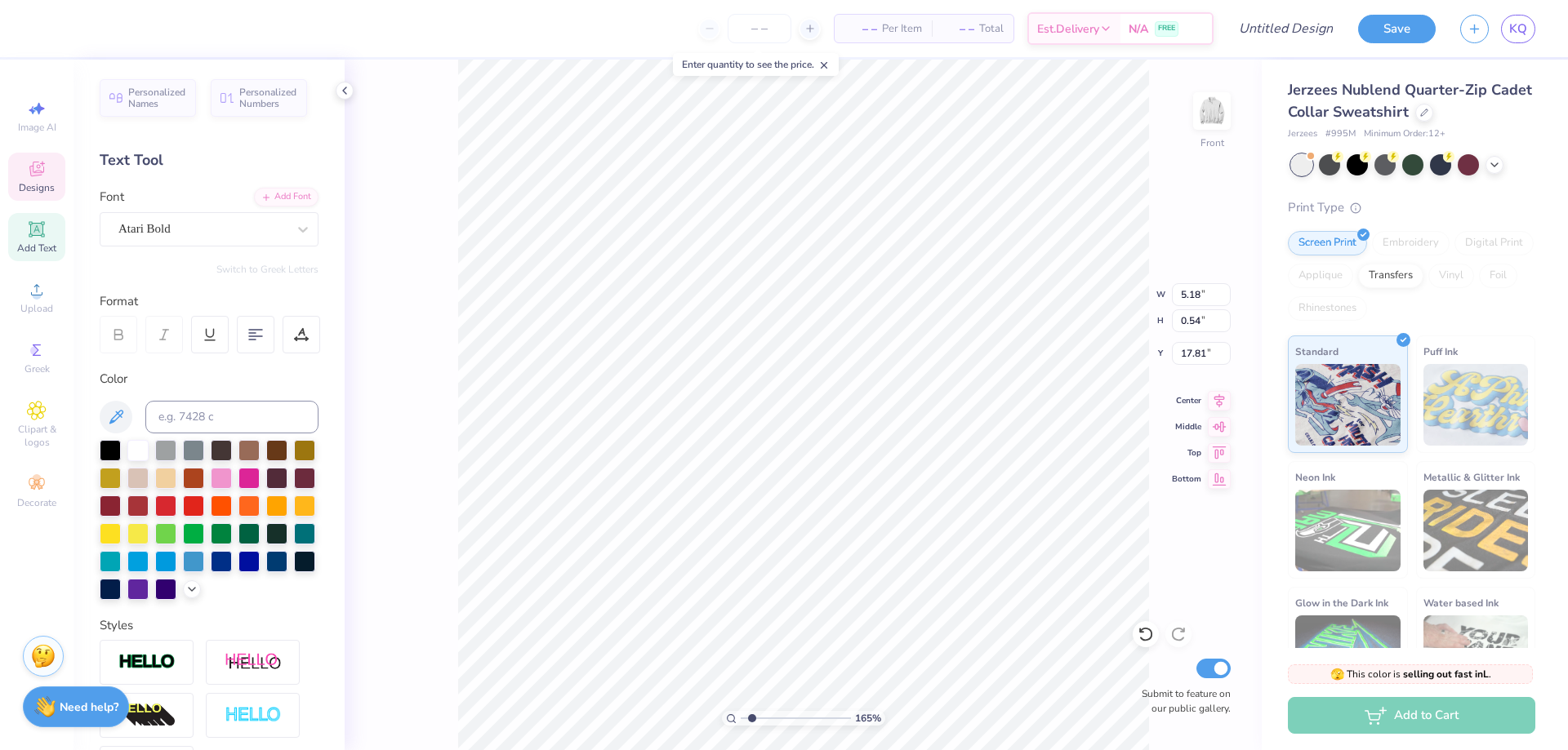
type input "1.64913377760655"
type textarea "uc"
type input "1.64913377760655"
type textarea "ucsd"
type input "1.64913377760655"
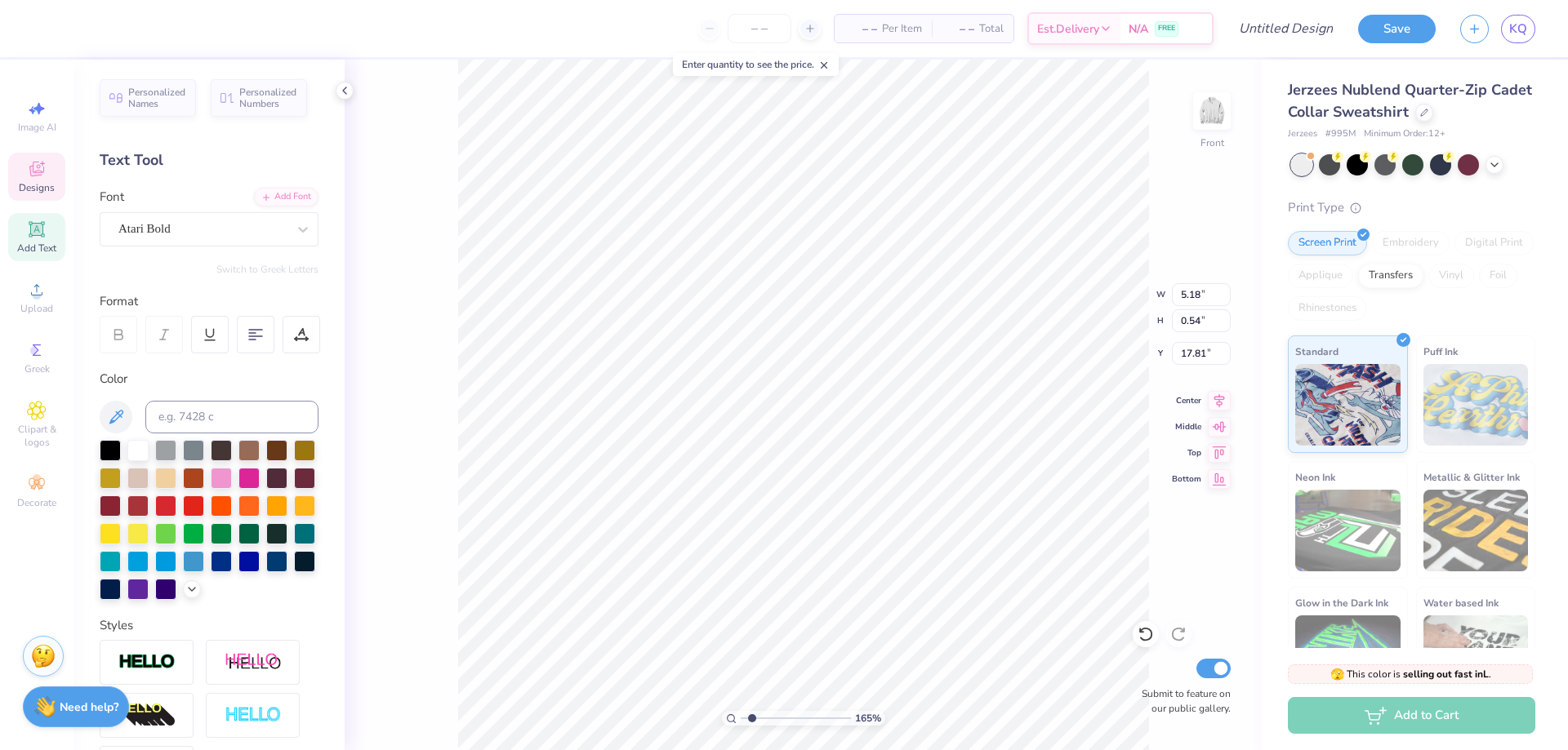
type input "6.96"
type input "1.22"
type input "18.49"
type input "1.64913377760655"
type input "1.75"
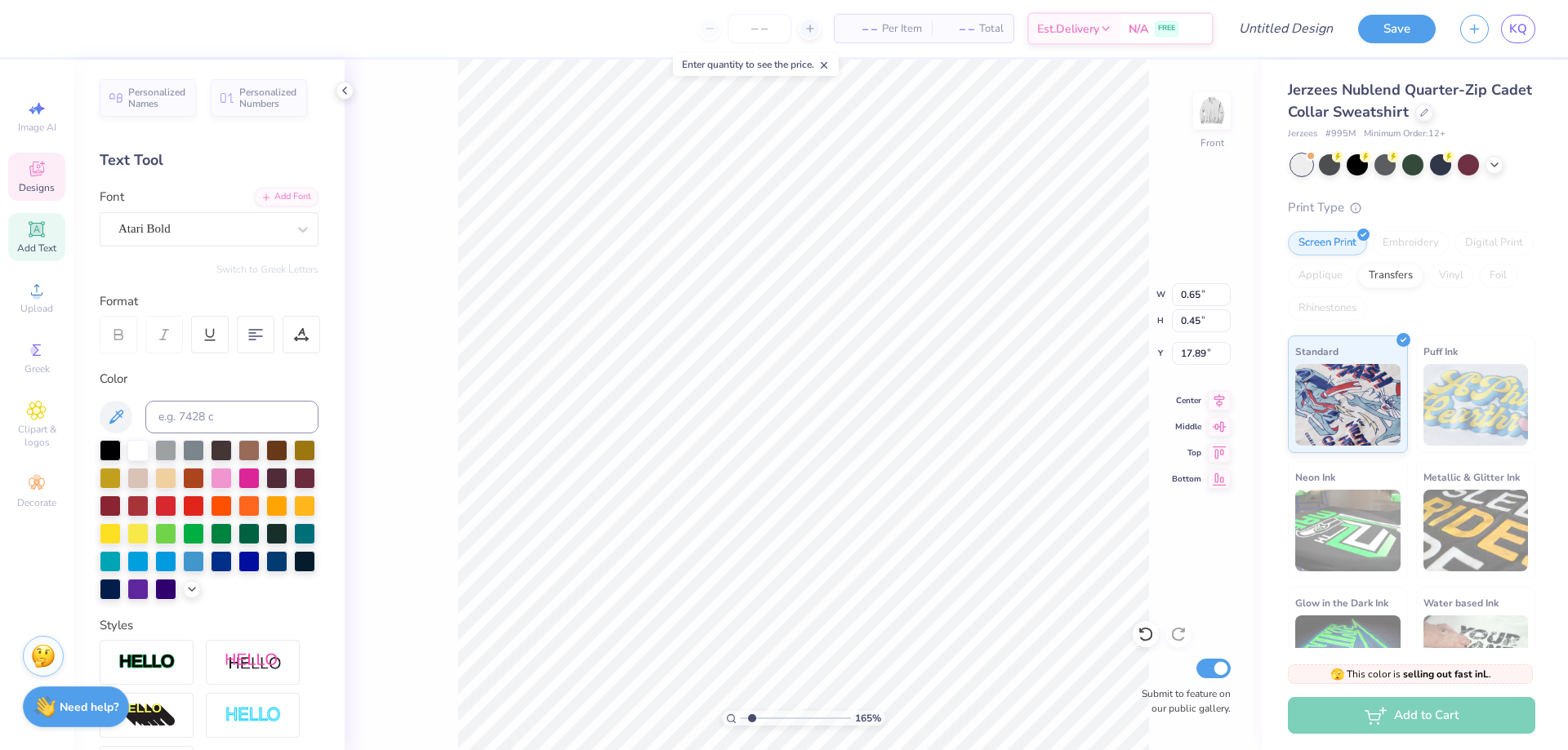
type input "0.54"
type input "17.73"
type input "1.64913377760655"
type input "3.30"
type input "17.81"
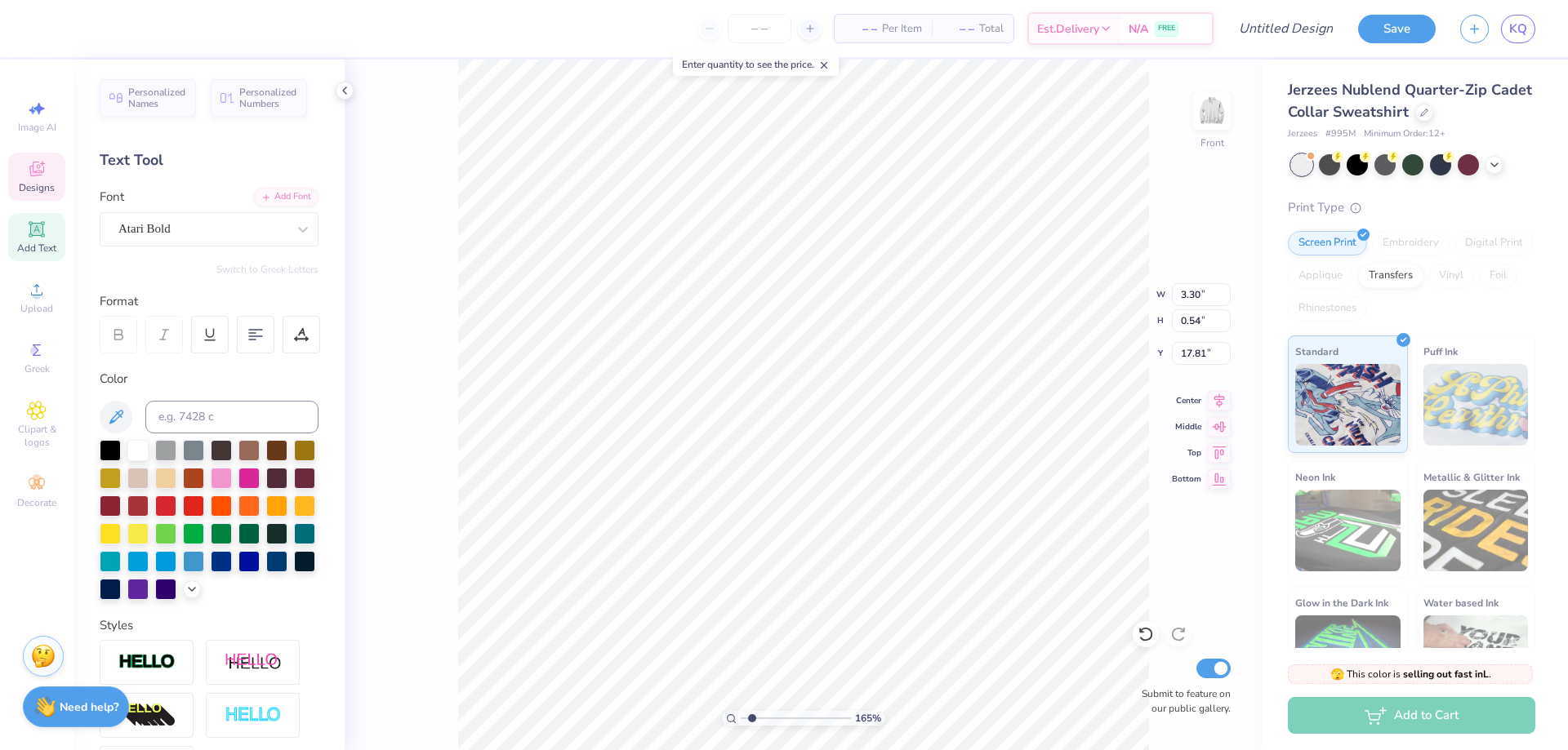
type input "1.64913377760655"
type input "17.77"
type input "1.64913377760655"
type textarea "alphao"
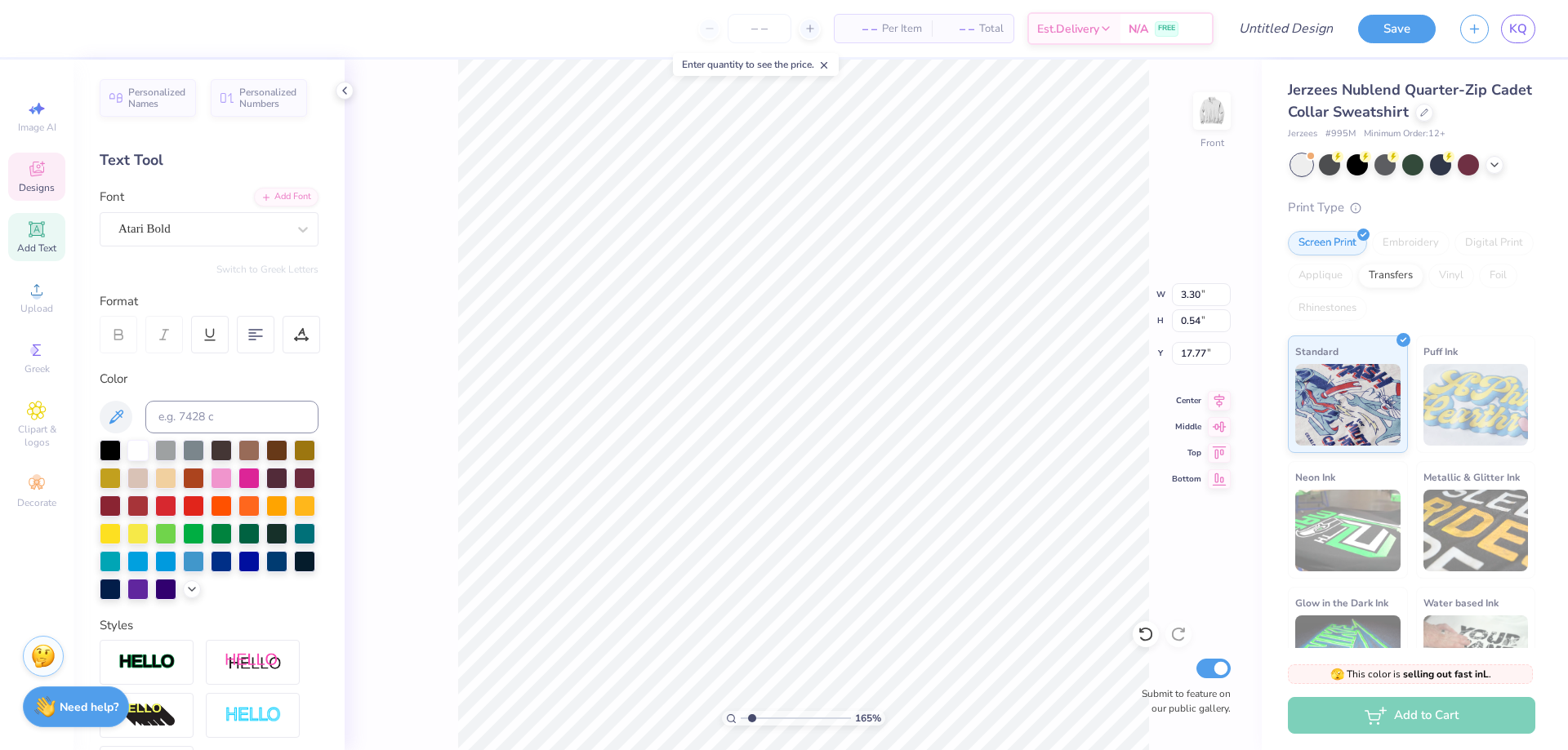
type input "1.64913377760655"
type textarea "alpha o"
type input "1.64913377760655"
type input "1.75"
type input "17.73"
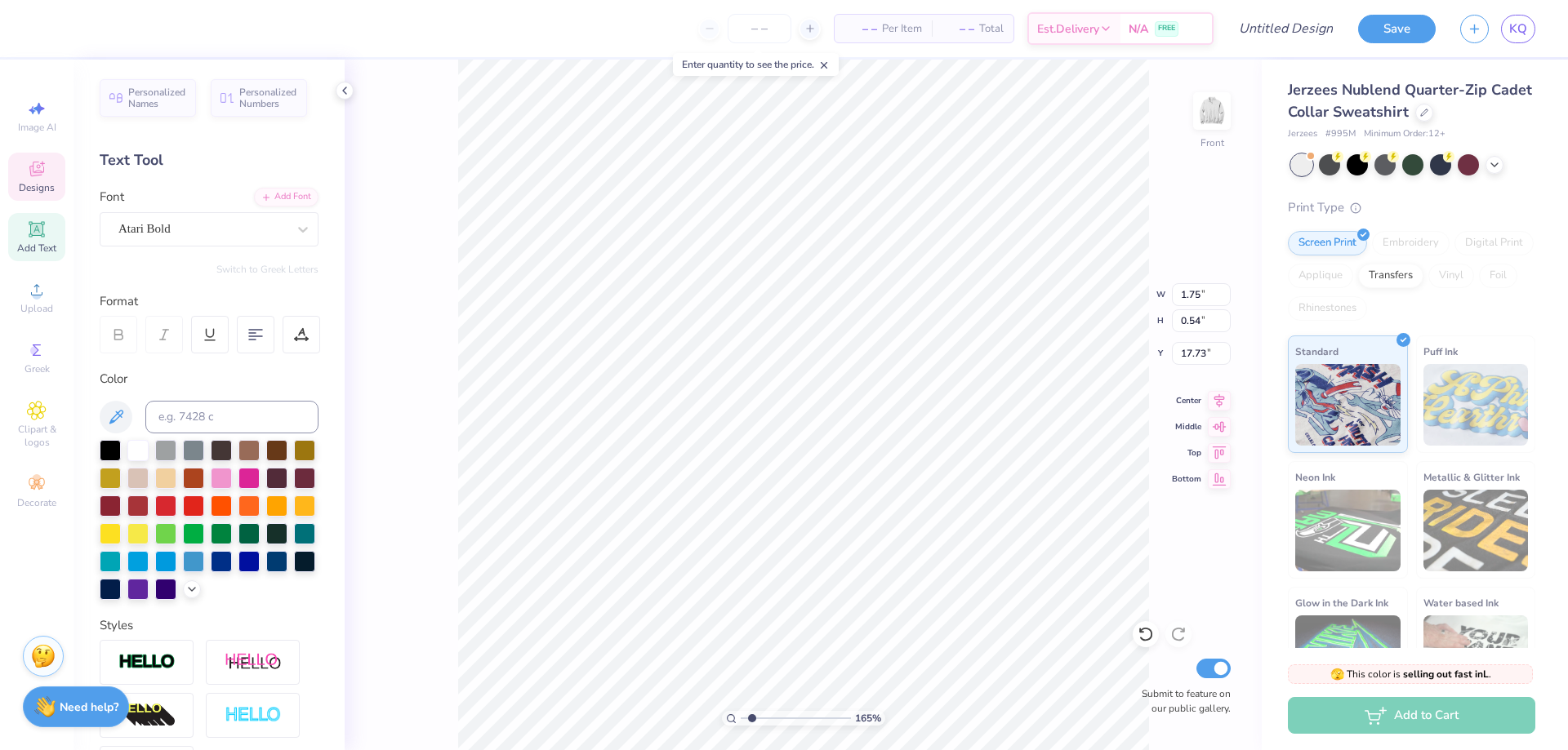
scroll to position [14, 2]
type input "1.64913377760655"
type input "0.65"
type input "0.45"
type input "17.81"
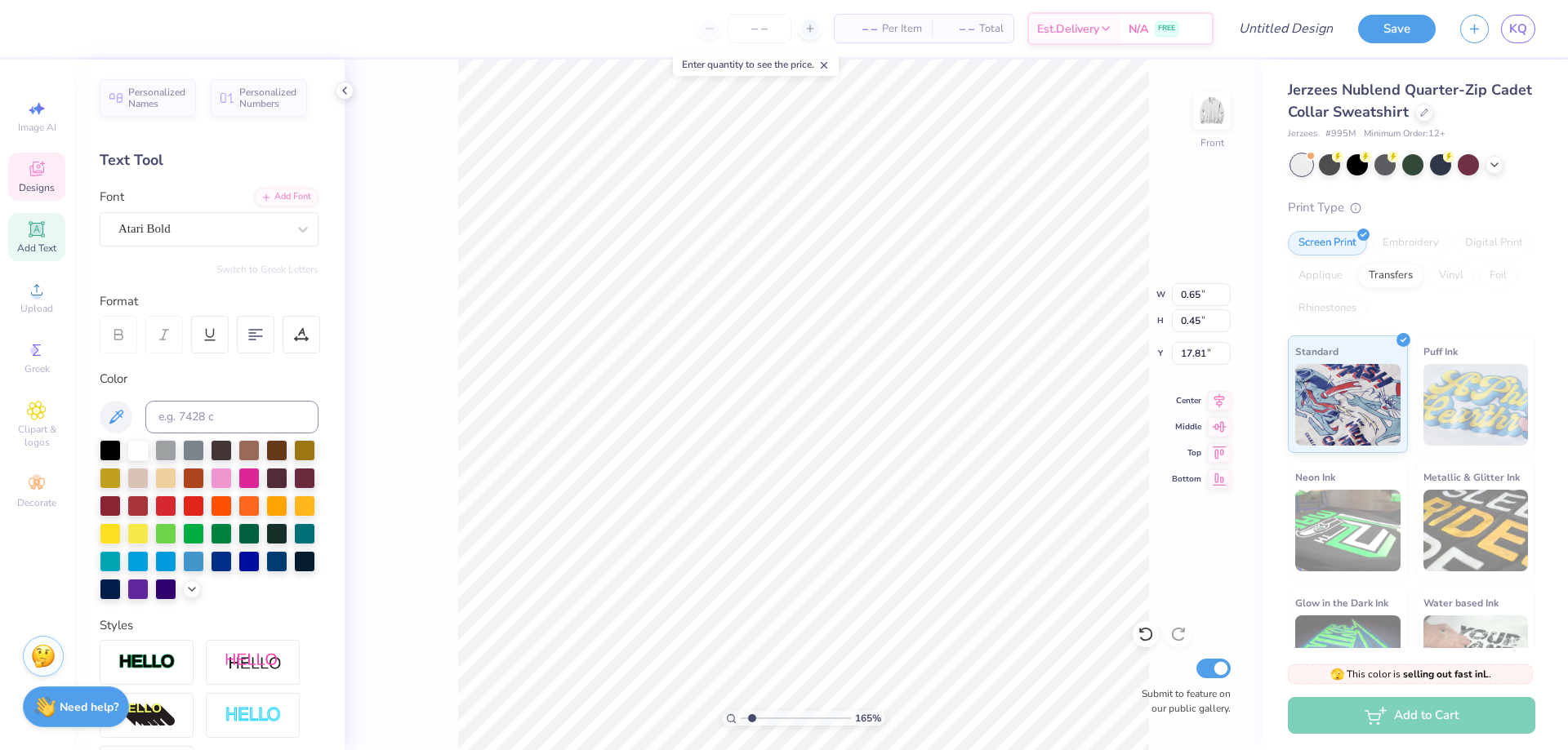
type input "1.64913377760655"
type input "3.30"
type input "0.54"
type input "17.77"
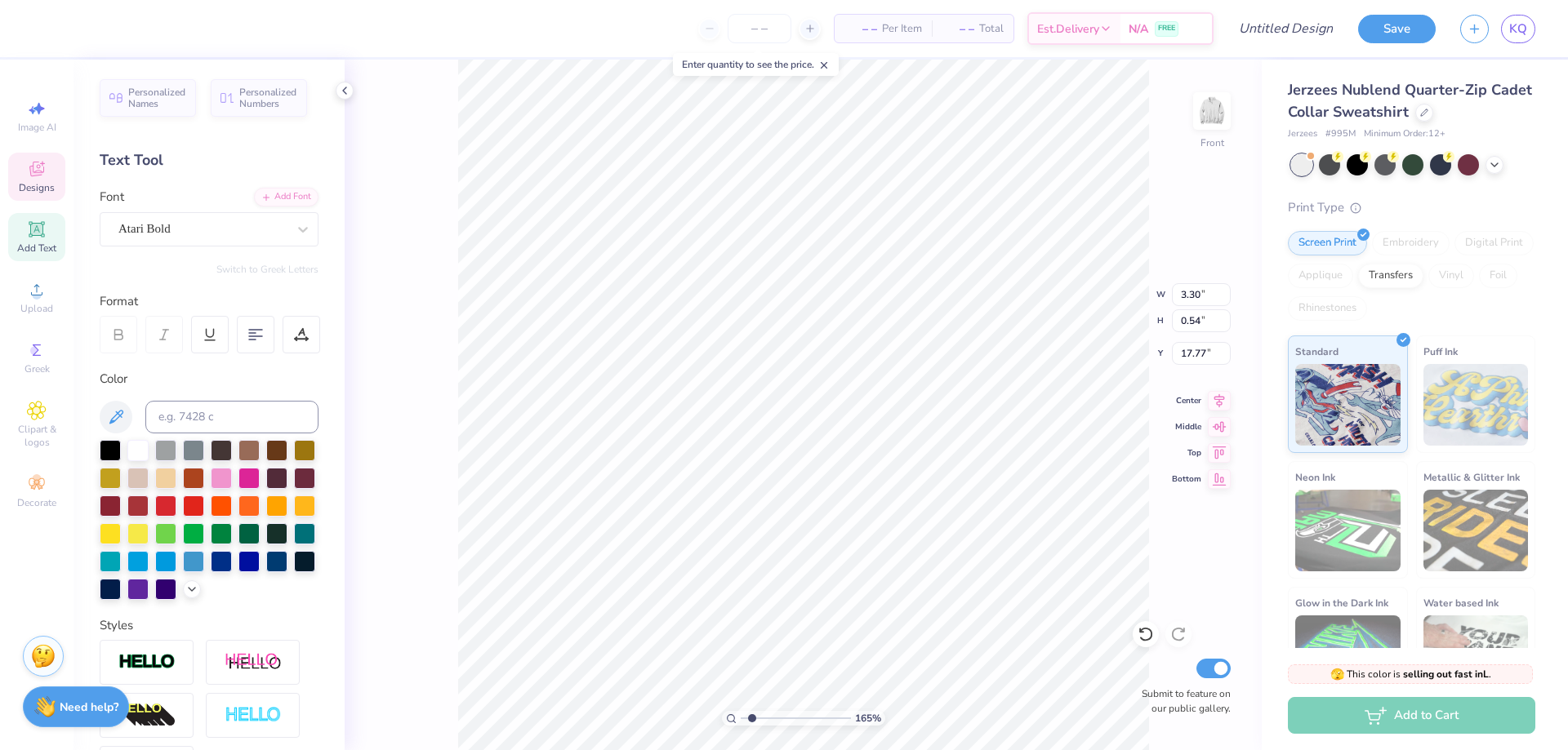
type input "1.64913377760655"
type textarea "alpha oMI"
type input "1.64913377760655"
type textarea "alpha oMICR"
type input "1.64913377760655"
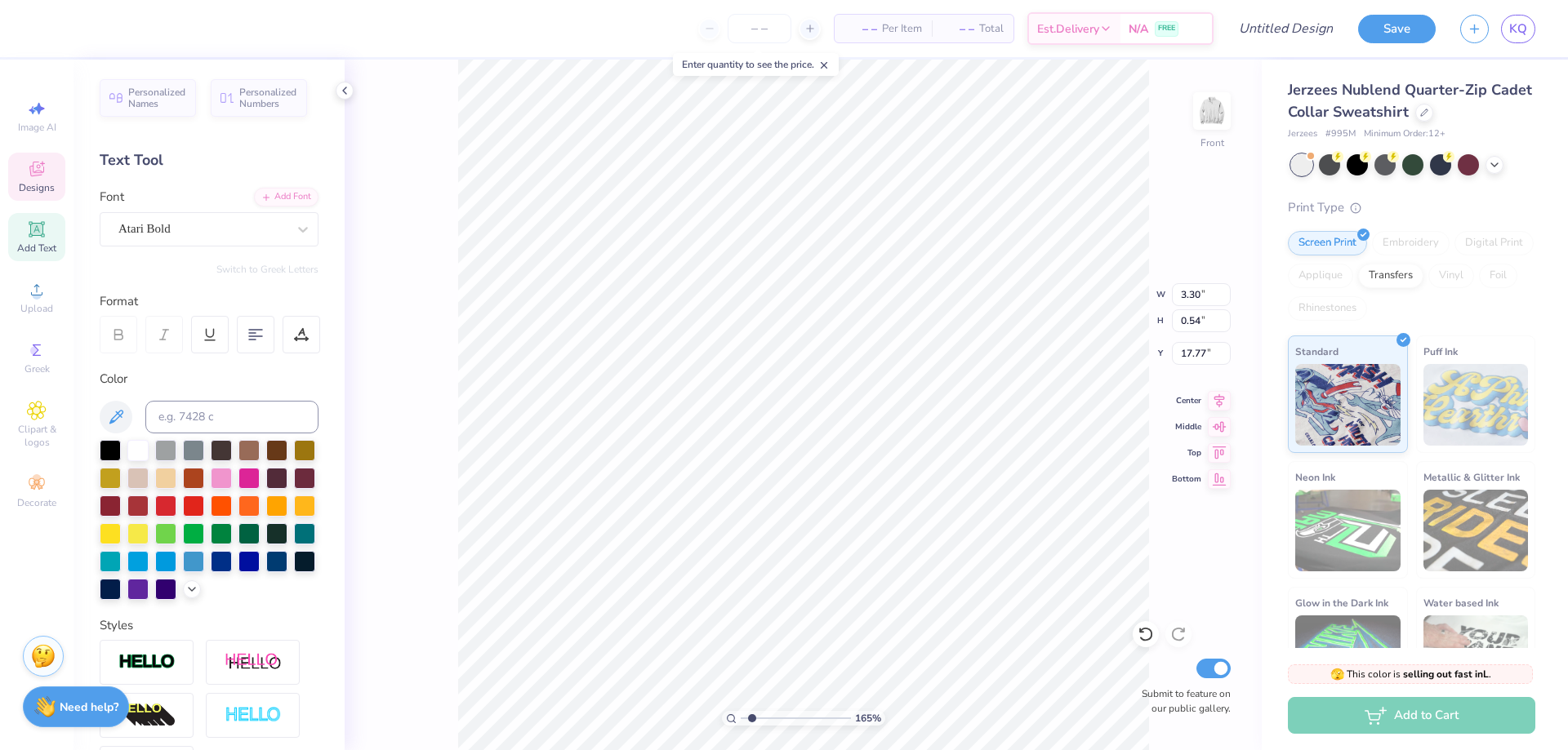
type textarea "alpha oMICRO"
type input "1.64913377760655"
type textarea "alpha oMICRON"
type input "1.64913377760655"
type textarea "alpha oMICRON"
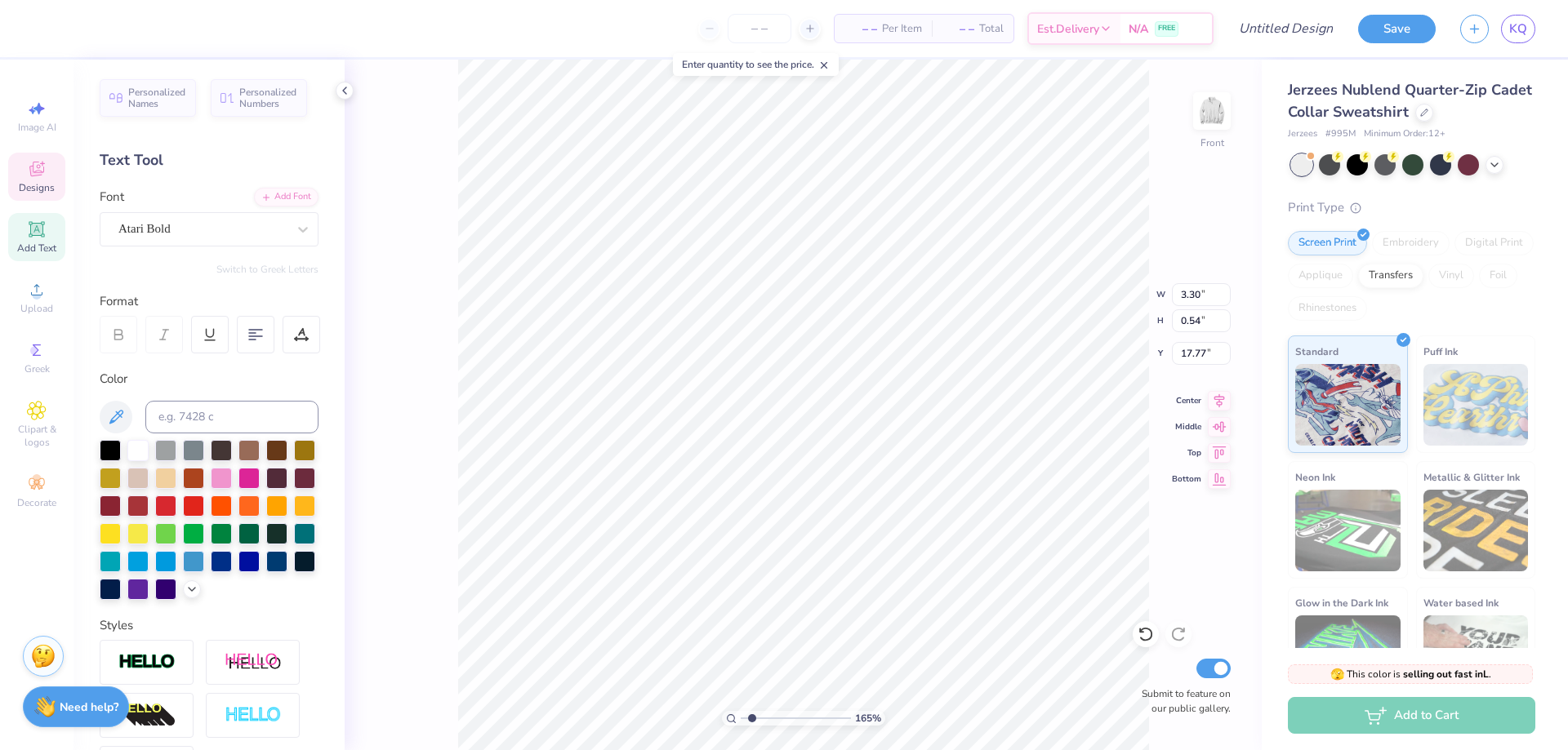
type input "1.64913377760655"
type textarea "alpha oMICRON P"
type input "1.64913377760655"
type textarea "alpha oMICRON PI"
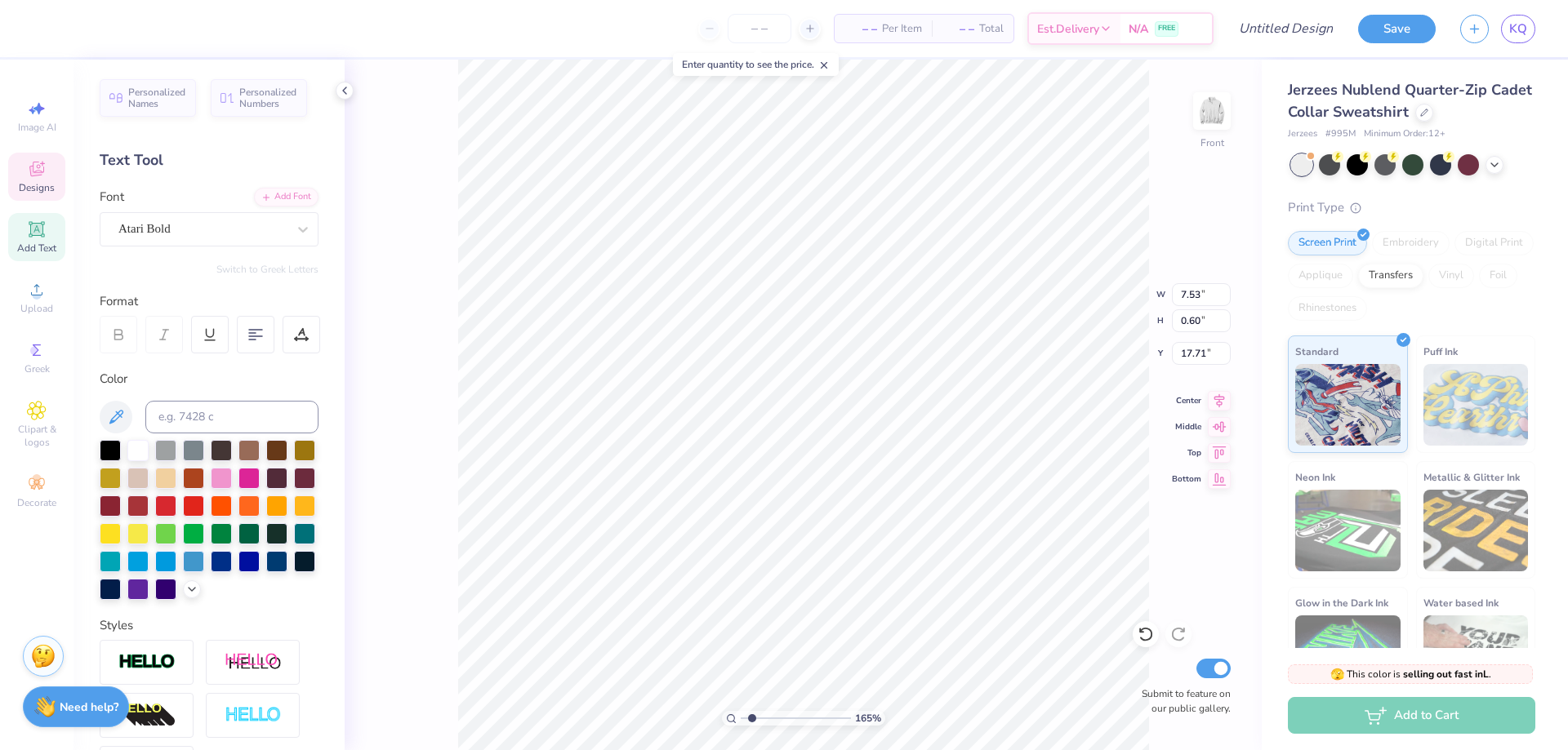
type input "1.64913377760655"
type input "17.74"
type input "1.64913377760655"
type input "1.75"
type input "0.54"
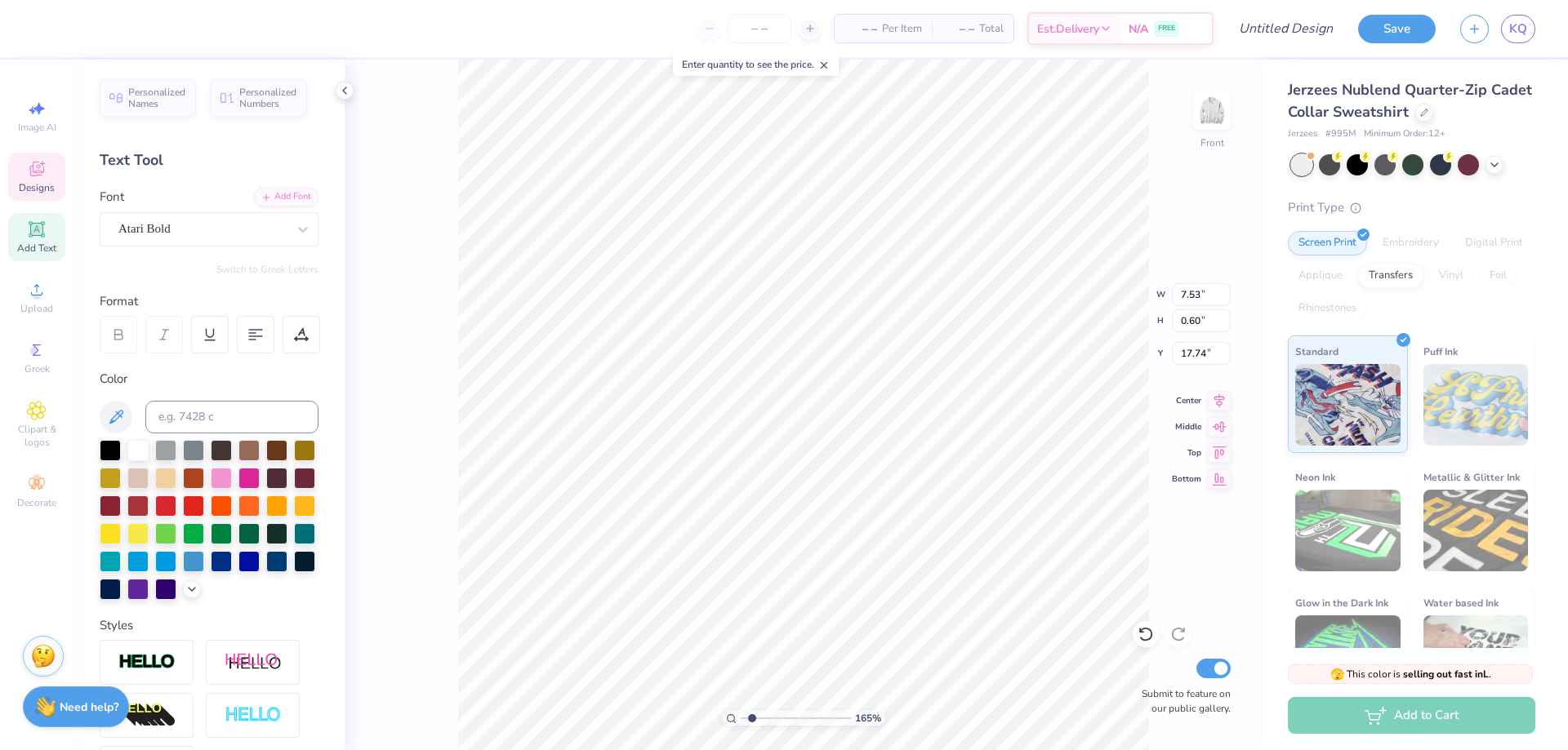
type input "17.73"
type input "1.64913377760655"
type input "17.77"
type input "1.64913377760655"
type input "6.96"
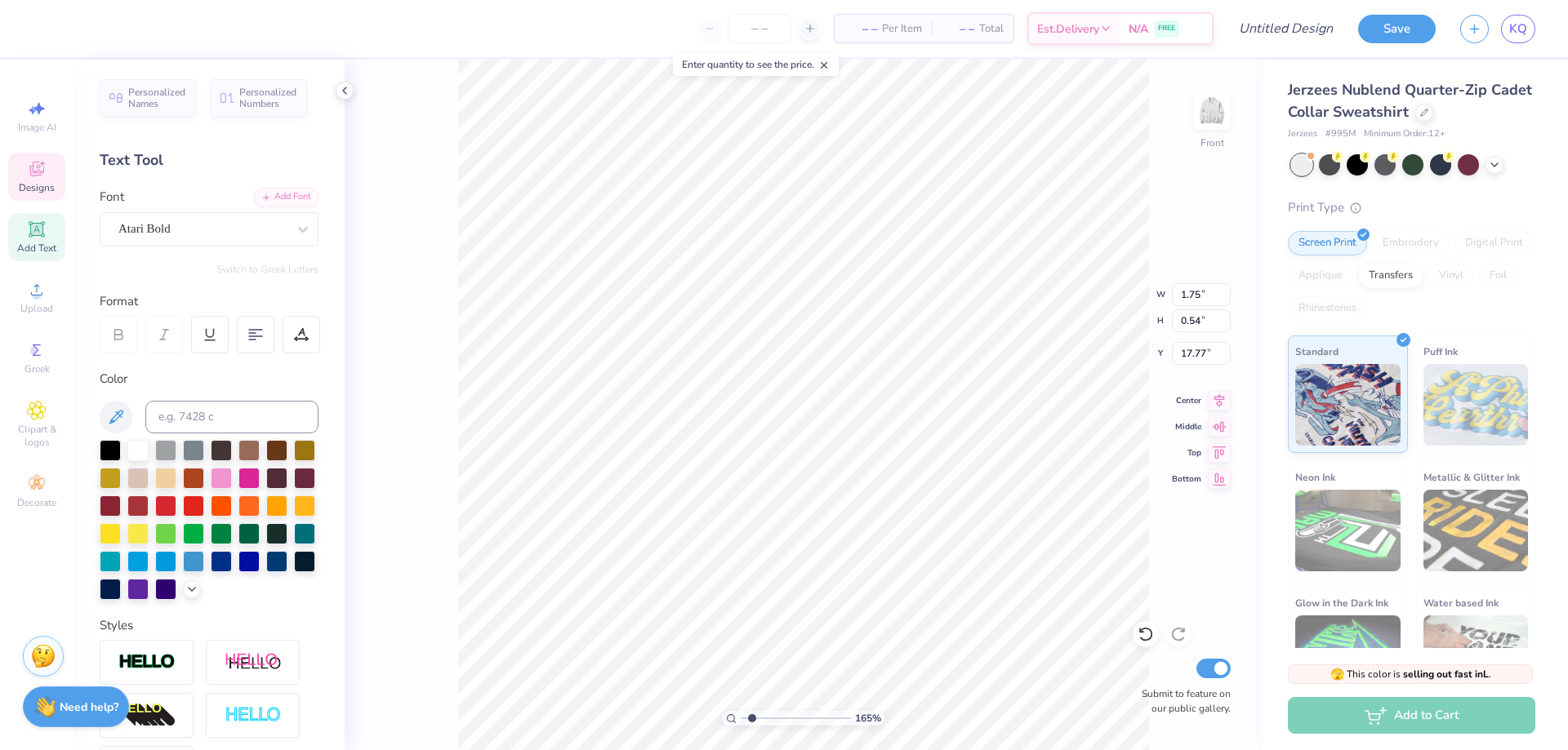
type input "1.22"
type input "18.49"
type input "1.64913377760655"
type textarea "L [DEMOGRAPHIC_DATA][GEOGRAPHIC_DATA]"
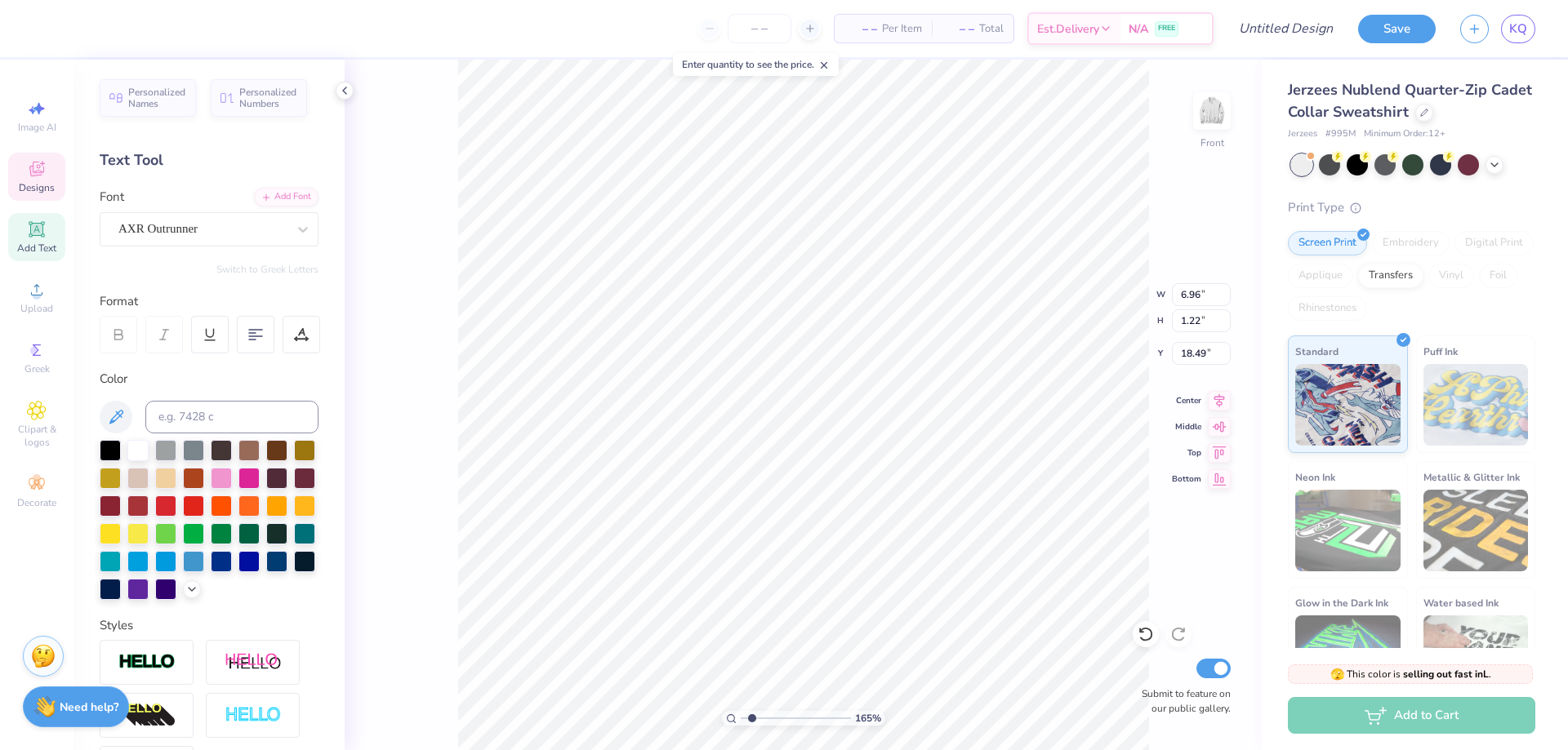
scroll to position [14, 3]
type input "1.64913377760655"
type textarea "[GEOGRAPHIC_DATA][DEMOGRAPHIC_DATA]"
type input "1.64913377760655"
type textarea "[PERSON_NAME][GEOGRAPHIC_DATA][DEMOGRAPHIC_DATA]"
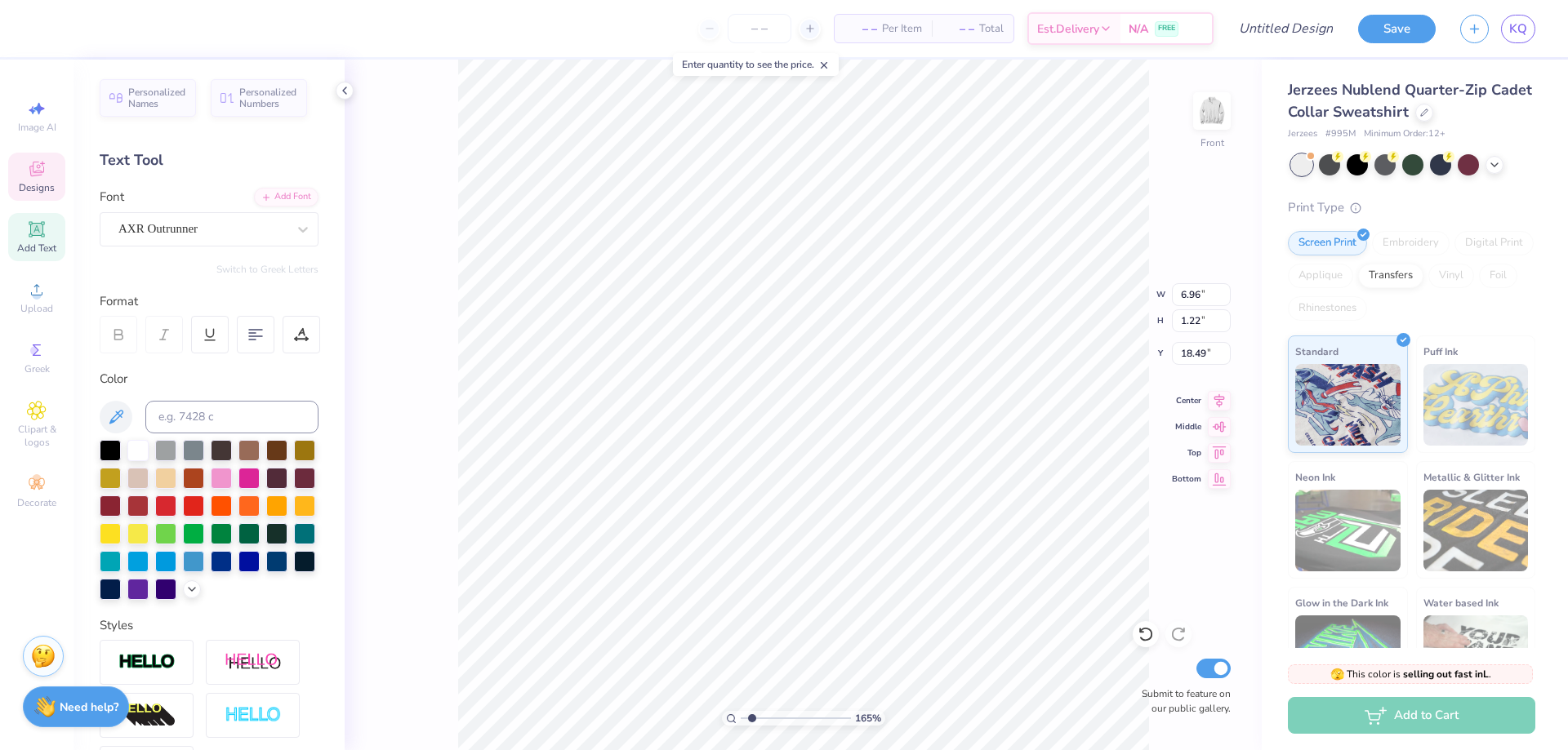
type input "1.64913377760655"
type textarea "[GEOGRAPHIC_DATA]"
type input "1.64913377760655"
type textarea "[GEOGRAPHIC_DATA]"
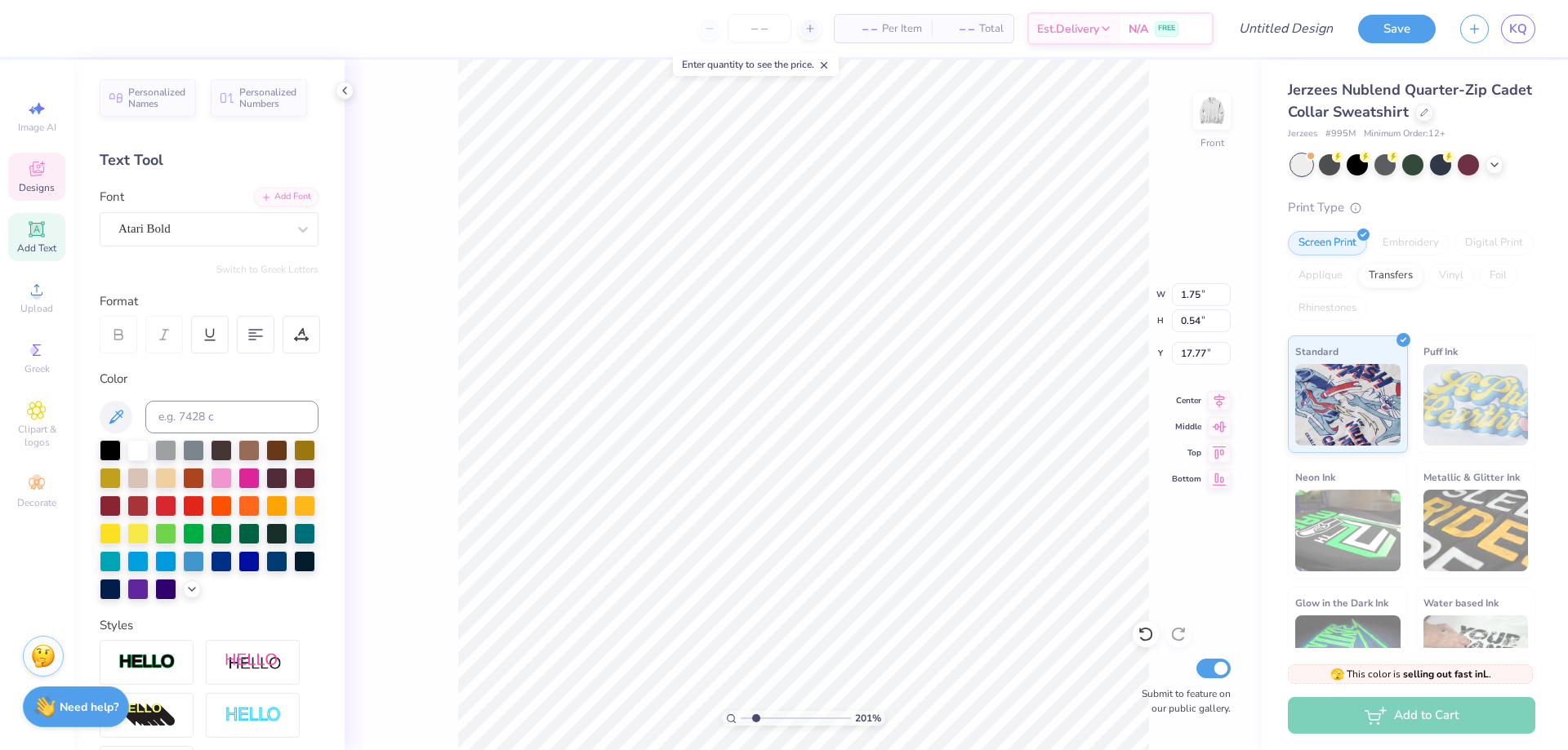
type input "2.01445811466782"
type input "0.65"
type input "0.45"
type input "17.81"
type input "2.01445811466782"
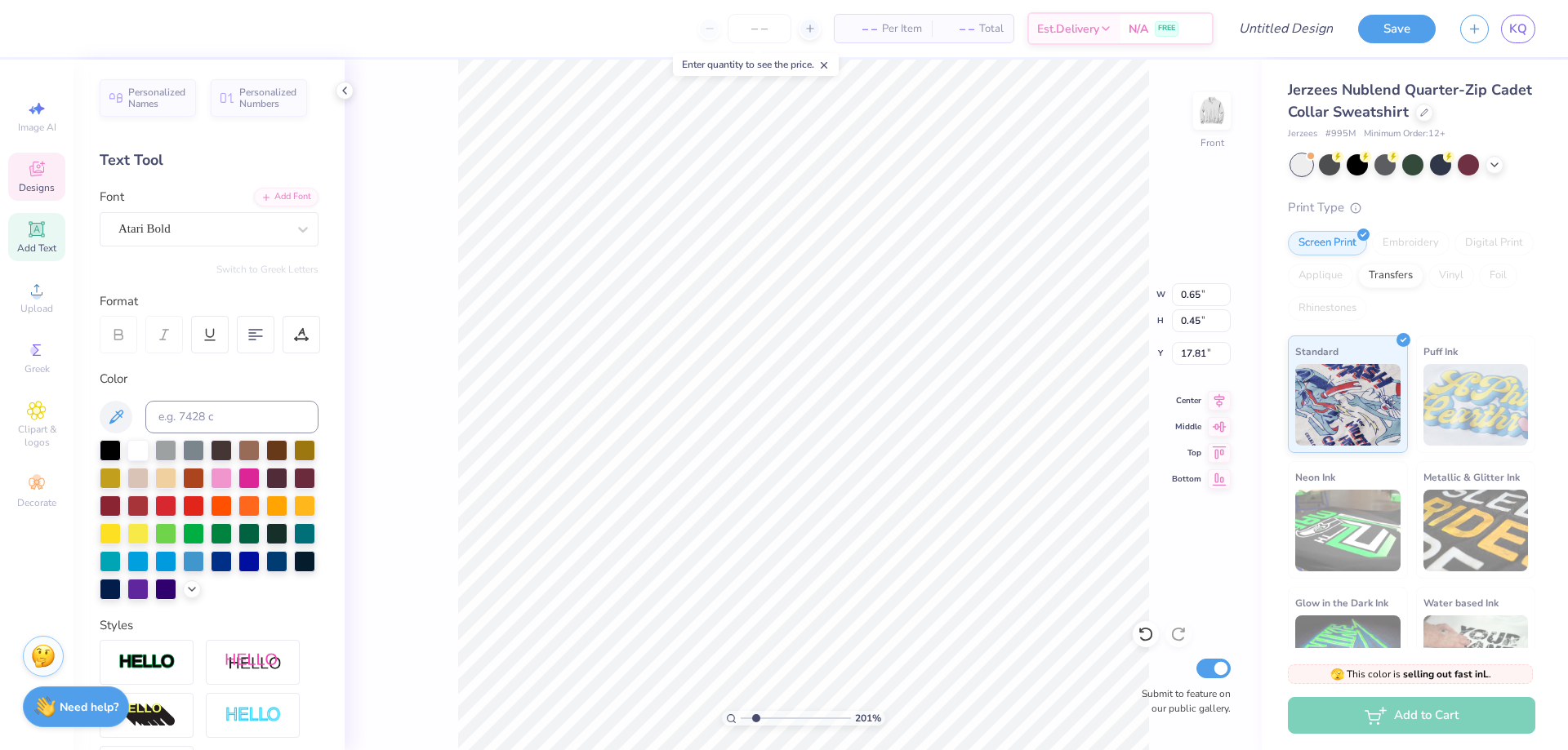
type input "17.86"
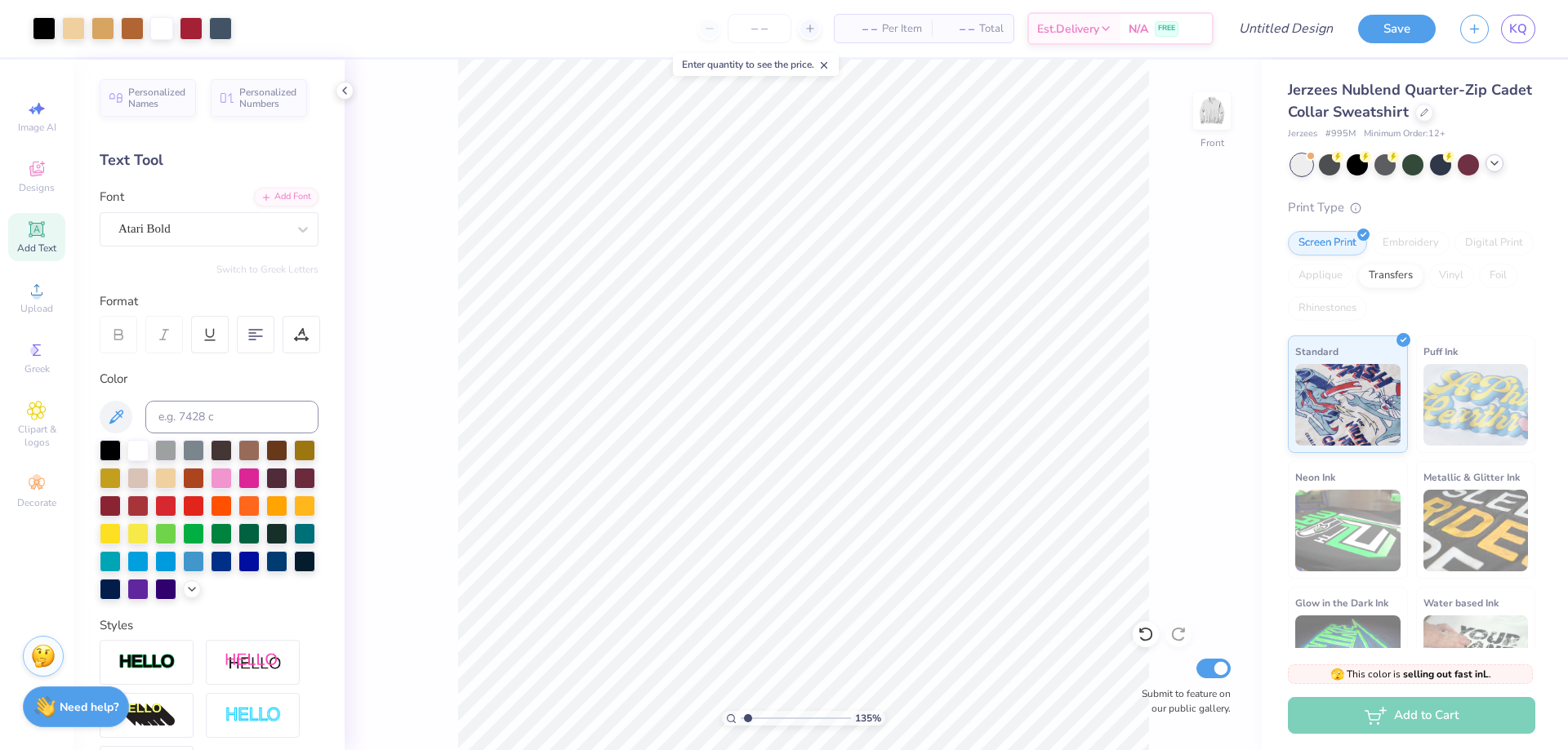
click at [1497, 163] on icon at bounding box center [1495, 163] width 13 height 13
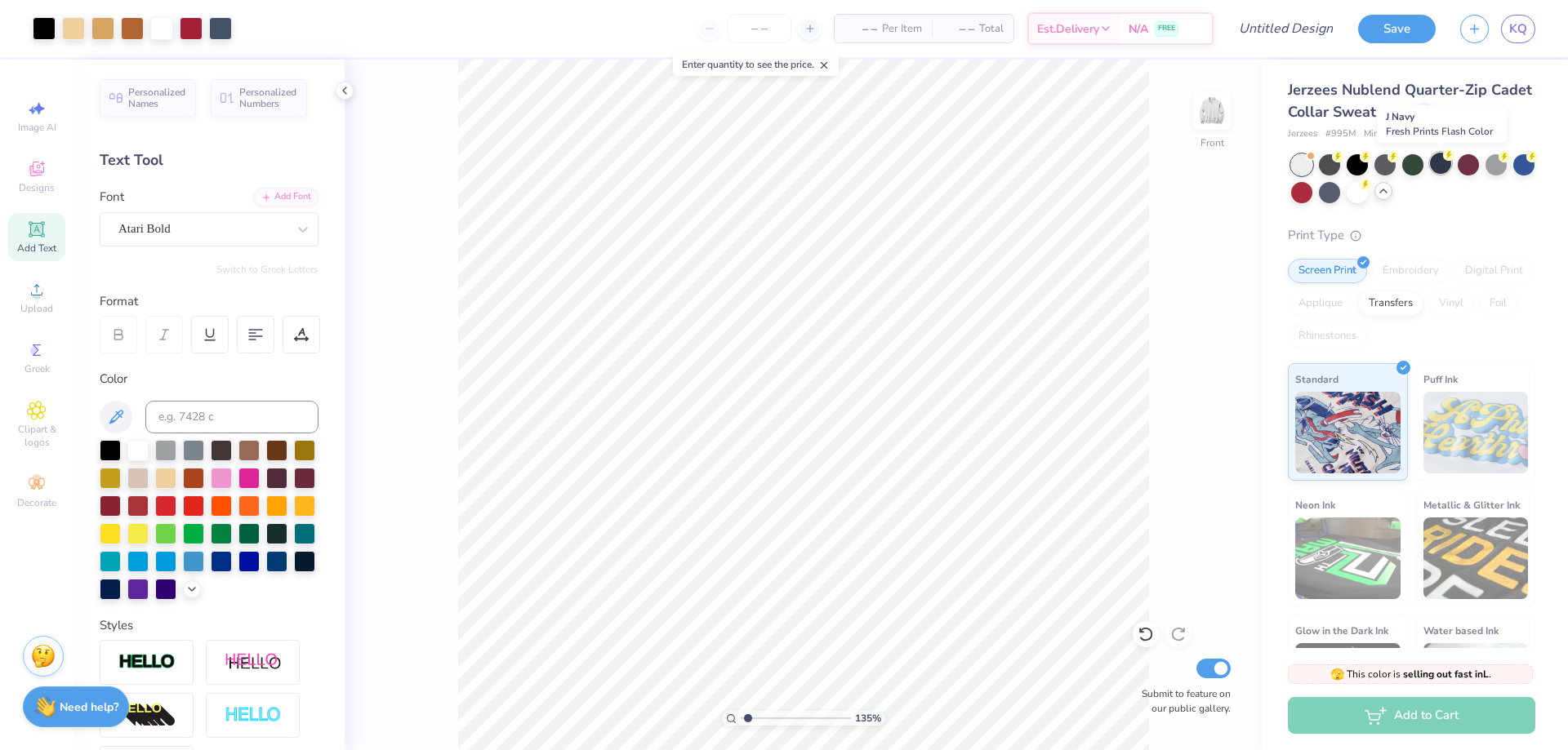
click at [1438, 167] on div at bounding box center [1441, 163] width 22 height 22
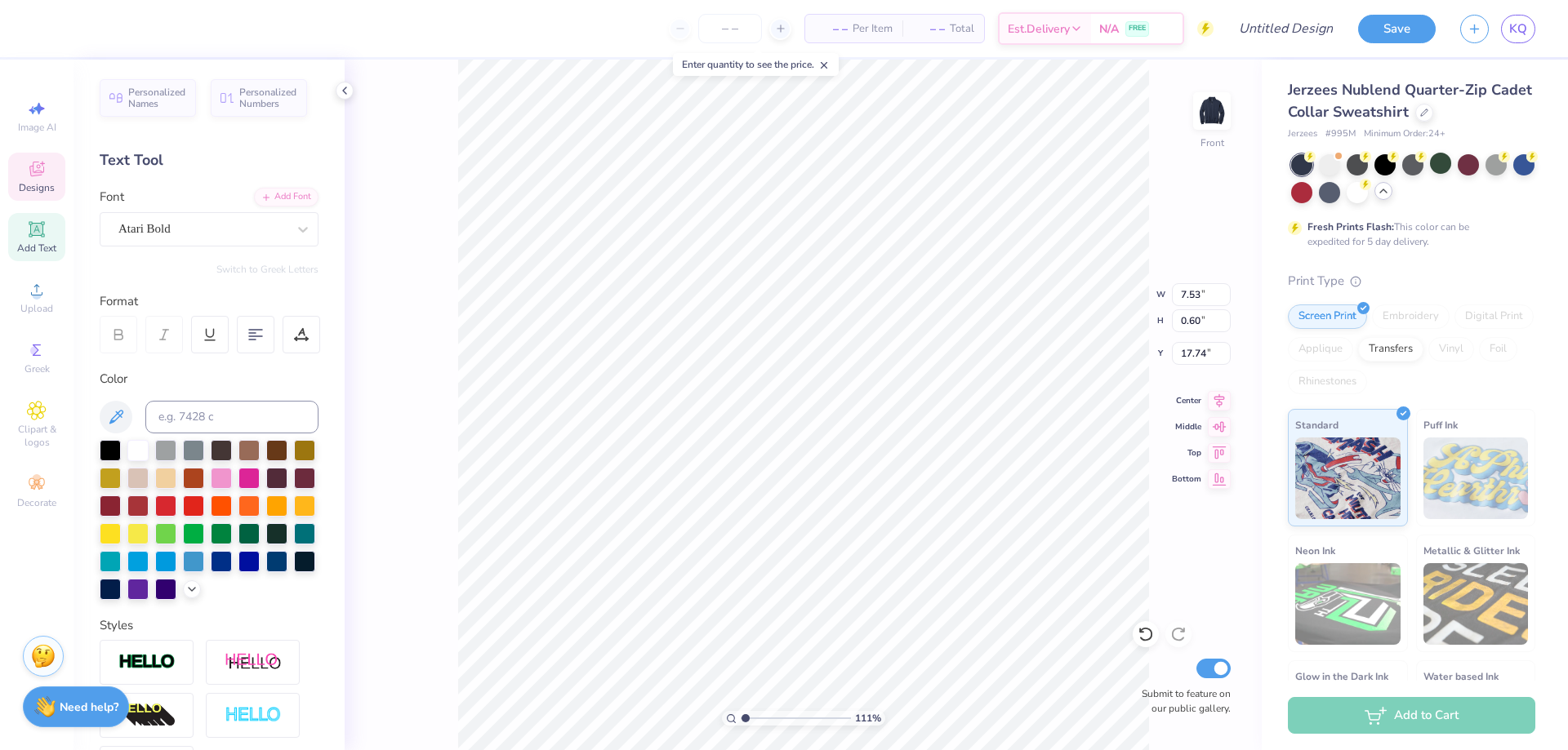
scroll to position [14, 4]
type input "1.10522621487156"
type textarea "alpha MICRON PI"
type input "1.10522621487156"
type textarea "alpha OMICRON PI"
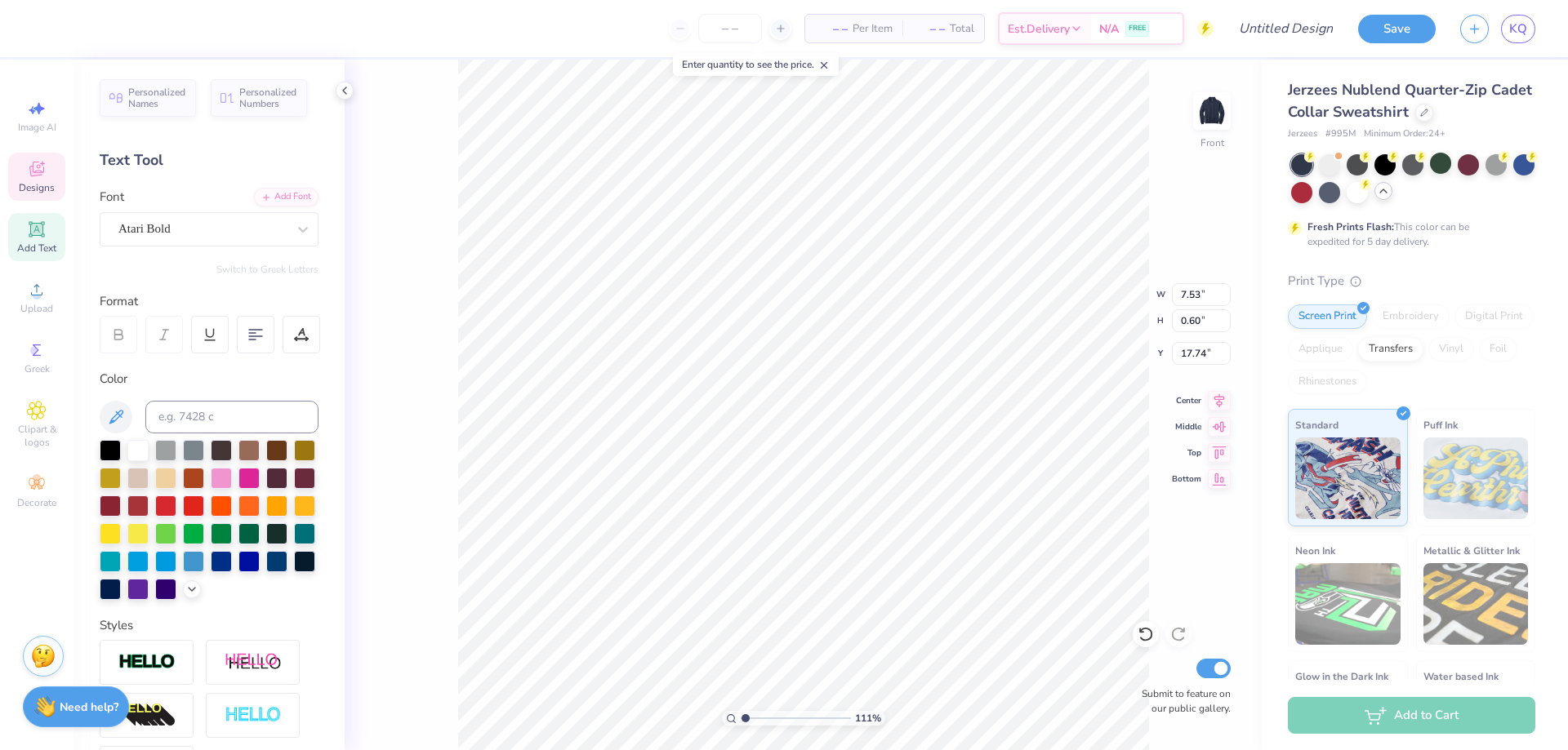
type input "1.10522621487156"
type textarea "lpha OMICRON PI"
type input "1.10522621487156"
type textarea "Alpha OMICRON PI"
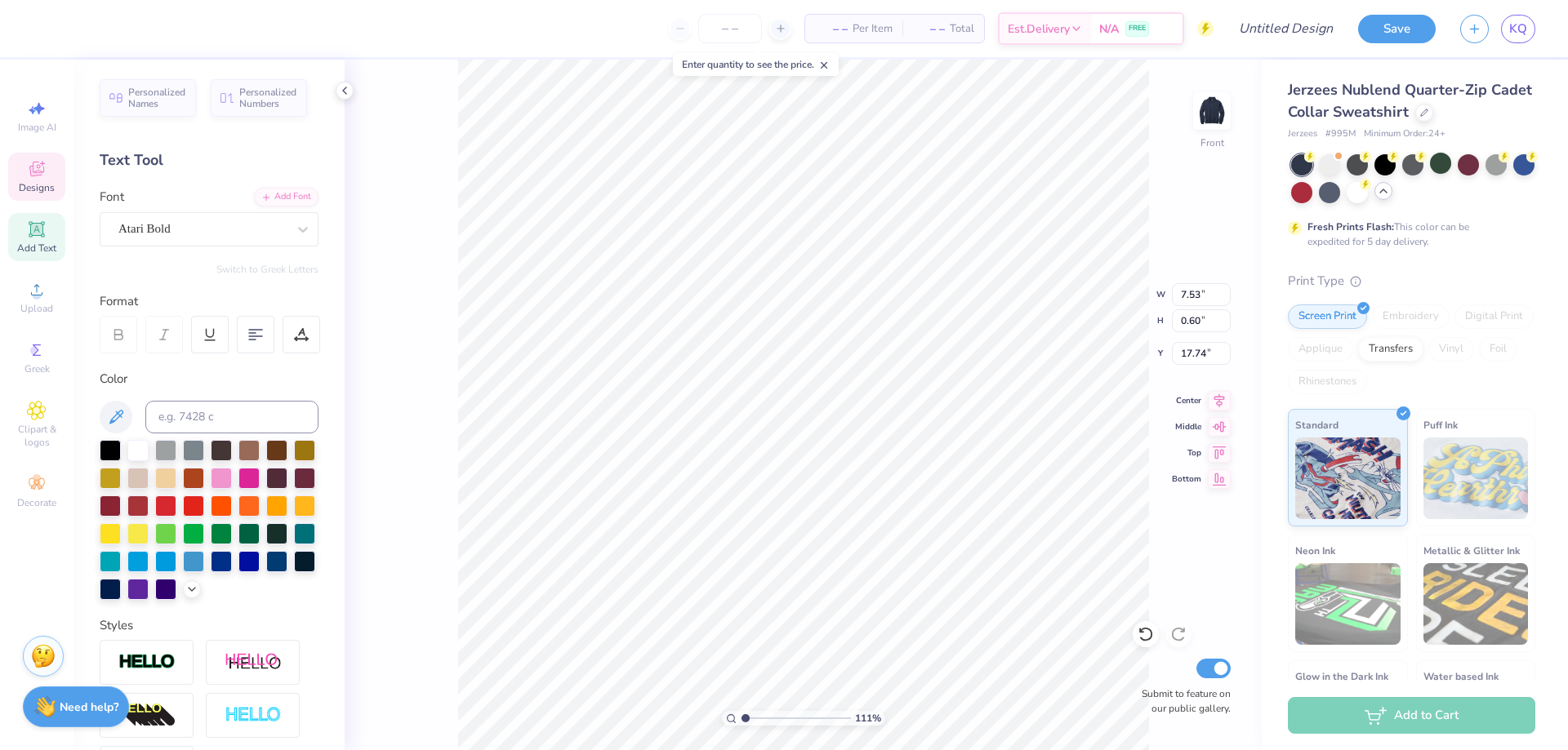
type input "1.10522621487156"
type input "7.03"
type input "1.16"
type input "18.52"
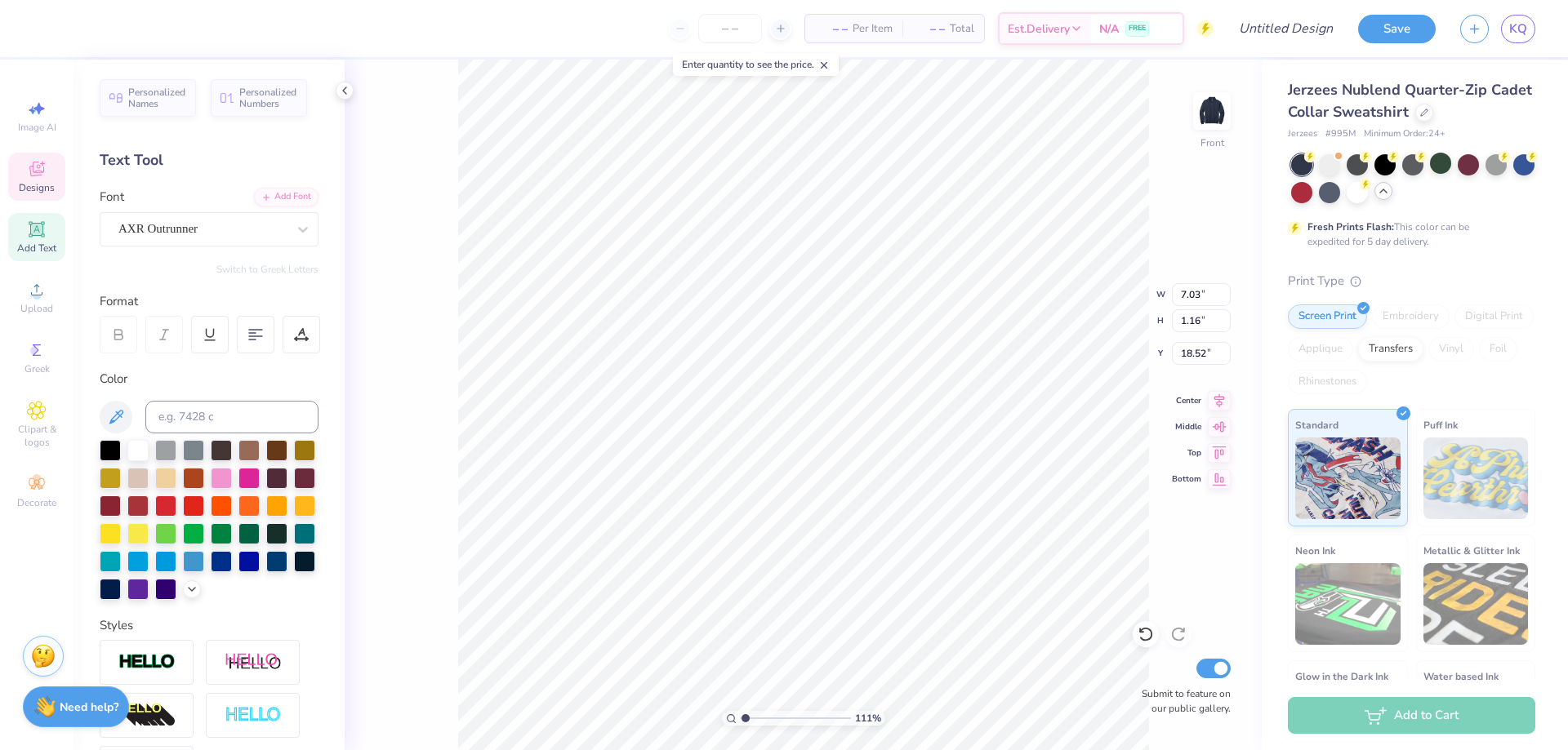
type input "1.10522621487156"
type textarea "Lamda [GEOGRAPHIC_DATA]"
type input "1.10522621487156"
type textarea "[GEOGRAPHIC_DATA]"
type input "1.10522621487156"
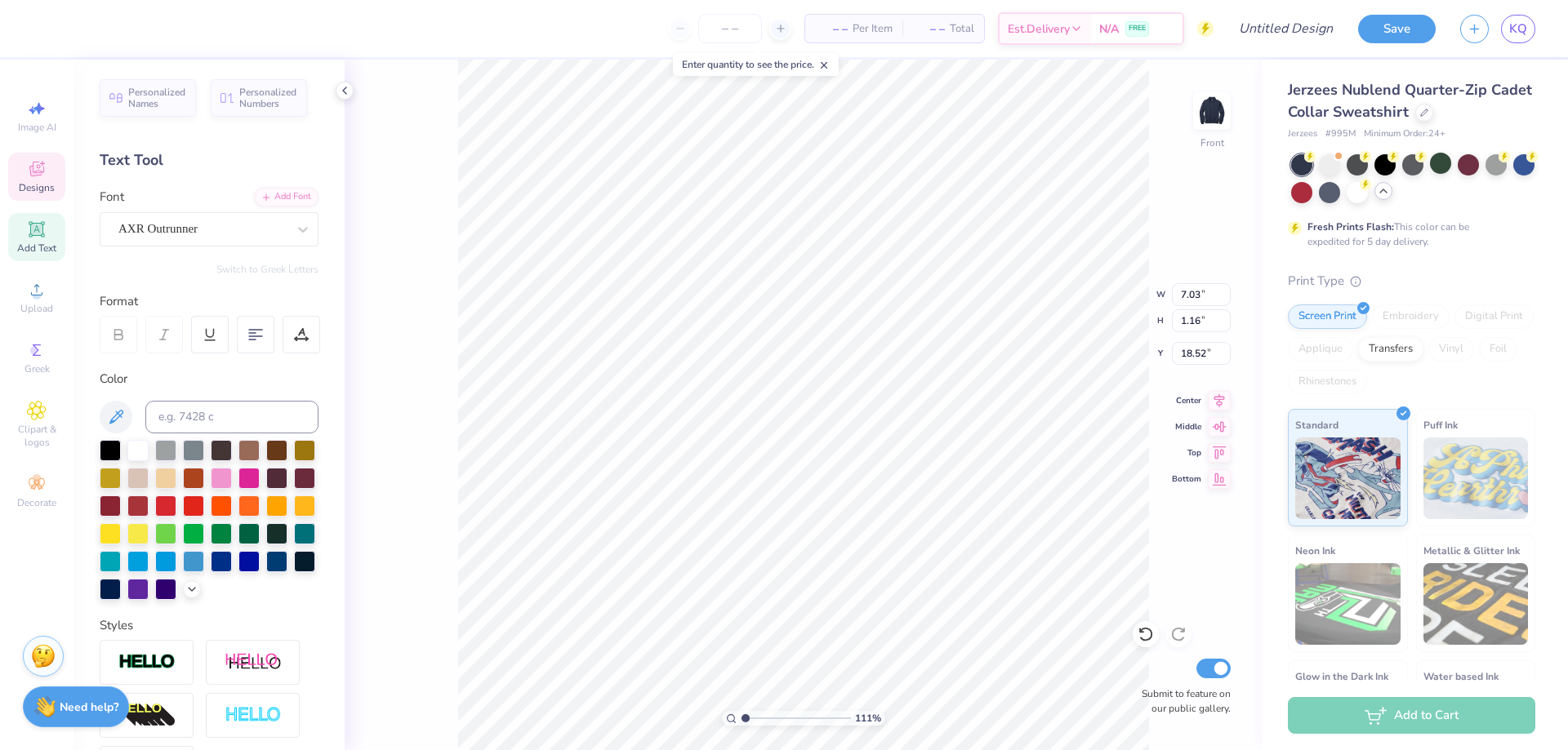
type textarea "Lamda [GEOGRAPHIC_DATA]"
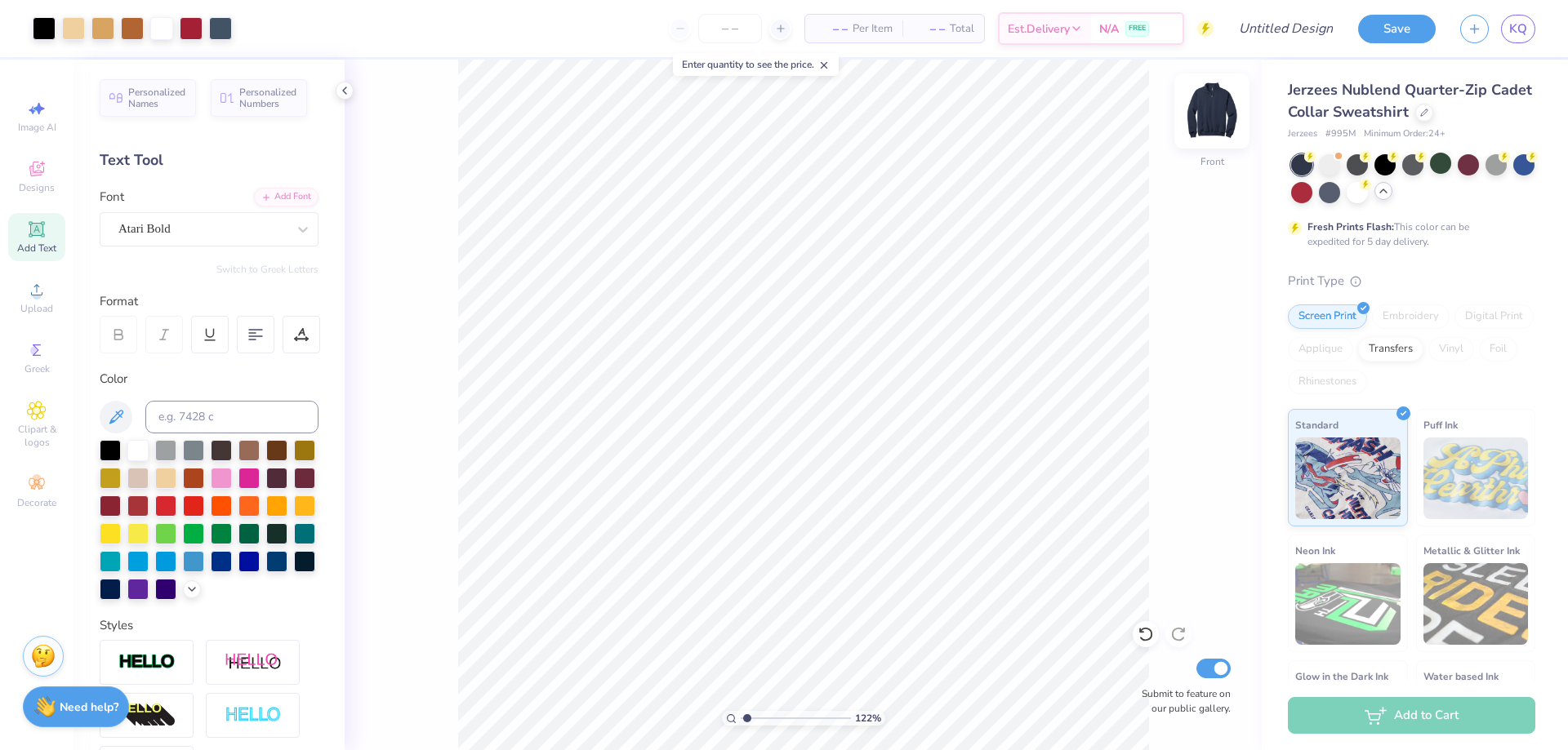
click at [1213, 109] on img at bounding box center [1212, 111] width 66 height 65
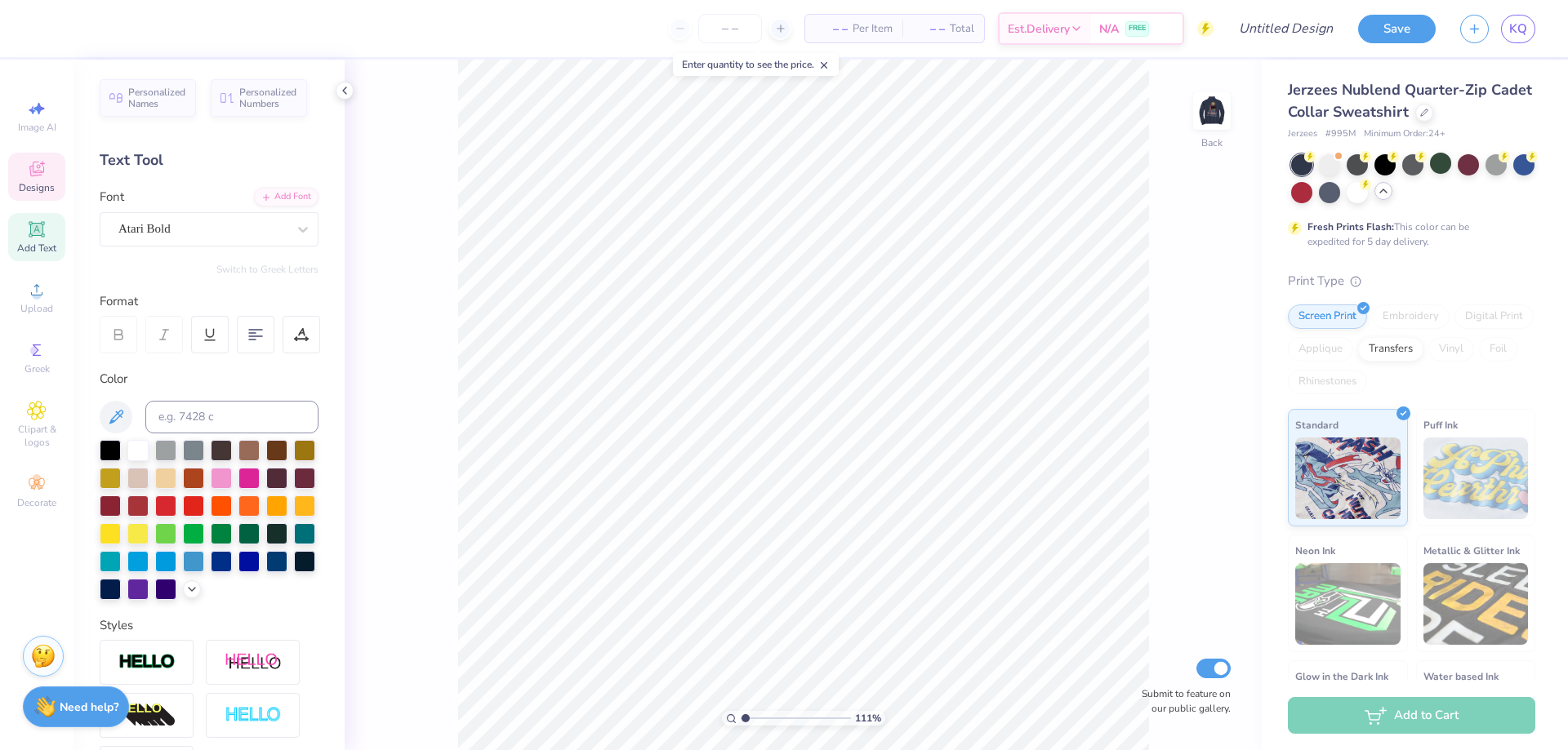
click at [36, 158] on div "Designs" at bounding box center [36, 177] width 57 height 48
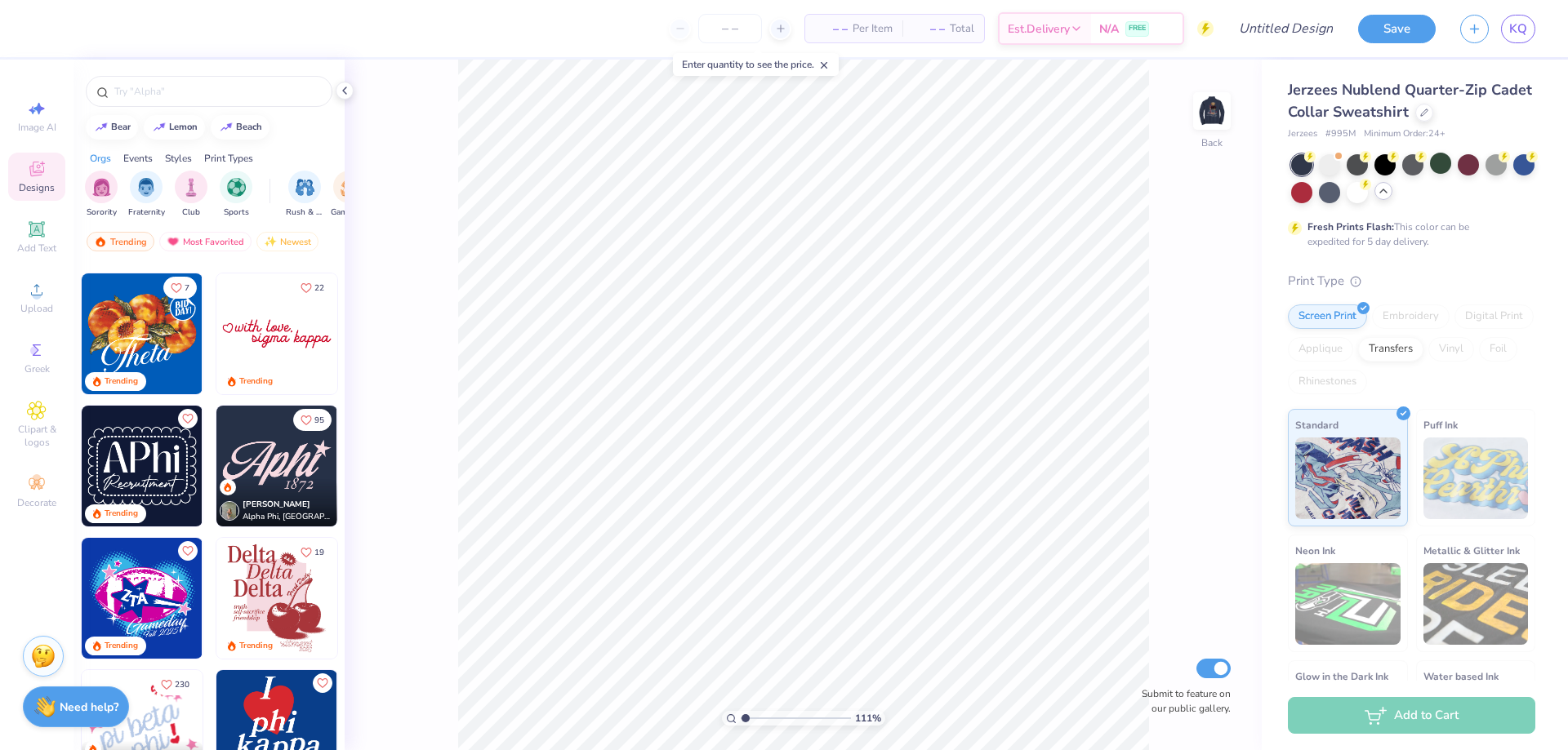
scroll to position [735, 0]
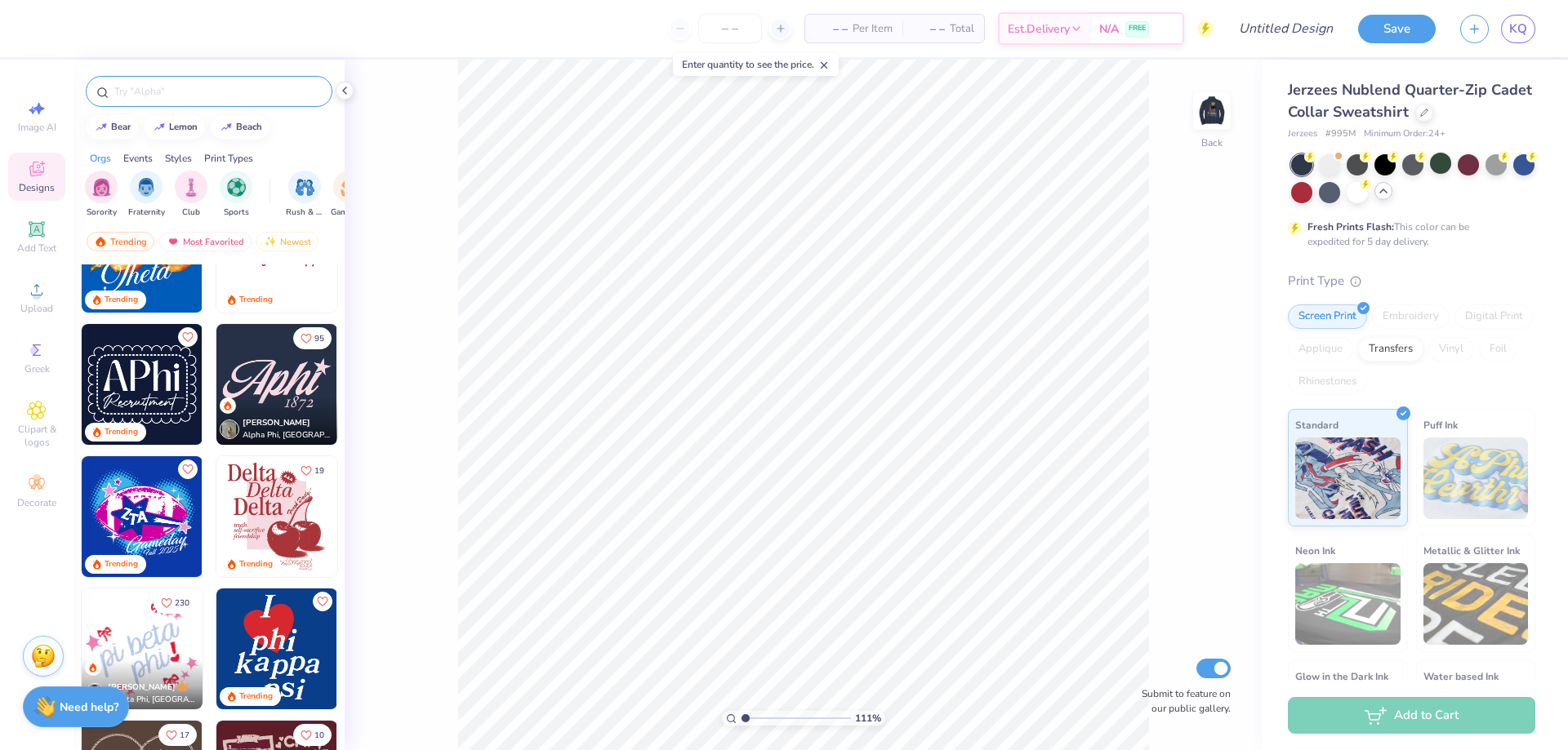
click at [209, 99] on input "text" at bounding box center [217, 91] width 209 height 17
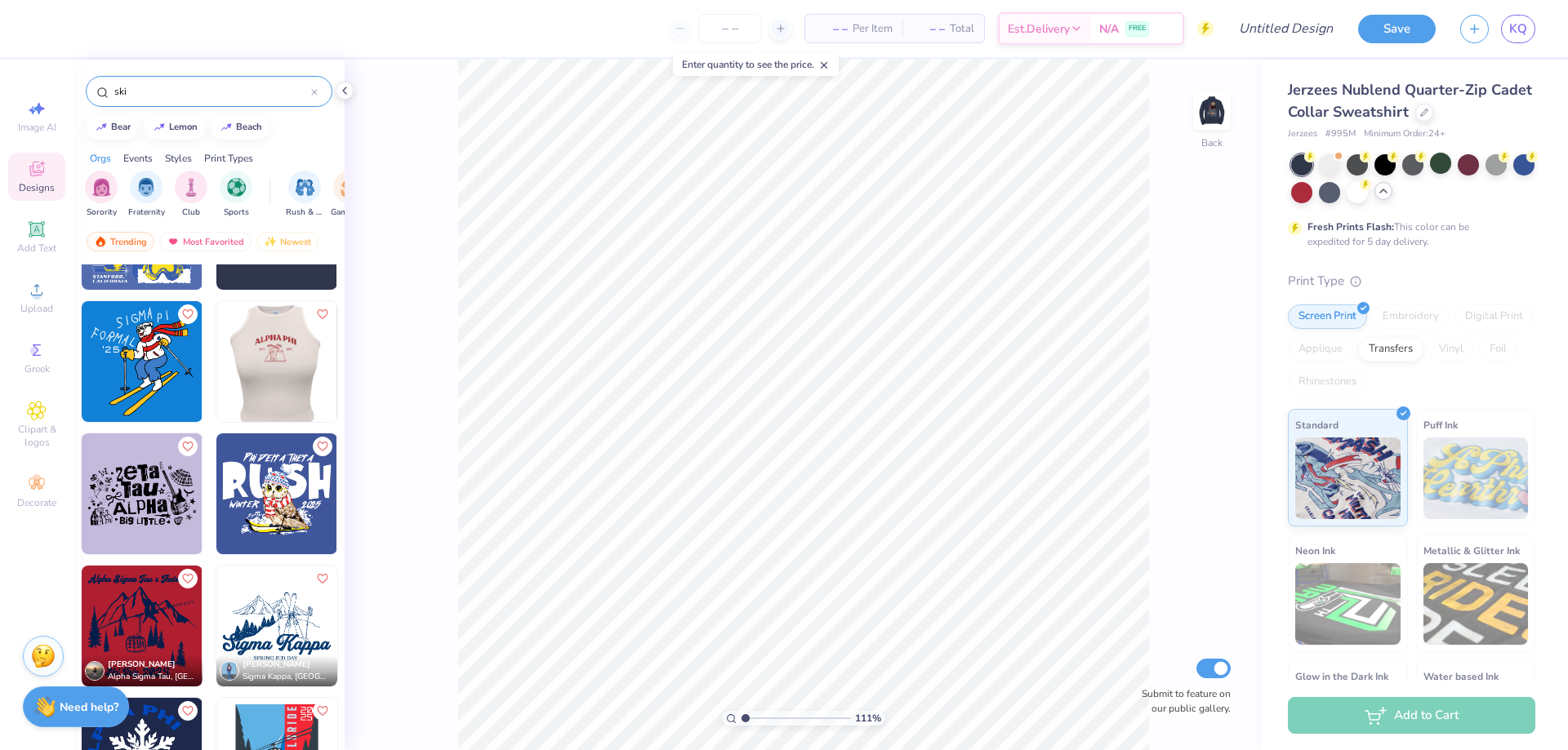
scroll to position [1633, 0]
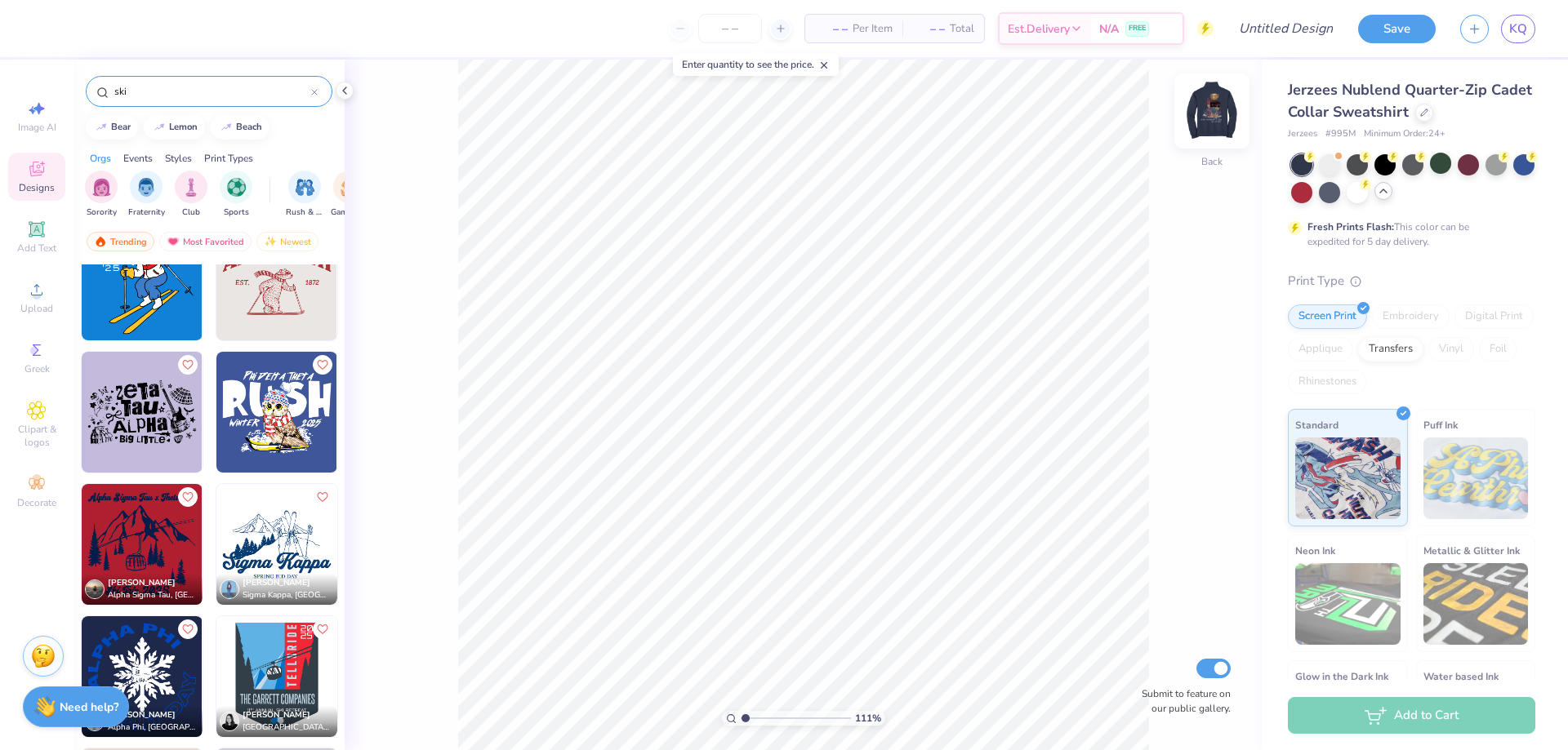
click at [1213, 119] on img at bounding box center [1212, 111] width 66 height 65
click at [1213, 119] on img at bounding box center [1211, 110] width 32 height 32
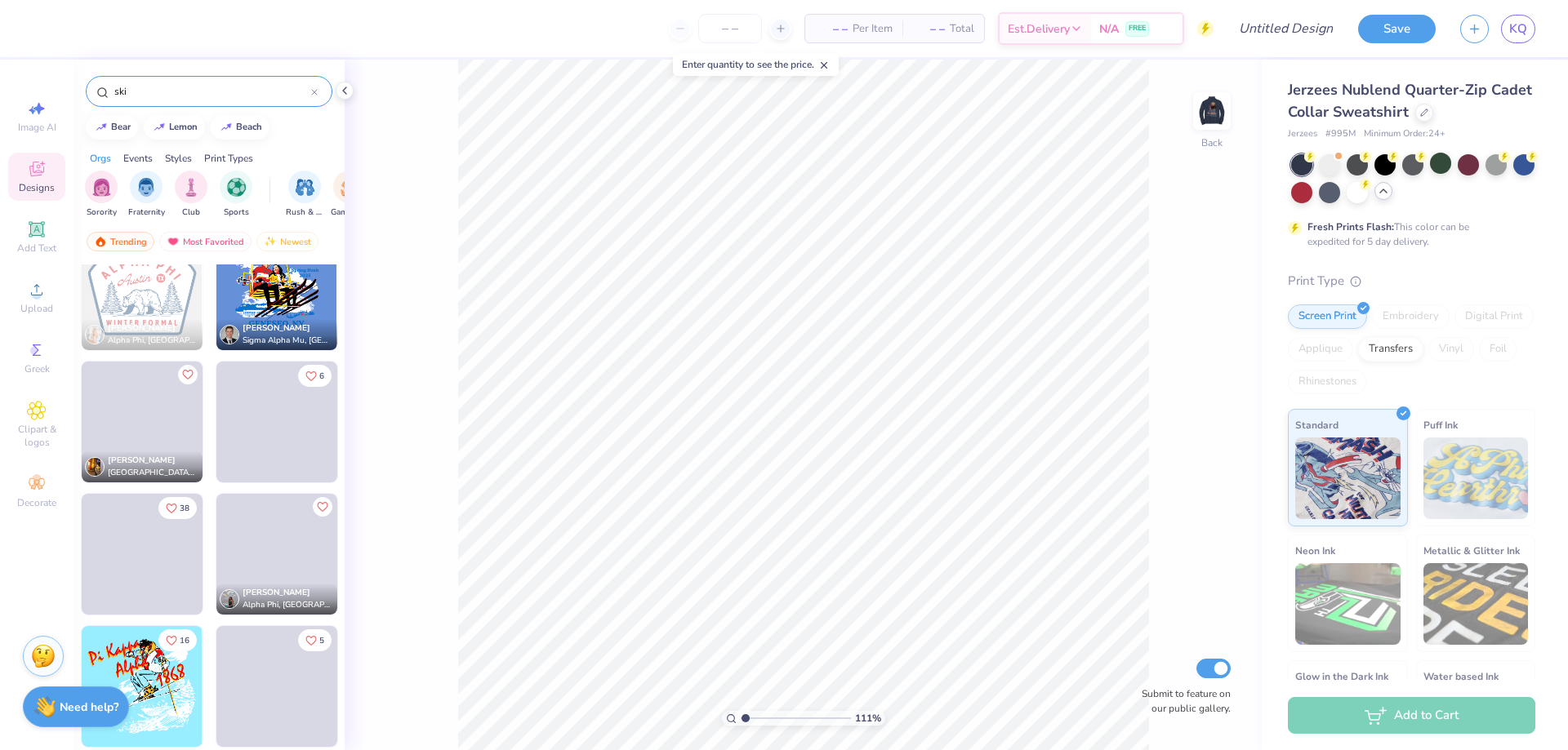
scroll to position [2286, 0]
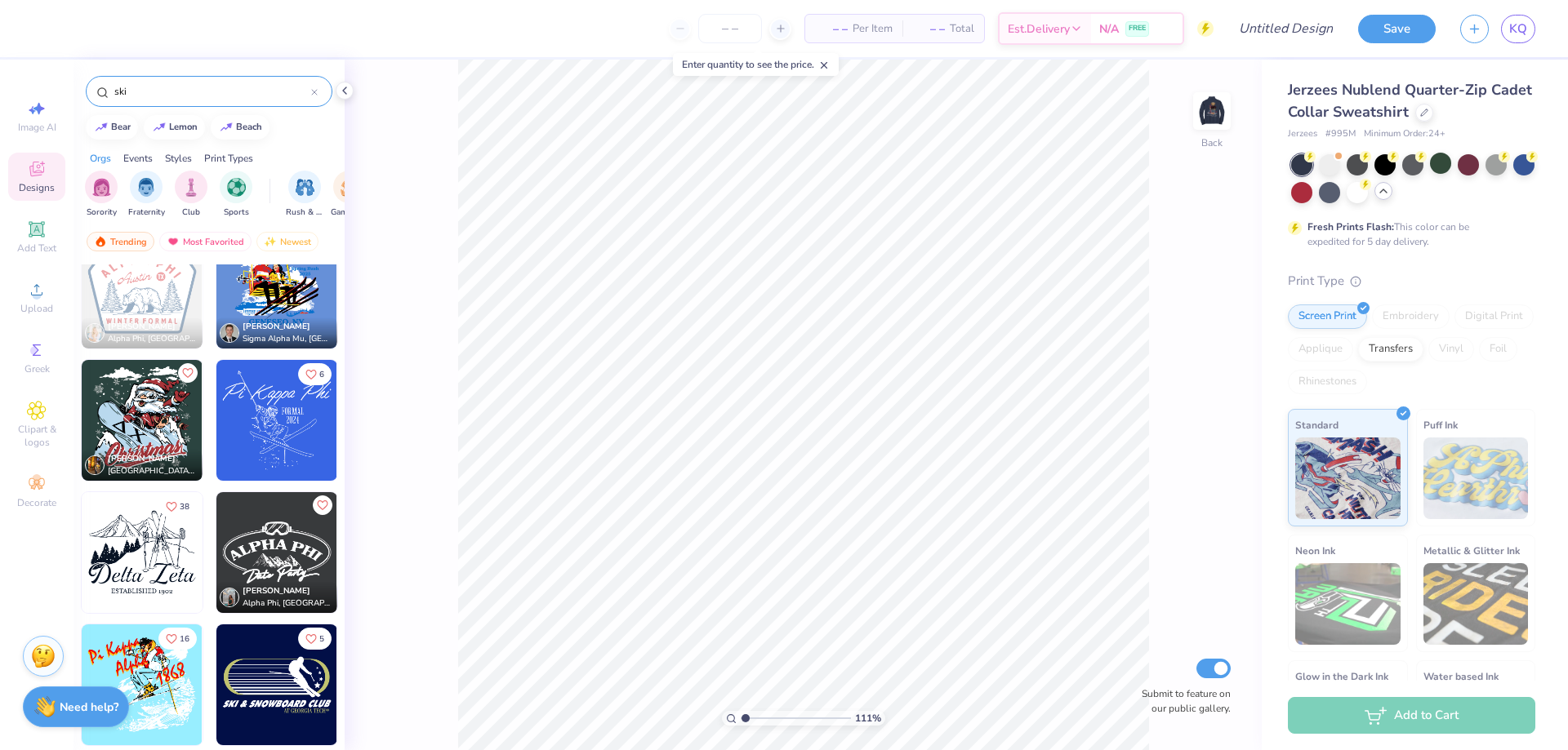
click at [278, 550] on img at bounding box center [277, 553] width 121 height 121
click at [151, 553] on img at bounding box center [143, 553] width 121 height 121
click at [42, 483] on icon at bounding box center [37, 484] width 20 height 20
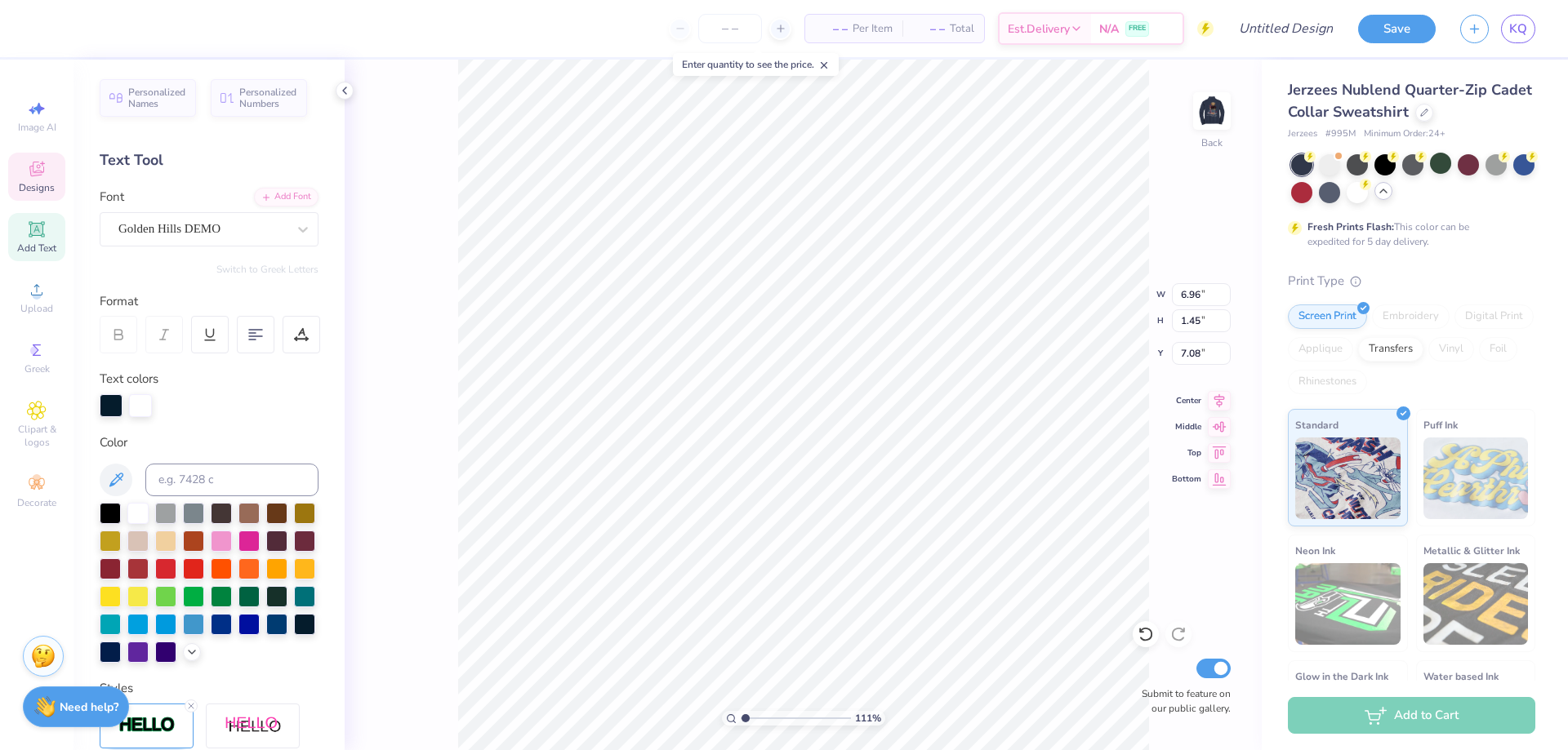
scroll to position [14, 3]
click at [142, 512] on div at bounding box center [138, 512] width 22 height 22
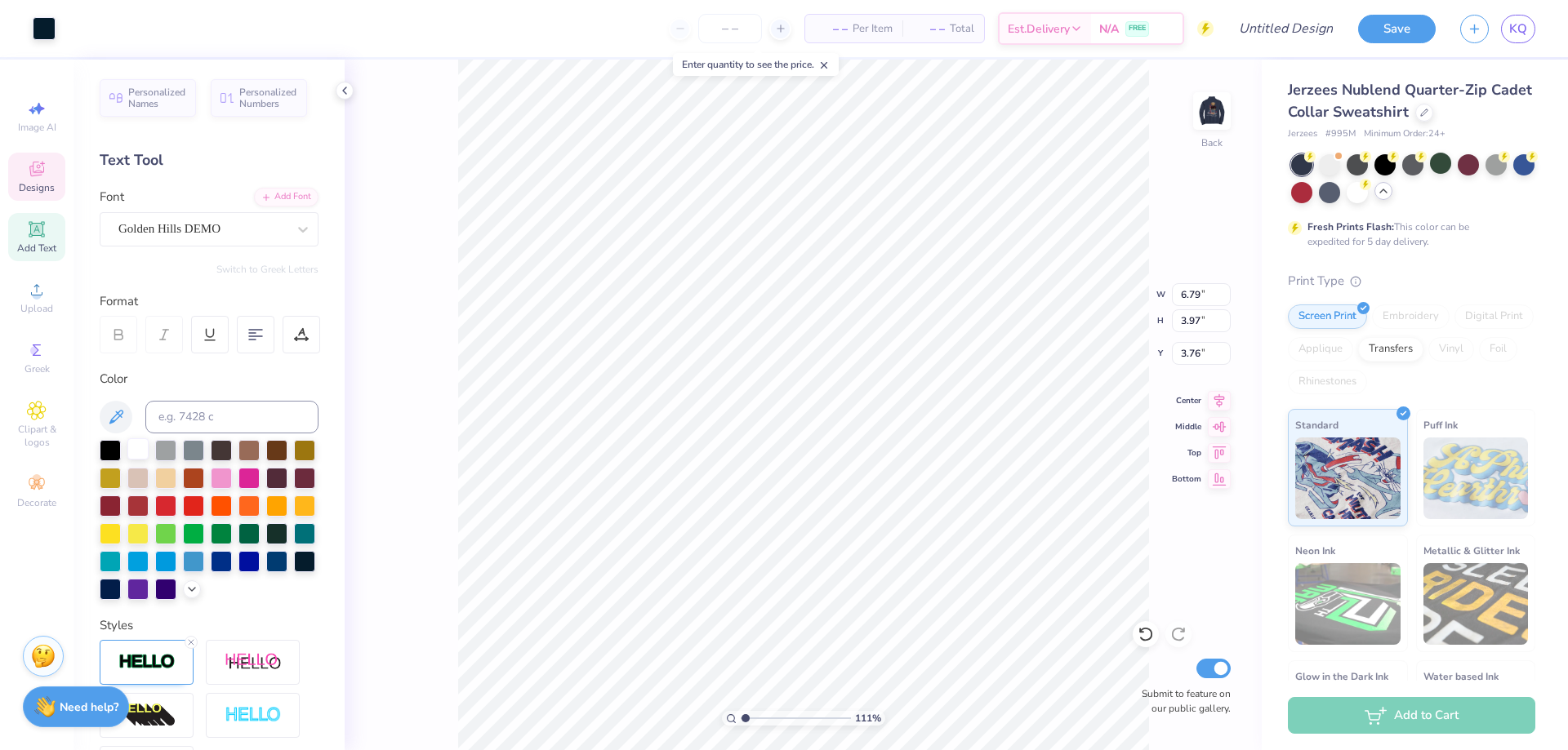
click at [139, 446] on div at bounding box center [138, 449] width 22 height 22
click at [138, 449] on div at bounding box center [138, 449] width 22 height 22
click at [142, 452] on div at bounding box center [138, 449] width 22 height 22
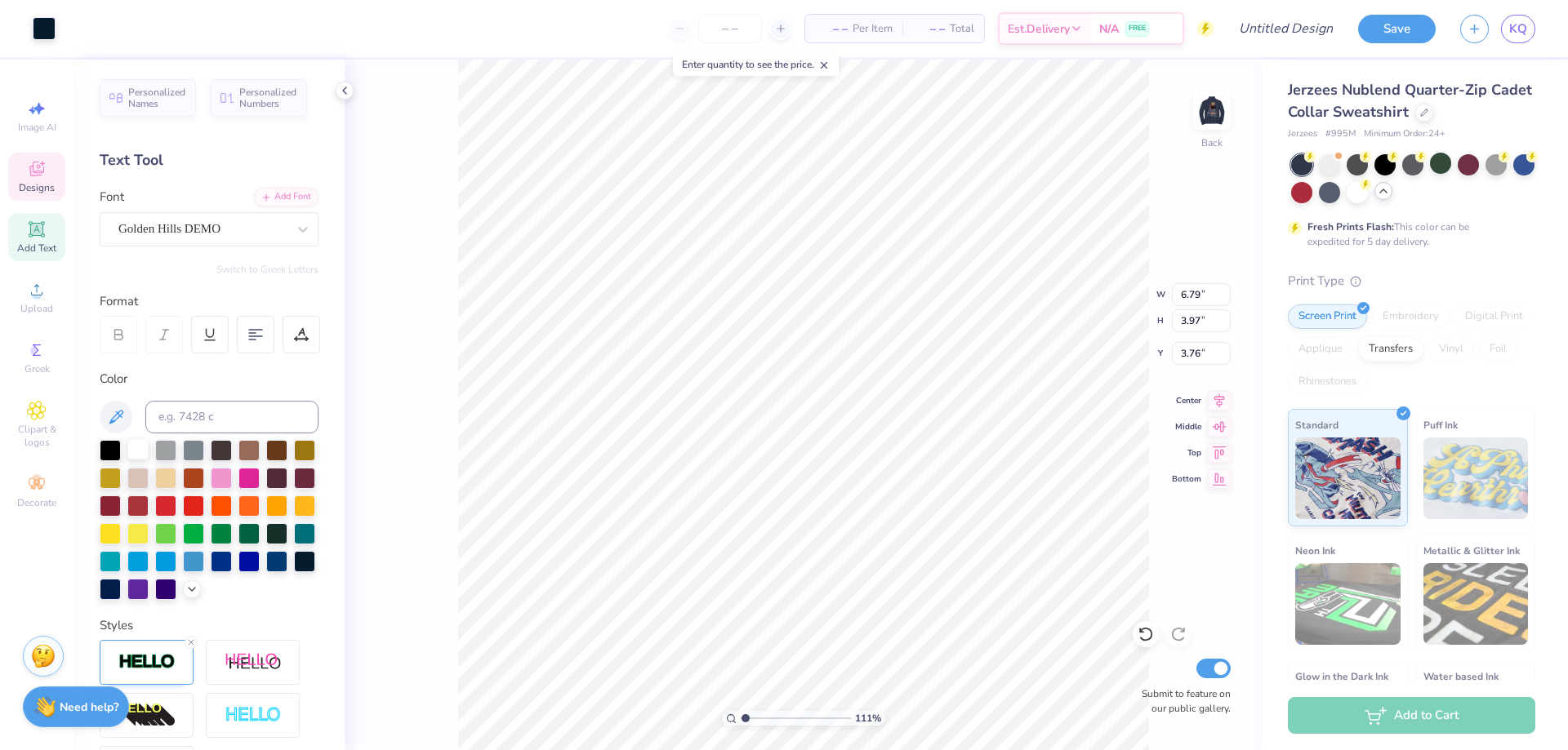
click at [142, 452] on div at bounding box center [138, 449] width 22 height 22
click at [34, 176] on icon at bounding box center [36, 169] width 15 height 15
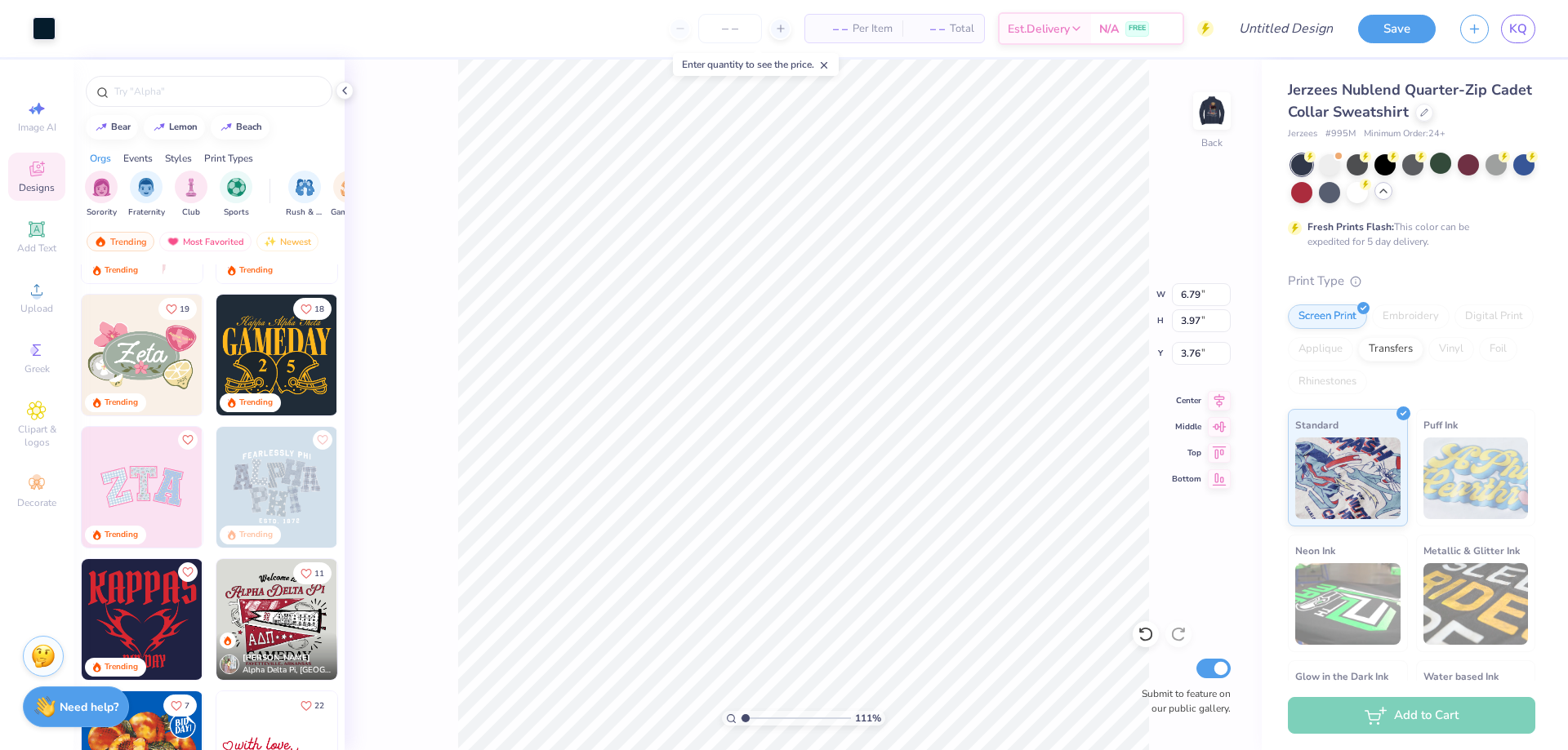
scroll to position [245, 0]
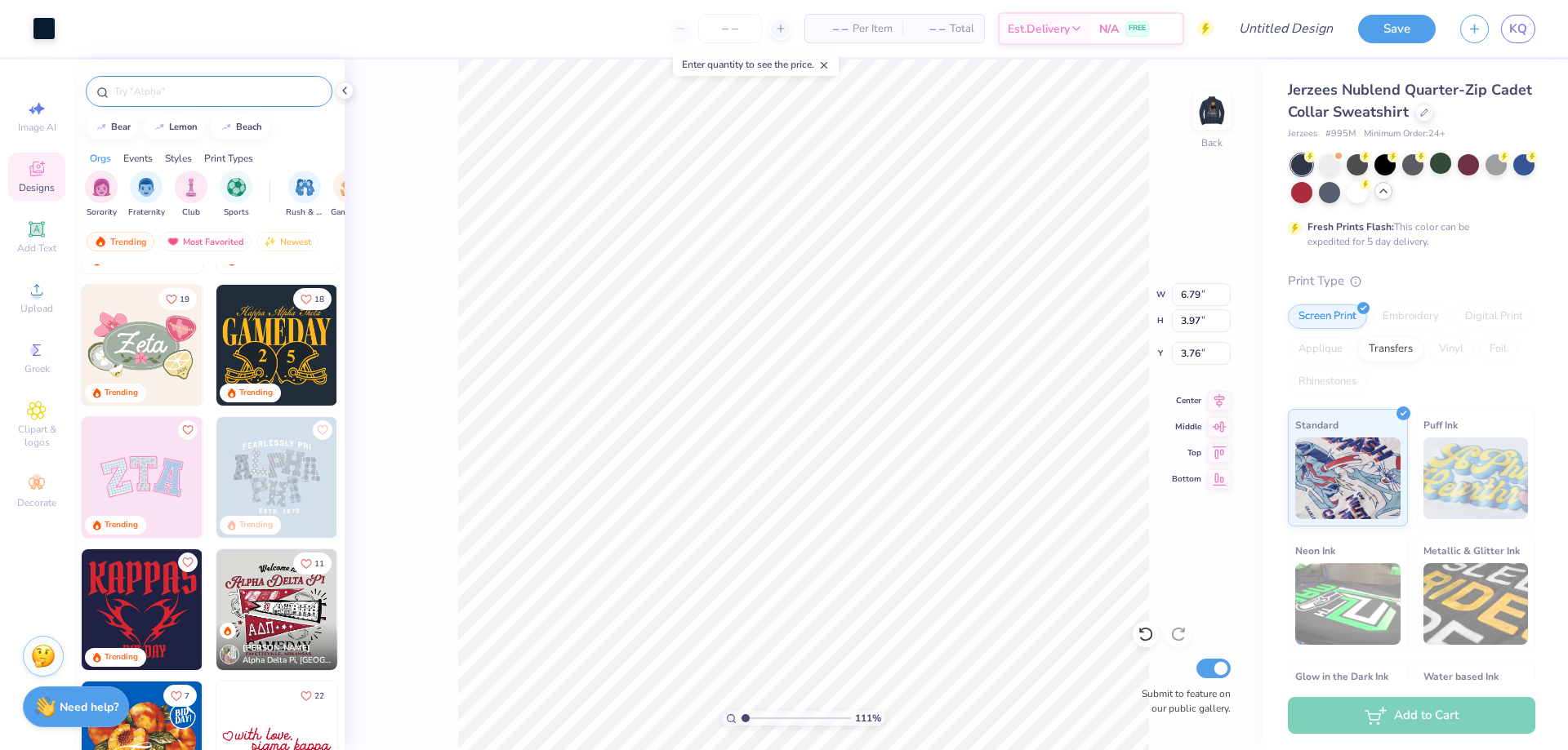
click at [155, 84] on input "text" at bounding box center [217, 91] width 209 height 17
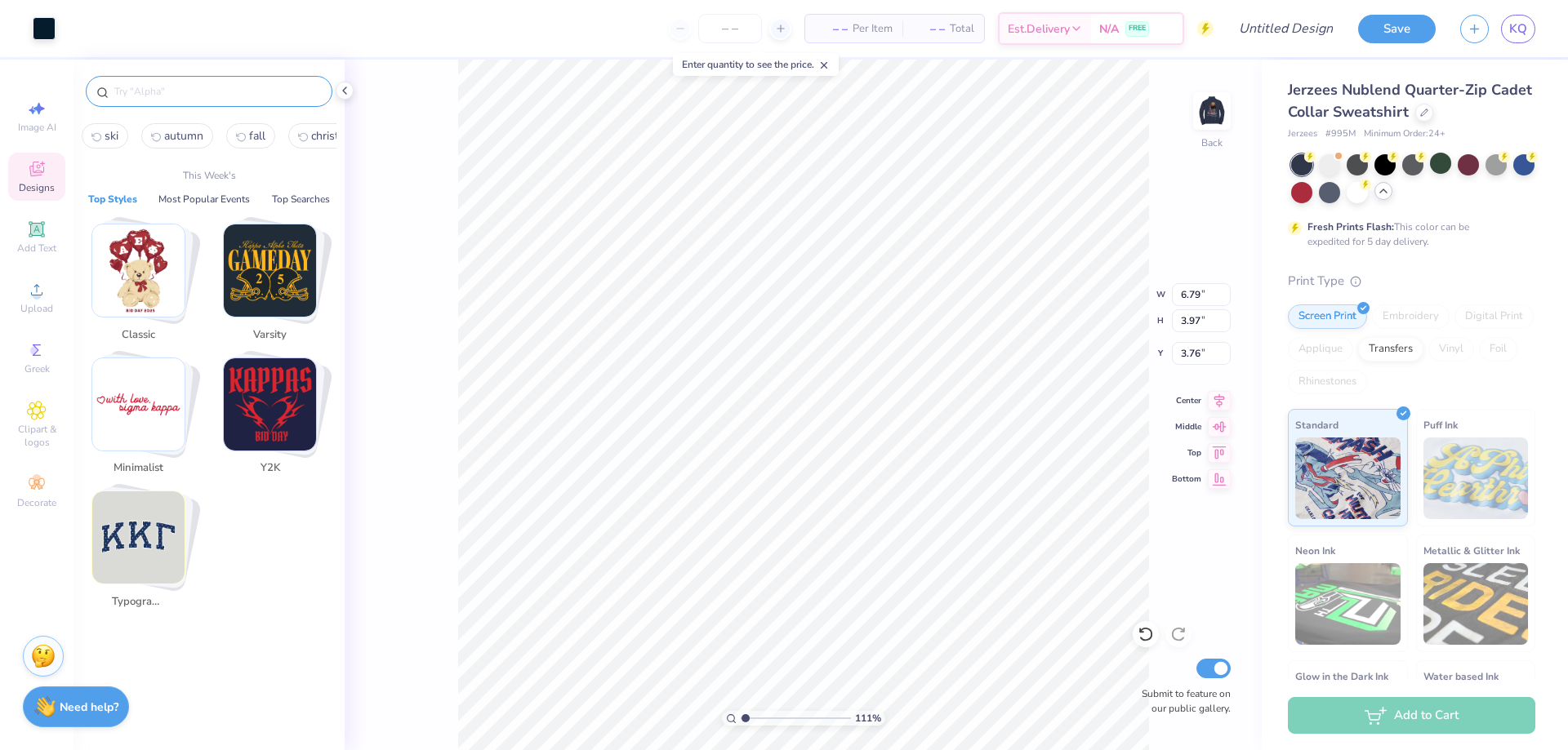
click at [102, 137] on button "ski" at bounding box center [105, 136] width 46 height 26
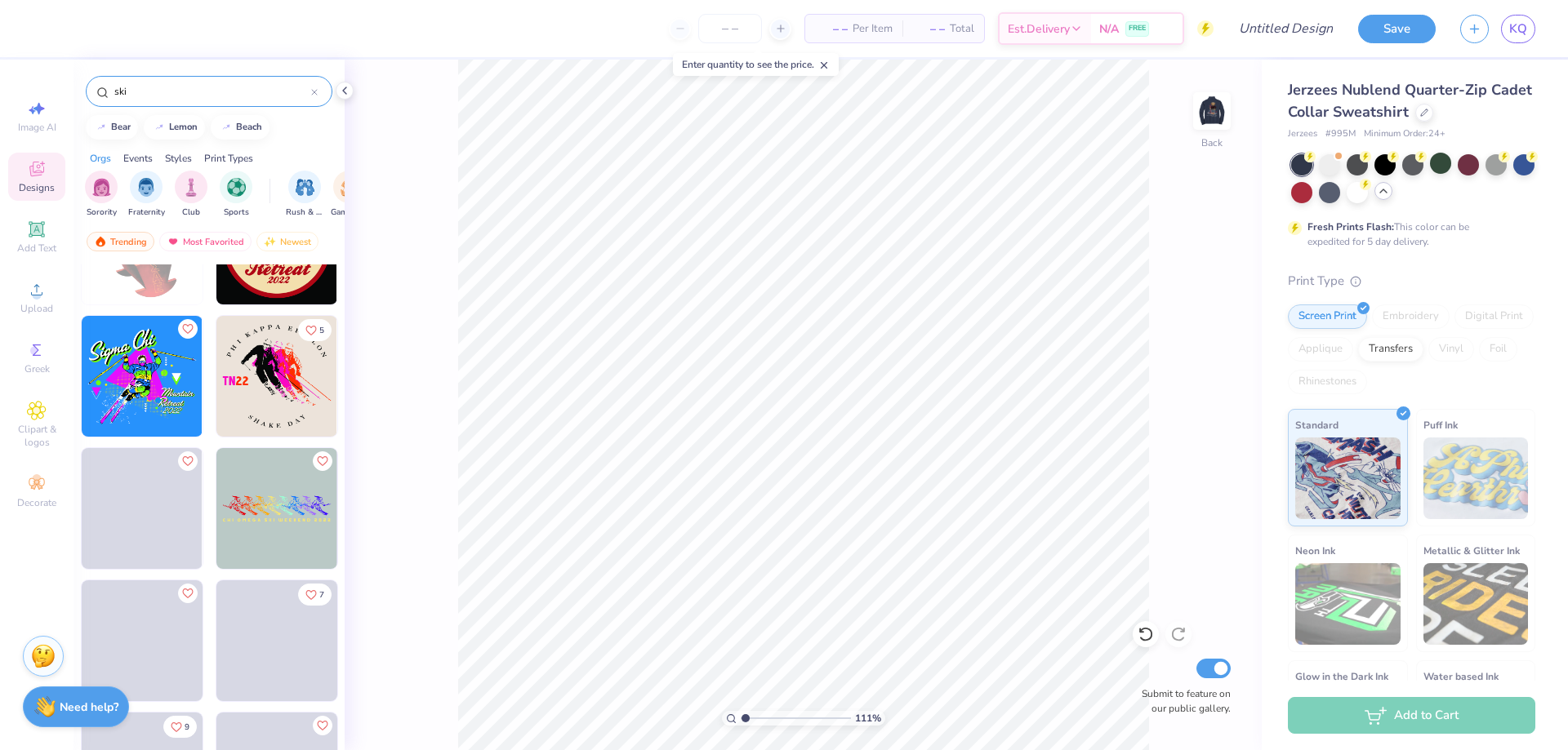
scroll to position [4735, 0]
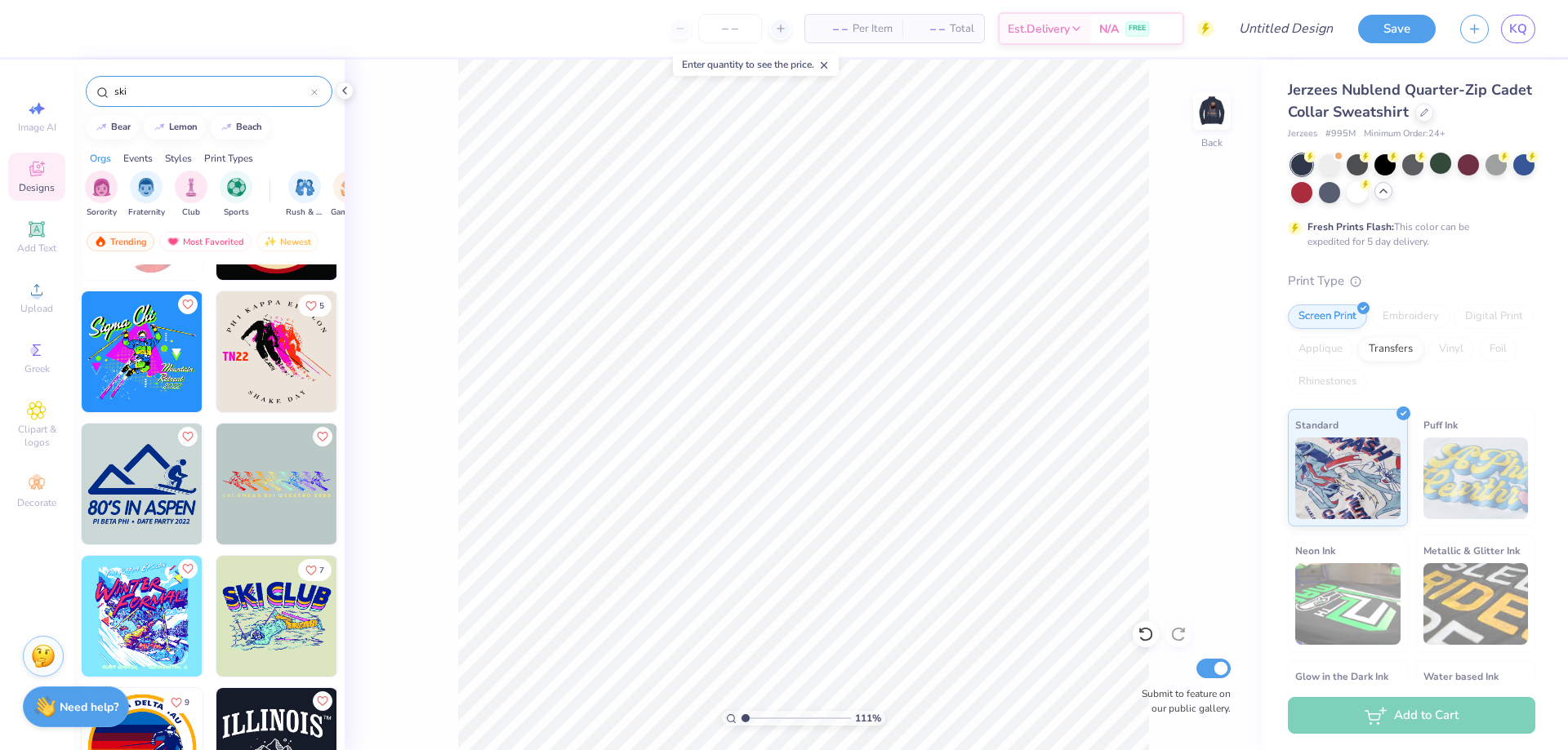
drag, startPoint x: 162, startPoint y: 83, endPoint x: 106, endPoint y: 86, distance: 56.1
click at [106, 86] on div "ski" at bounding box center [209, 91] width 247 height 31
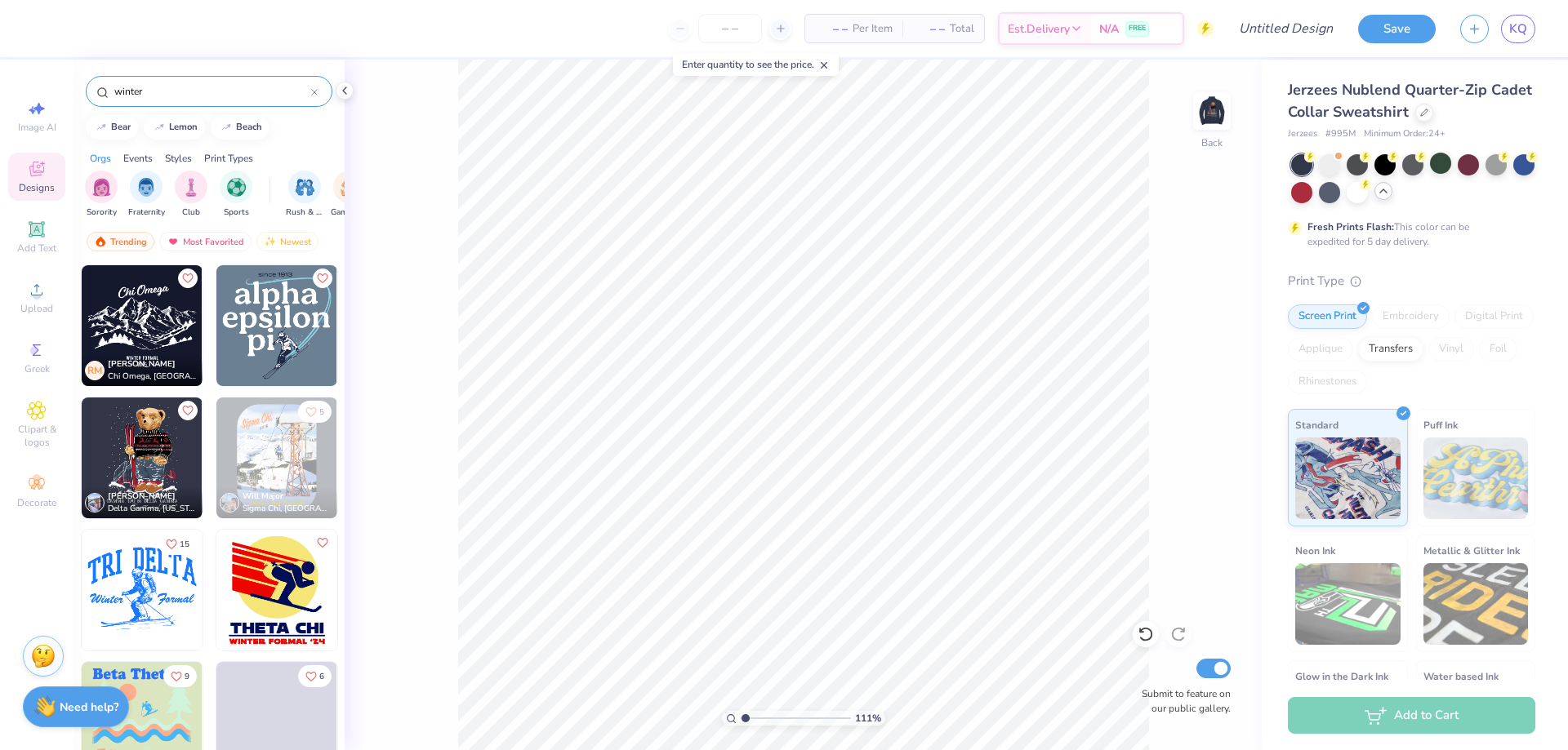
click at [166, 331] on img at bounding box center [143, 326] width 121 height 121
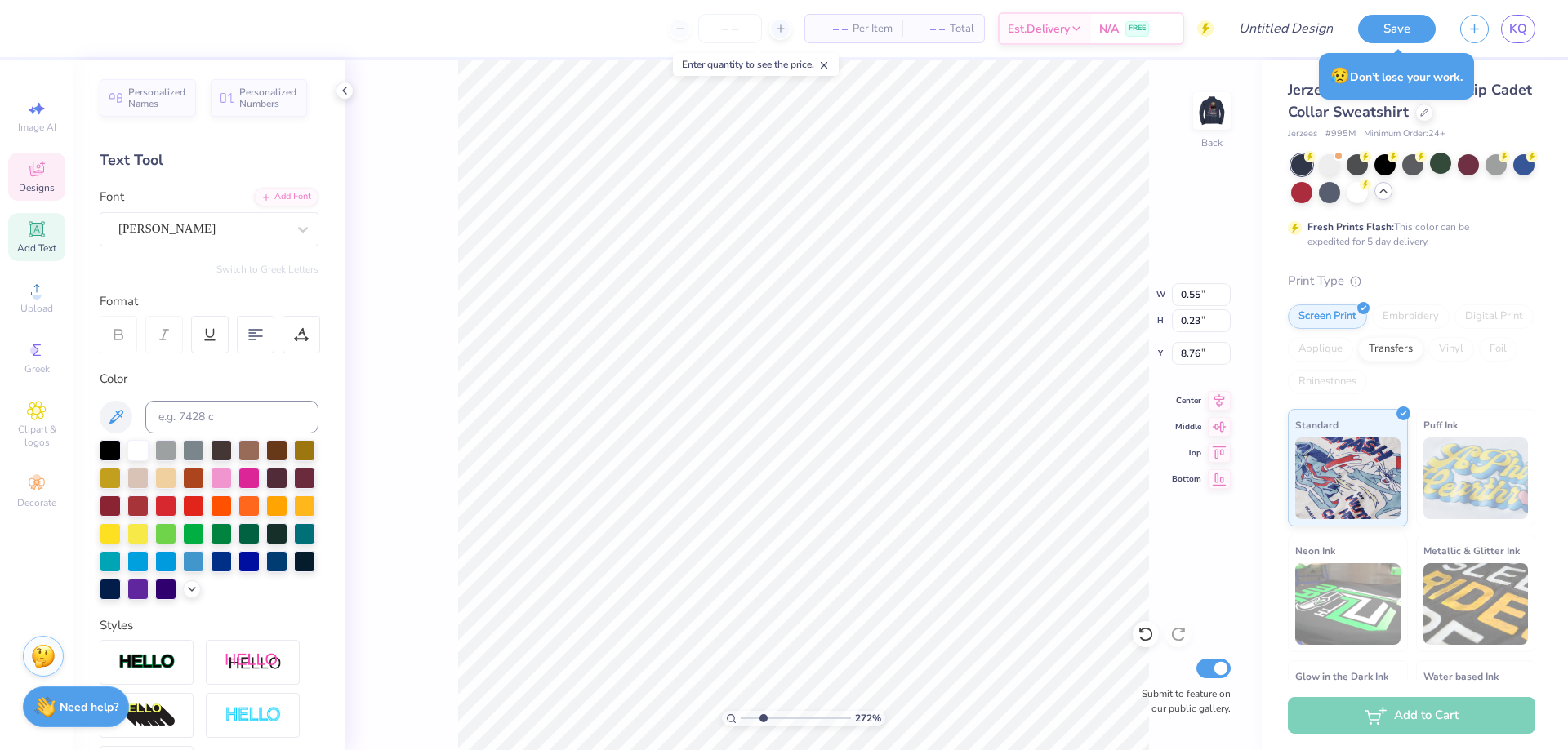
scroll to position [14, 2]
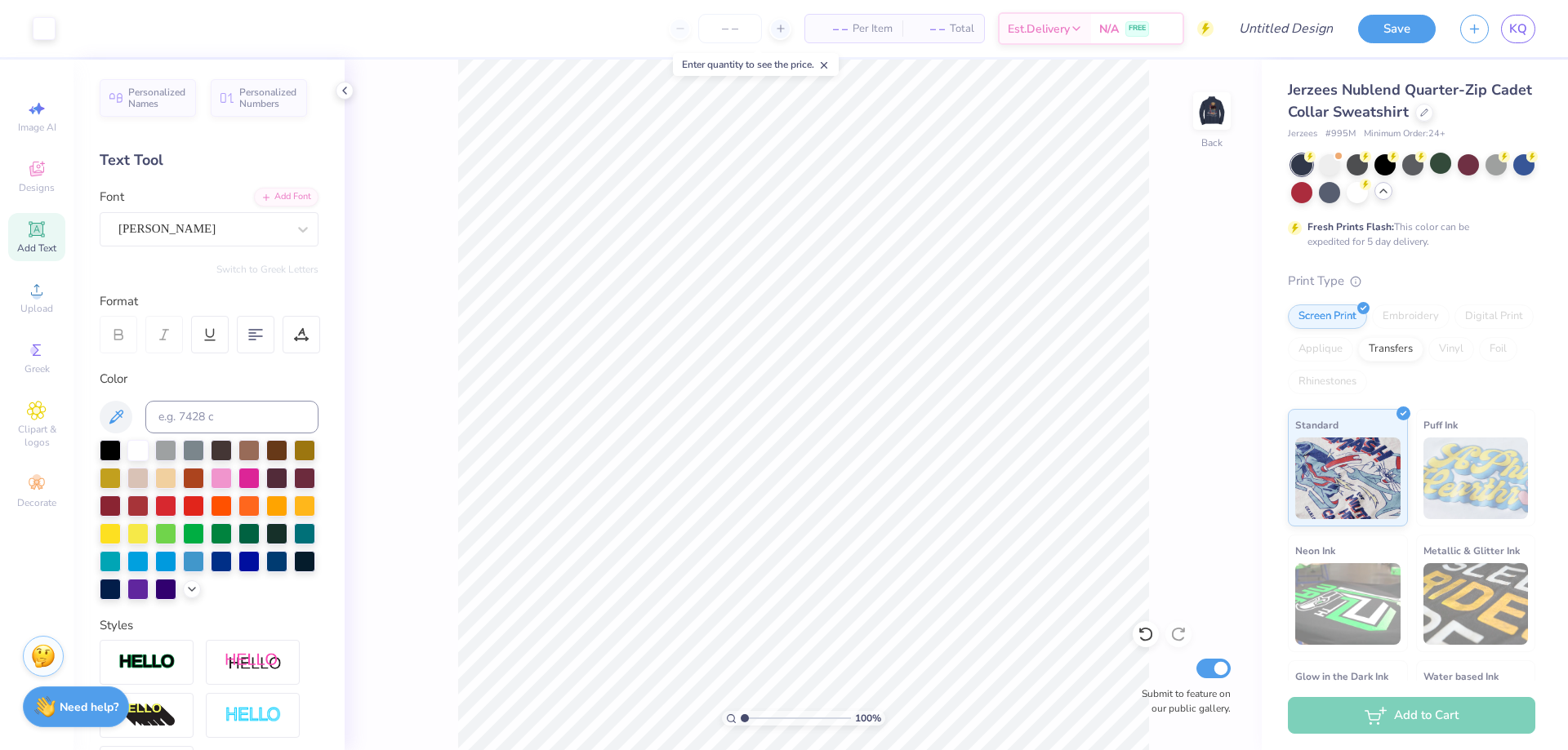
click at [1201, 120] on img at bounding box center [1211, 110] width 32 height 32
click at [1221, 117] on img at bounding box center [1212, 111] width 66 height 65
click at [1214, 122] on img at bounding box center [1212, 111] width 66 height 65
click at [1253, 35] on input "Design Title" at bounding box center [1265, 28] width 160 height 32
click at [36, 170] on icon at bounding box center [37, 169] width 20 height 20
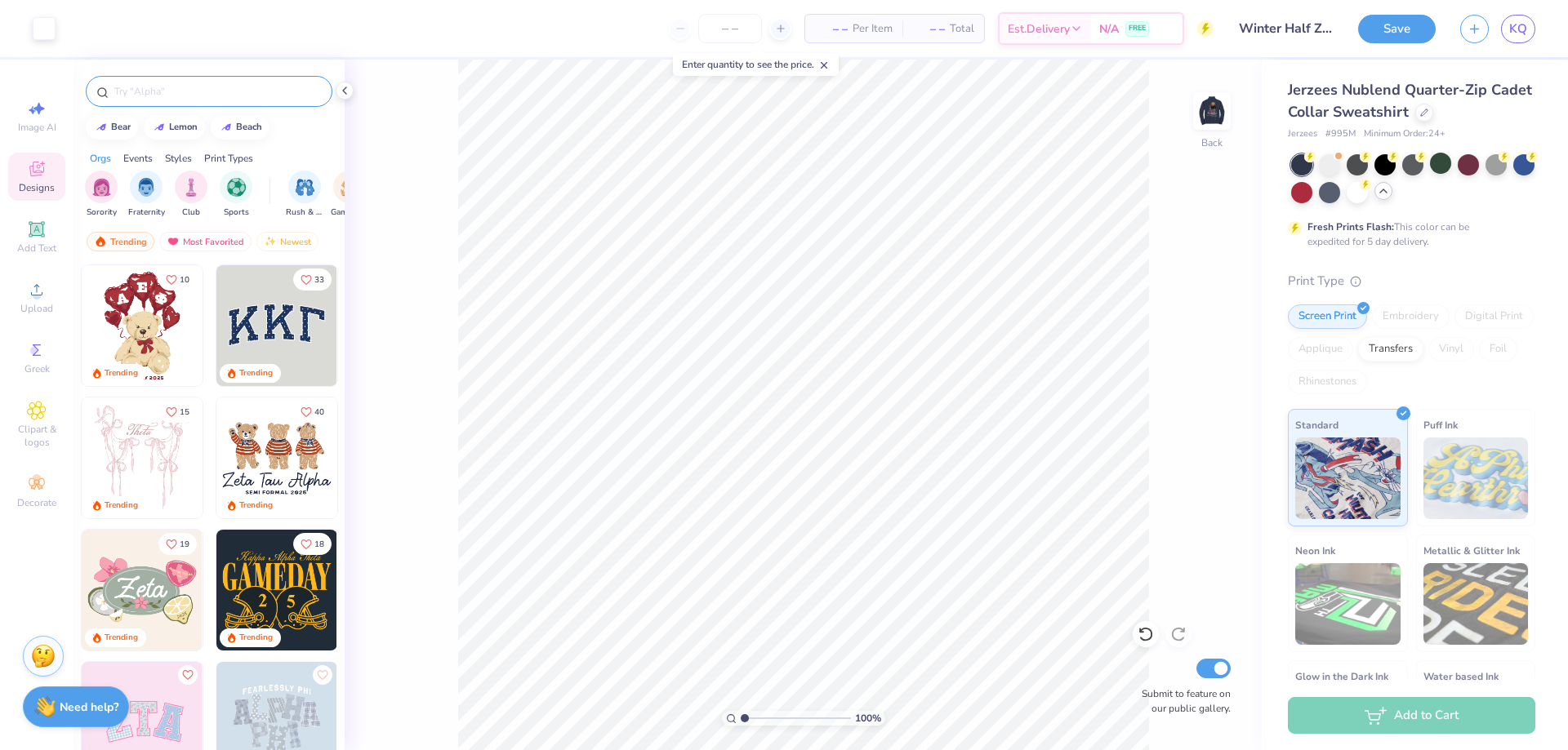
click at [161, 97] on input "text" at bounding box center [217, 91] width 209 height 17
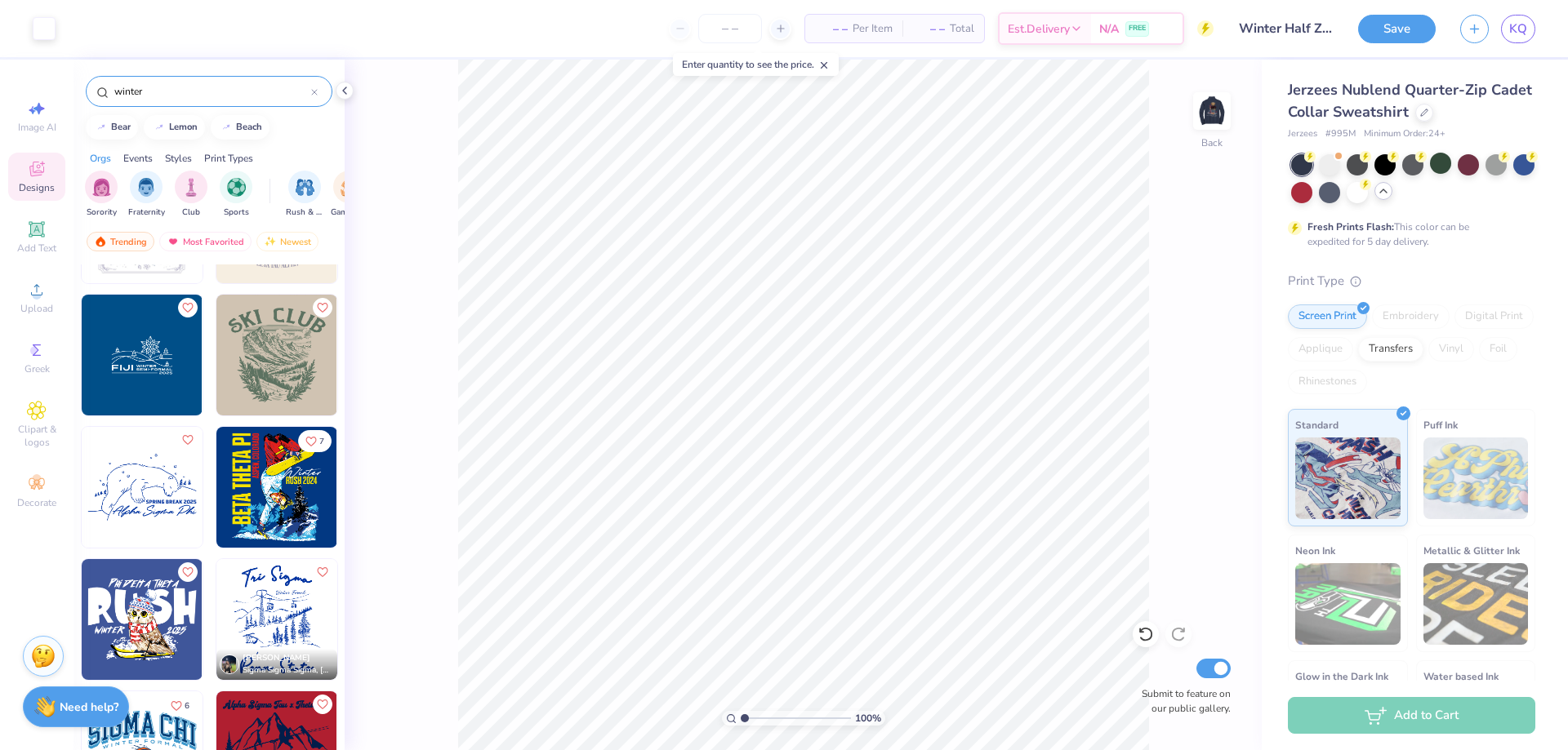
scroll to position [898, 0]
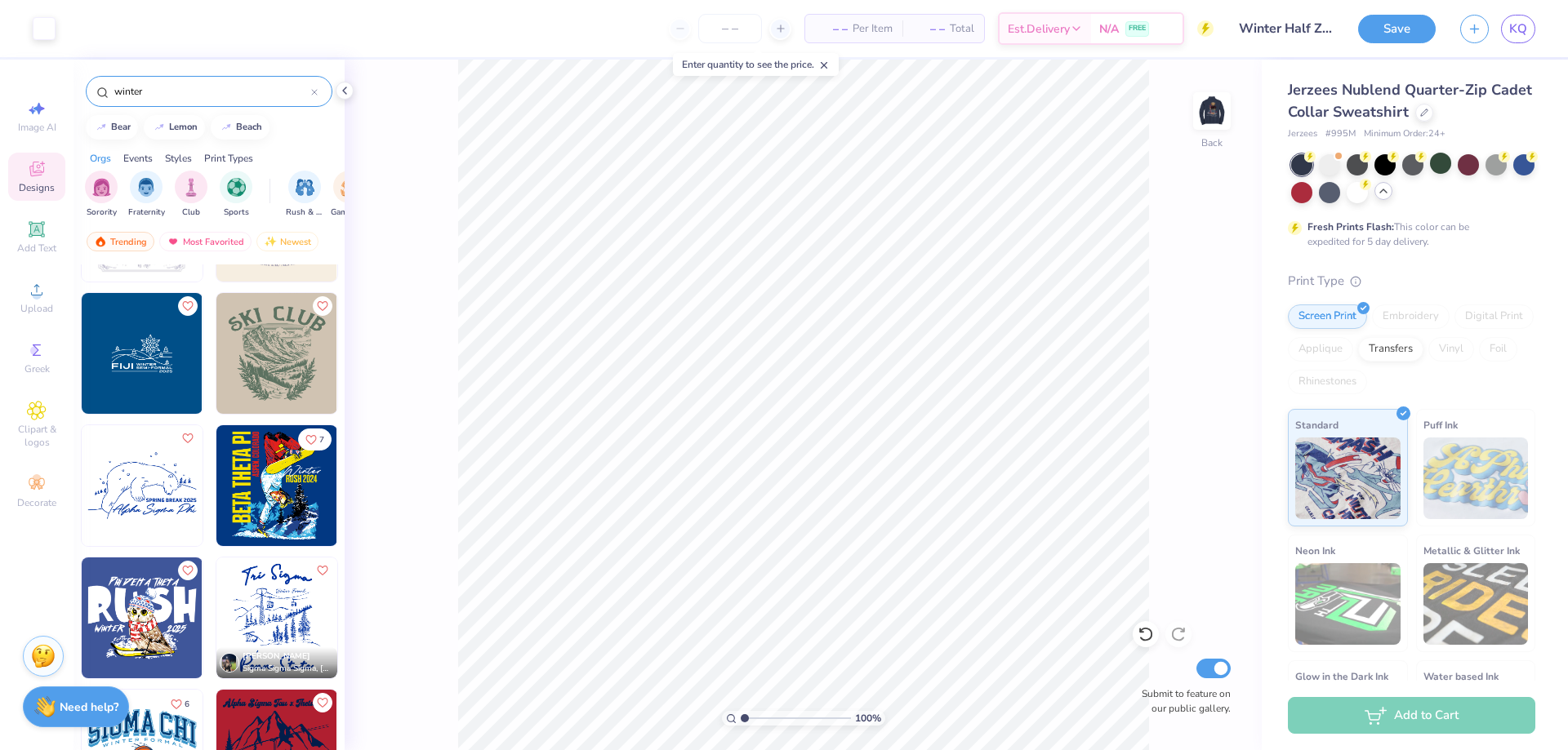
click at [179, 508] on img at bounding box center [143, 486] width 121 height 121
click at [47, 32] on div at bounding box center [44, 27] width 23 height 23
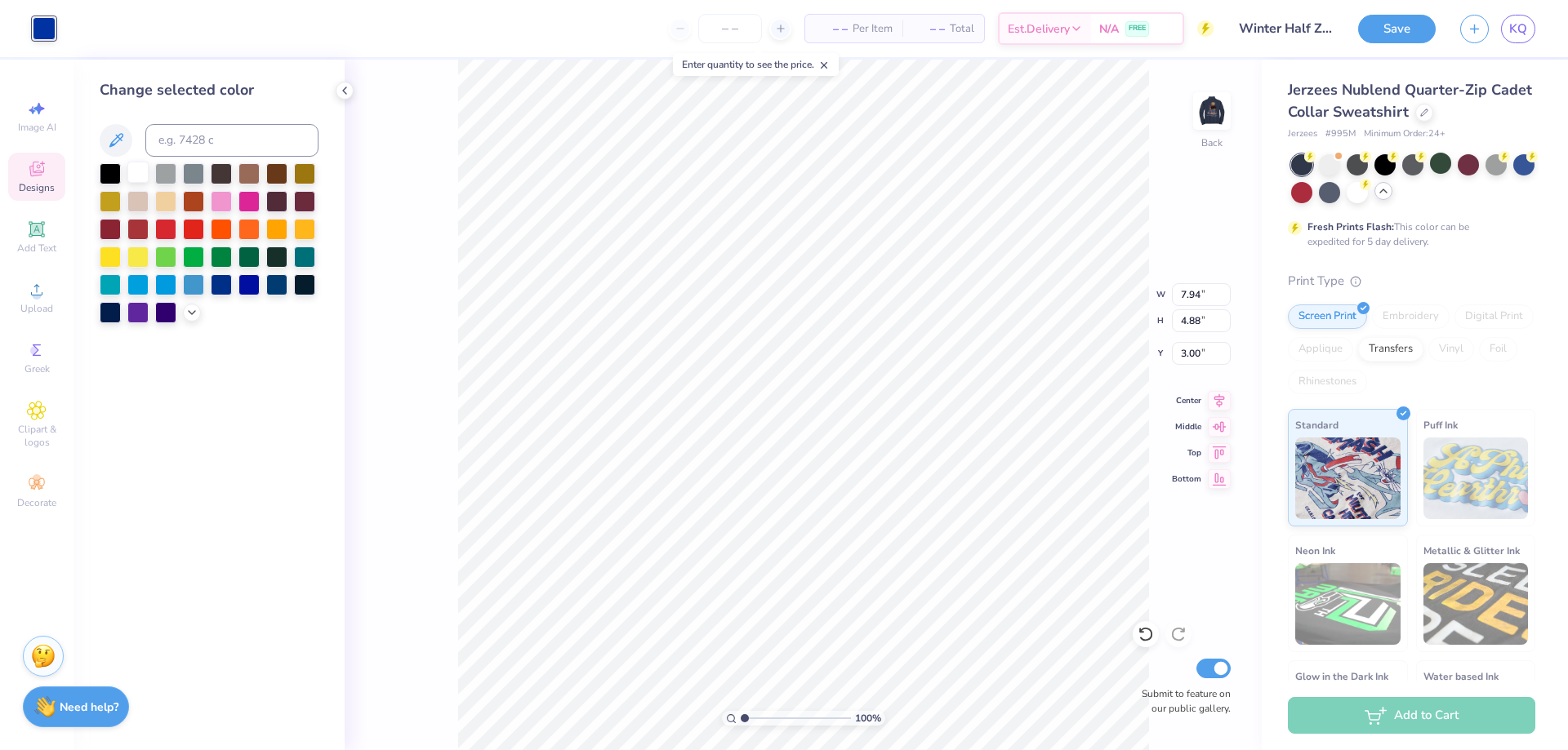
click at [133, 170] on div at bounding box center [138, 172] width 22 height 22
click at [138, 175] on div at bounding box center [138, 172] width 22 height 22
click at [364, 354] on div "100 % Back W 7.94 7.94 " H 4.88 4.88 " Y 3.00 3.00 " Center Middle Top Bottom S…" at bounding box center [803, 404] width 917 height 690
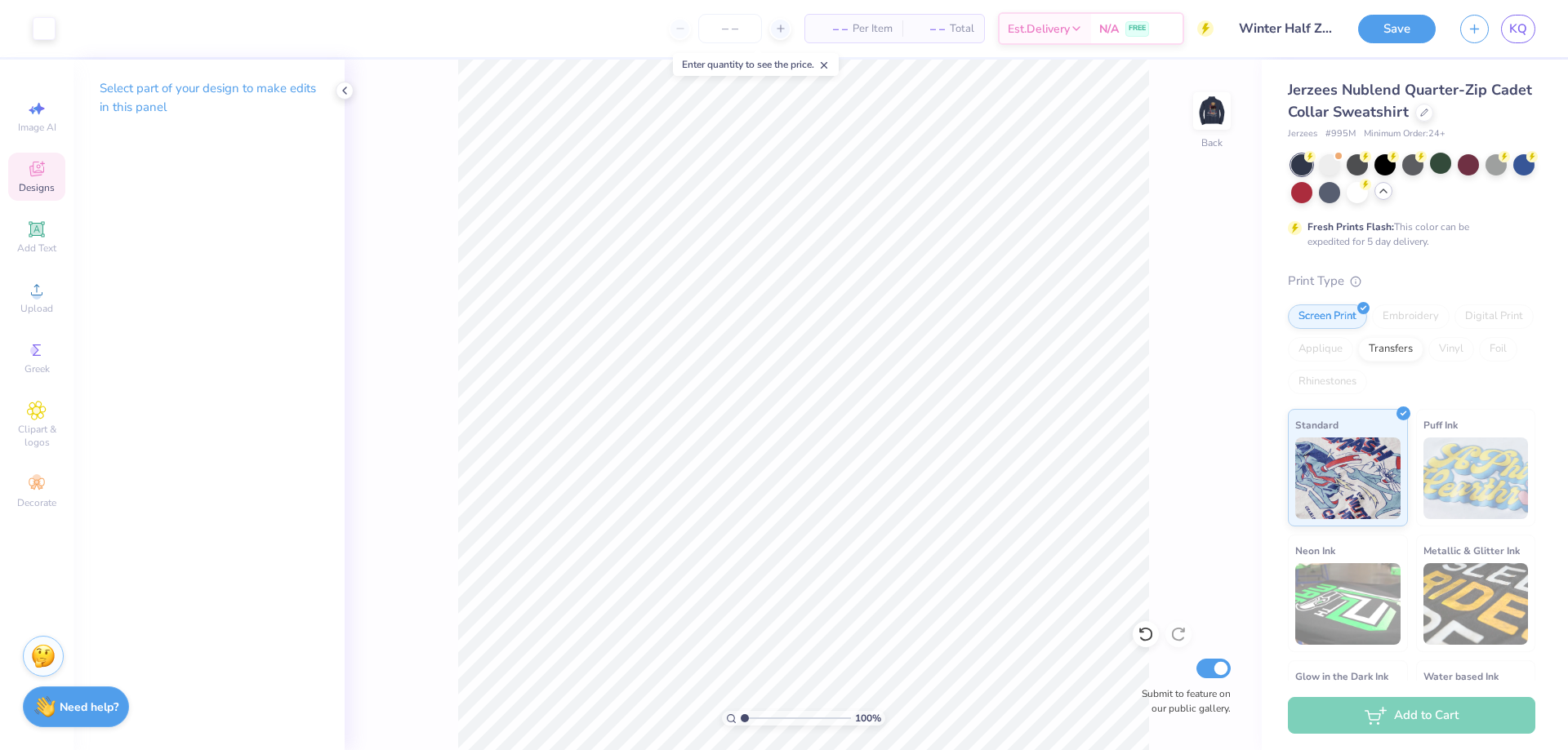
click at [31, 174] on icon at bounding box center [36, 169] width 15 height 15
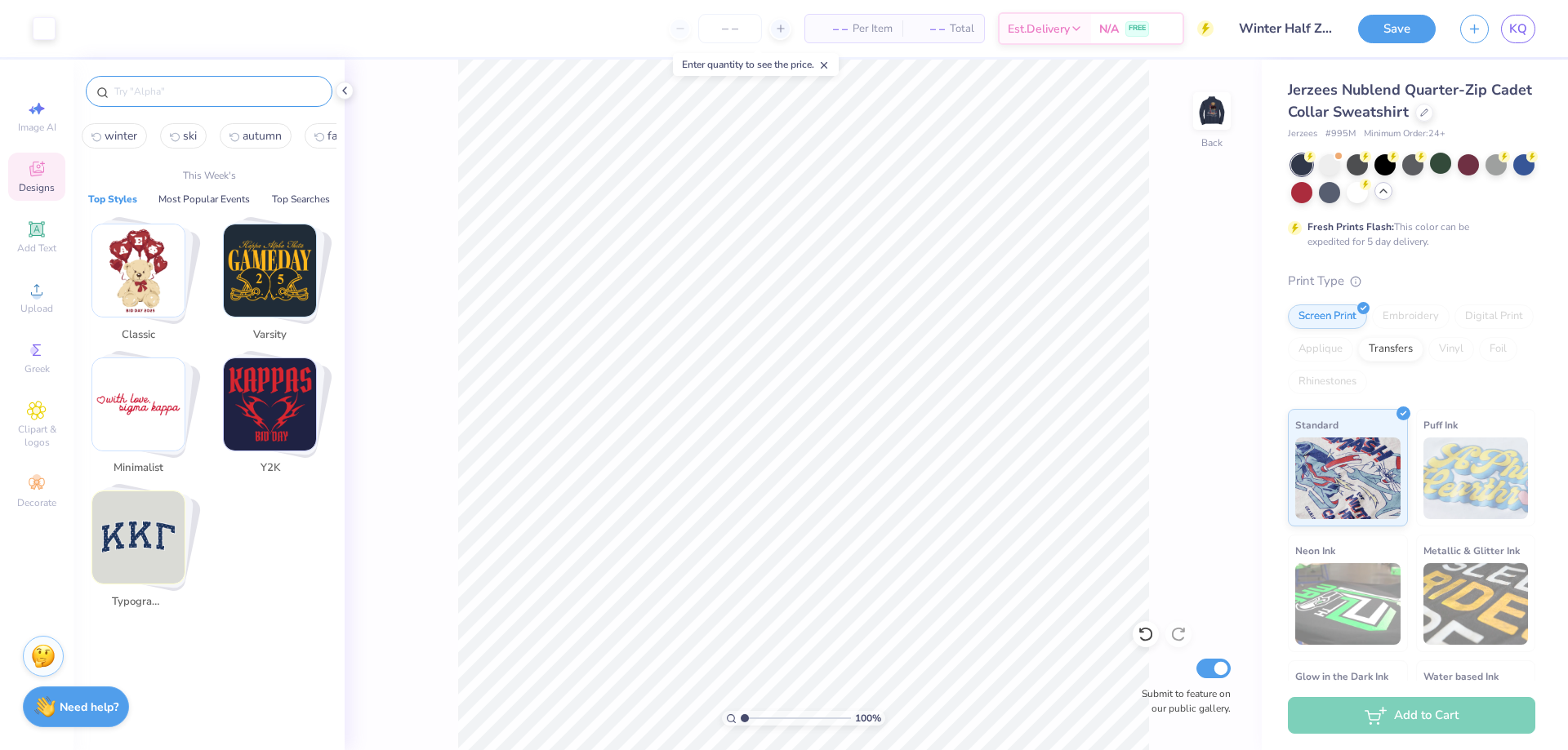
click at [149, 94] on input "text" at bounding box center [217, 91] width 209 height 17
click at [128, 128] on span "winter" at bounding box center [120, 136] width 32 height 16
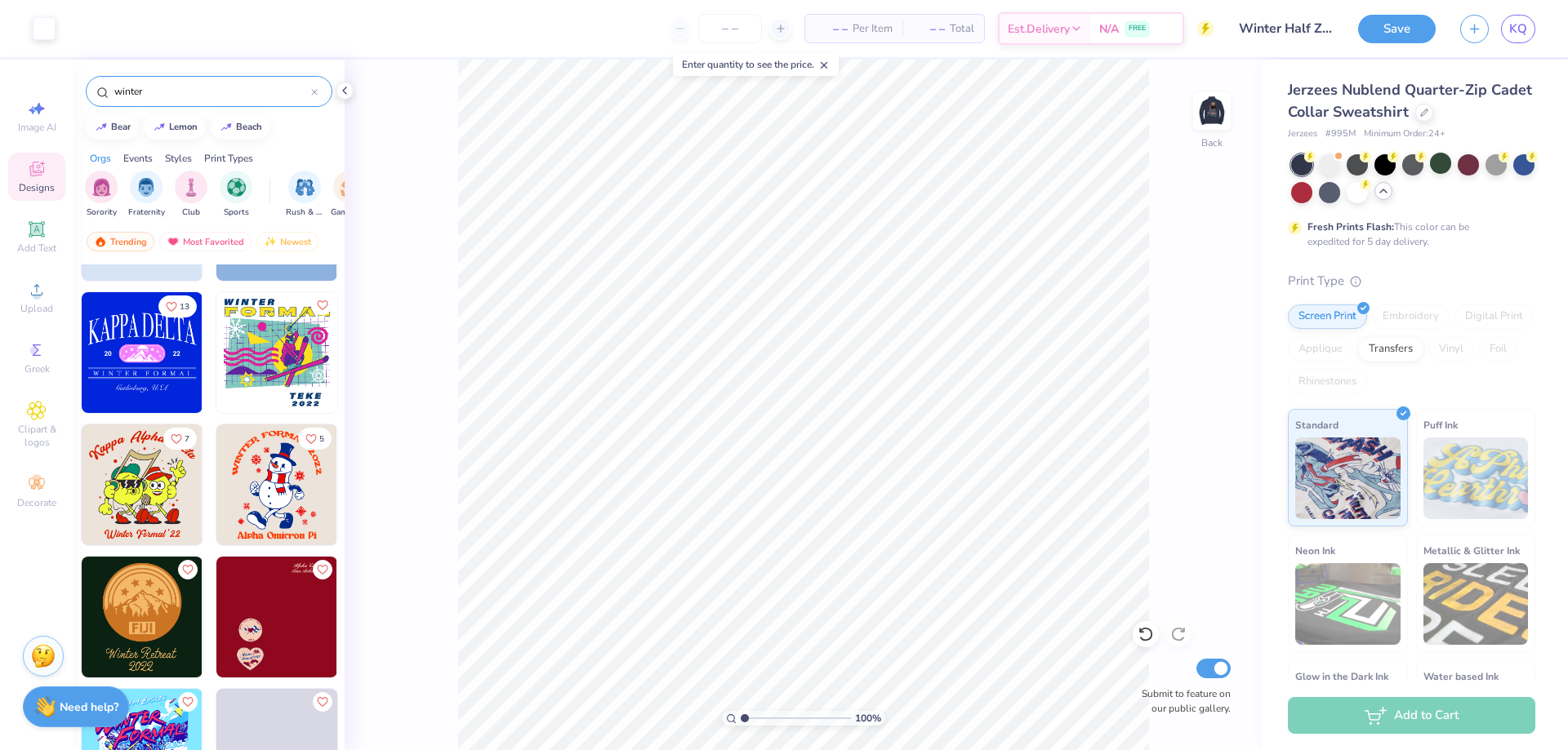
scroll to position [4125, 0]
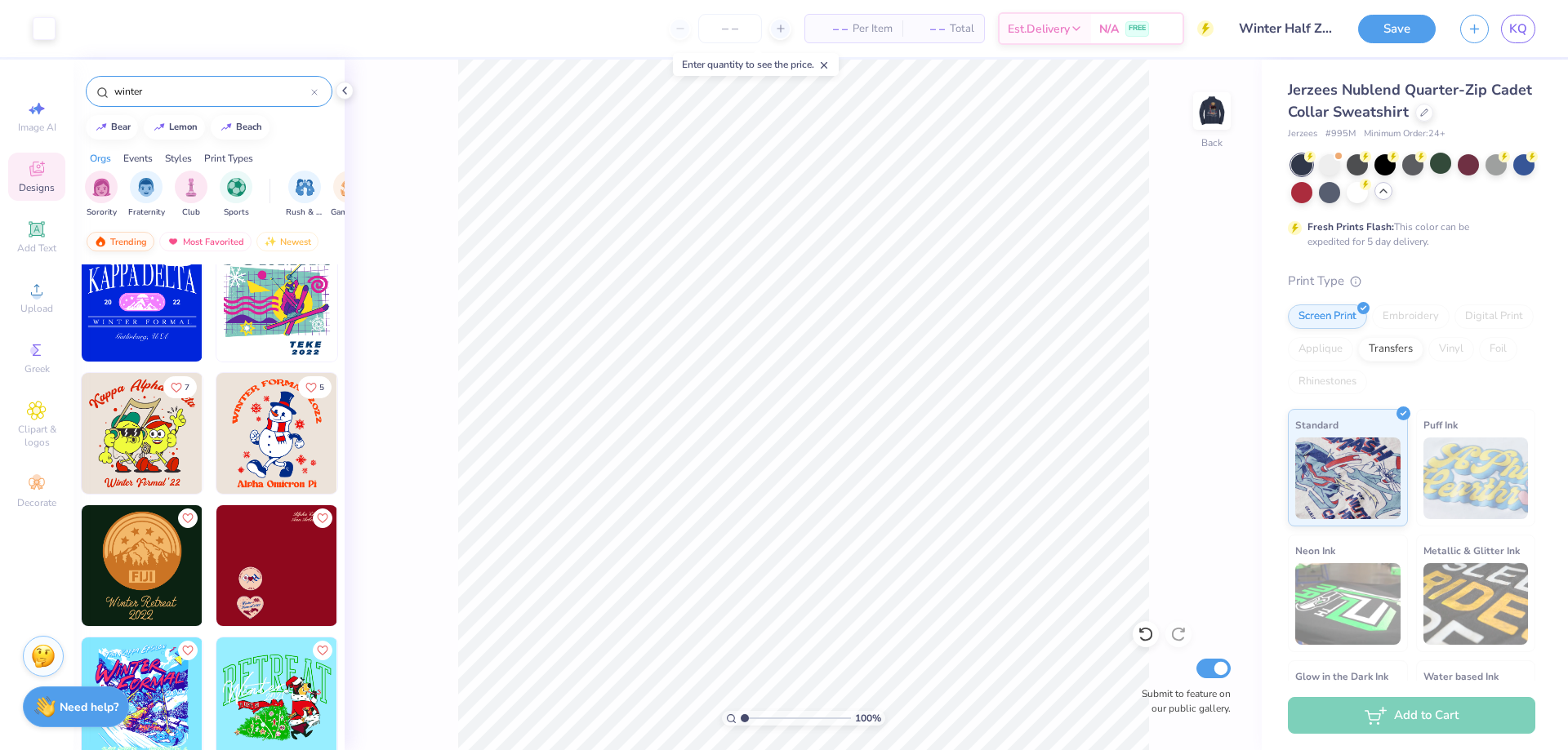
click at [117, 234] on div "Trending" at bounding box center [120, 242] width 68 height 20
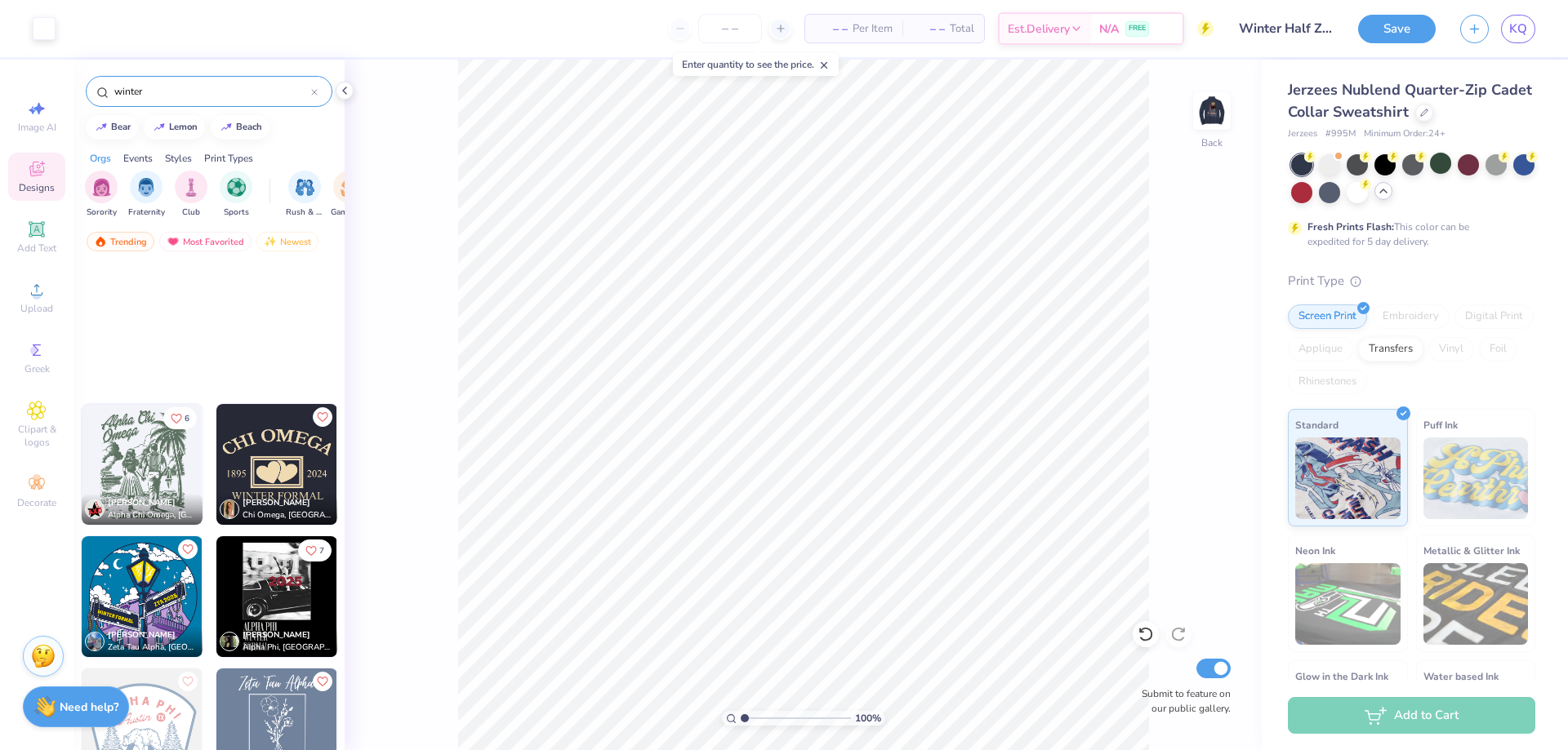
scroll to position [1185, 0]
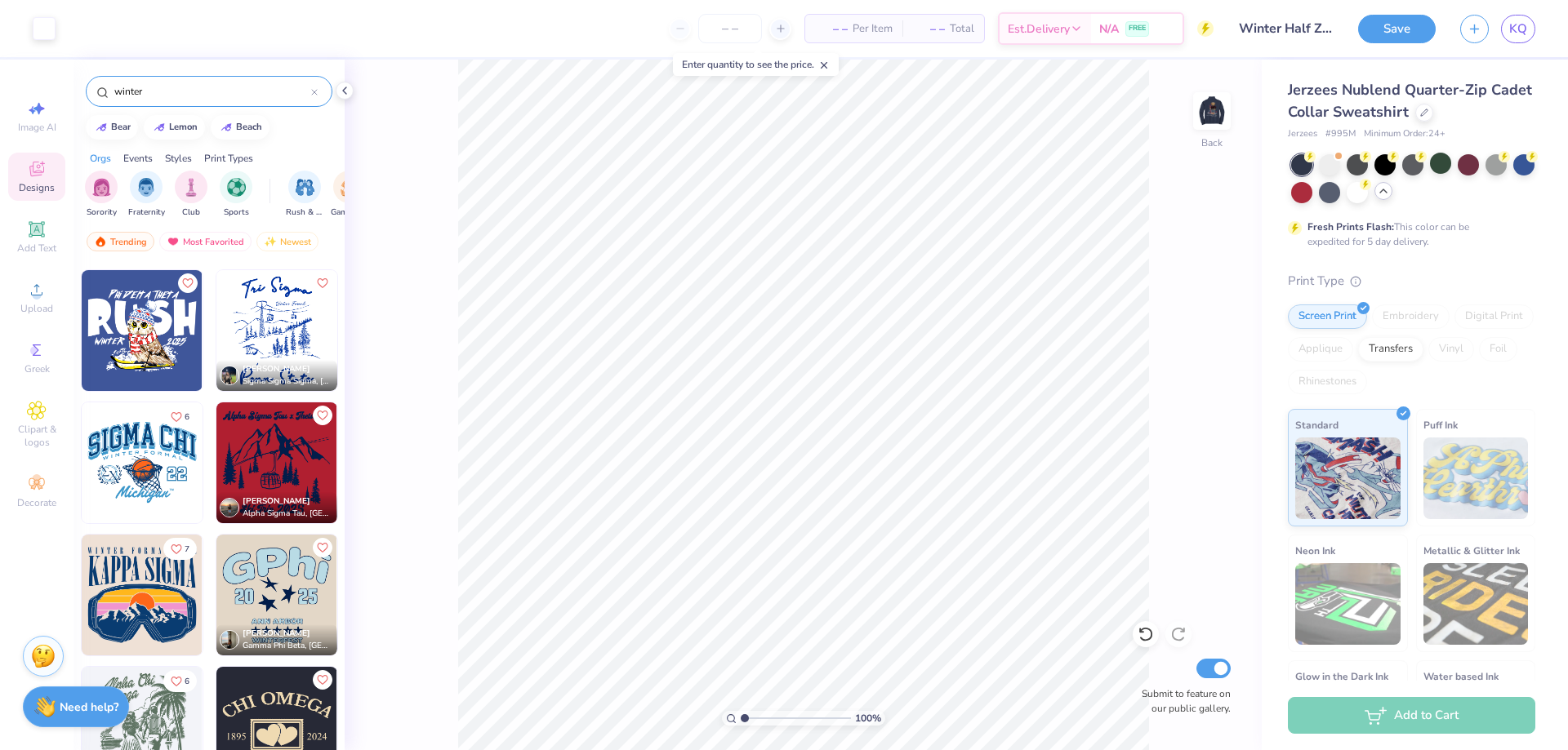
click at [292, 327] on img at bounding box center [277, 331] width 121 height 121
click at [38, 26] on div at bounding box center [44, 27] width 23 height 23
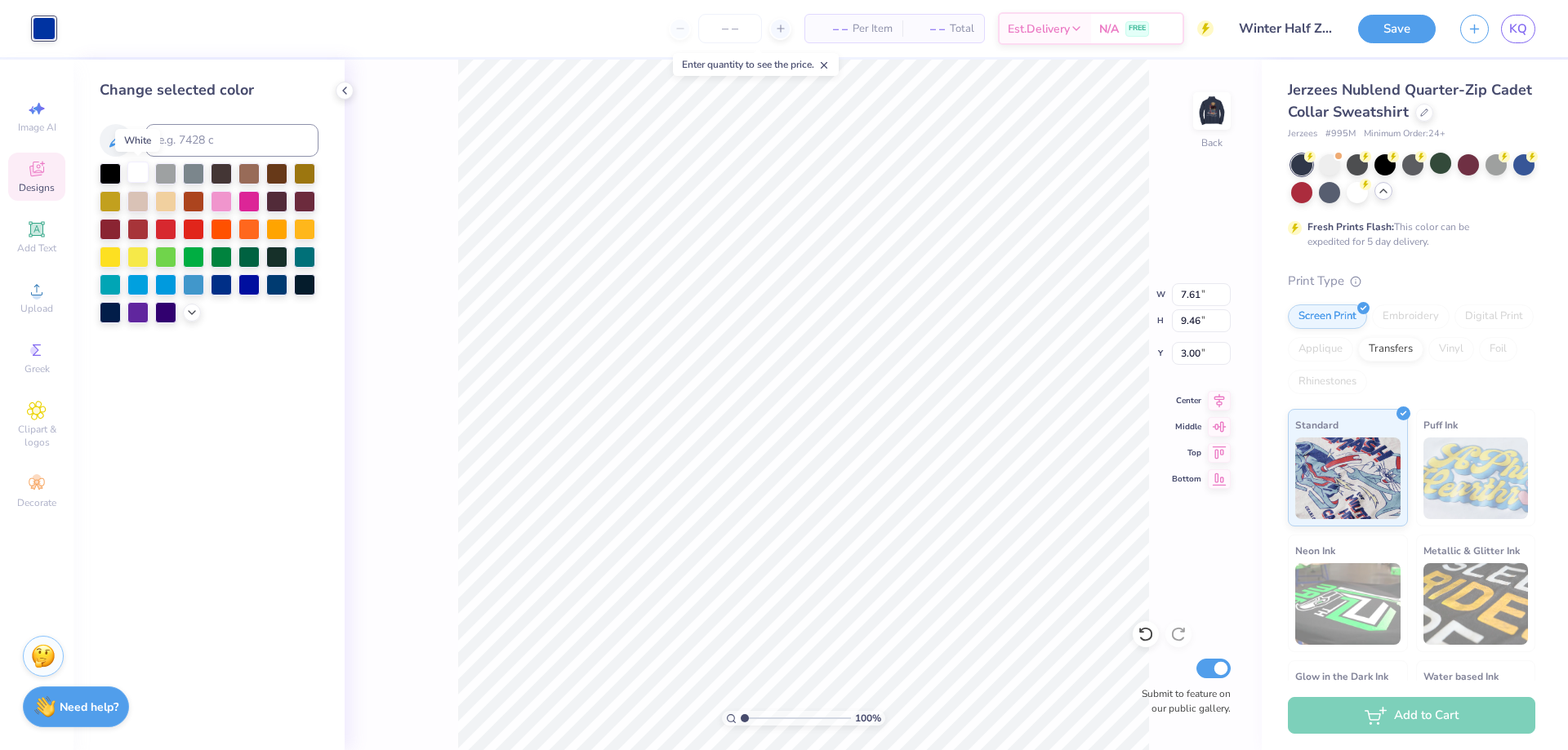
click at [136, 174] on div at bounding box center [138, 172] width 22 height 22
click at [46, 22] on div at bounding box center [44, 29] width 23 height 23
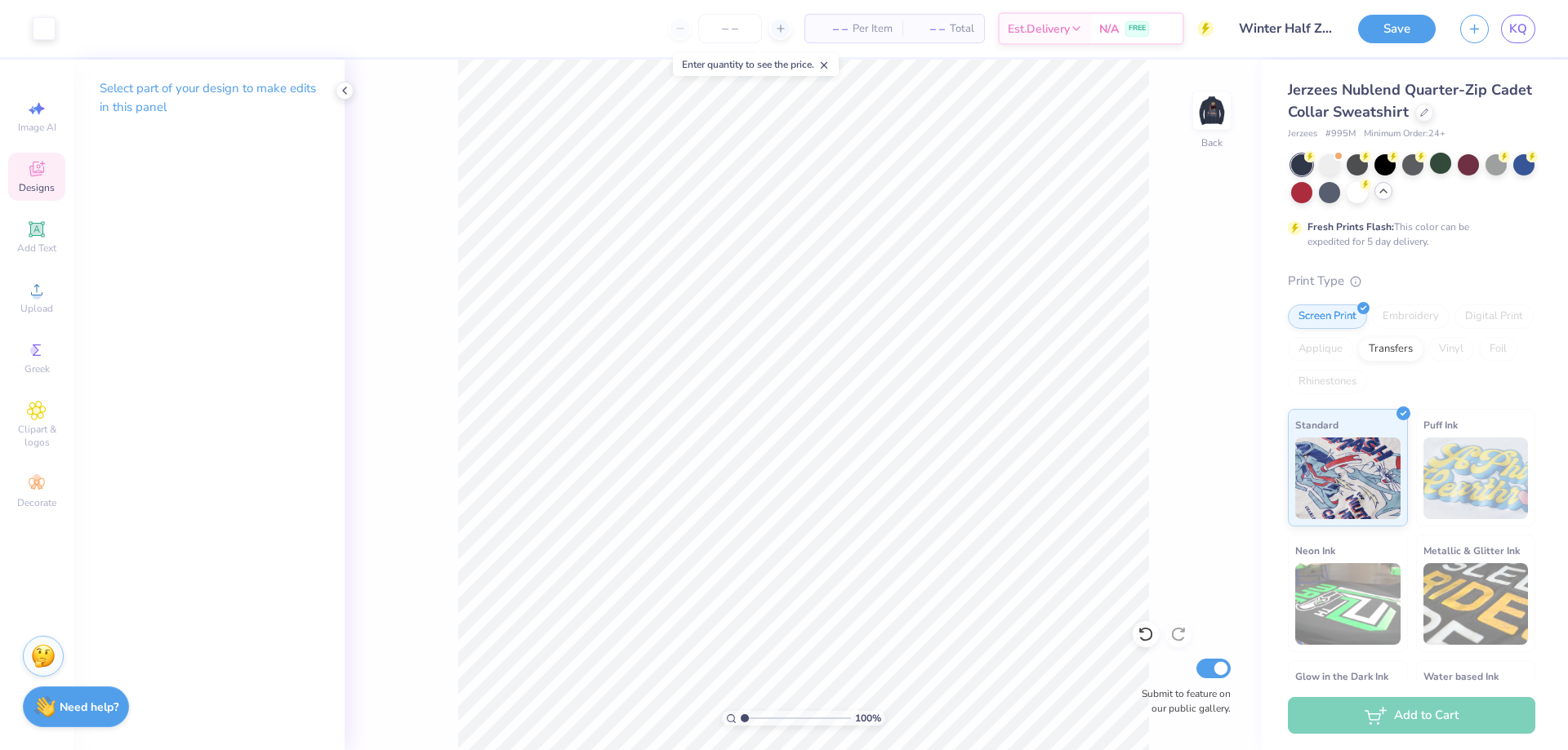
click at [30, 183] on span "Designs" at bounding box center [36, 188] width 36 height 13
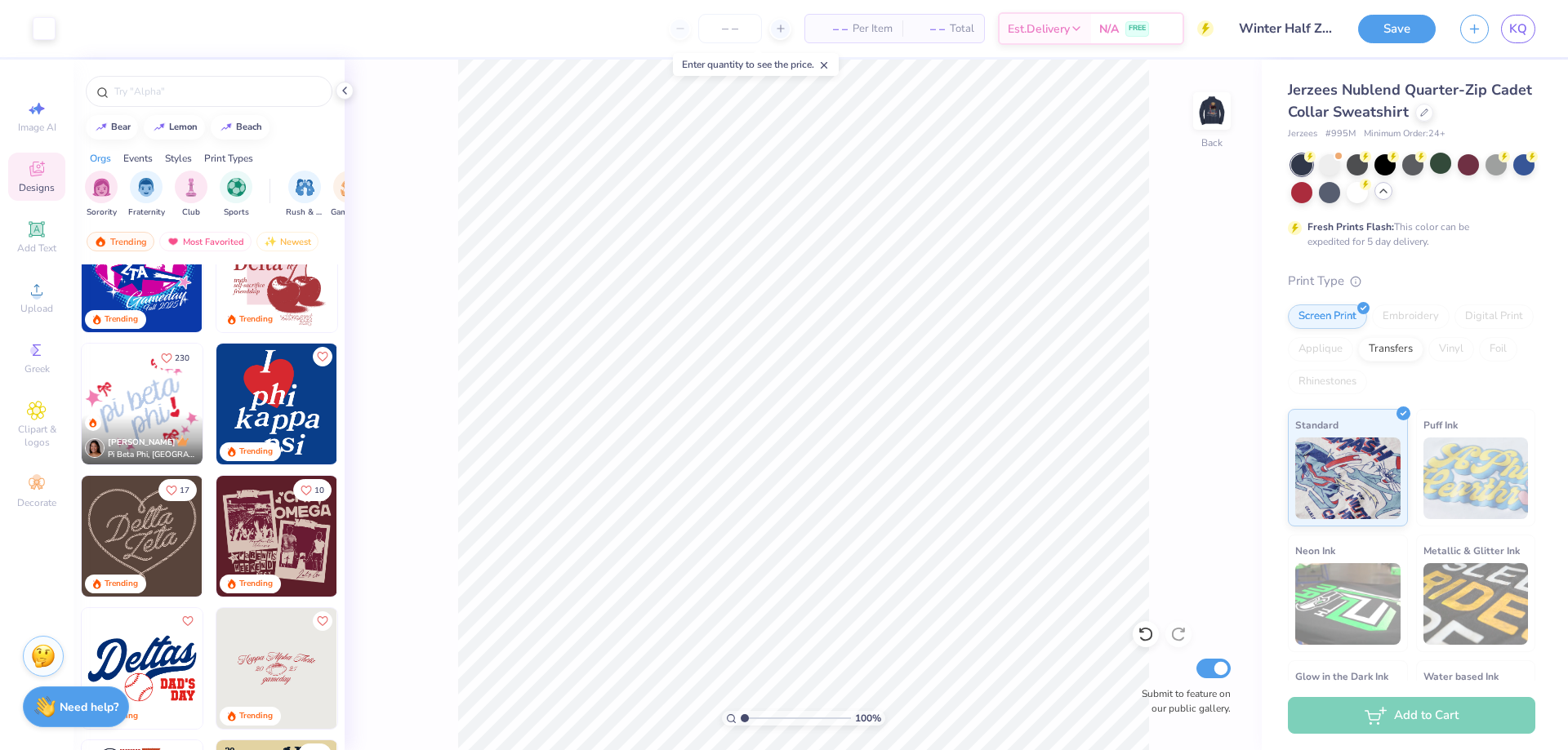
scroll to position [1143, 0]
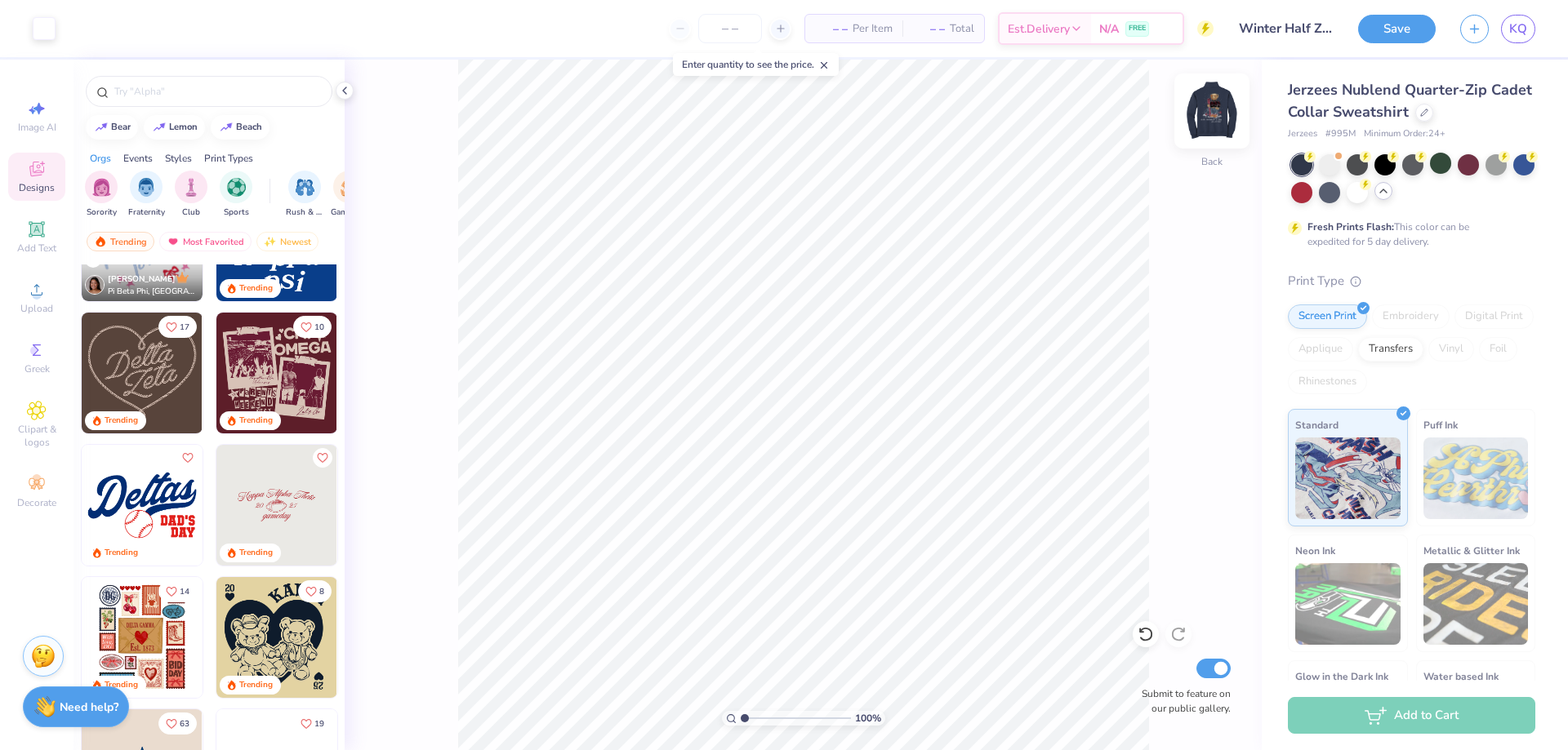
click at [1221, 119] on img at bounding box center [1212, 111] width 66 height 65
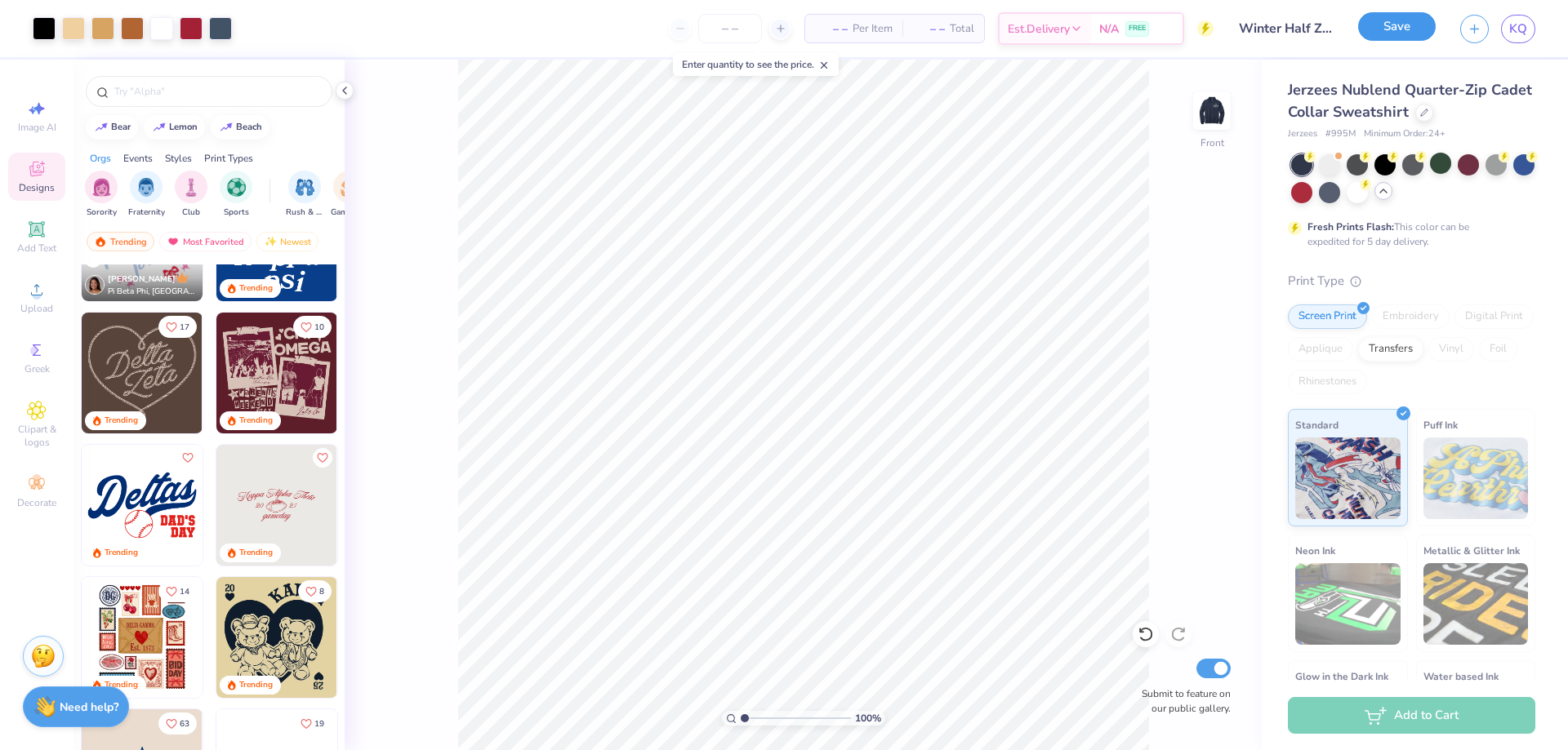
click at [1410, 28] on button "Save" at bounding box center [1397, 27] width 78 height 28
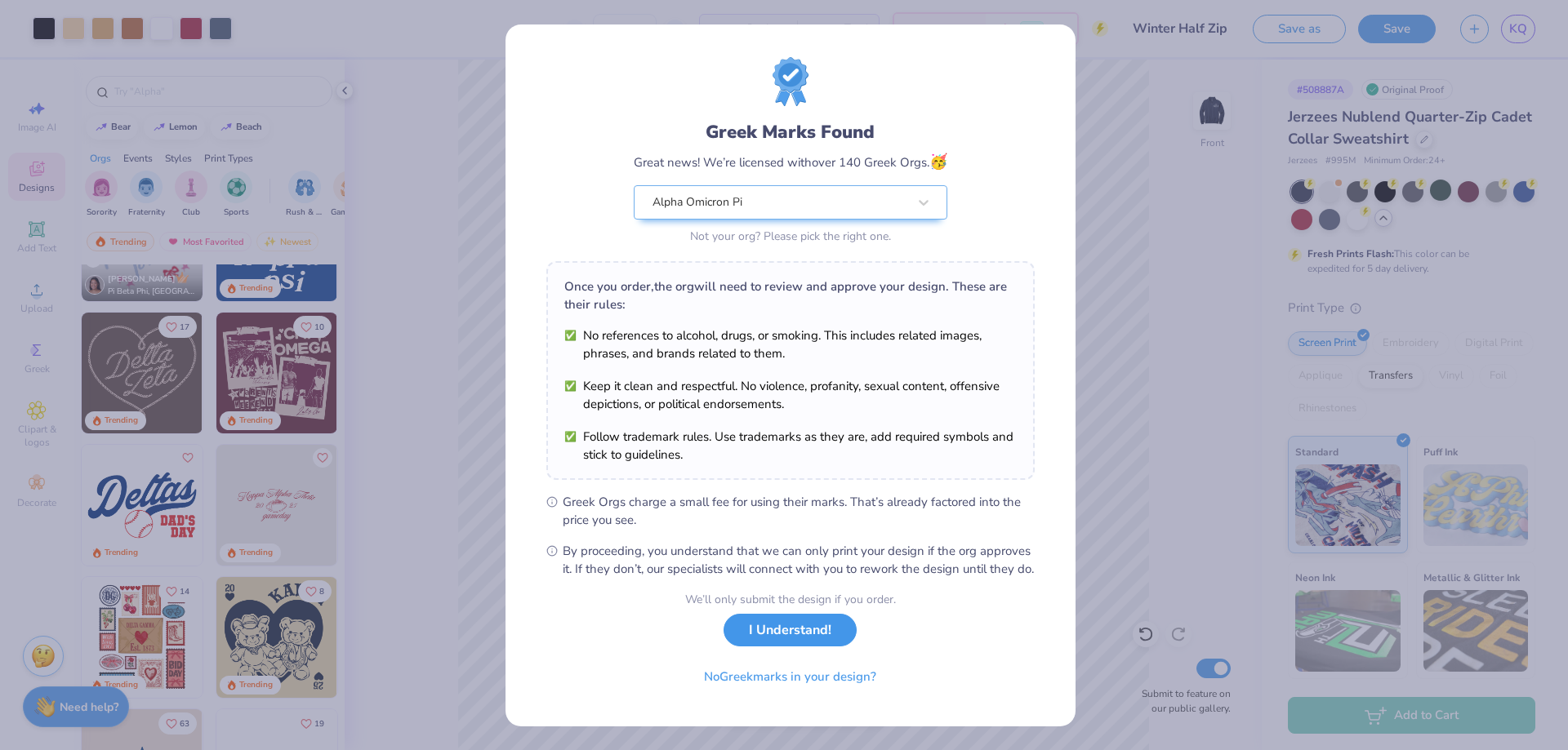
click at [801, 641] on button "I Understand!" at bounding box center [790, 631] width 133 height 33
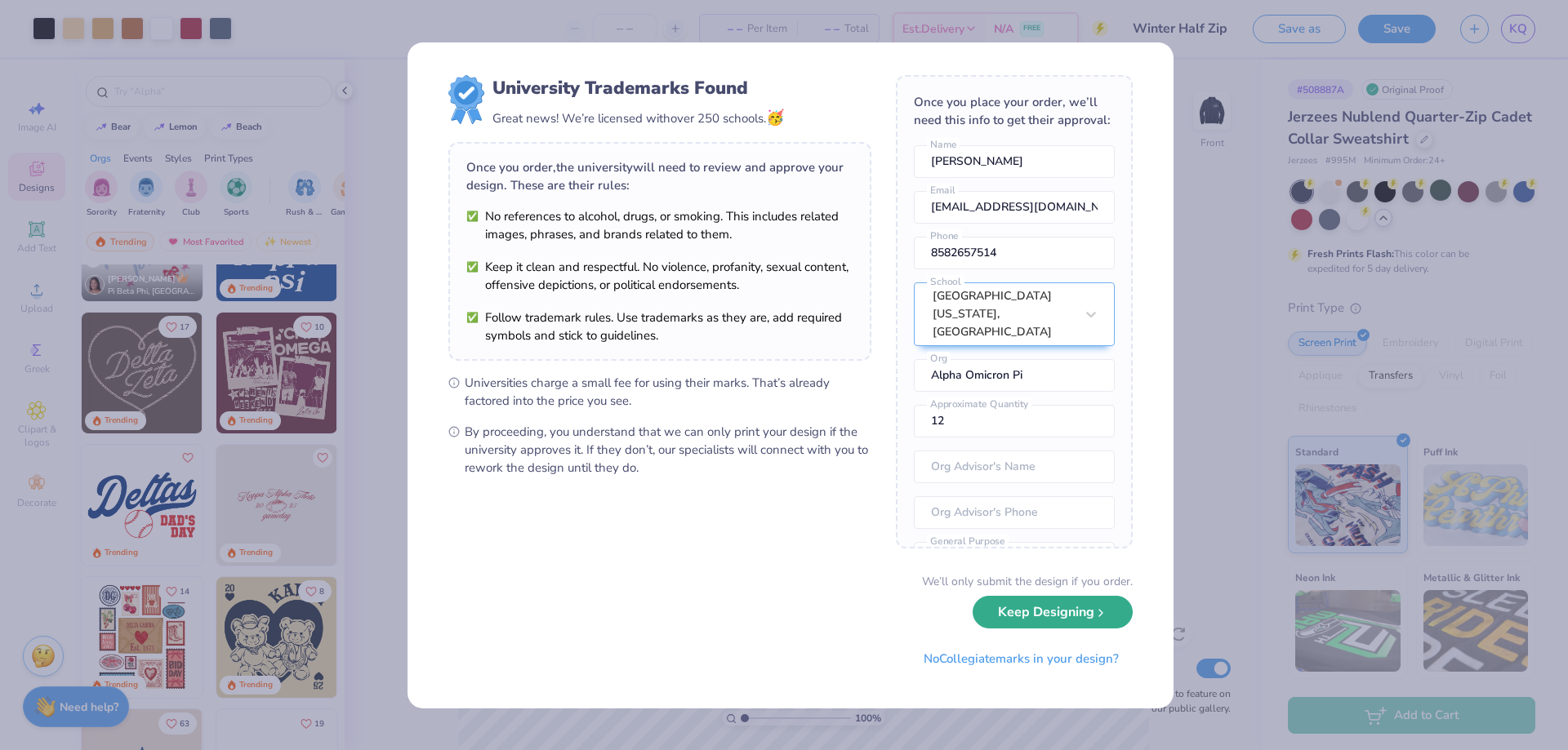
click at [1013, 614] on button "Keep Designing" at bounding box center [1052, 612] width 160 height 33
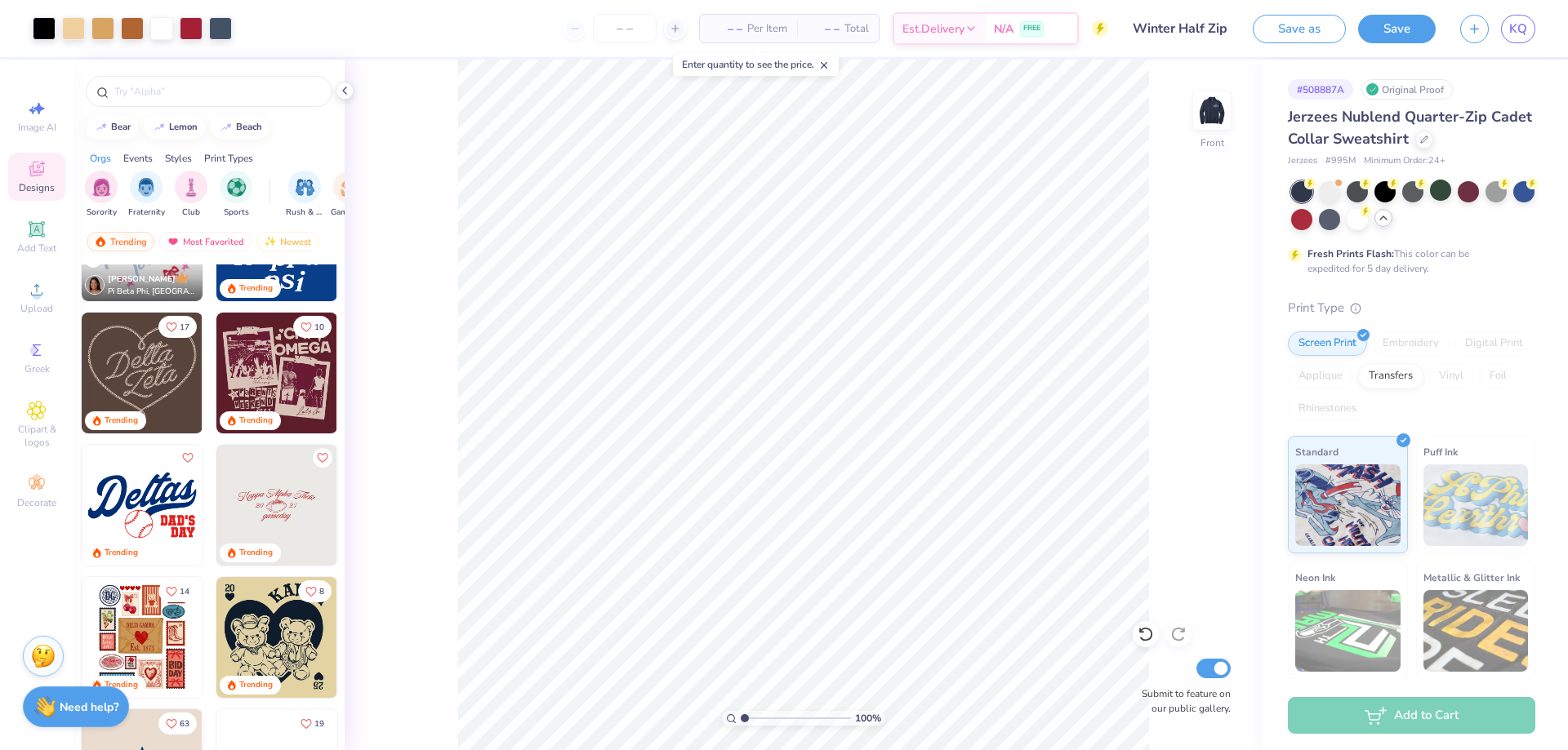
click at [829, 62] on icon at bounding box center [824, 65] width 12 height 12
click at [1211, 104] on img at bounding box center [1212, 111] width 66 height 65
click at [1218, 114] on img at bounding box center [1212, 111] width 66 height 65
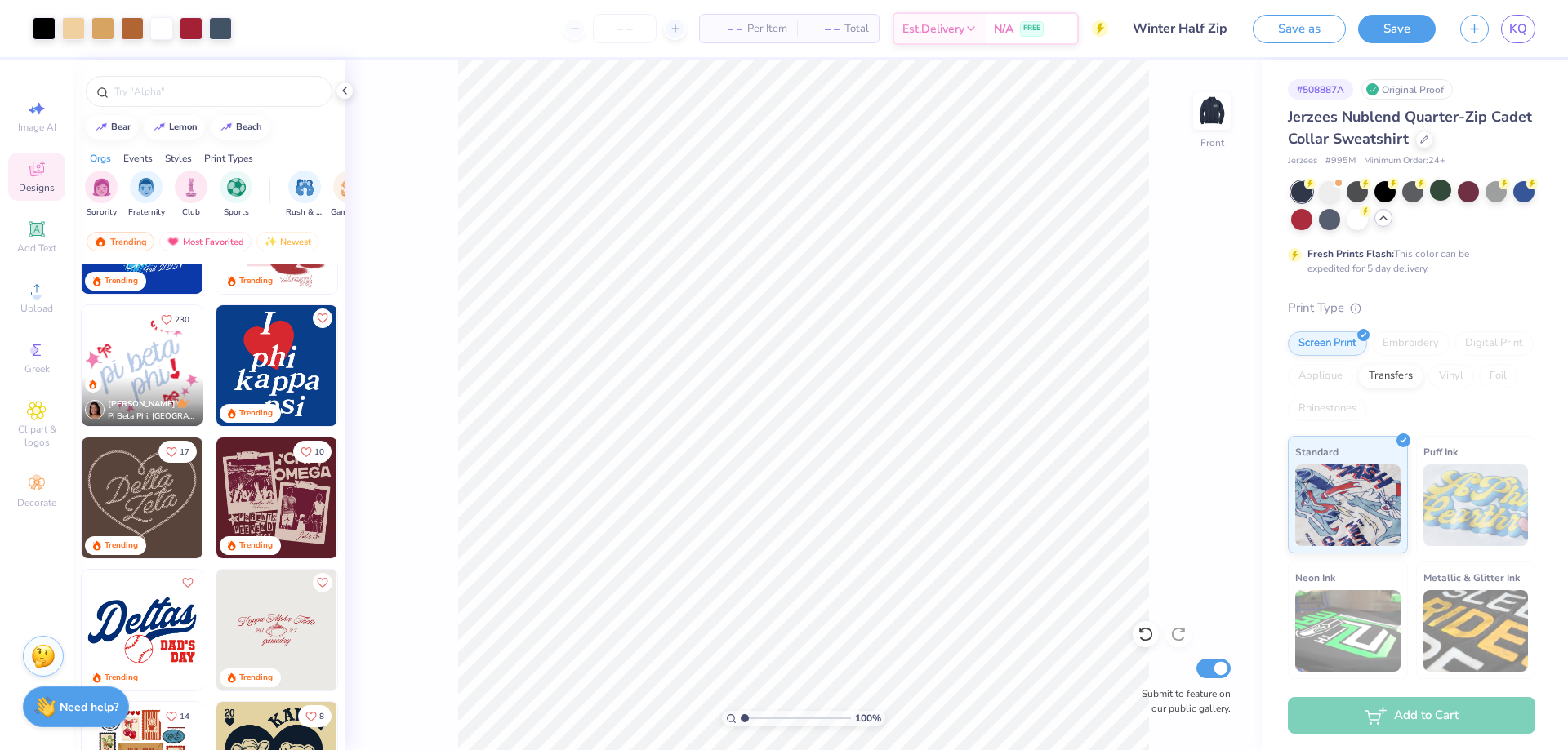
scroll to position [653, 0]
